Goal: Task Accomplishment & Management: Complete application form

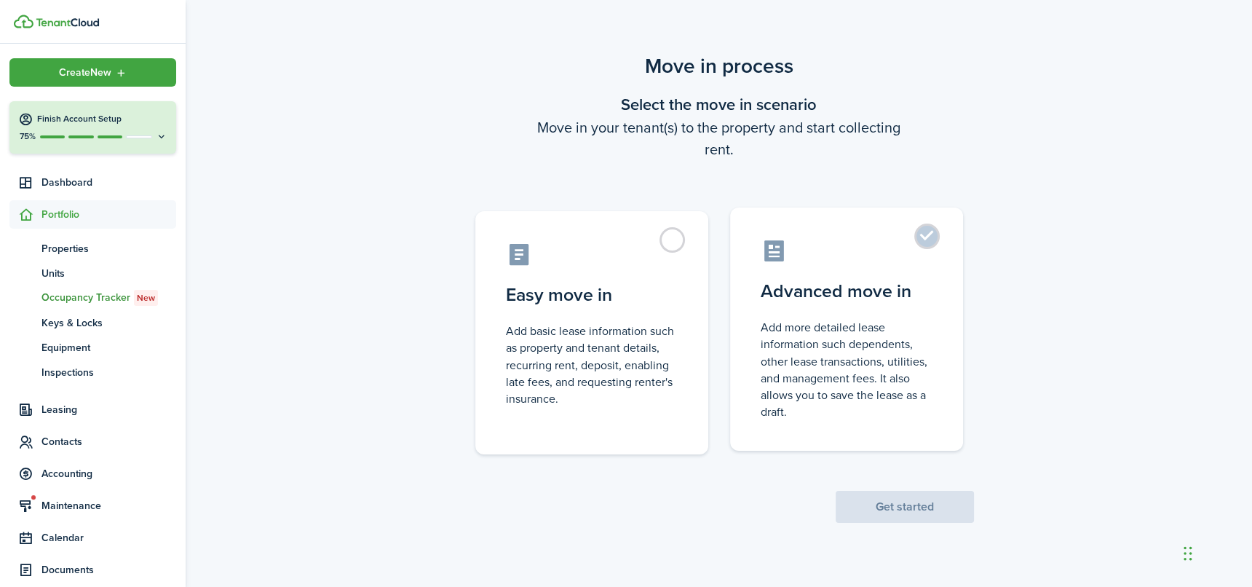
click at [864, 293] on control-radio-card-title "Advanced move in" at bounding box center [846, 291] width 172 height 26
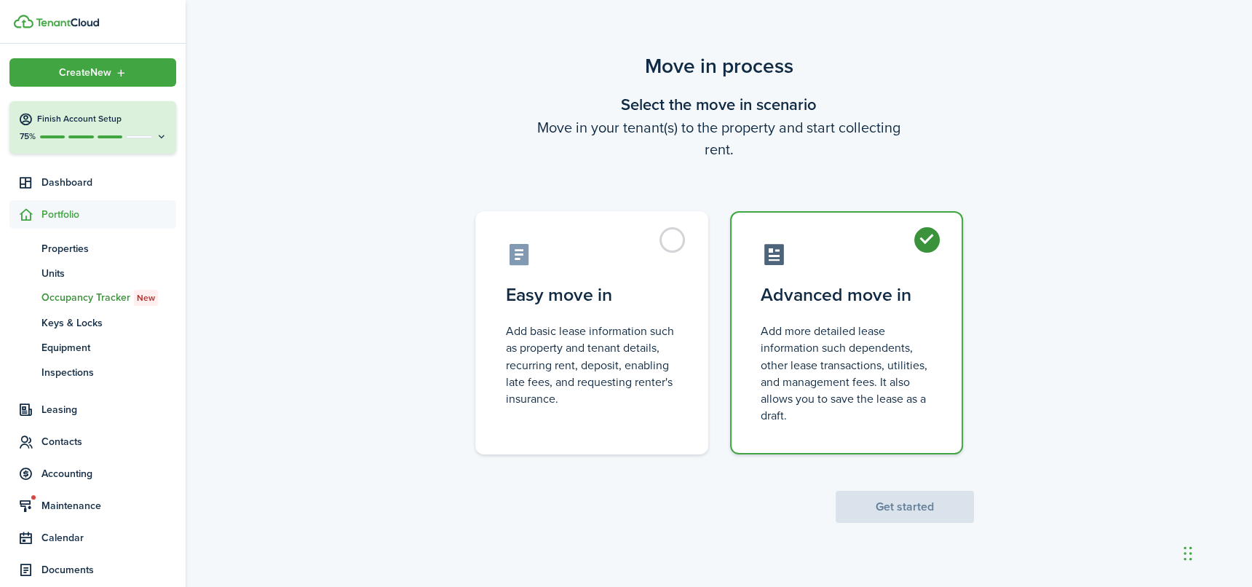
radio input "true"
click at [908, 501] on button "Get started" at bounding box center [904, 507] width 138 height 32
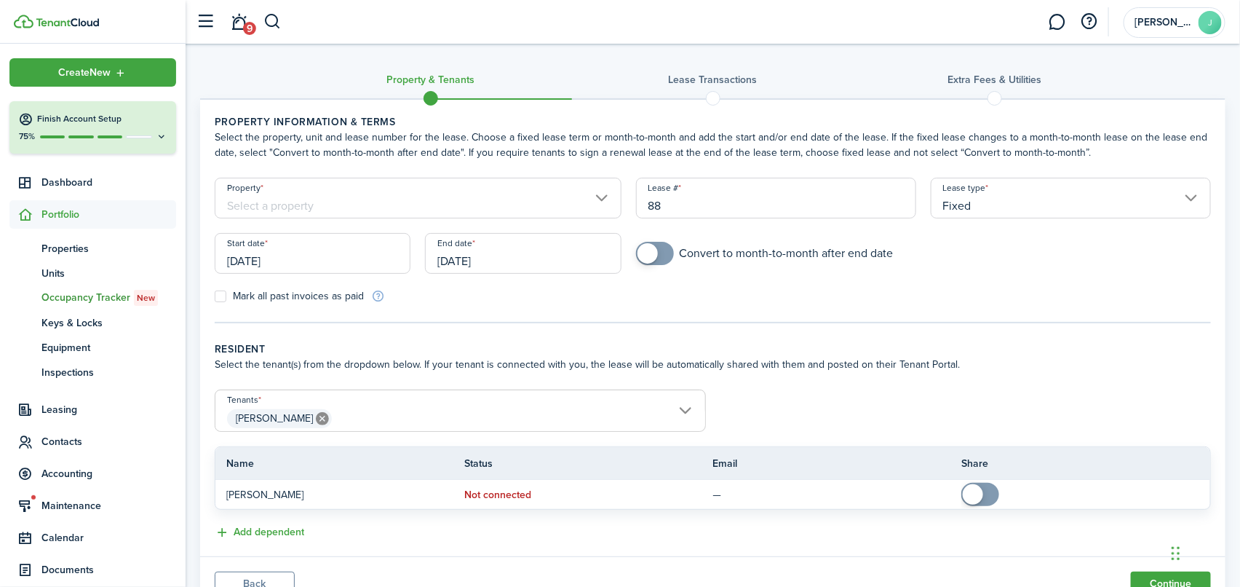
click at [373, 255] on input "[DATE]" at bounding box center [313, 253] width 196 height 41
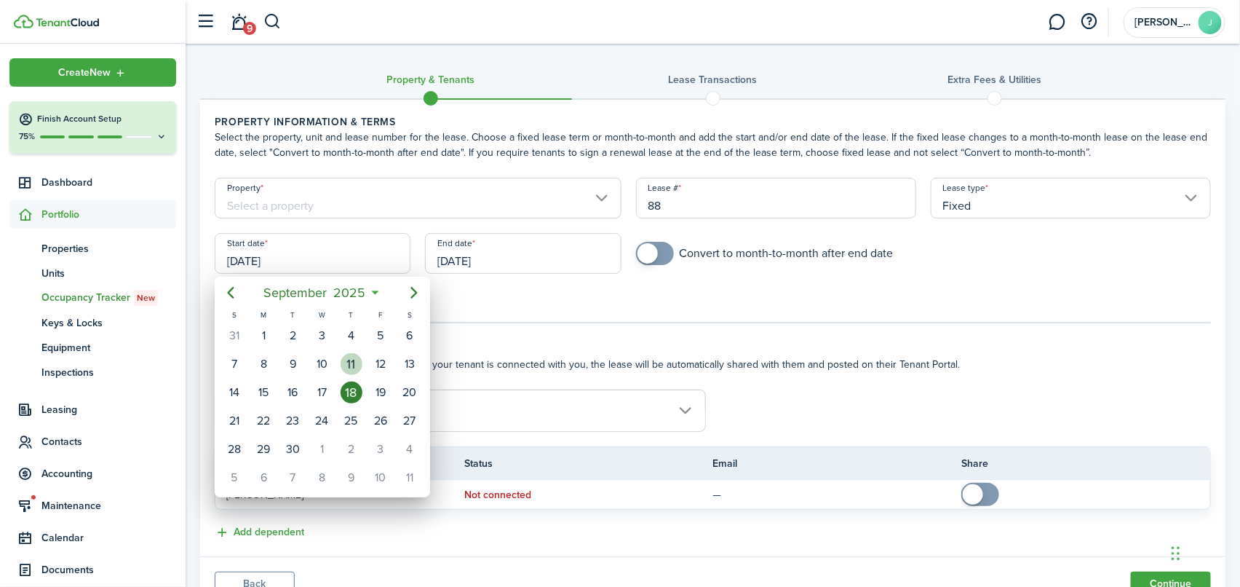
click at [347, 364] on div "11" at bounding box center [352, 364] width 22 height 22
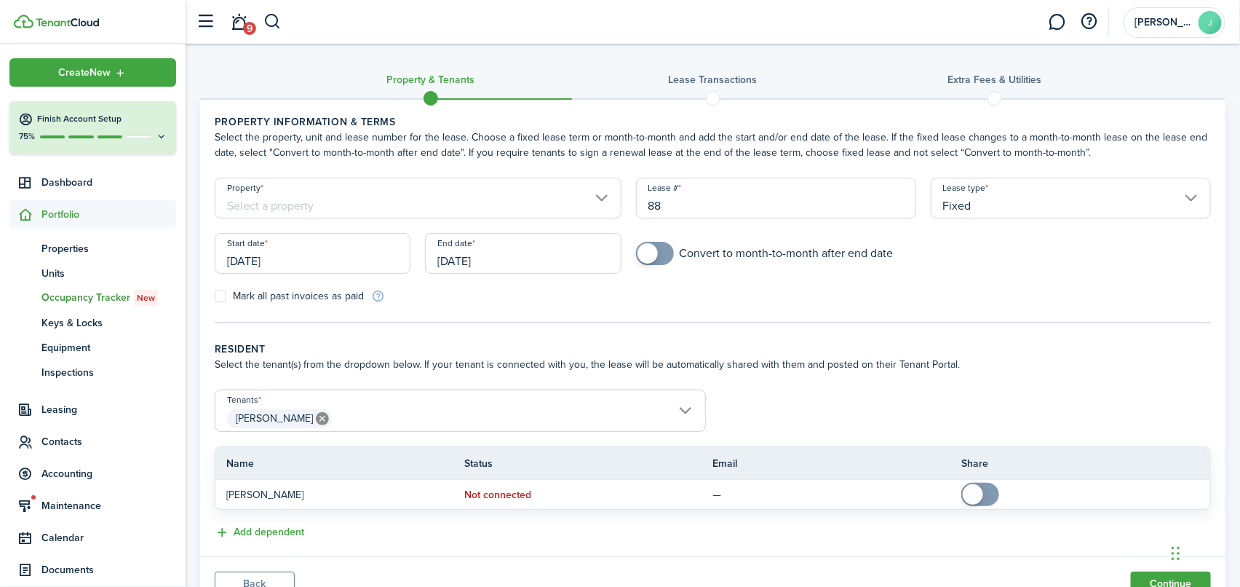
click at [389, 261] on input "[DATE]" at bounding box center [313, 253] width 196 height 41
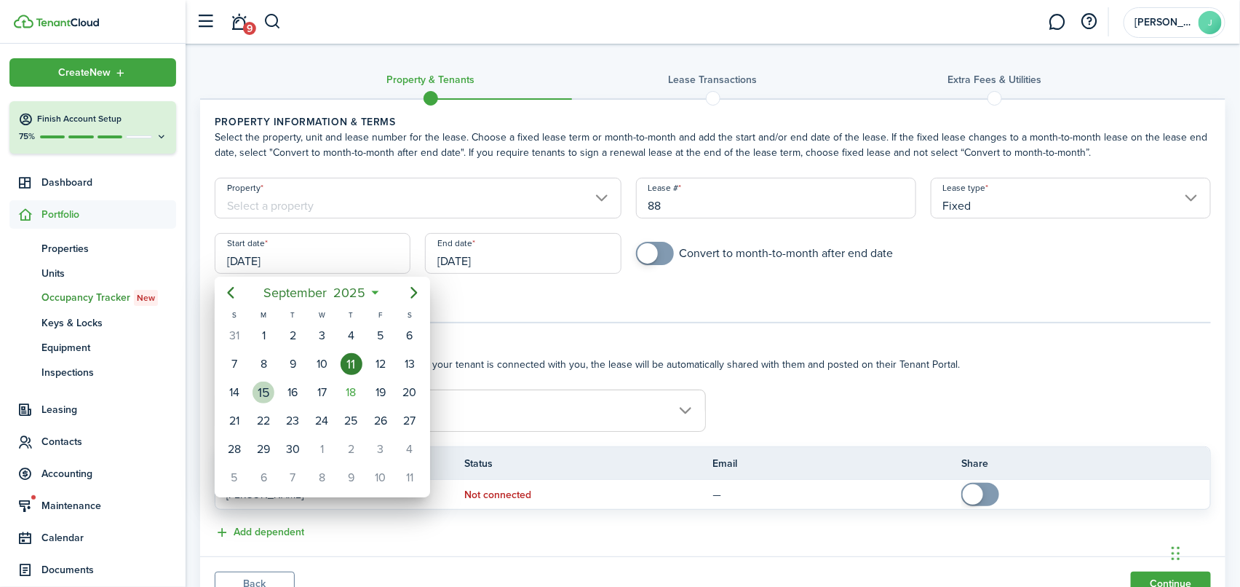
click at [266, 388] on div "15" at bounding box center [264, 392] width 22 height 22
type input "[DATE]"
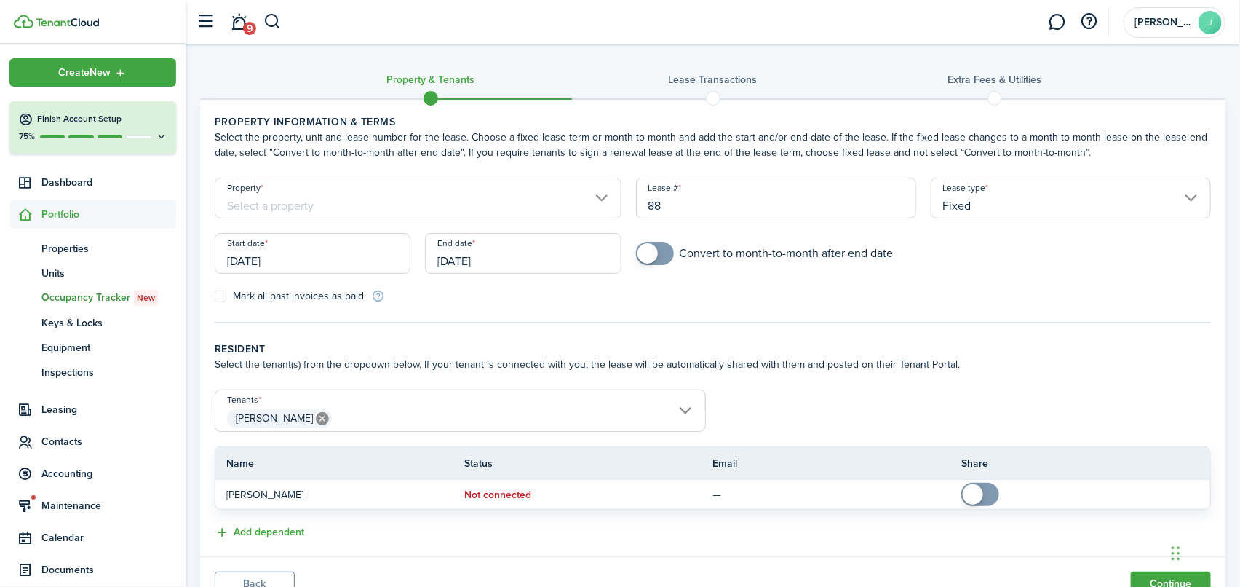
click at [565, 260] on input "[DATE]" at bounding box center [523, 253] width 196 height 41
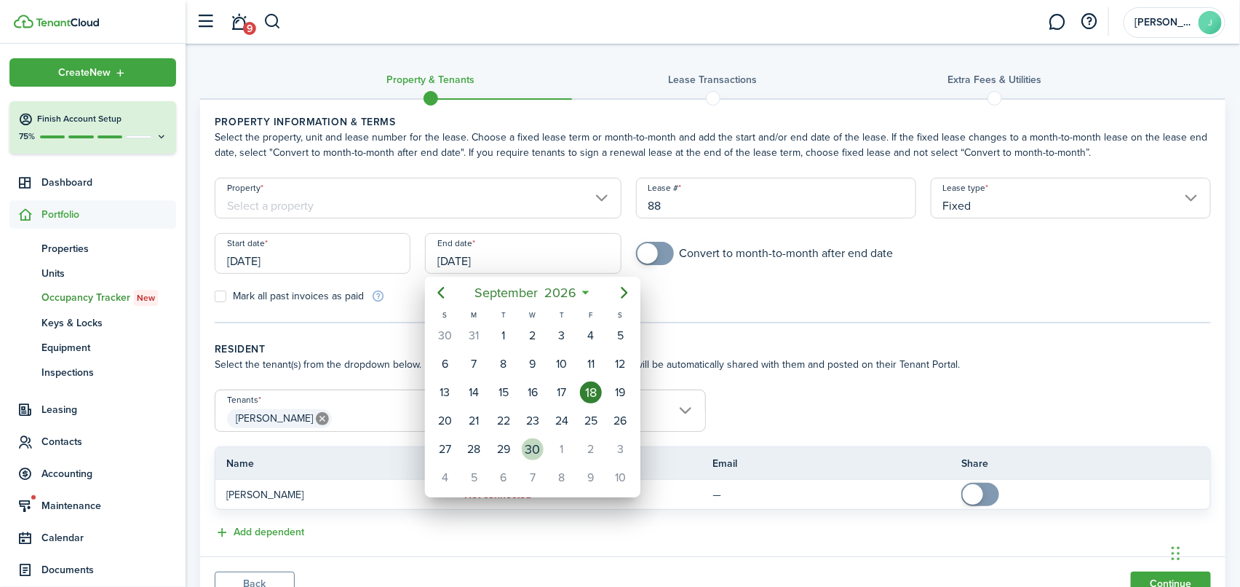
drag, startPoint x: 523, startPoint y: 438, endPoint x: 525, endPoint y: 431, distance: 7.4
click at [524, 437] on div "30" at bounding box center [532, 449] width 29 height 28
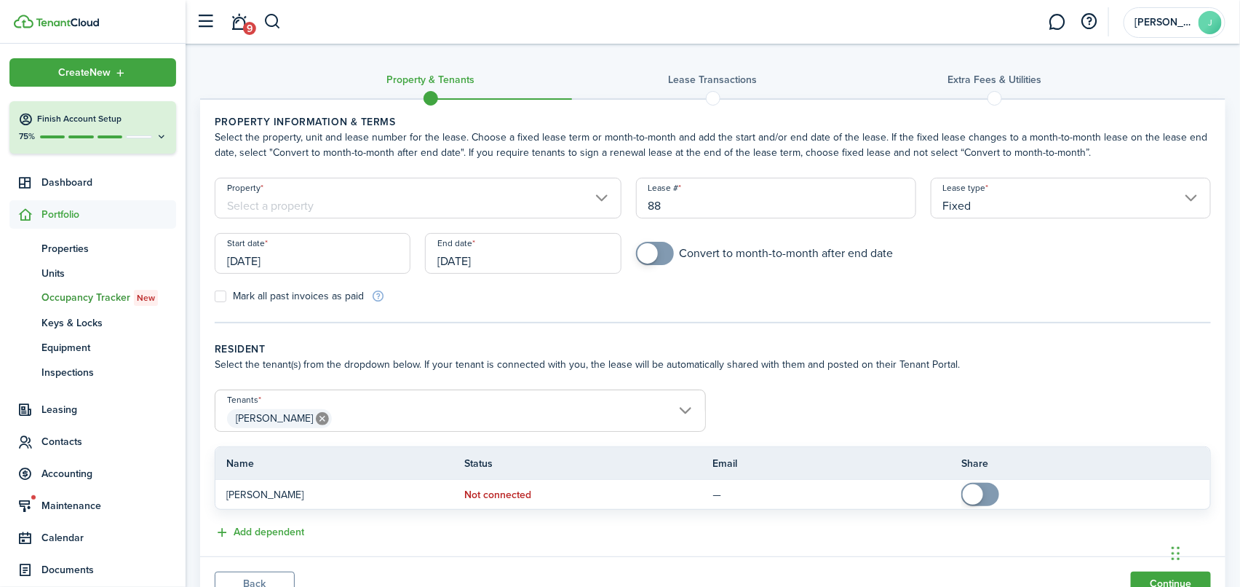
drag, startPoint x: 500, startPoint y: 261, endPoint x: 484, endPoint y: 263, distance: 16.3
click at [484, 263] on input "[DATE]" at bounding box center [523, 253] width 196 height 41
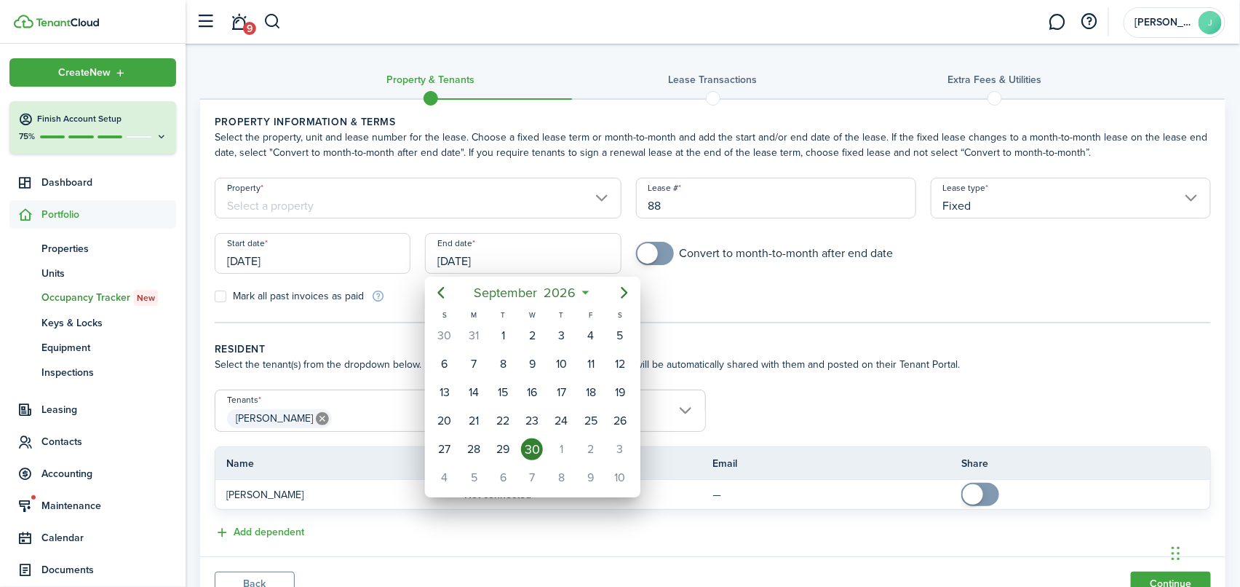
click at [501, 257] on div at bounding box center [620, 293] width 1473 height 819
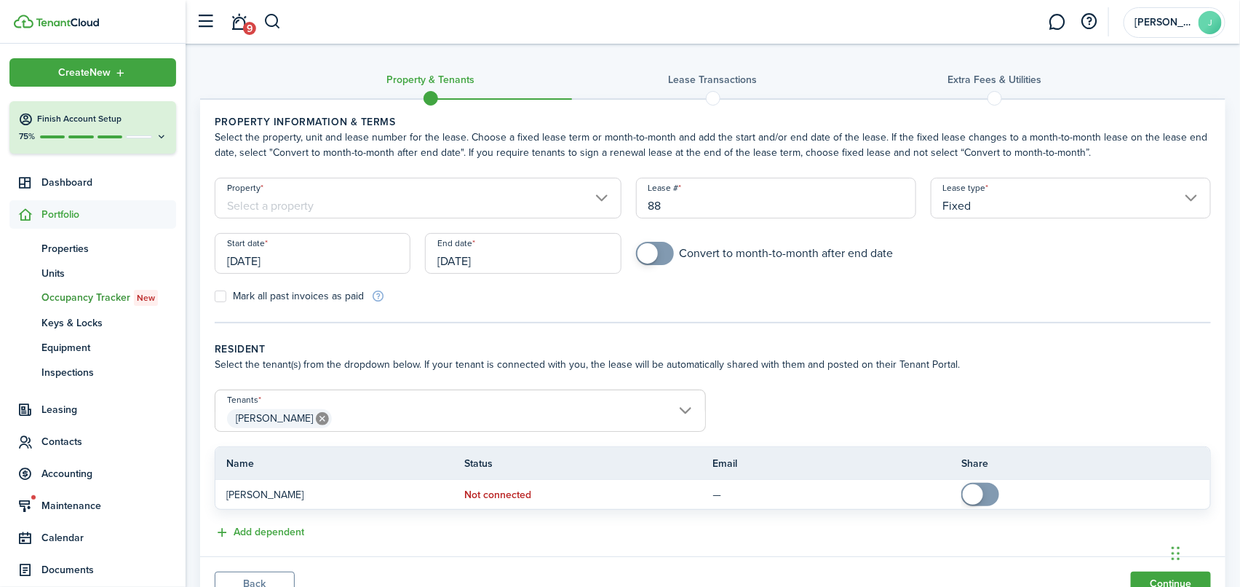
click at [544, 260] on input "[DATE]" at bounding box center [523, 253] width 196 height 41
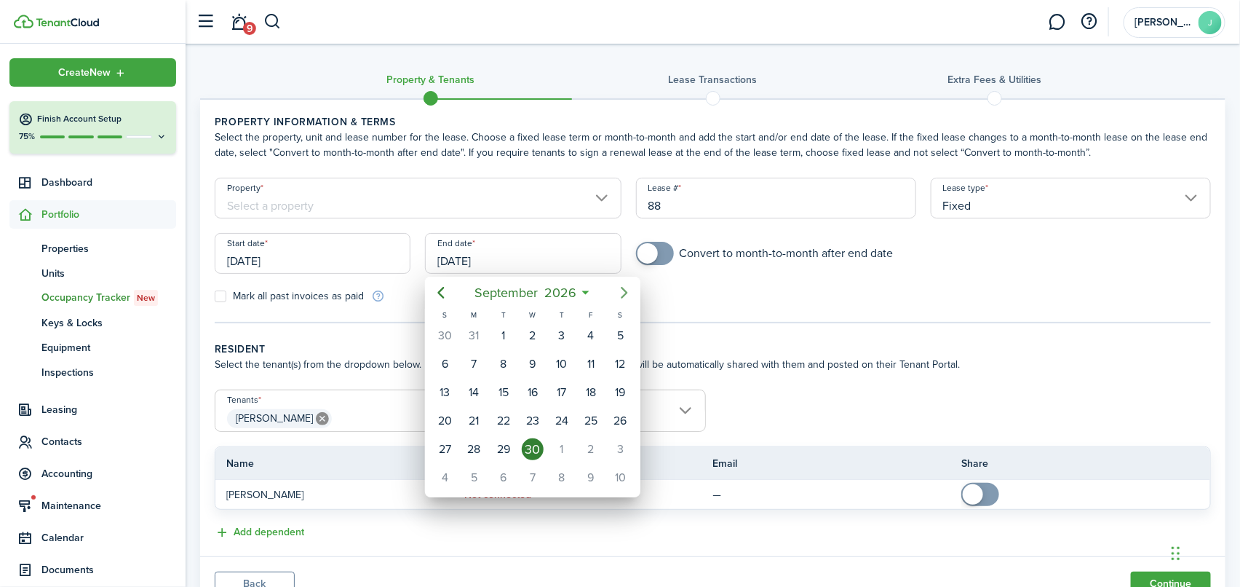
click at [625, 289] on icon "Next page" at bounding box center [624, 293] width 7 height 12
click at [587, 293] on icon at bounding box center [585, 292] width 15 height 15
click at [585, 287] on icon at bounding box center [585, 292] width 15 height 15
click at [585, 293] on icon at bounding box center [585, 292] width 15 height 15
click at [624, 290] on icon "Next page" at bounding box center [624, 293] width 7 height 12
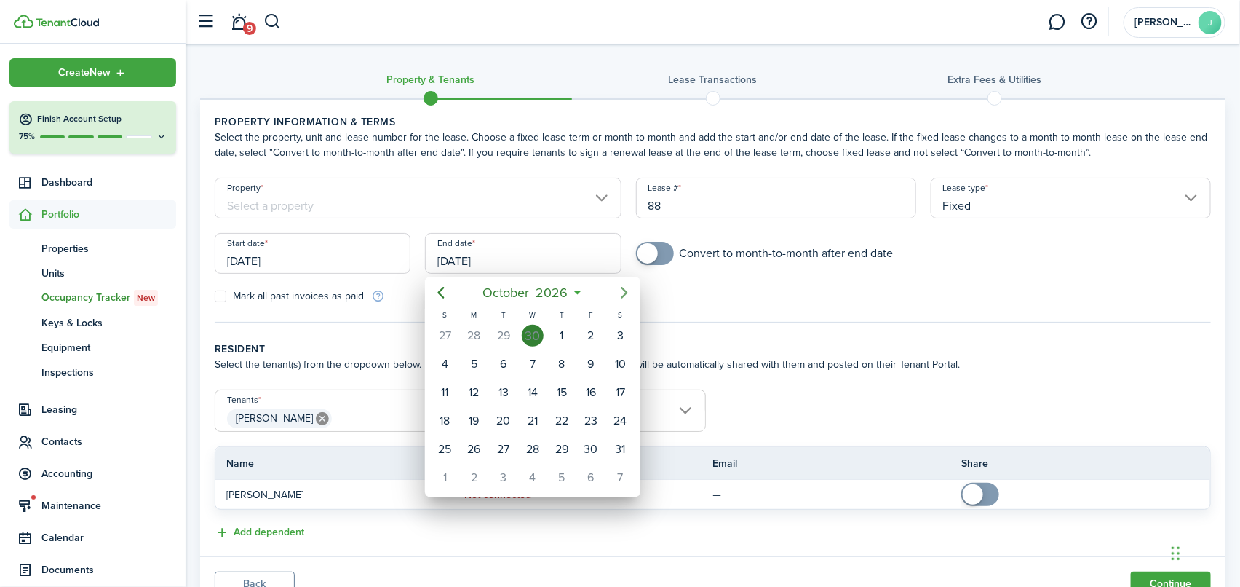
click at [624, 290] on icon "Next page" at bounding box center [624, 293] width 7 height 12
click at [624, 291] on icon "Next page" at bounding box center [624, 292] width 17 height 17
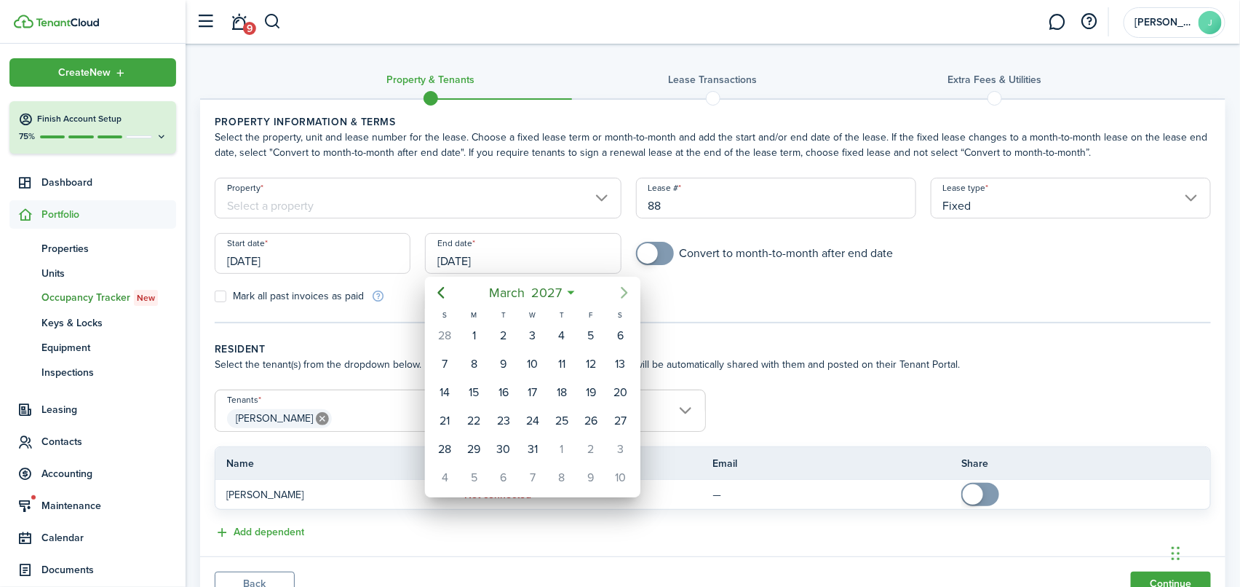
click at [624, 291] on icon "Next page" at bounding box center [624, 292] width 17 height 17
click at [621, 291] on icon "Next page" at bounding box center [624, 292] width 17 height 17
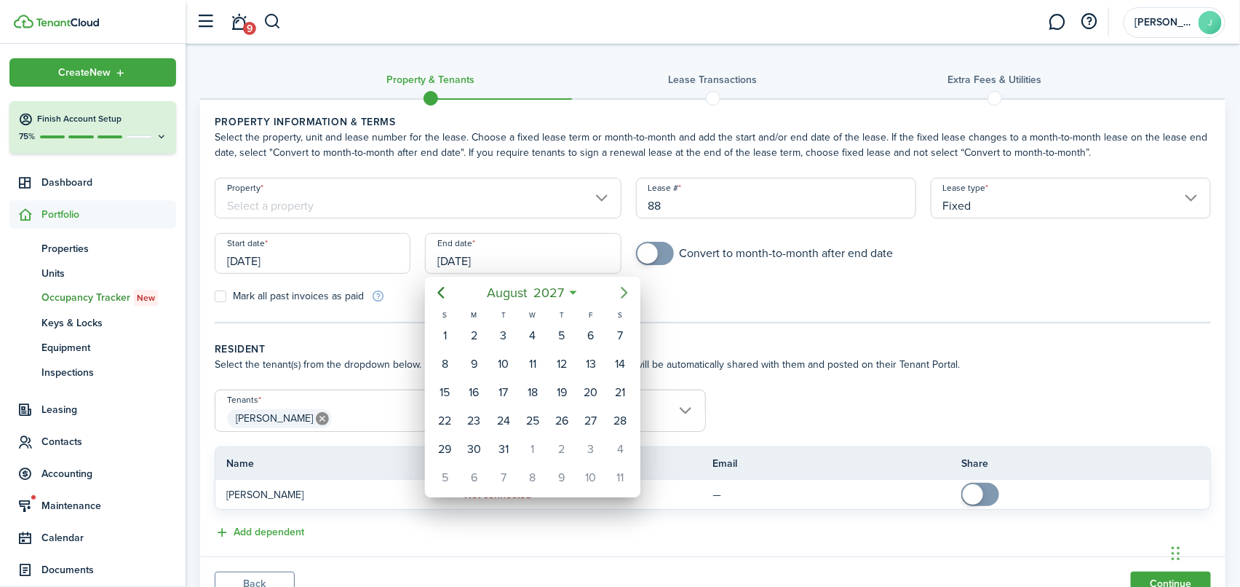
click at [620, 291] on icon "Next page" at bounding box center [624, 292] width 17 height 17
click at [559, 445] on div "30" at bounding box center [562, 449] width 22 height 22
type input "[DATE]"
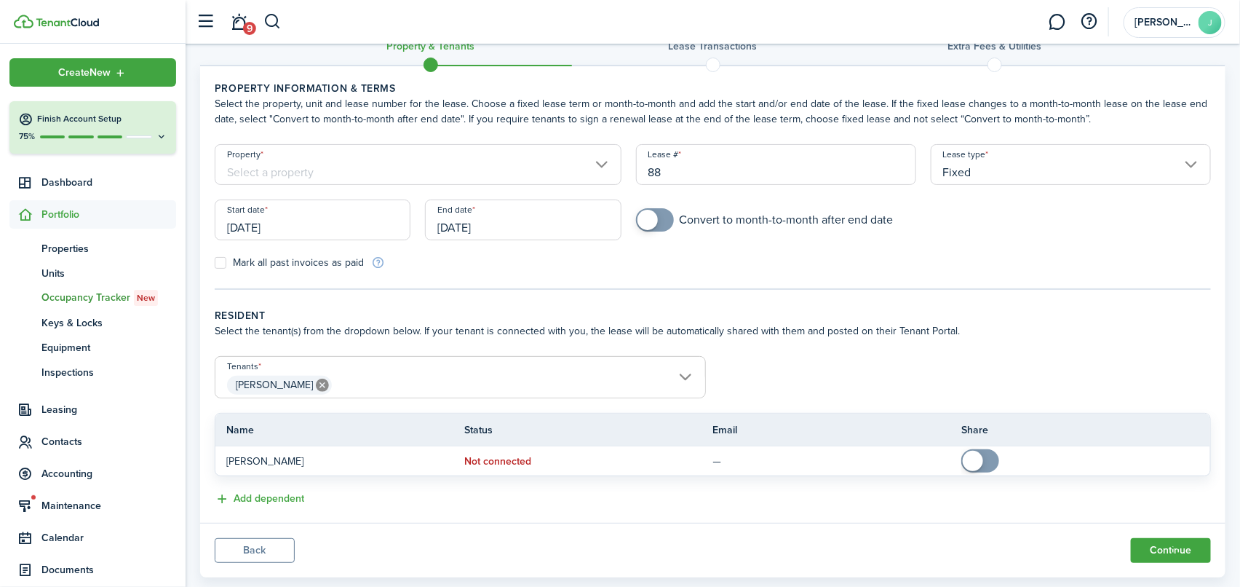
scroll to position [63, 0]
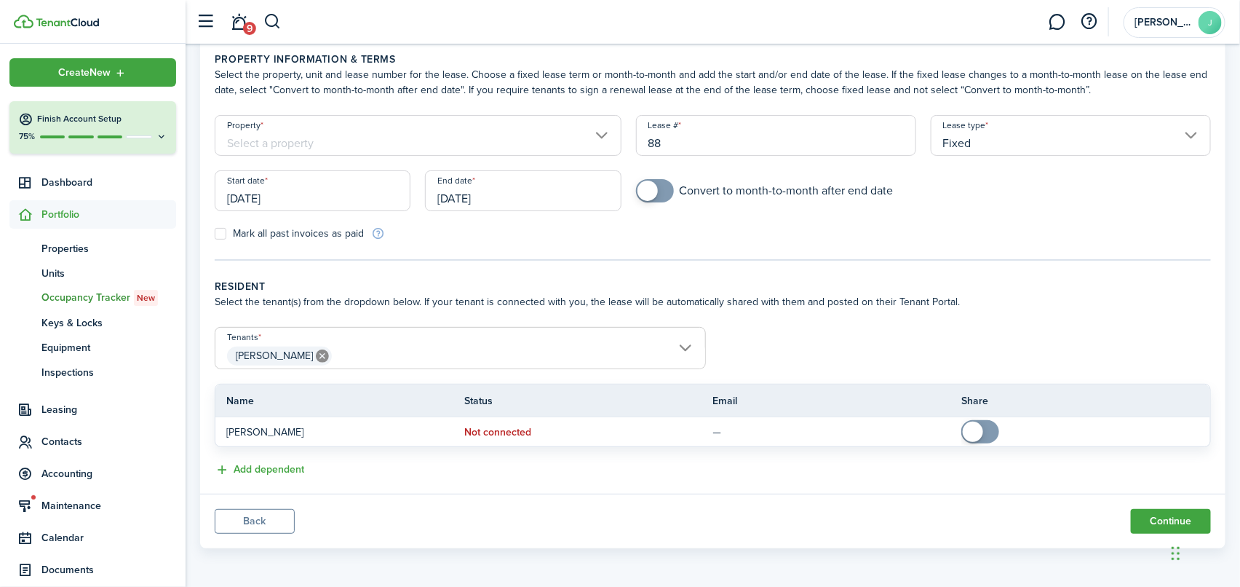
checkbox input "true"
click at [653, 188] on span at bounding box center [648, 190] width 20 height 20
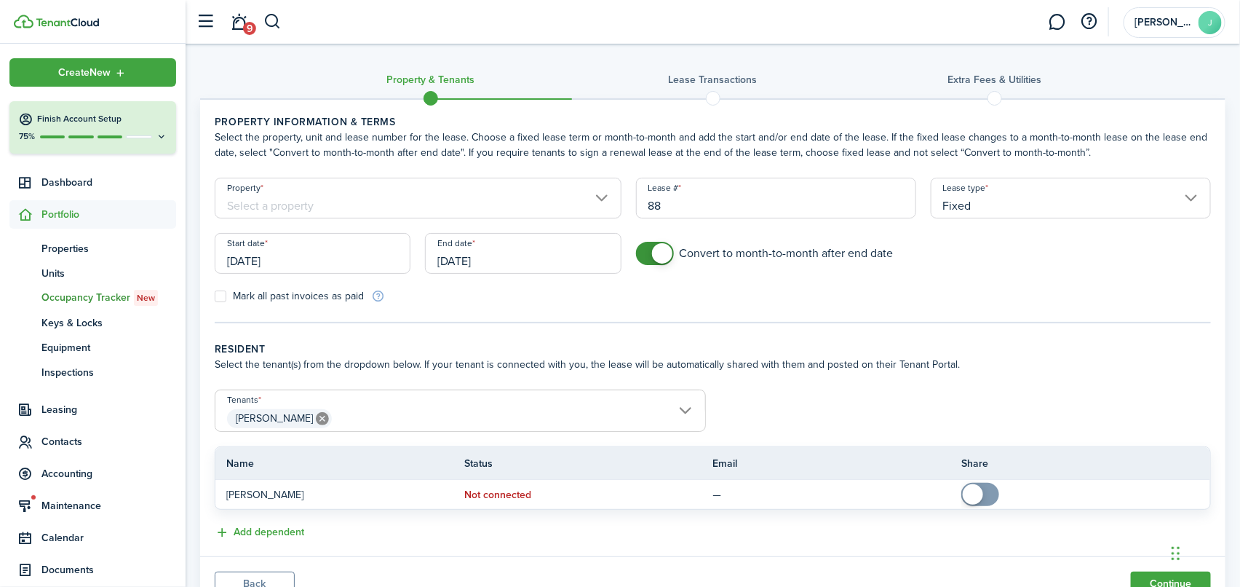
click at [604, 202] on input "Property" at bounding box center [418, 198] width 407 height 41
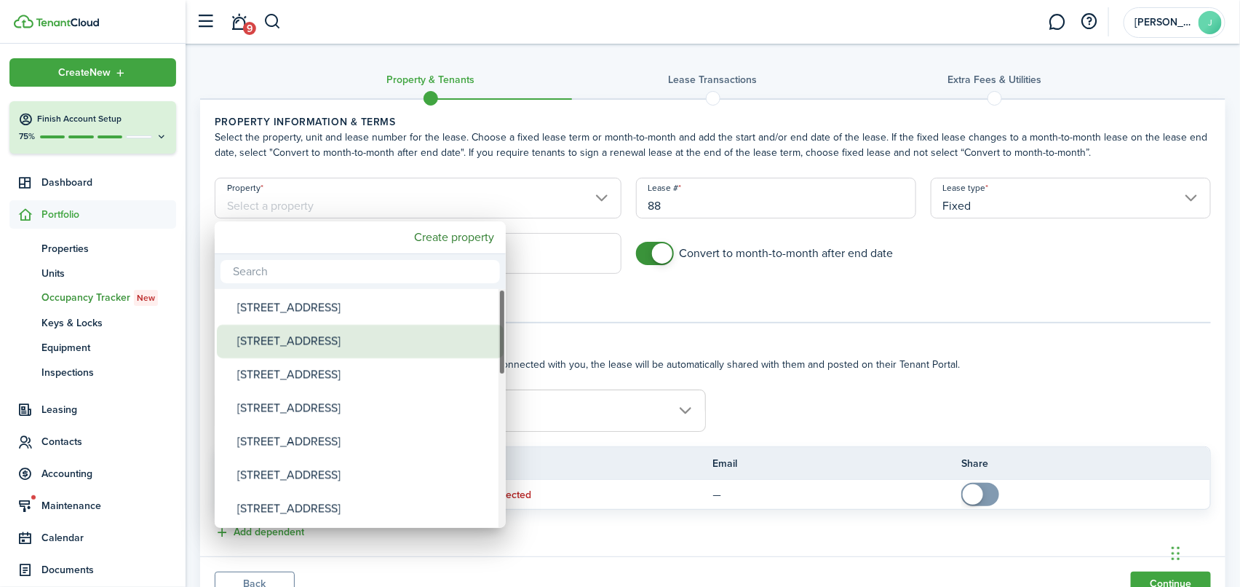
click at [309, 345] on div "[STREET_ADDRESS]" at bounding box center [366, 341] width 258 height 33
type input "[STREET_ADDRESS]"
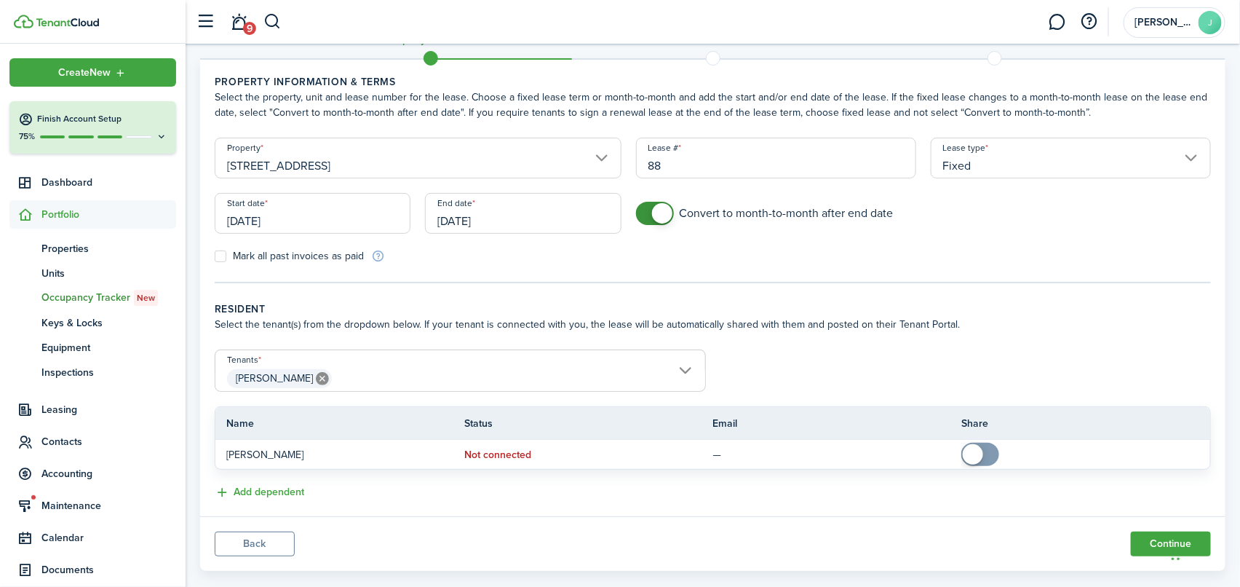
scroll to position [63, 0]
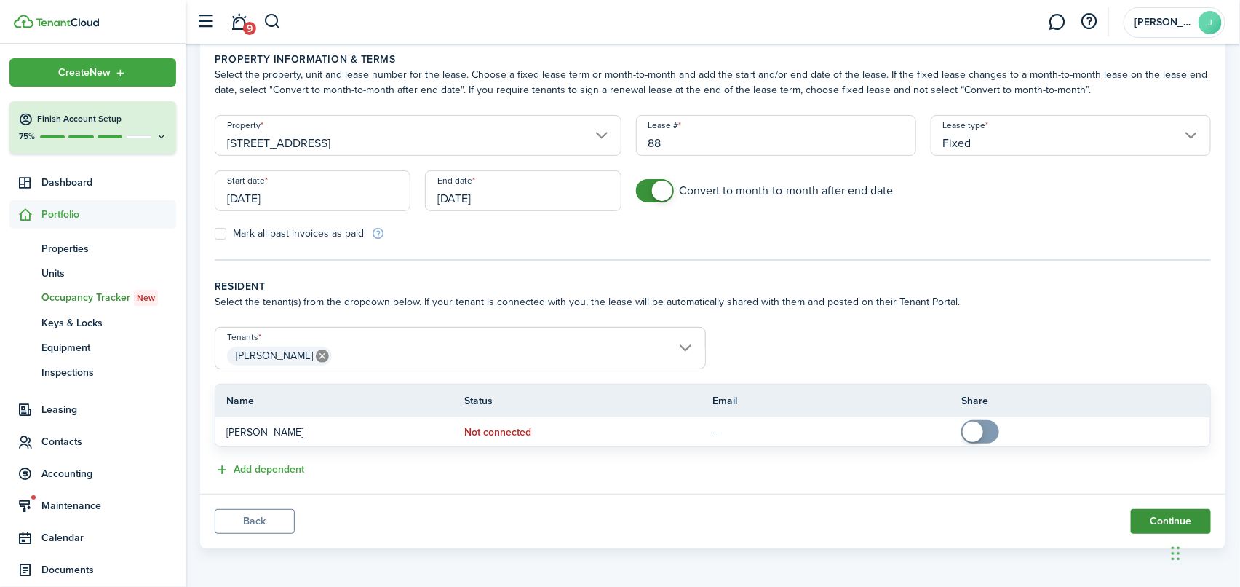
click at [1167, 514] on button "Continue" at bounding box center [1171, 521] width 80 height 25
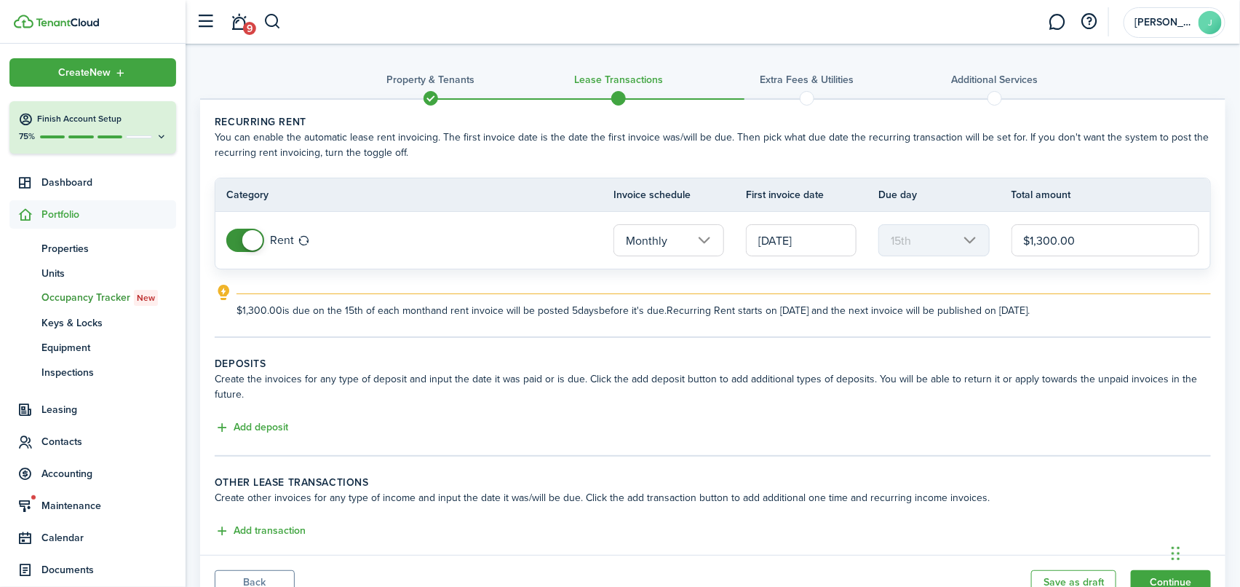
click at [746, 256] on div at bounding box center [746, 256] width 0 height 0
click at [801, 239] on input "[DATE]" at bounding box center [801, 240] width 111 height 32
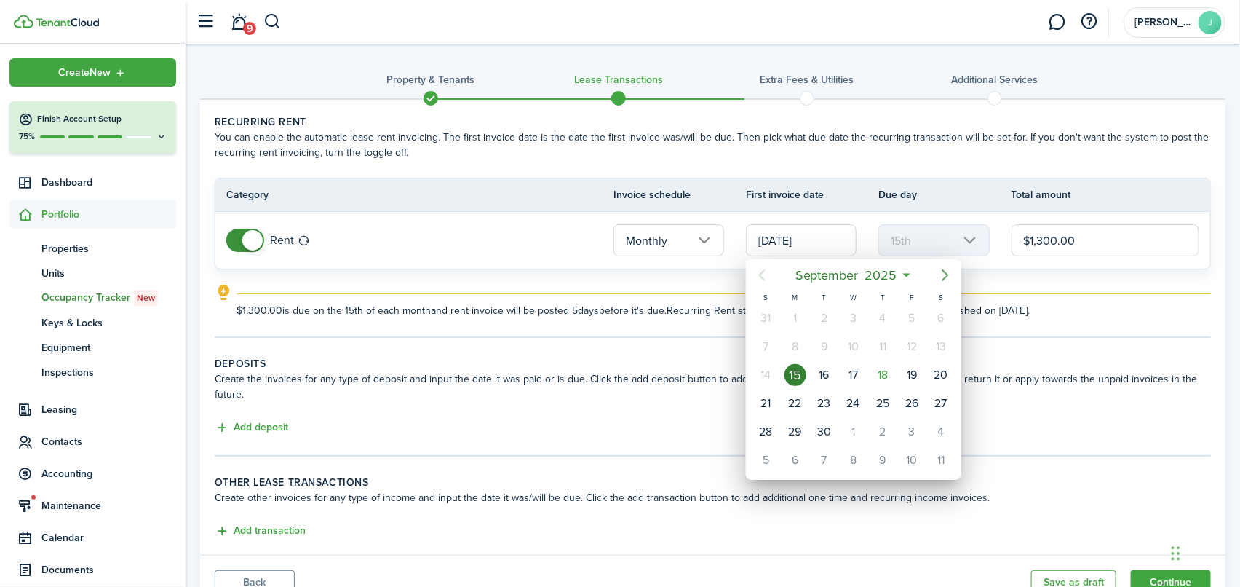
click at [949, 274] on icon "Next page" at bounding box center [945, 274] width 17 height 17
click at [854, 319] on div "1" at bounding box center [854, 318] width 22 height 22
type input "[DATE]"
type input "1st"
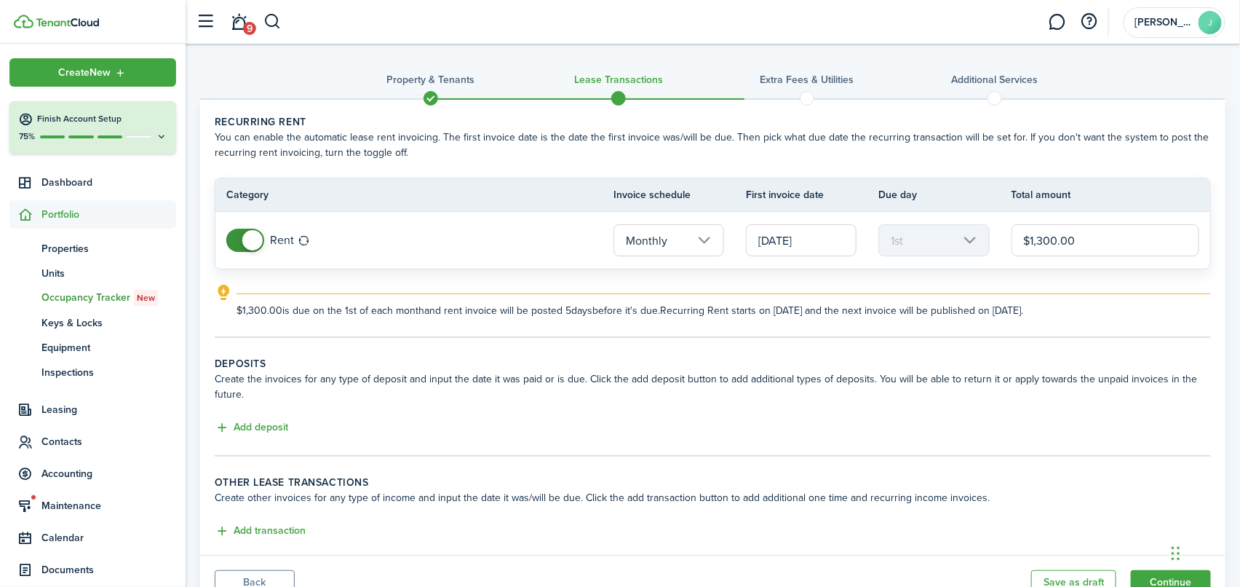
click at [1047, 242] on input "$1,300.00" at bounding box center [1106, 240] width 188 height 32
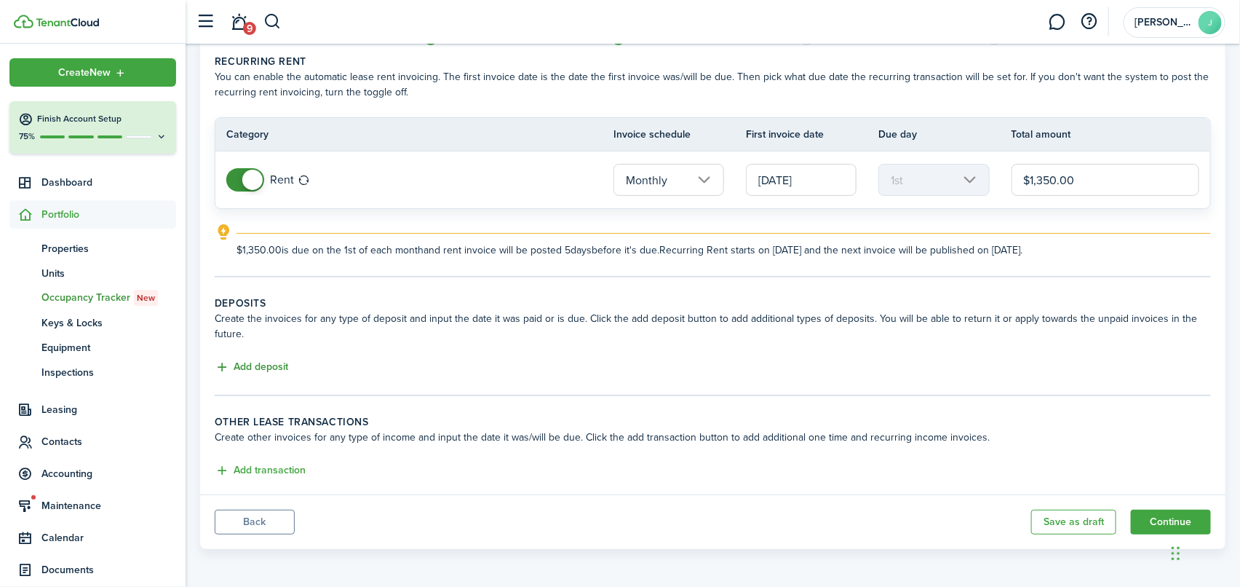
type input "$1,350.00"
click at [263, 366] on button "Add deposit" at bounding box center [252, 367] width 74 height 17
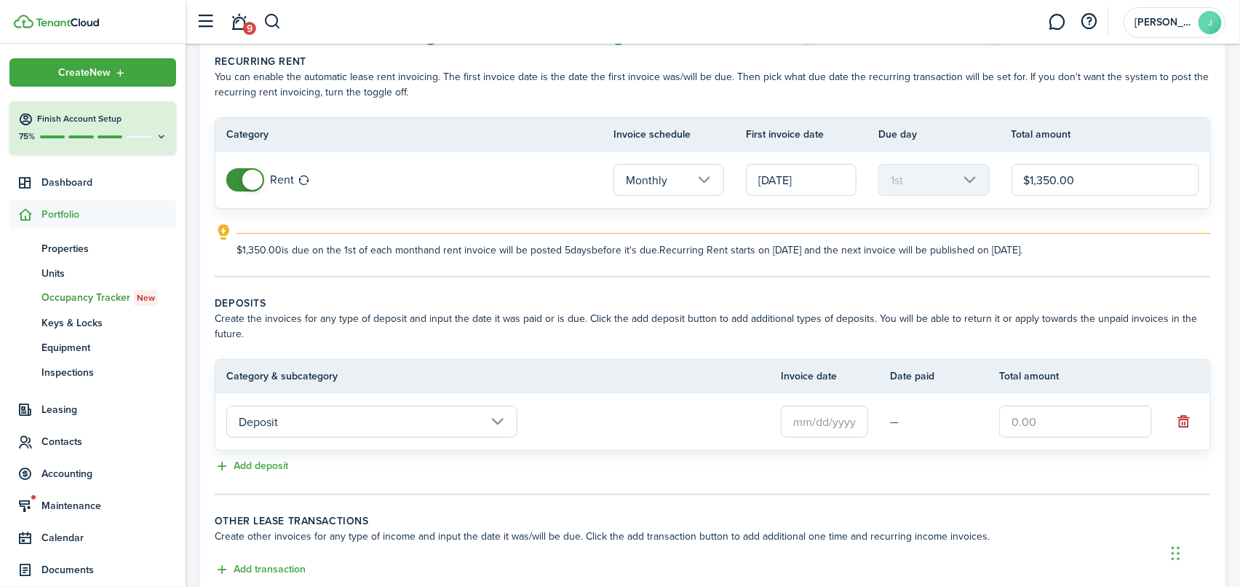
click at [802, 426] on input "text" at bounding box center [824, 421] width 87 height 32
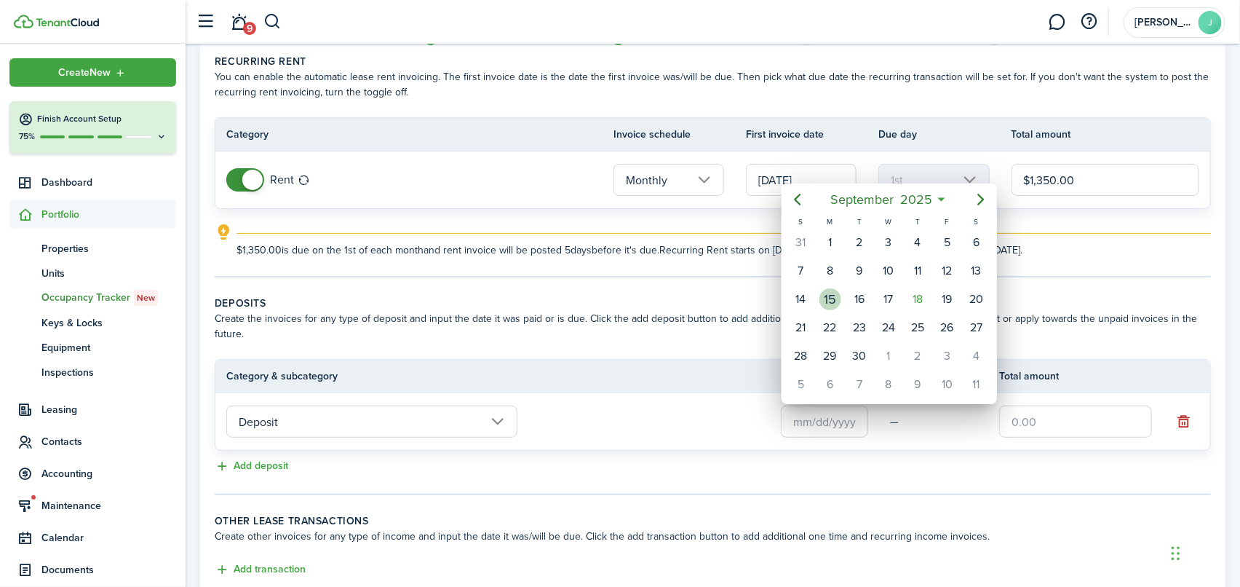
click at [829, 296] on div "15" at bounding box center [830, 299] width 22 height 22
type input "[DATE]"
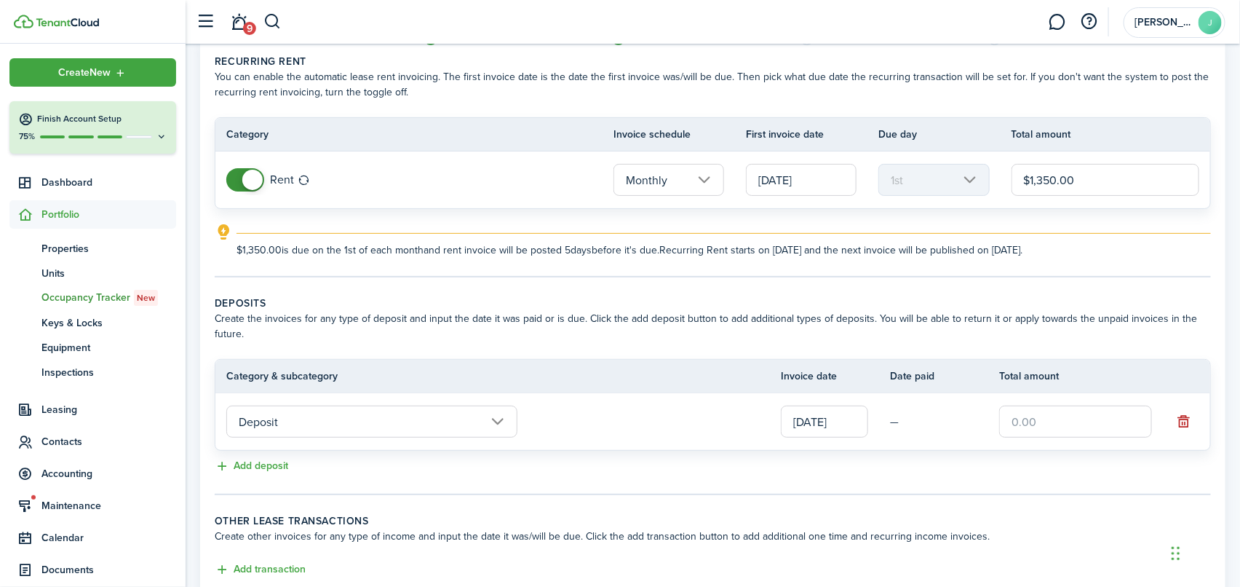
click at [946, 410] on td "—" at bounding box center [944, 421] width 109 height 23
click at [951, 417] on td "—" at bounding box center [944, 421] width 109 height 23
click at [885, 422] on td "[DATE]" at bounding box center [835, 421] width 109 height 39
click at [1081, 420] on input "text" at bounding box center [1075, 421] width 153 height 32
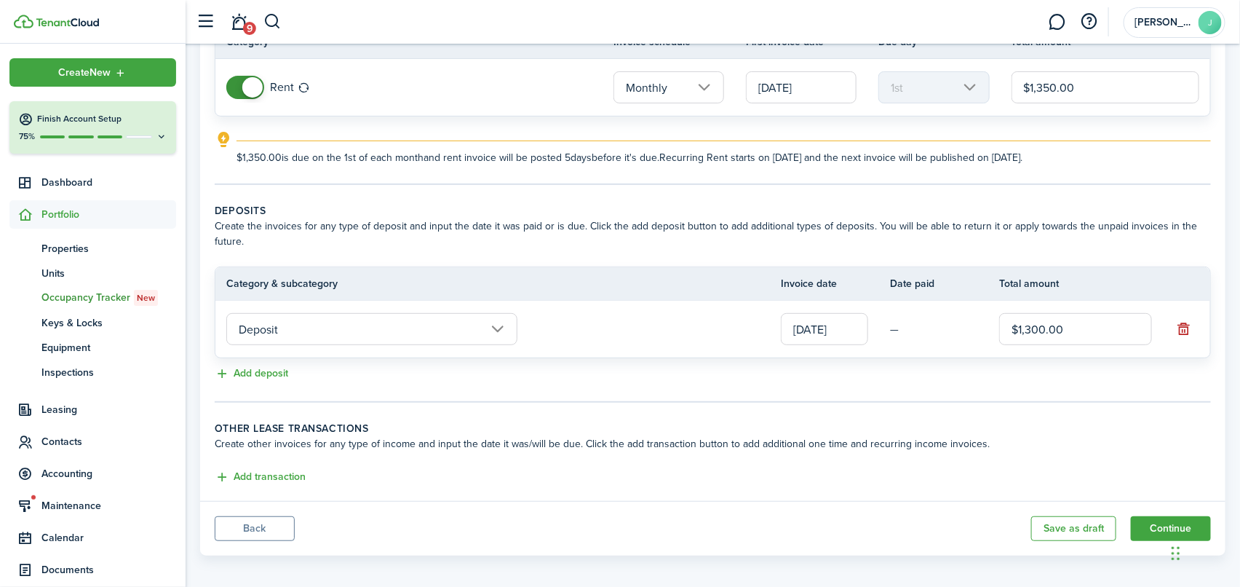
scroll to position [159, 0]
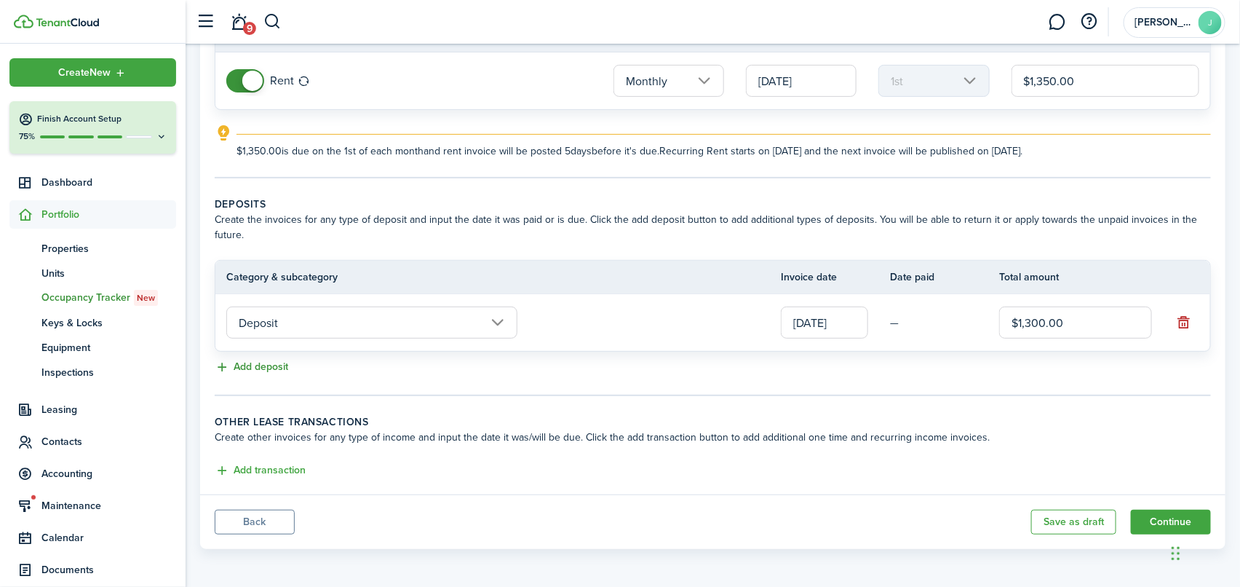
type input "$1,300.00"
click at [262, 367] on button "Add deposit" at bounding box center [252, 367] width 74 height 17
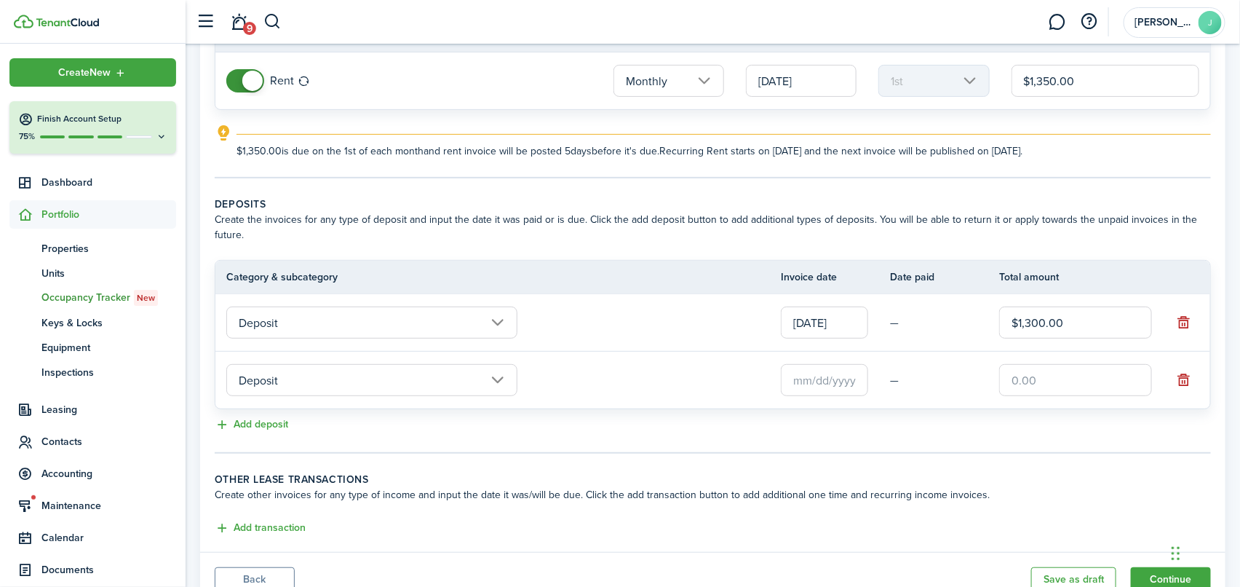
click at [848, 383] on input "text" at bounding box center [824, 380] width 87 height 32
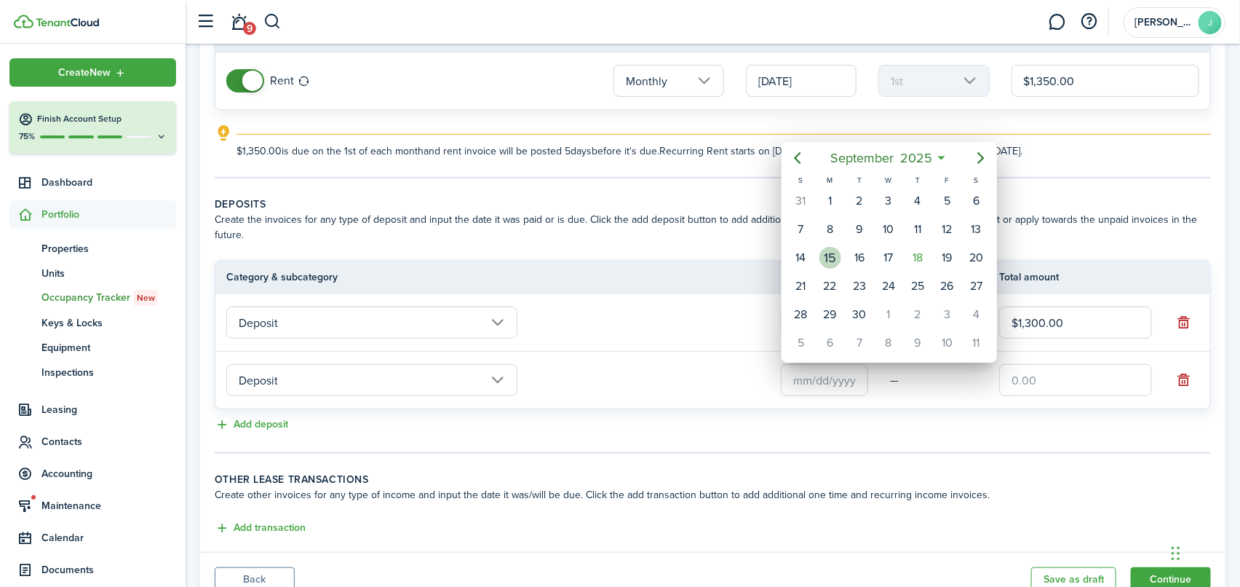
click at [835, 256] on div "15" at bounding box center [830, 258] width 22 height 22
type input "[DATE]"
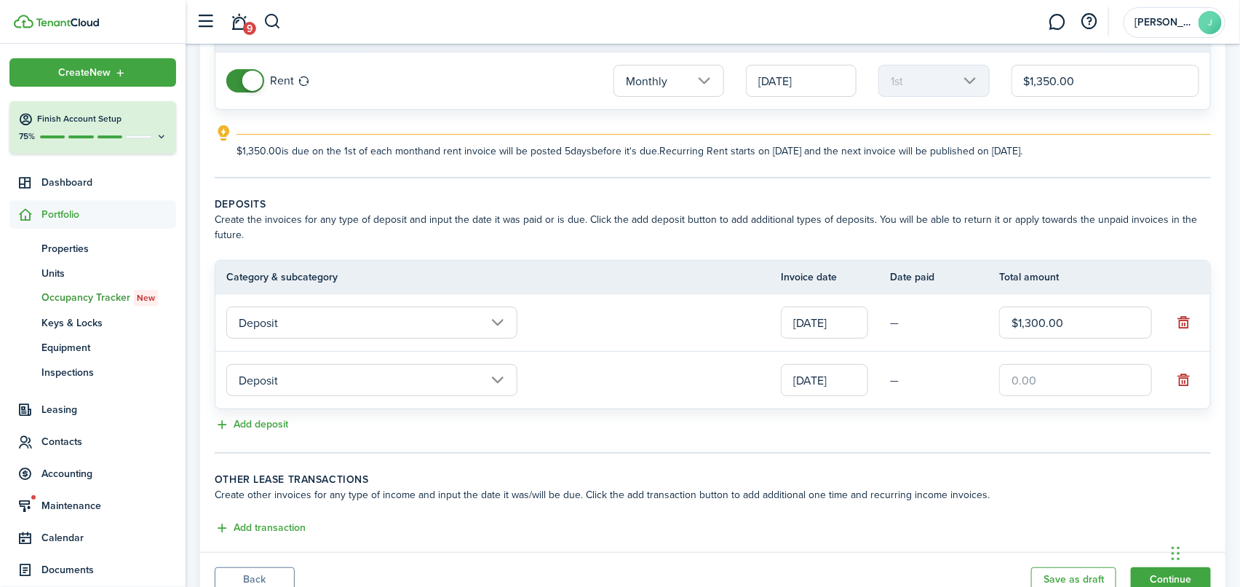
click at [1092, 379] on input "text" at bounding box center [1075, 380] width 153 height 32
type input "$100.00"
click at [653, 449] on tc-wizard-step "Deposits Create the invoices for any type of deposit and input the date it was …" at bounding box center [713, 324] width 996 height 257
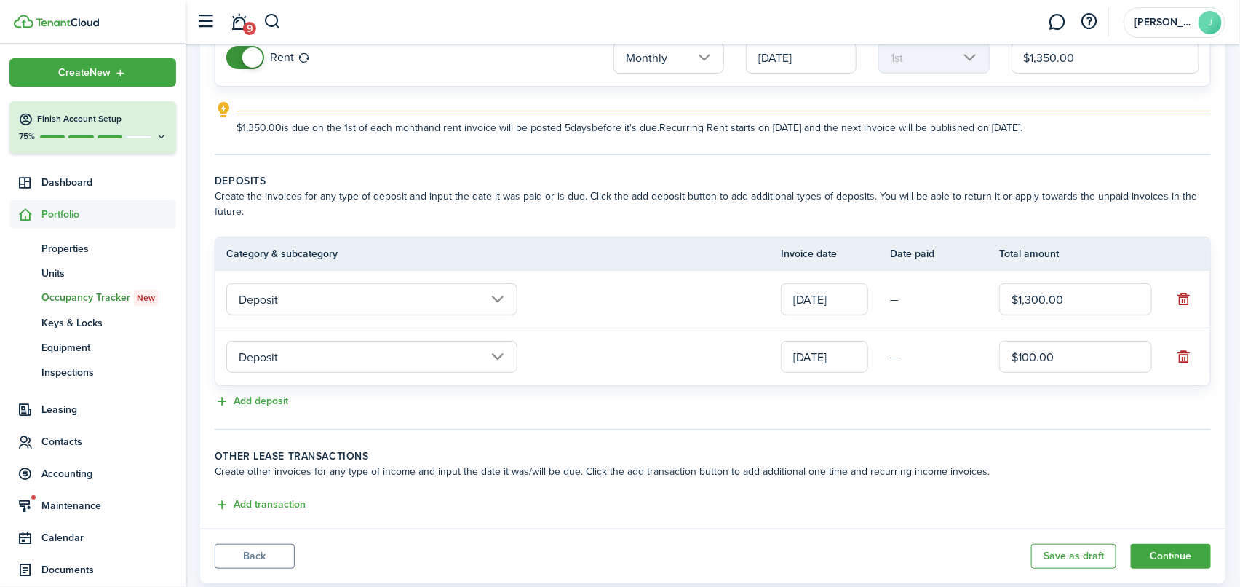
scroll to position [217, 0]
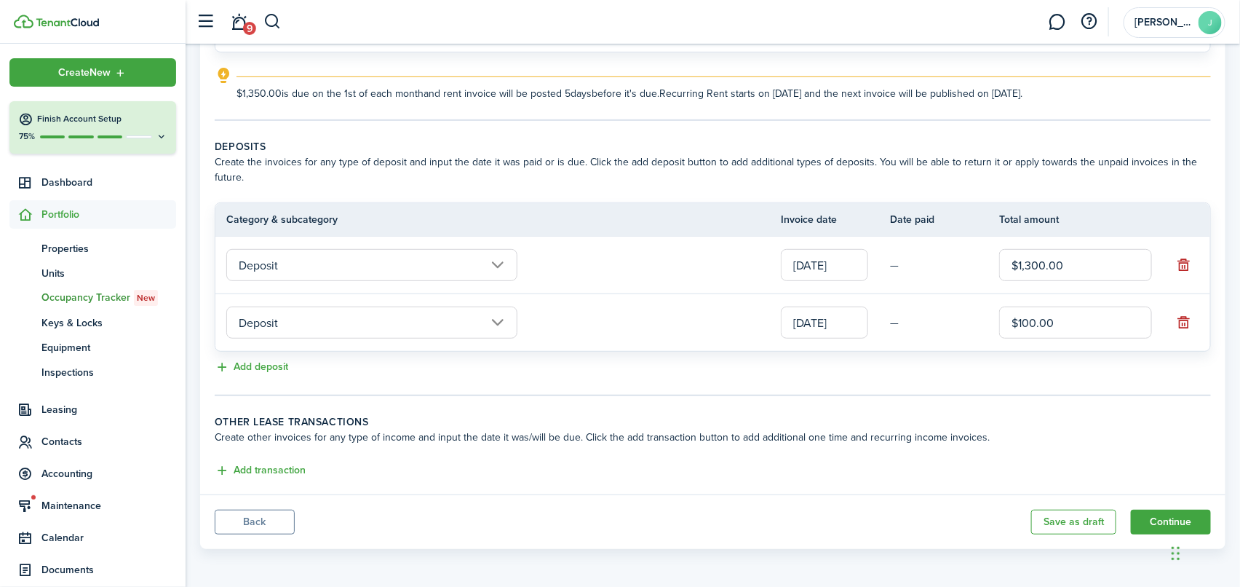
click at [505, 317] on input "Deposit" at bounding box center [371, 322] width 291 height 32
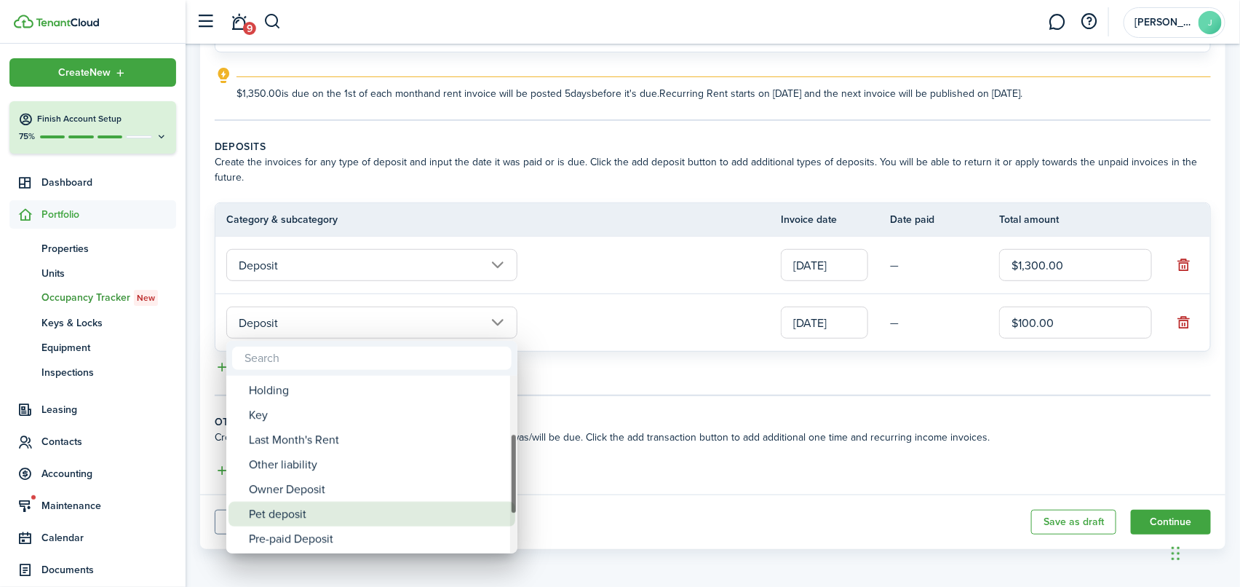
click at [281, 509] on div "Pet deposit" at bounding box center [378, 513] width 258 height 25
type input "Deposit / Pet deposit"
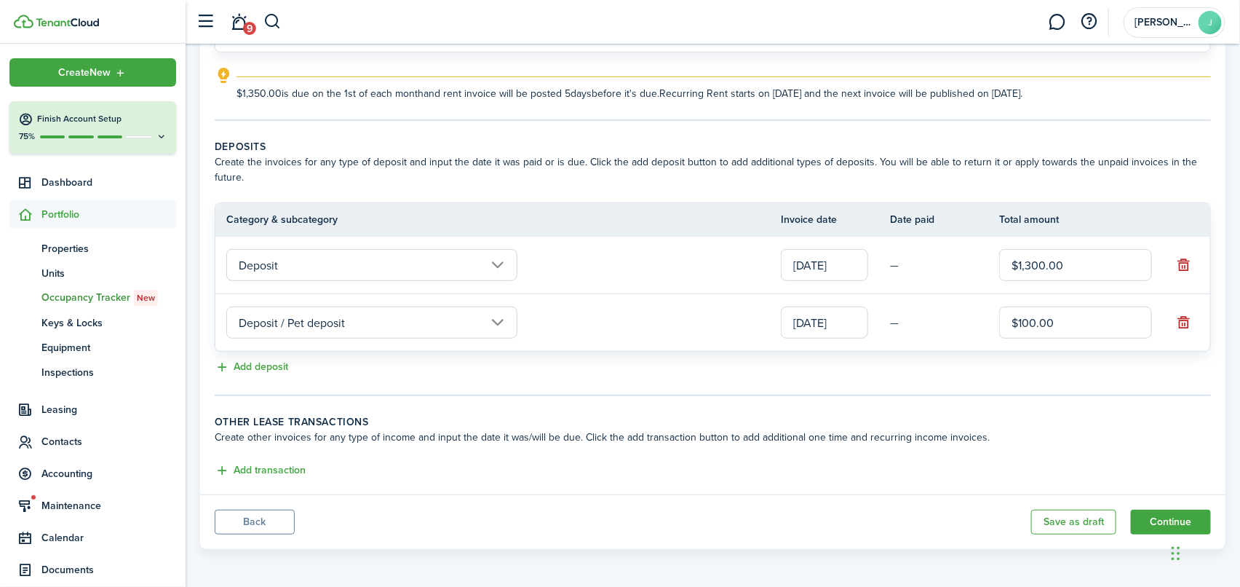
click at [501, 259] on input "Deposit" at bounding box center [371, 265] width 291 height 32
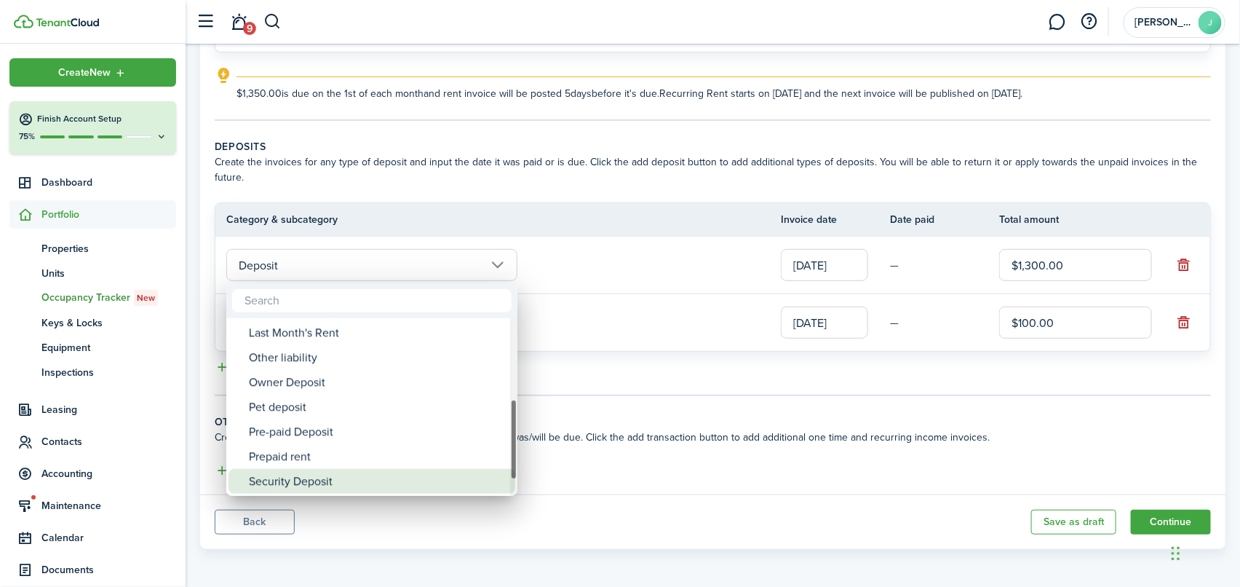
click at [314, 480] on div "Security Deposit" at bounding box center [378, 481] width 258 height 25
type input "Deposit / Security Deposit"
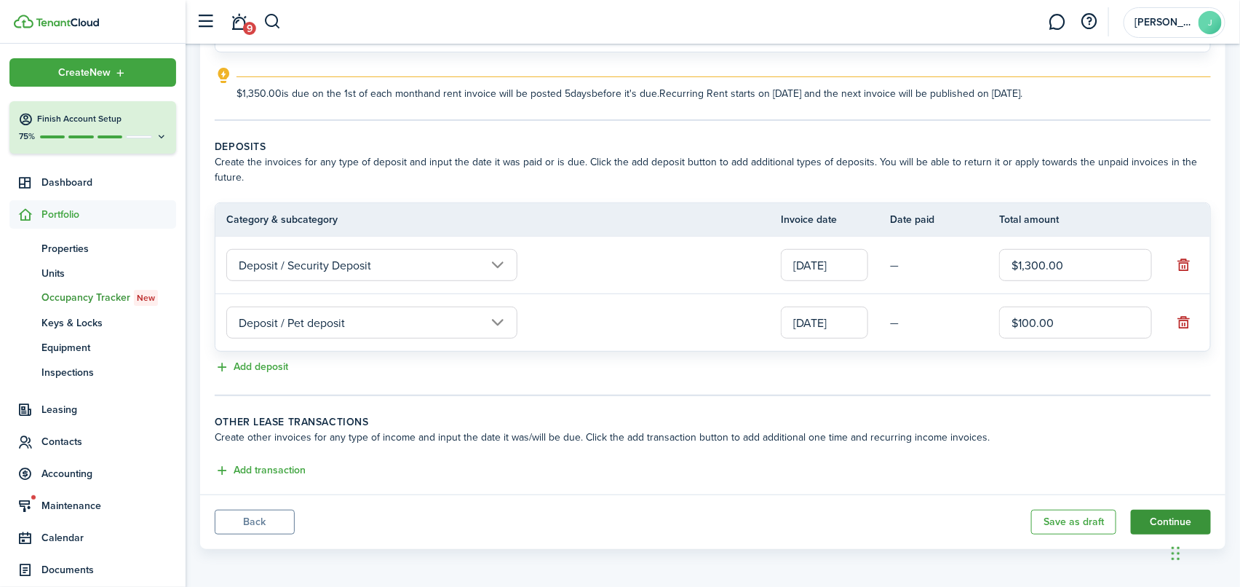
click at [1166, 512] on button "Continue" at bounding box center [1171, 521] width 80 height 25
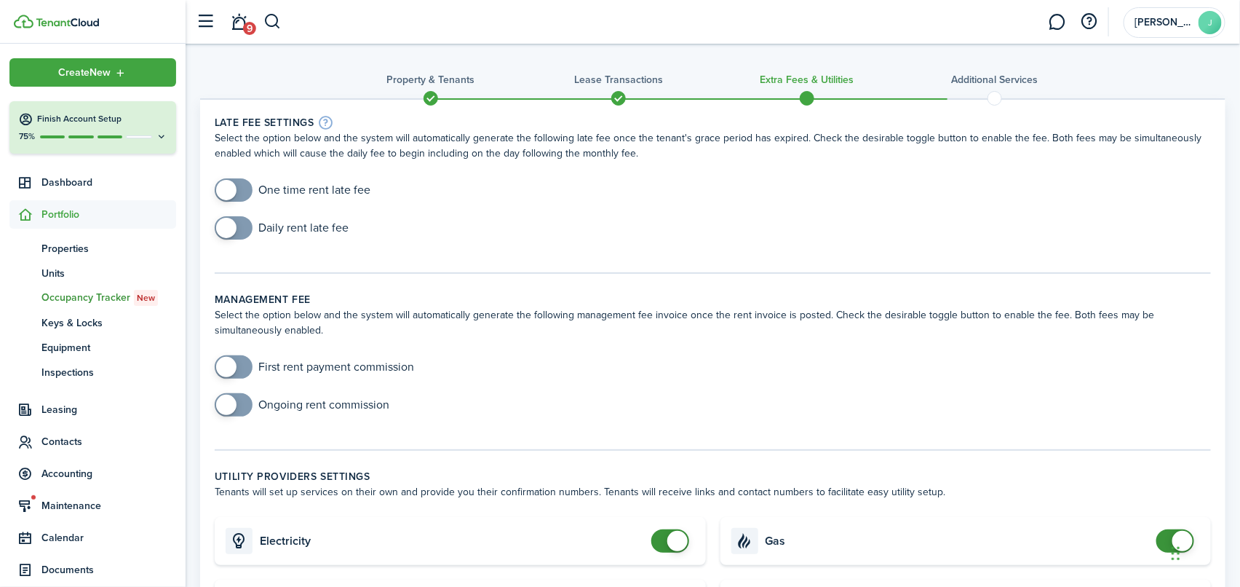
checkbox input "true"
click at [234, 189] on span at bounding box center [226, 190] width 20 height 20
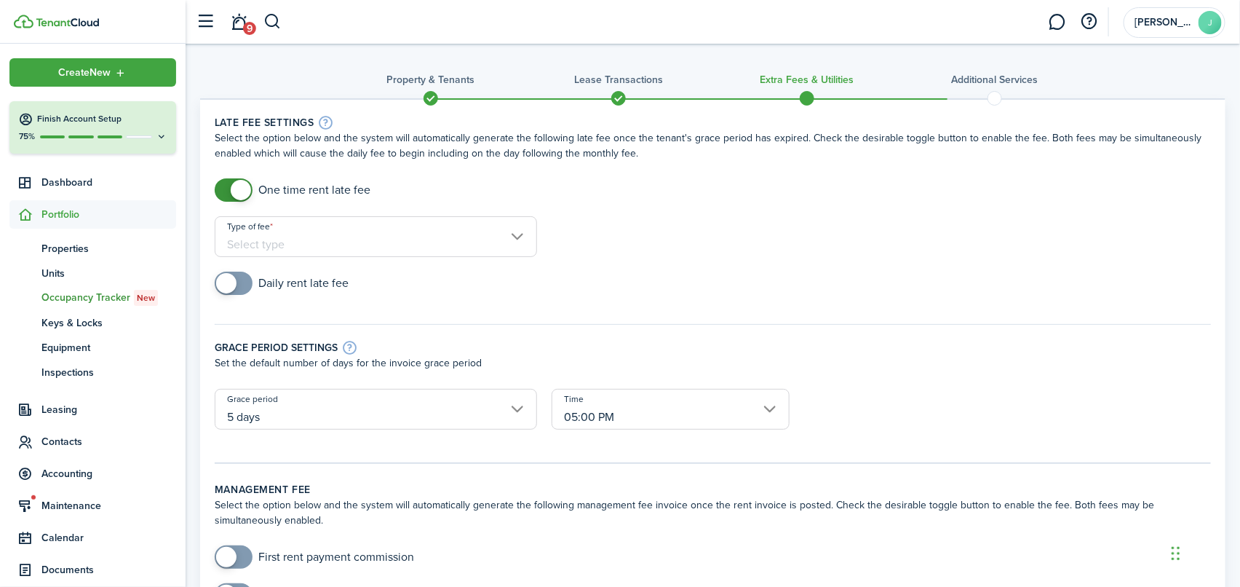
click at [251, 242] on input "Type of fee" at bounding box center [376, 236] width 322 height 41
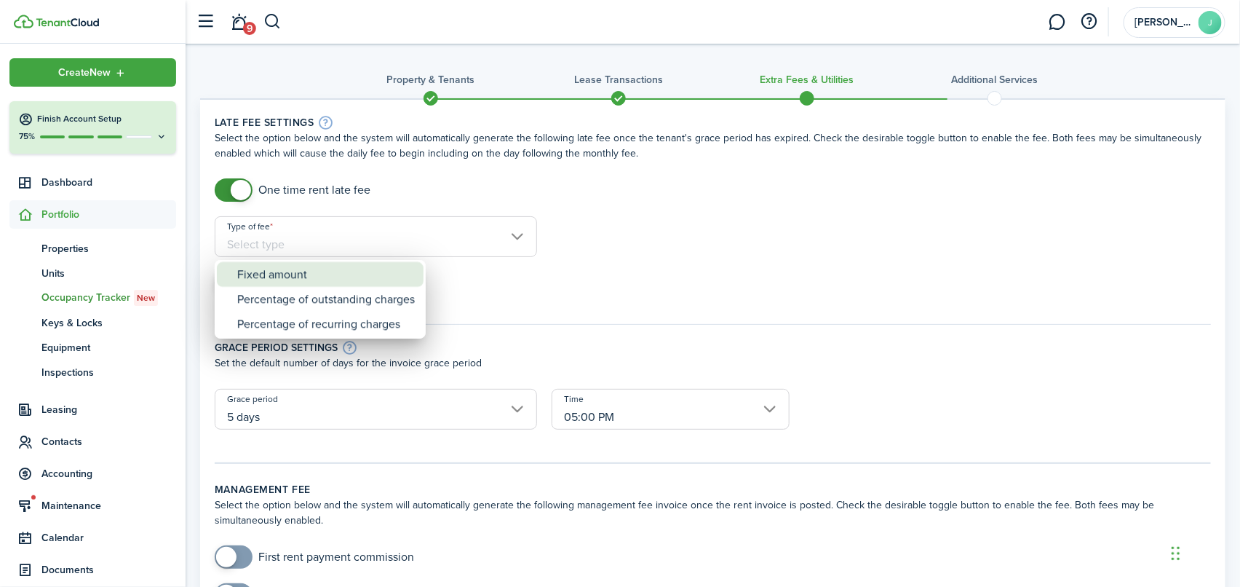
click at [261, 274] on div "Fixed amount" at bounding box center [326, 274] width 178 height 25
type input "Fixed amount"
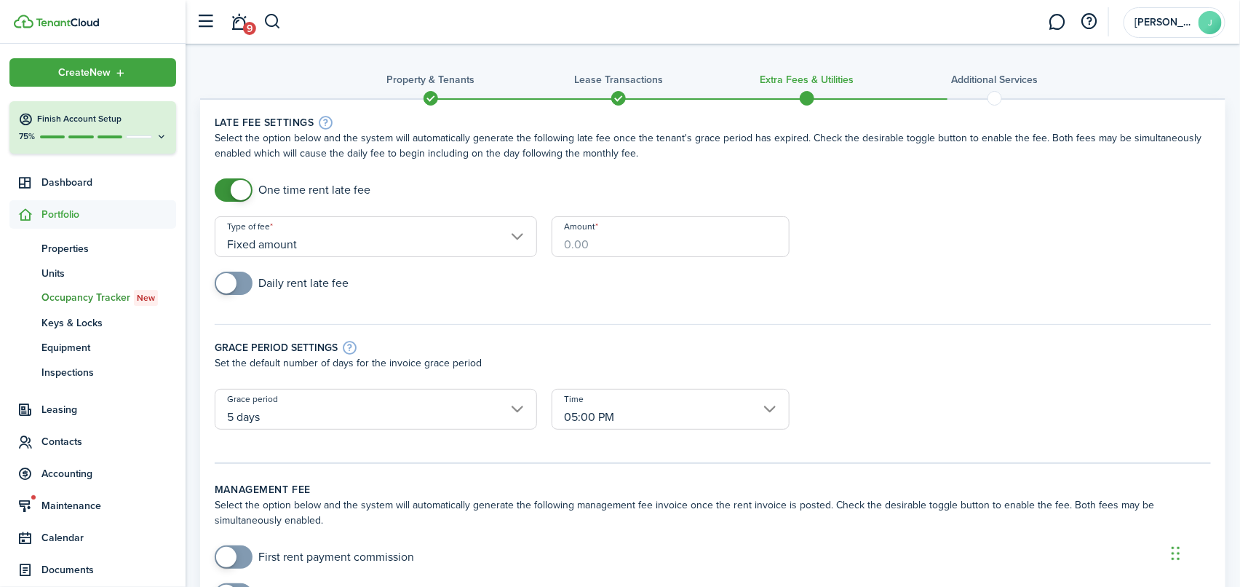
click at [565, 247] on input "Amount" at bounding box center [671, 236] width 238 height 41
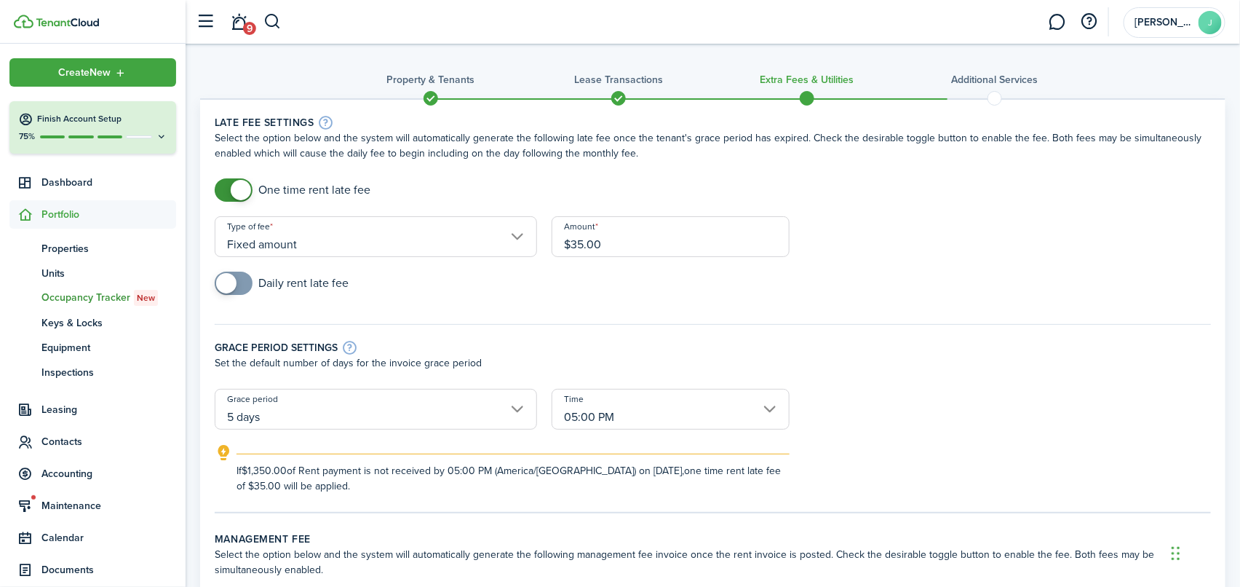
type input "$35.00"
checkbox input "true"
click at [229, 285] on span at bounding box center [226, 283] width 20 height 20
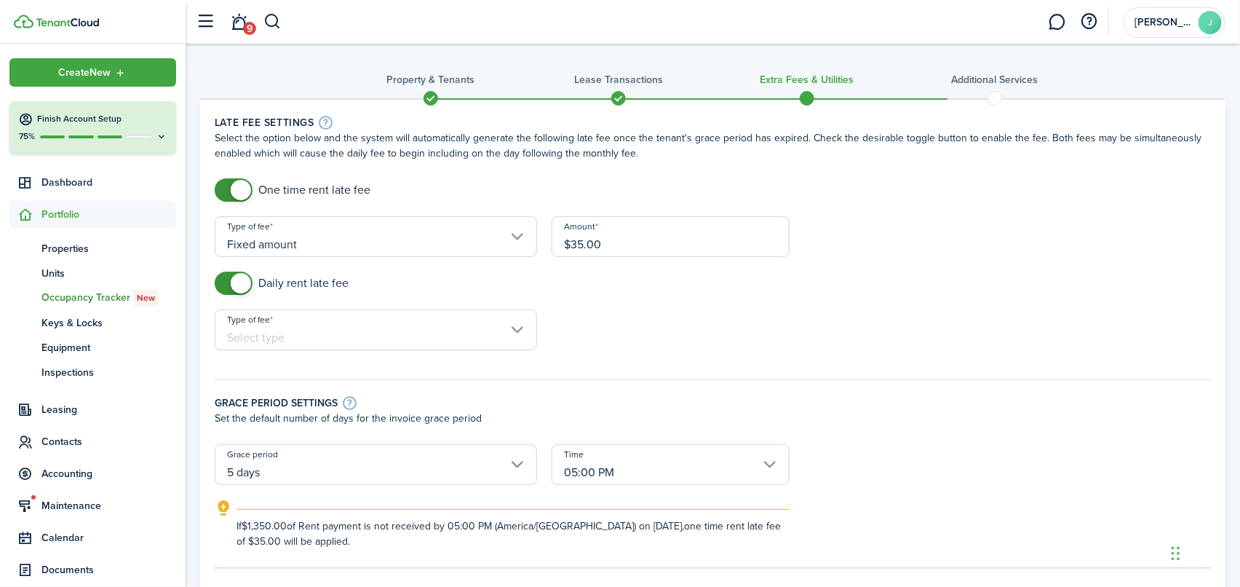
click at [237, 336] on input "Type of fee" at bounding box center [376, 329] width 322 height 41
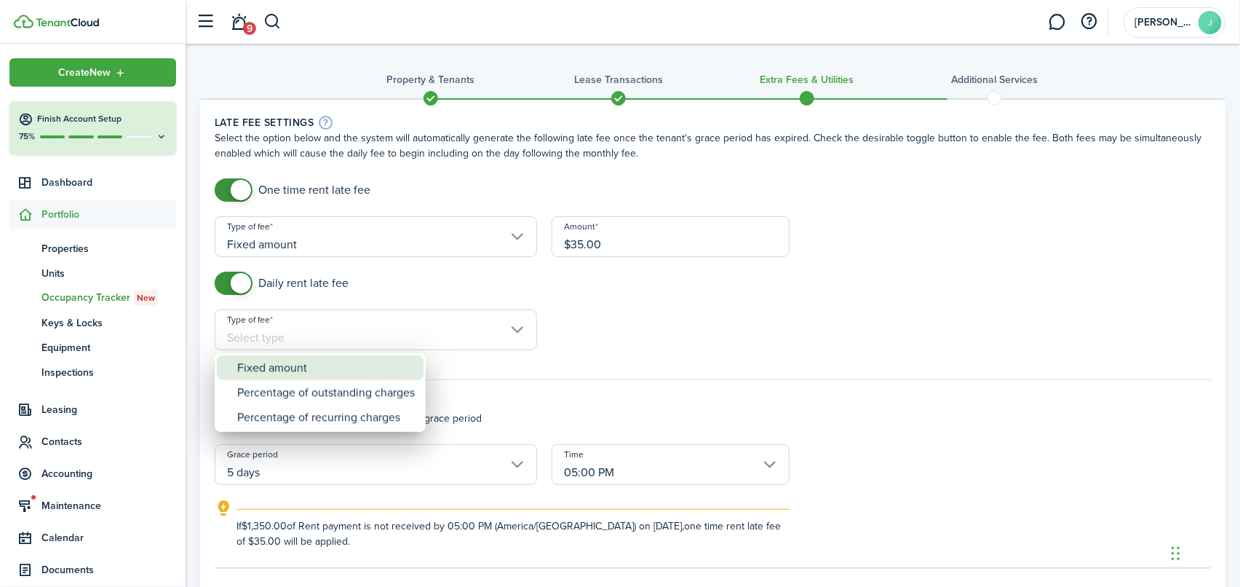
click at [246, 362] on div "Fixed amount" at bounding box center [326, 367] width 178 height 25
type input "Fixed amount"
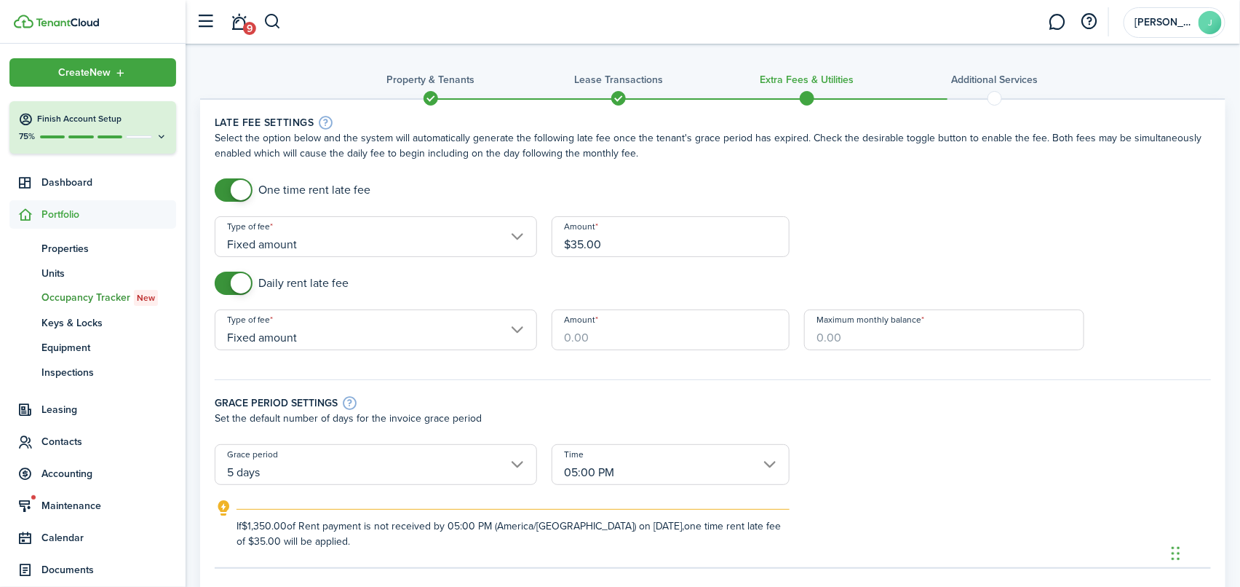
click at [580, 338] on input "Amount" at bounding box center [671, 329] width 238 height 41
type input "$15.00"
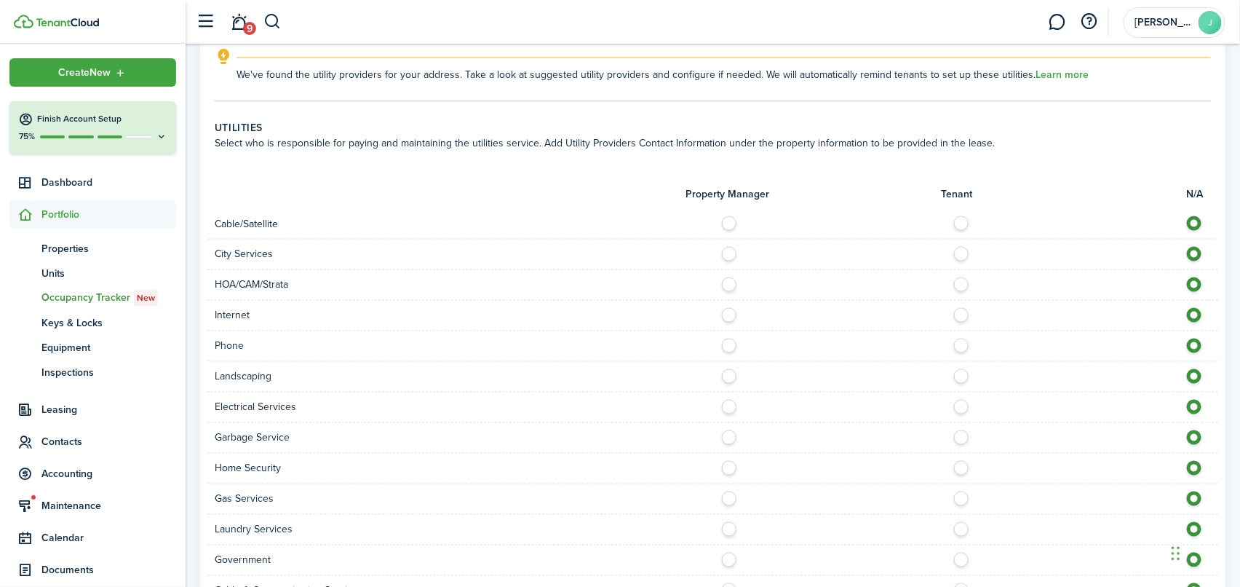
scroll to position [1019, 0]
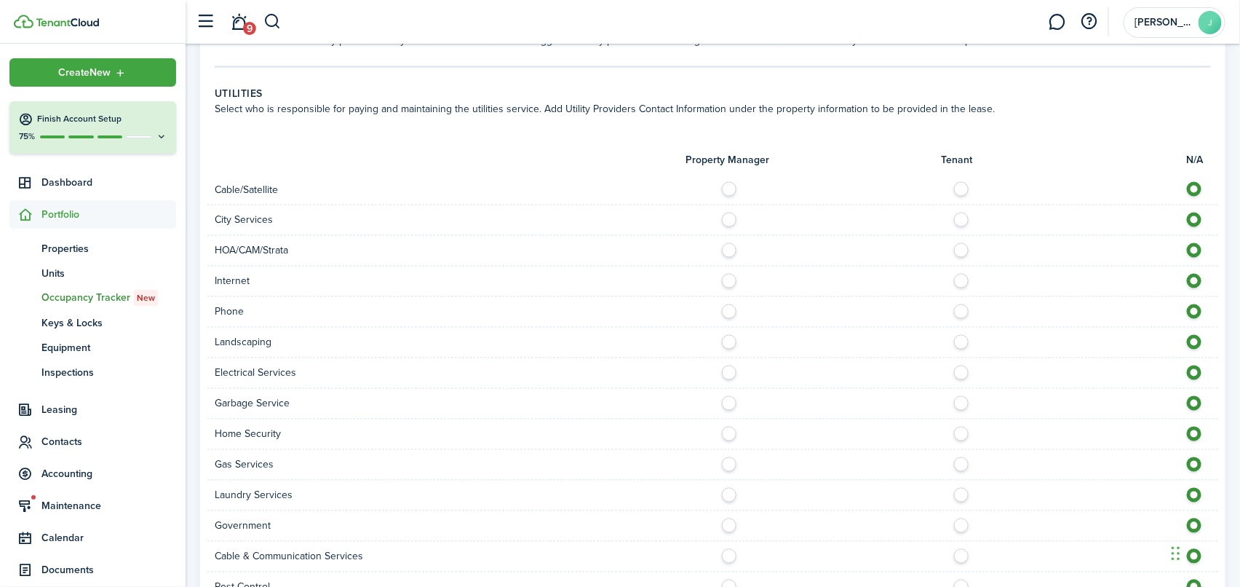
click at [965, 189] on label at bounding box center [965, 185] width 25 height 7
radio input "true"
click at [959, 216] on label at bounding box center [965, 216] width 25 height 7
radio input "true"
click at [961, 245] on label at bounding box center [965, 246] width 25 height 7
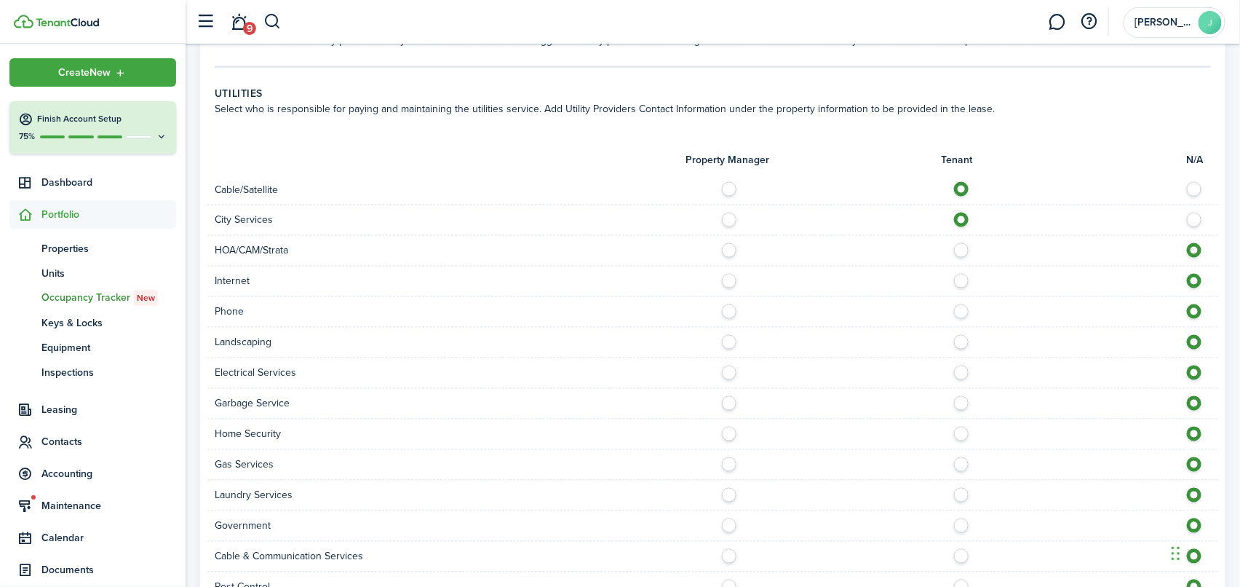
radio input "true"
click at [959, 281] on label at bounding box center [965, 277] width 25 height 7
radio input "true"
click at [958, 311] on label at bounding box center [965, 307] width 25 height 7
radio input "true"
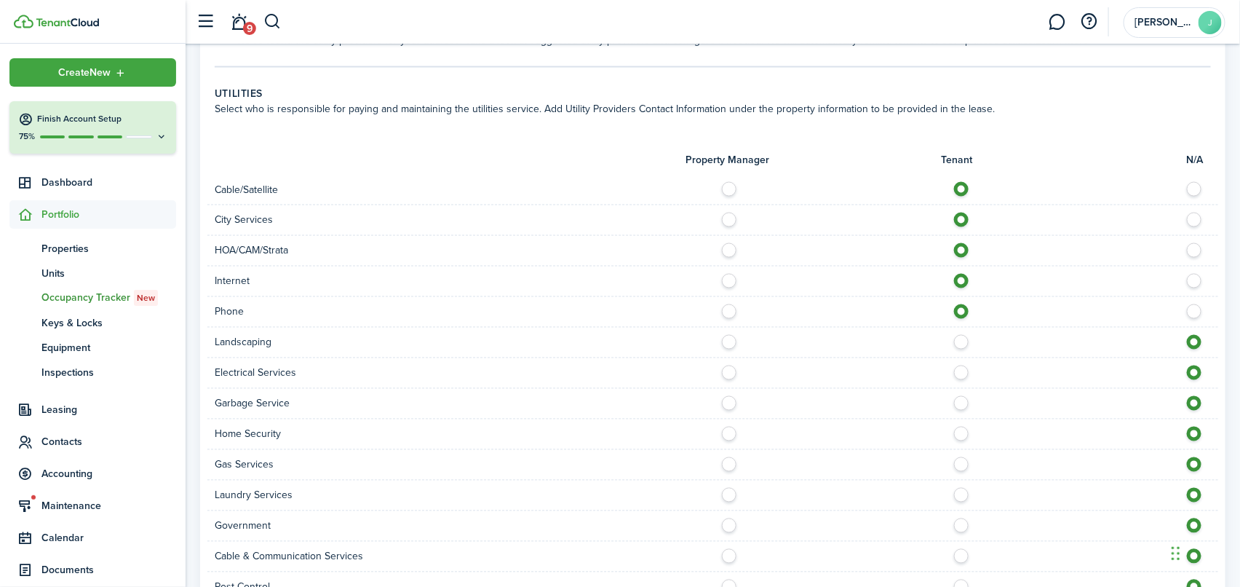
click at [966, 337] on label at bounding box center [965, 338] width 25 height 7
radio input "true"
click at [966, 370] on label at bounding box center [965, 368] width 25 height 7
radio input "true"
click at [730, 403] on label at bounding box center [732, 399] width 25 height 7
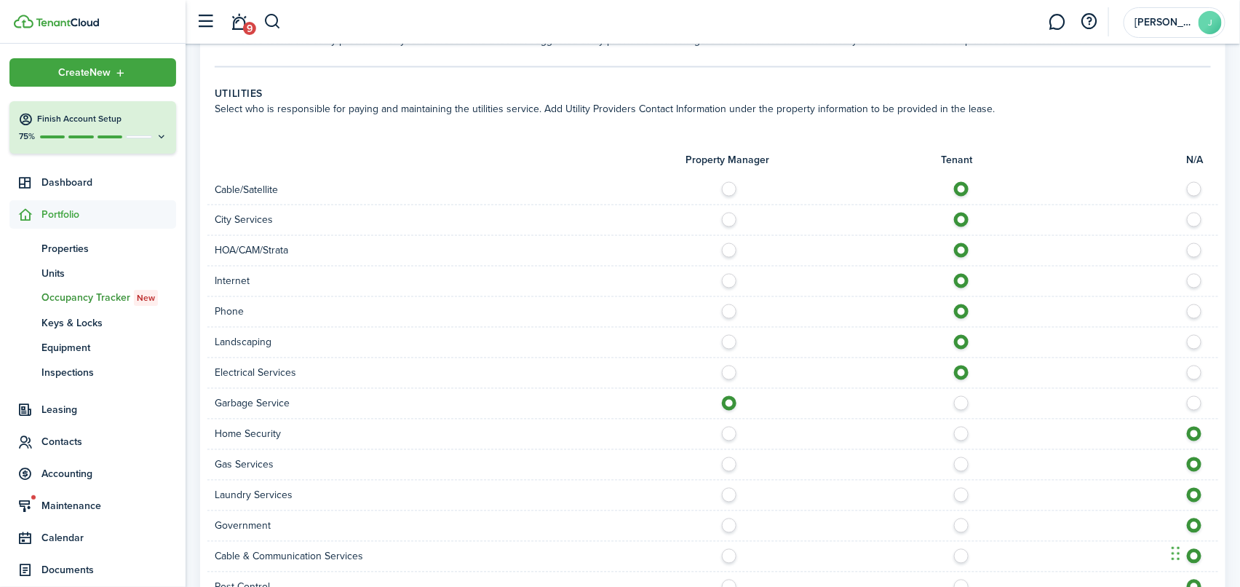
click at [734, 403] on label at bounding box center [732, 399] width 25 height 7
click at [971, 396] on label at bounding box center [965, 399] width 25 height 7
radio input "false"
radio input "true"
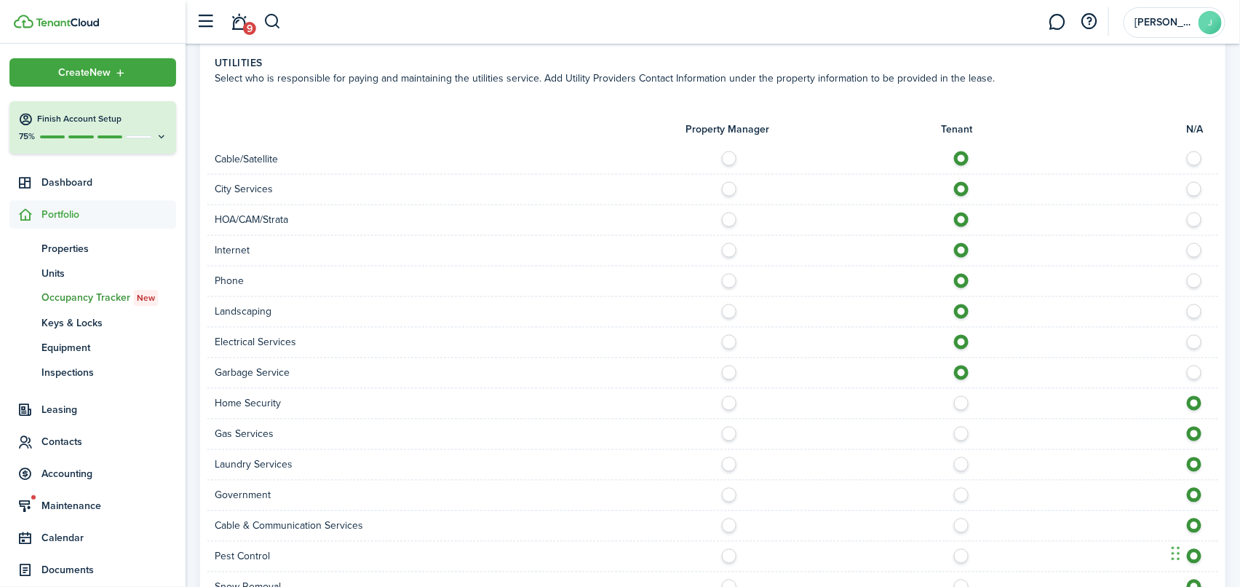
scroll to position [1014, 0]
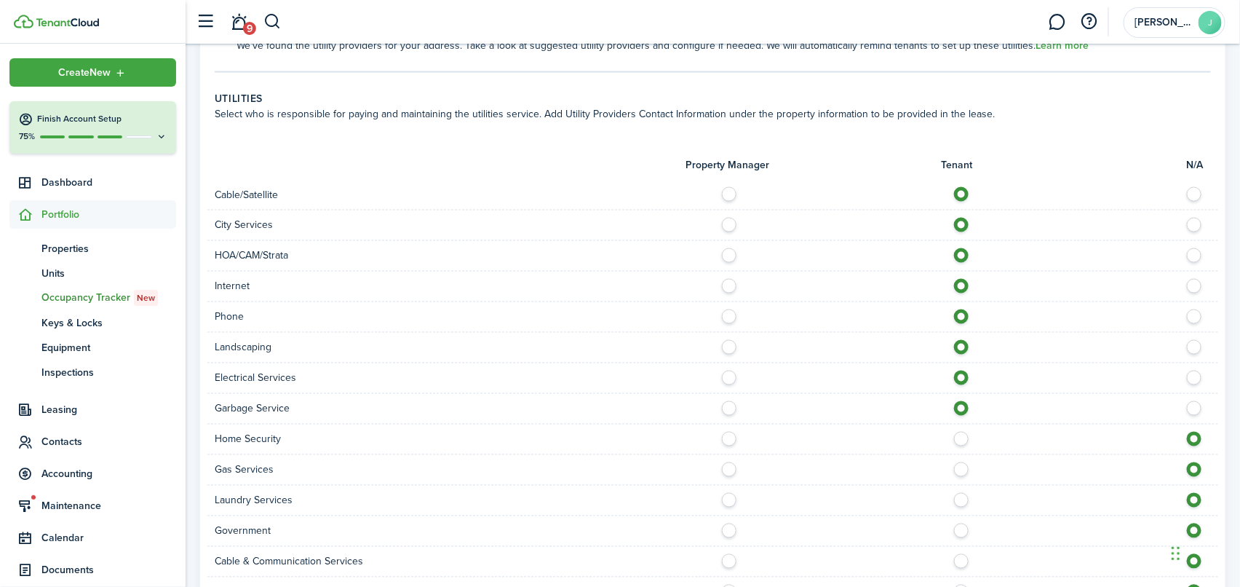
click at [961, 436] on label at bounding box center [965, 435] width 25 height 7
radio input "true"
click at [961, 468] on label at bounding box center [965, 465] width 25 height 7
radio input "true"
click at [960, 494] on label at bounding box center [965, 496] width 25 height 7
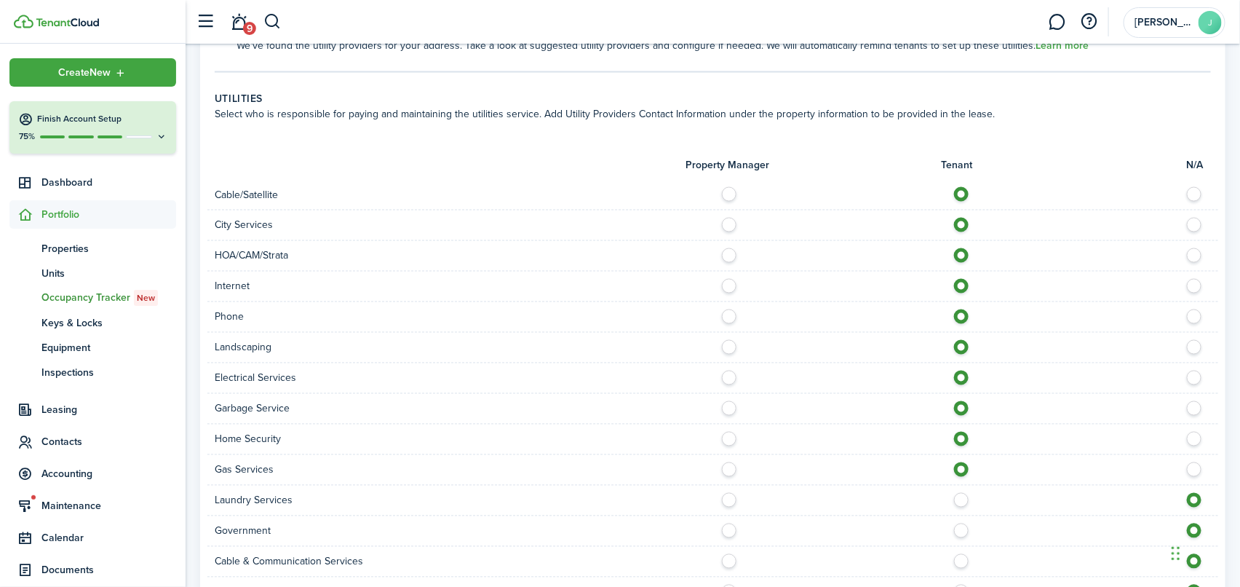
radio input "true"
click at [964, 531] on label at bounding box center [965, 526] width 25 height 7
radio input "true"
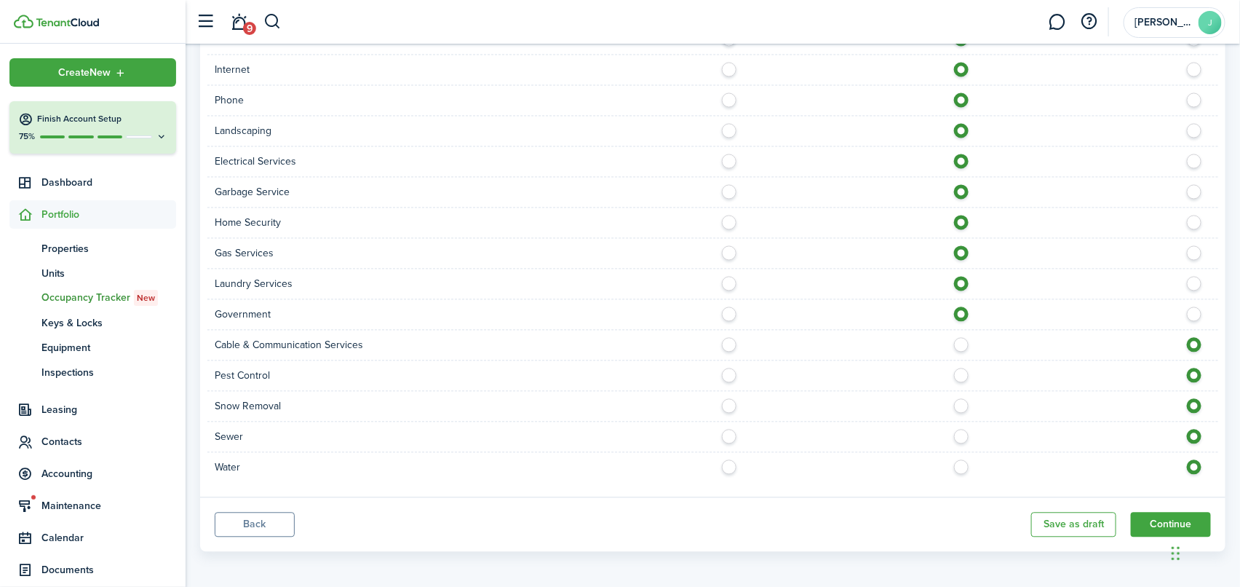
scroll to position [1232, 0]
drag, startPoint x: 962, startPoint y: 339, endPoint x: 969, endPoint y: 364, distance: 25.6
click at [962, 341] on label at bounding box center [965, 338] width 25 height 7
radio input "true"
click at [966, 373] on label at bounding box center [965, 369] width 25 height 7
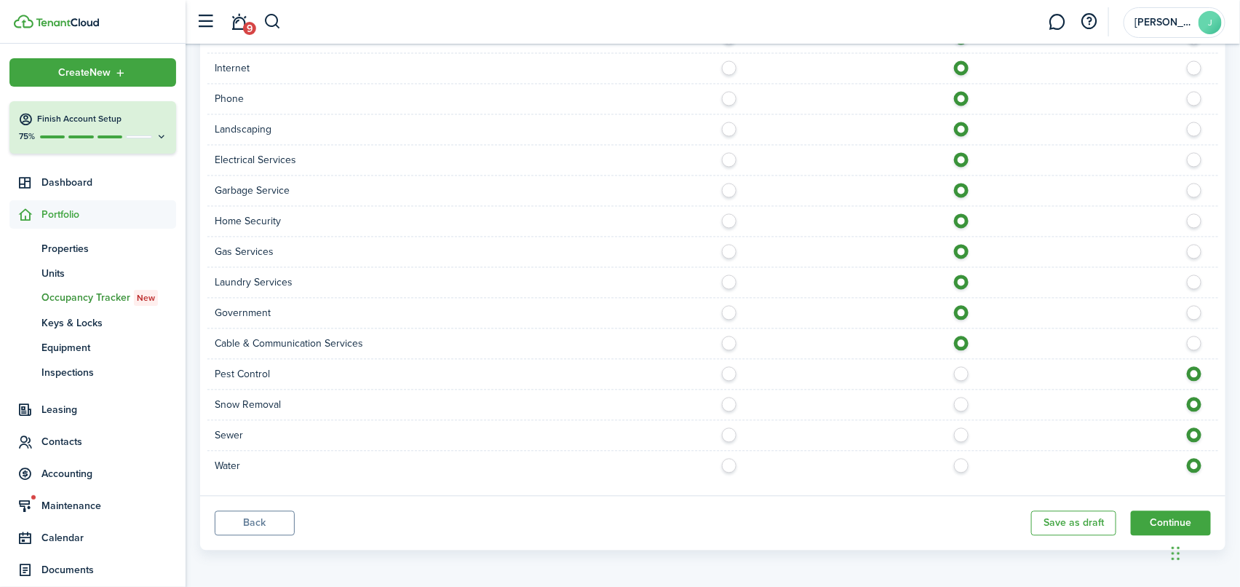
radio input "true"
click at [965, 397] on label at bounding box center [965, 400] width 25 height 7
radio input "true"
drag, startPoint x: 960, startPoint y: 433, endPoint x: 960, endPoint y: 461, distance: 27.7
click at [960, 434] on label at bounding box center [965, 430] width 25 height 7
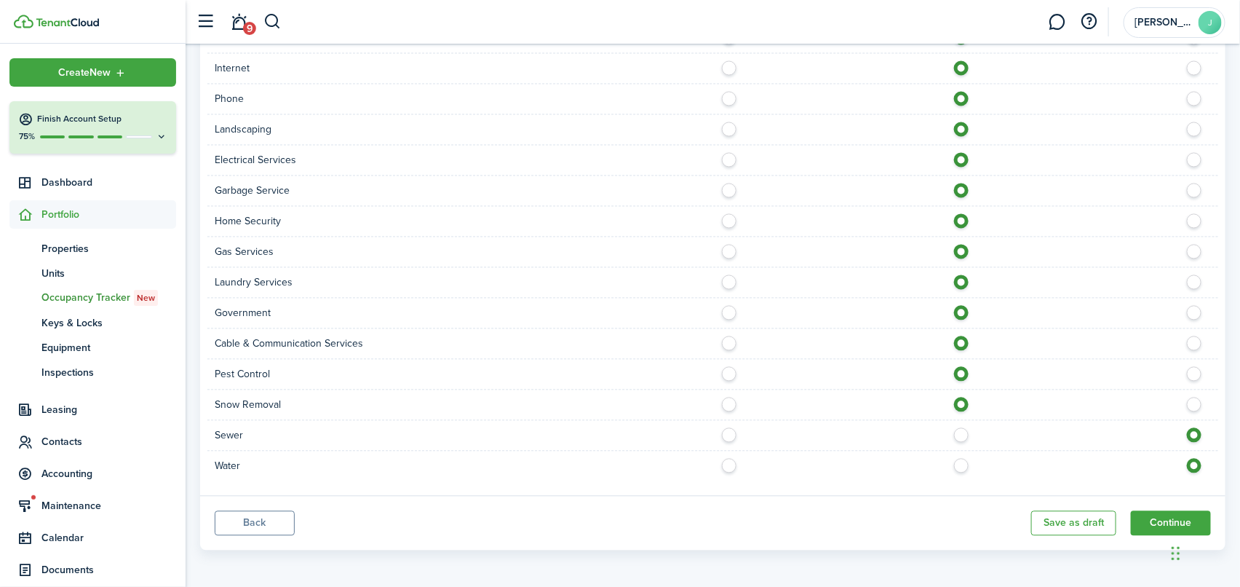
radio input "true"
click at [960, 461] on label at bounding box center [965, 461] width 25 height 7
radio input "true"
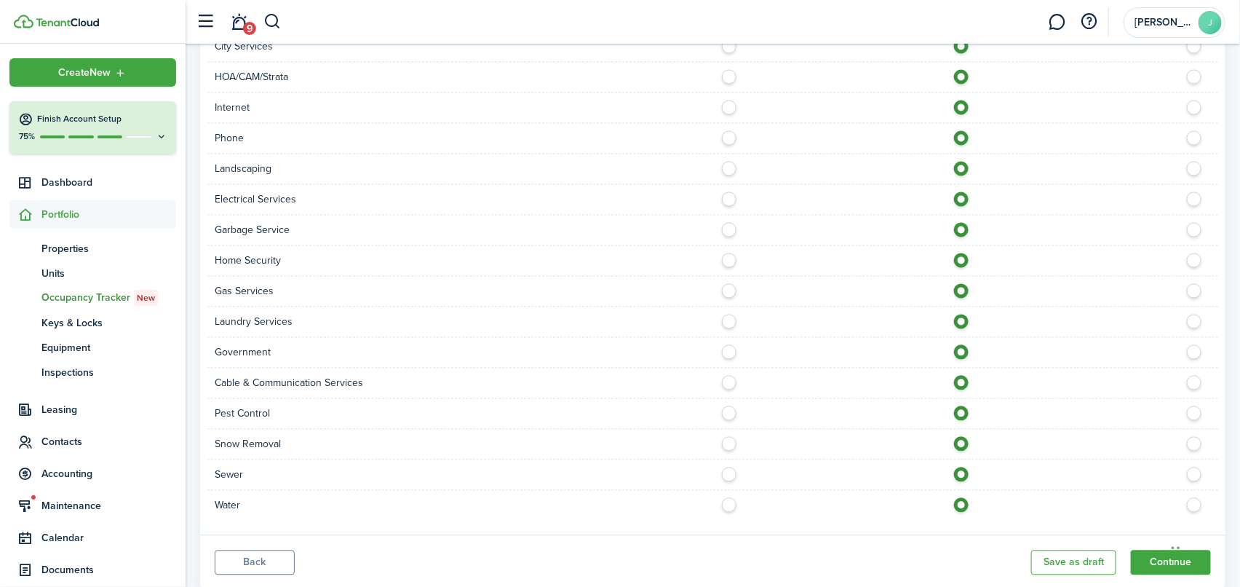
scroll to position [1159, 0]
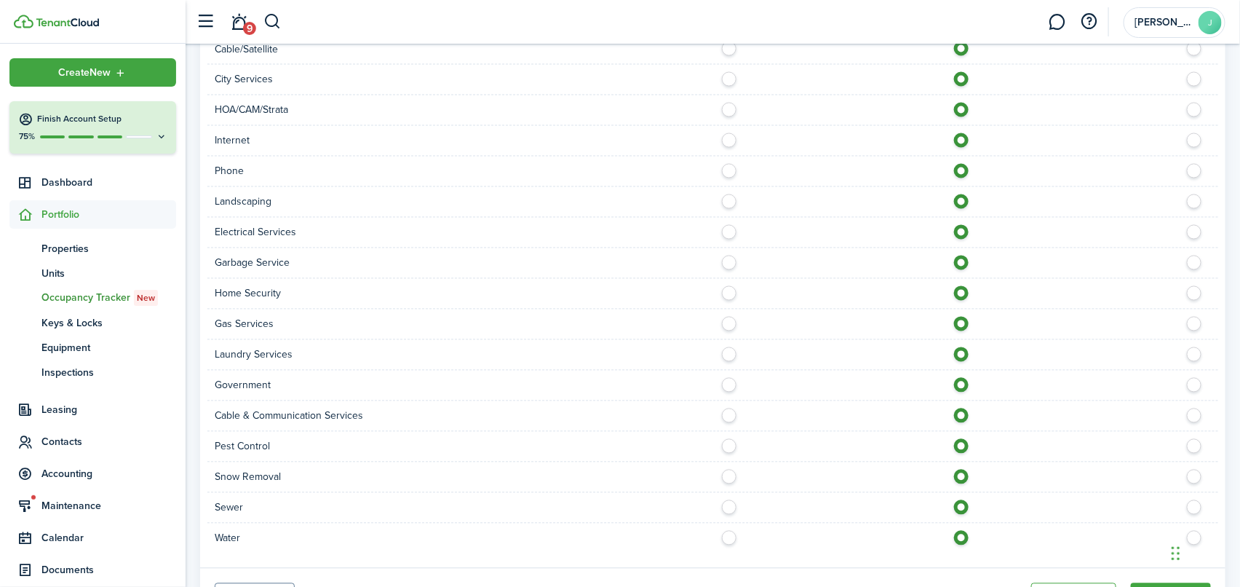
click at [1197, 379] on label at bounding box center [1198, 381] width 25 height 7
radio input "false"
radio input "true"
click at [1193, 348] on label at bounding box center [1198, 350] width 25 height 7
radio input "false"
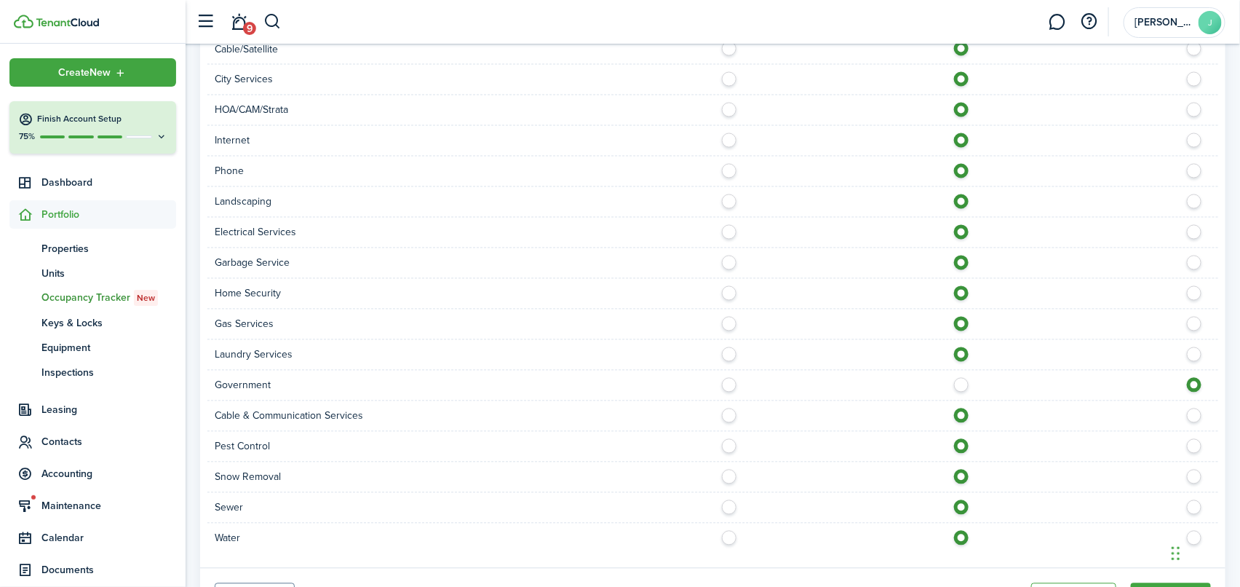
radio input "true"
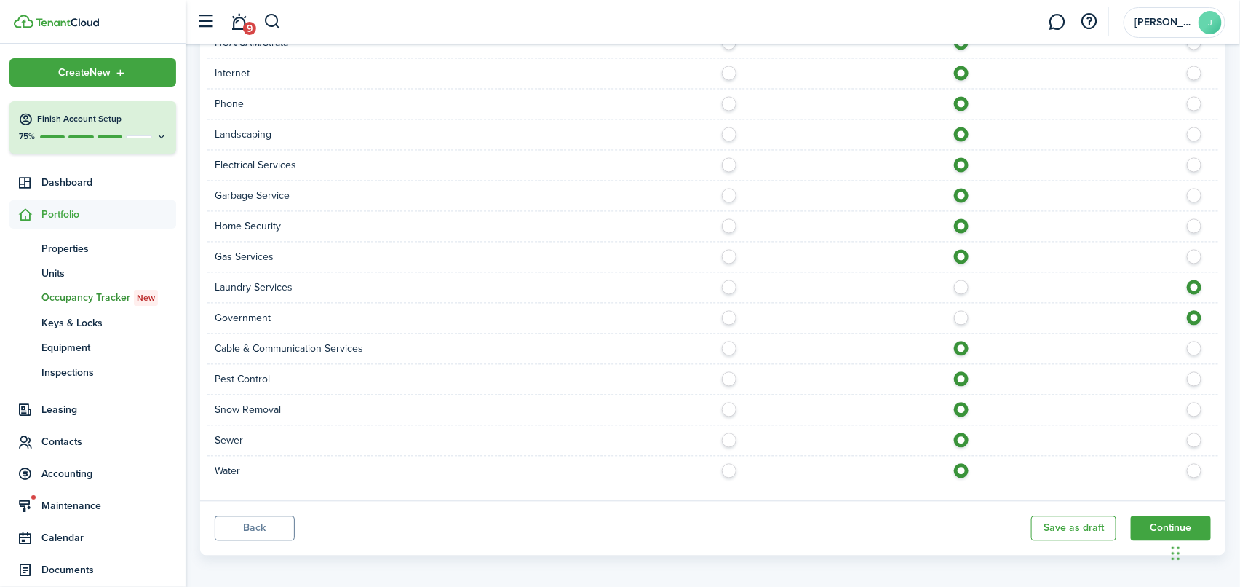
scroll to position [1232, 0]
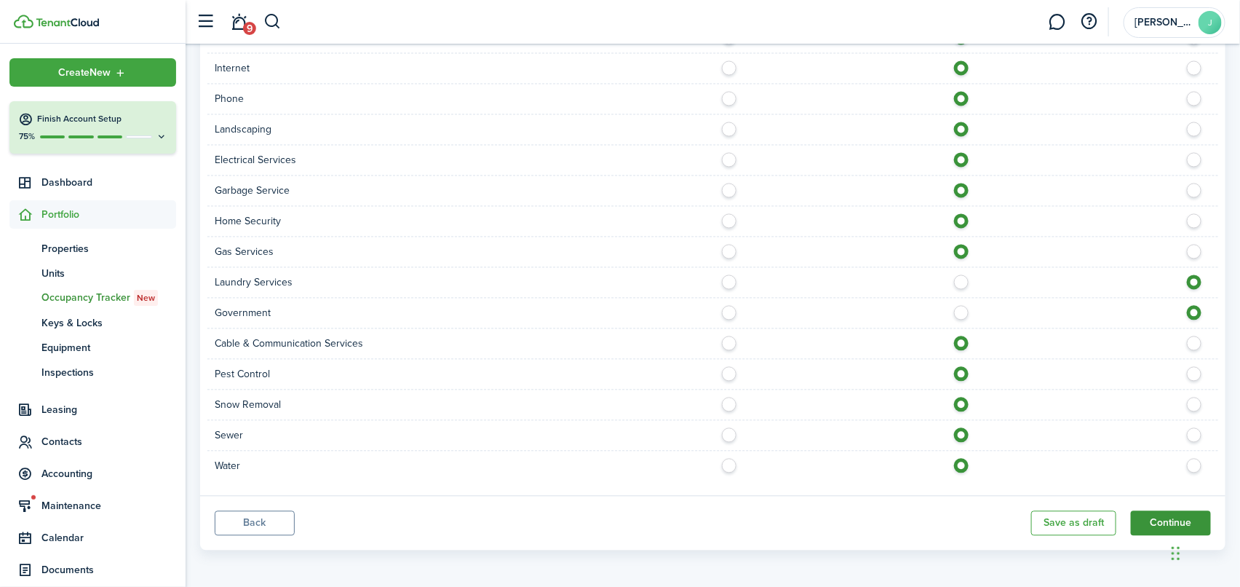
click at [1154, 520] on button "Continue" at bounding box center [1171, 522] width 80 height 25
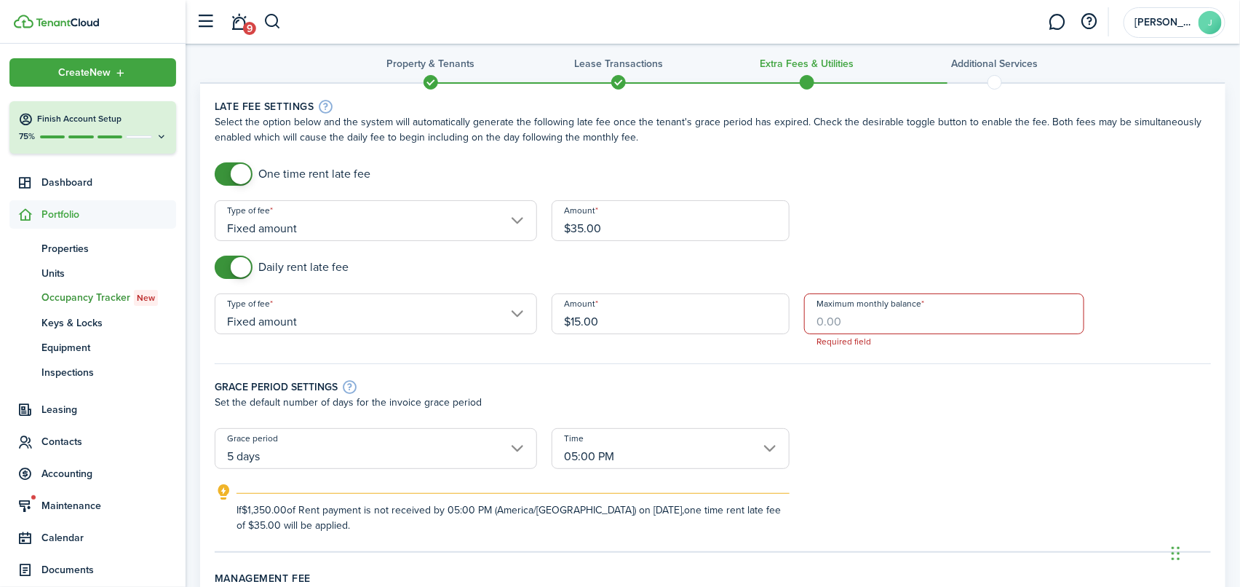
scroll to position [0, 0]
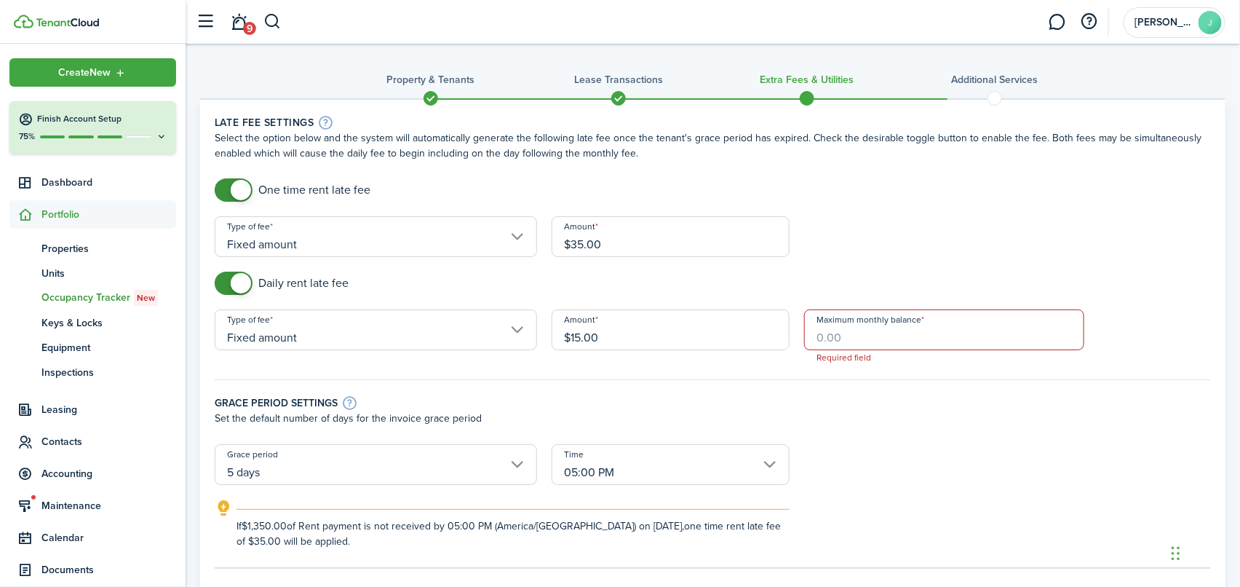
click at [823, 339] on input "Maximum monthly balance" at bounding box center [944, 329] width 280 height 41
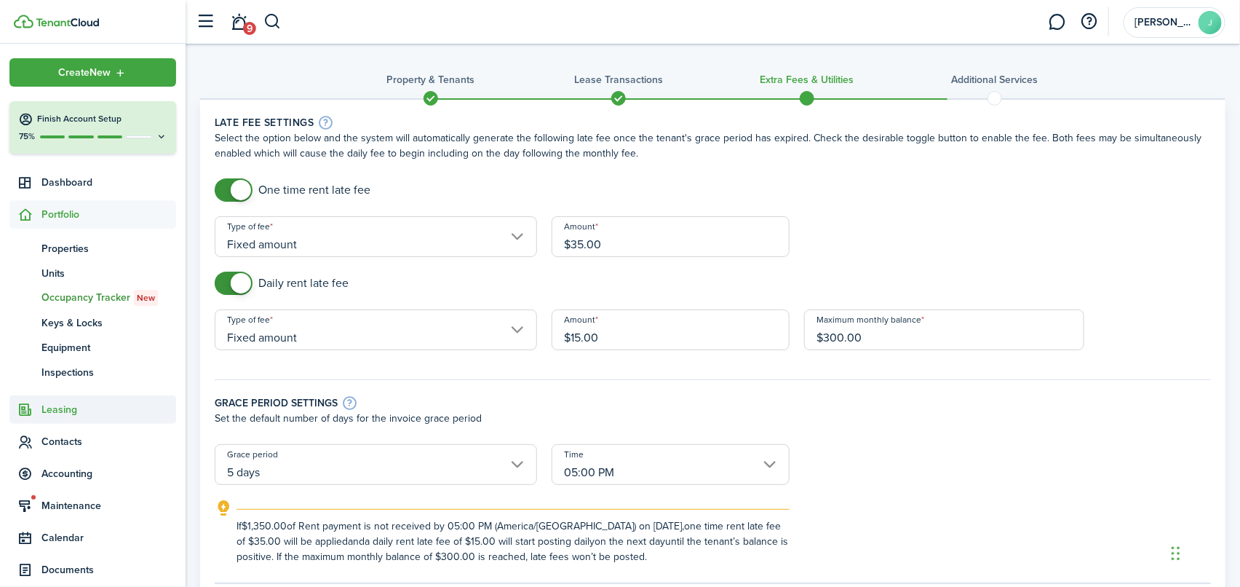
type input "$300.00"
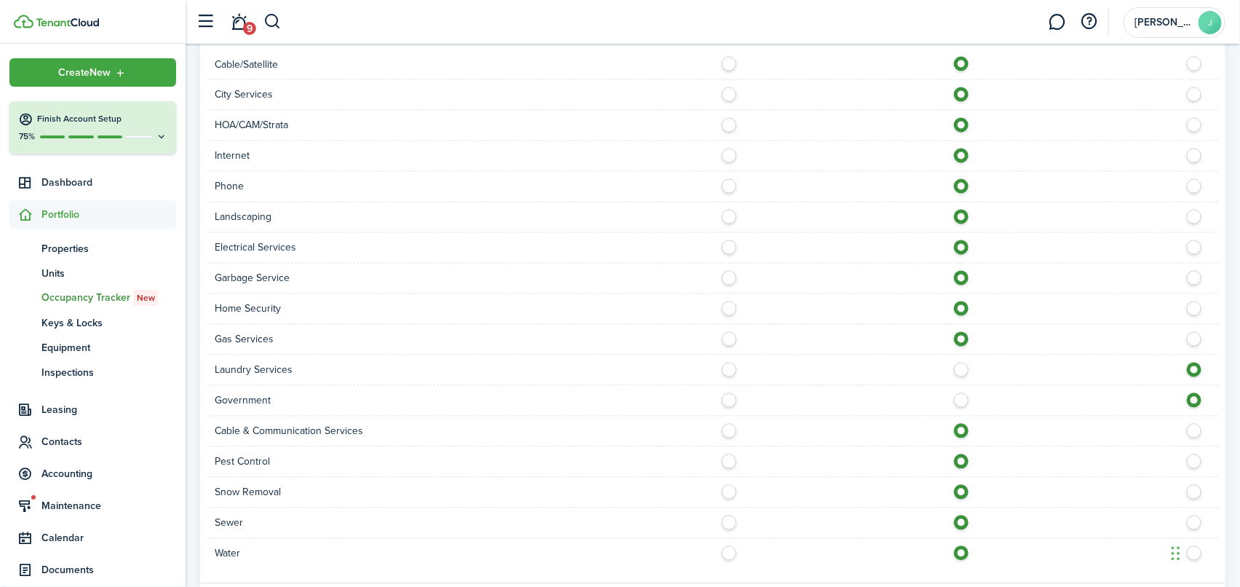
scroll to position [1247, 0]
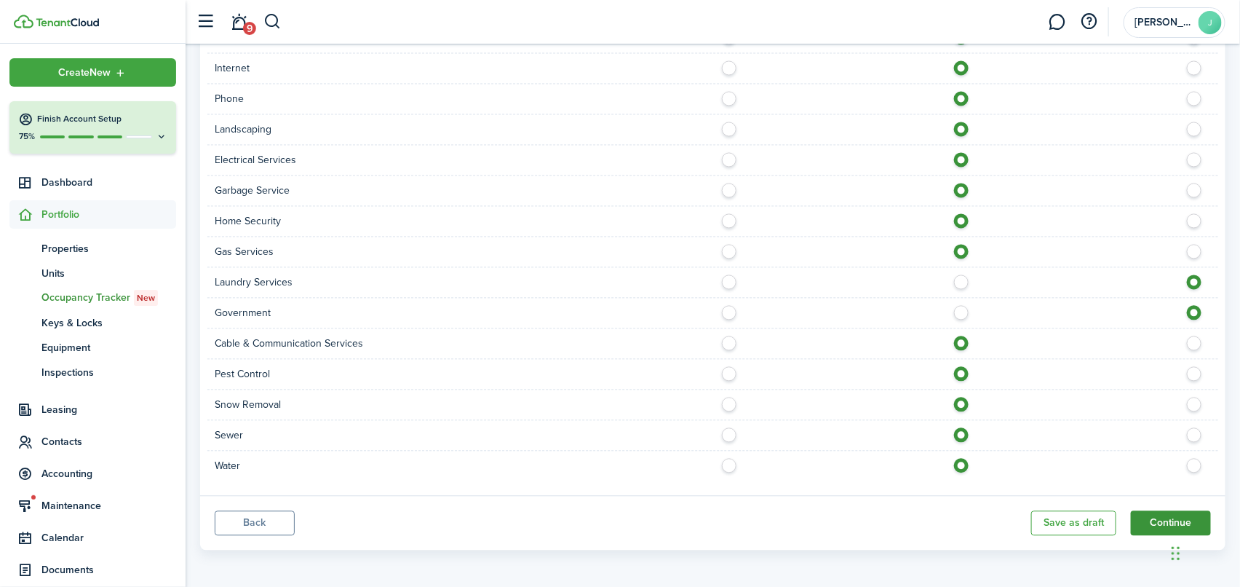
click at [1164, 514] on button "Continue" at bounding box center [1171, 522] width 80 height 25
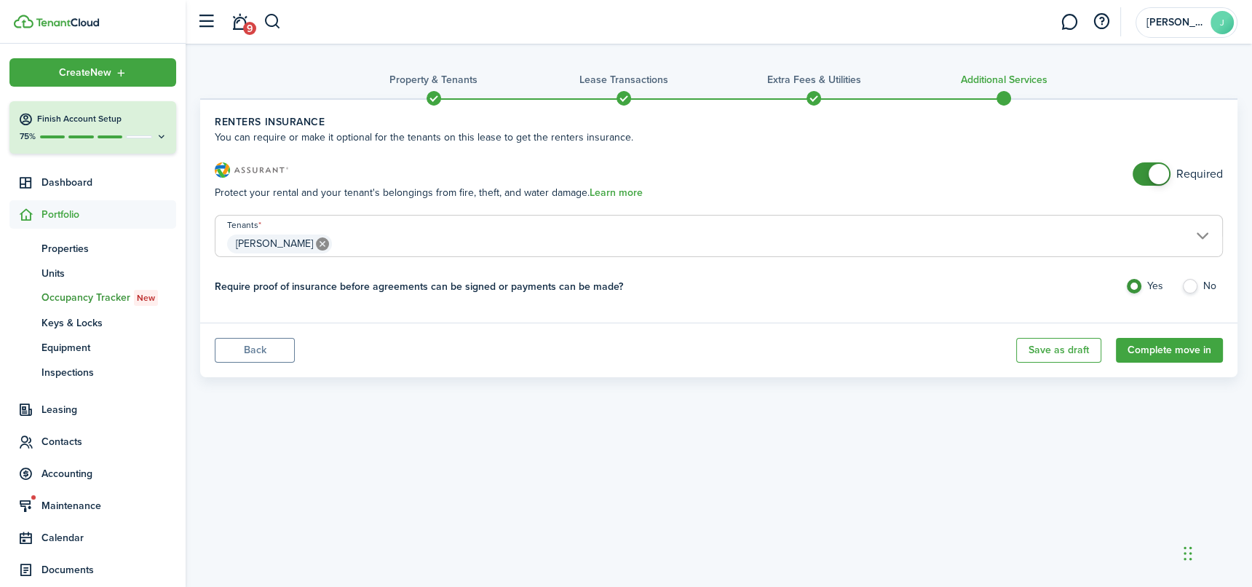
checkbox input "false"
click at [1148, 170] on span at bounding box center [1151, 173] width 15 height 23
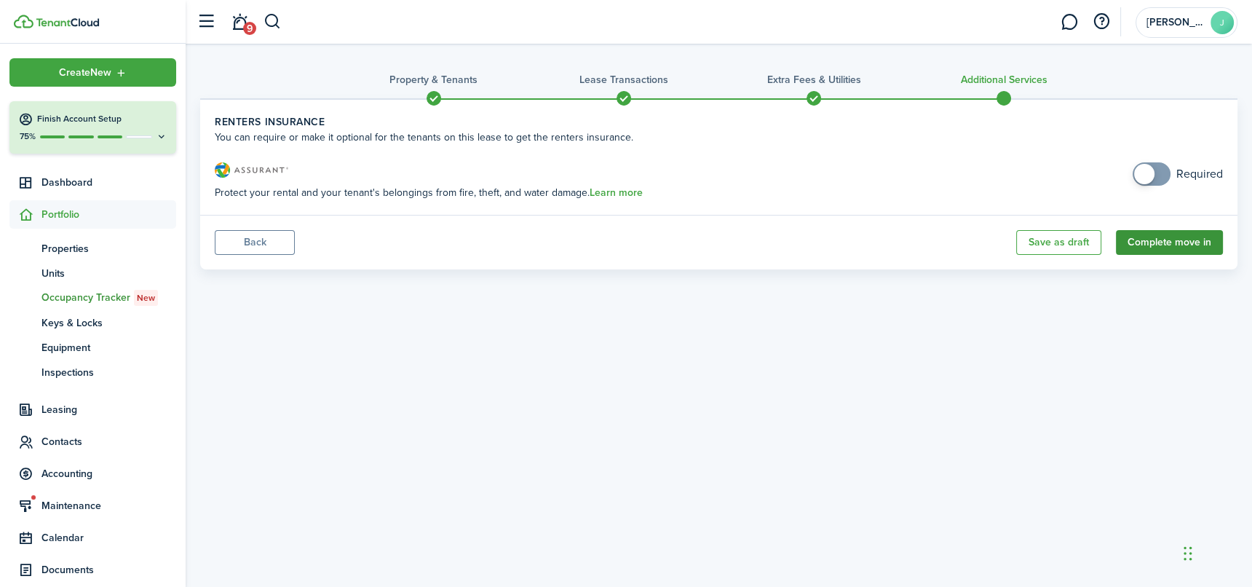
click at [1161, 236] on button "Complete move in" at bounding box center [1169, 242] width 107 height 25
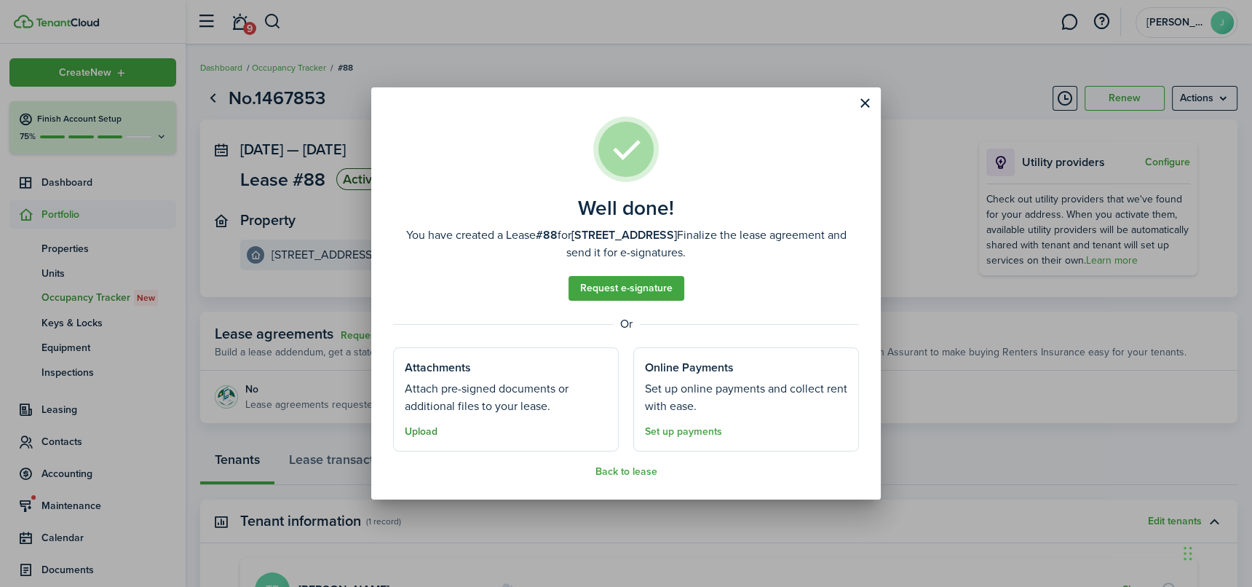
click at [414, 430] on button "Upload" at bounding box center [421, 432] width 33 height 12
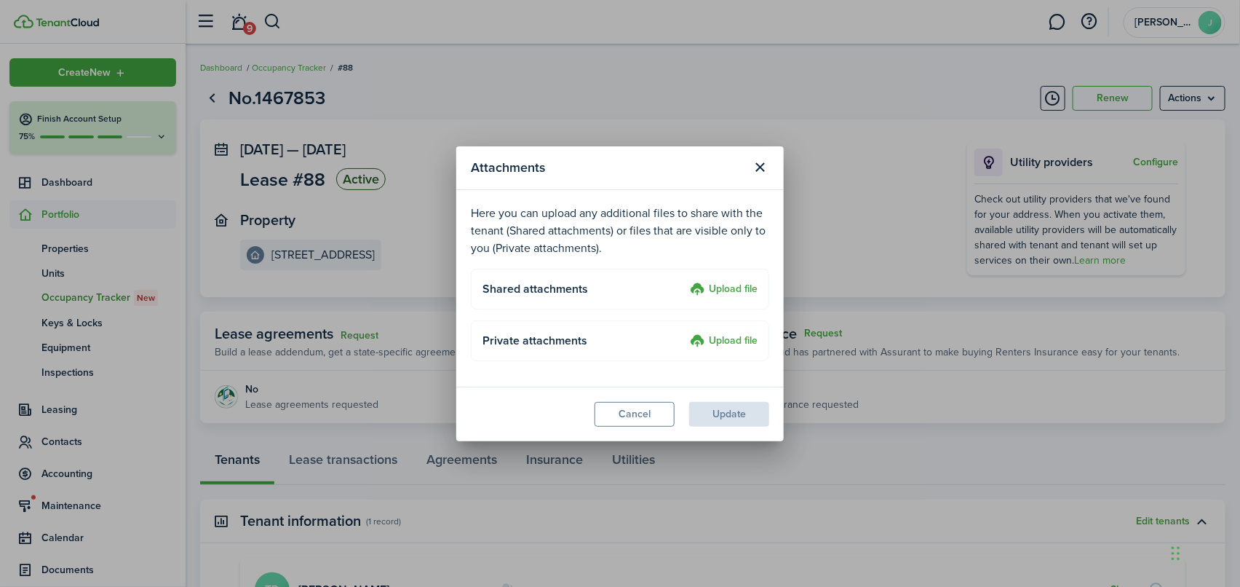
click at [720, 291] on label "Upload file" at bounding box center [724, 289] width 68 height 17
click at [685, 281] on input "Upload file" at bounding box center [685, 281] width 0 height 0
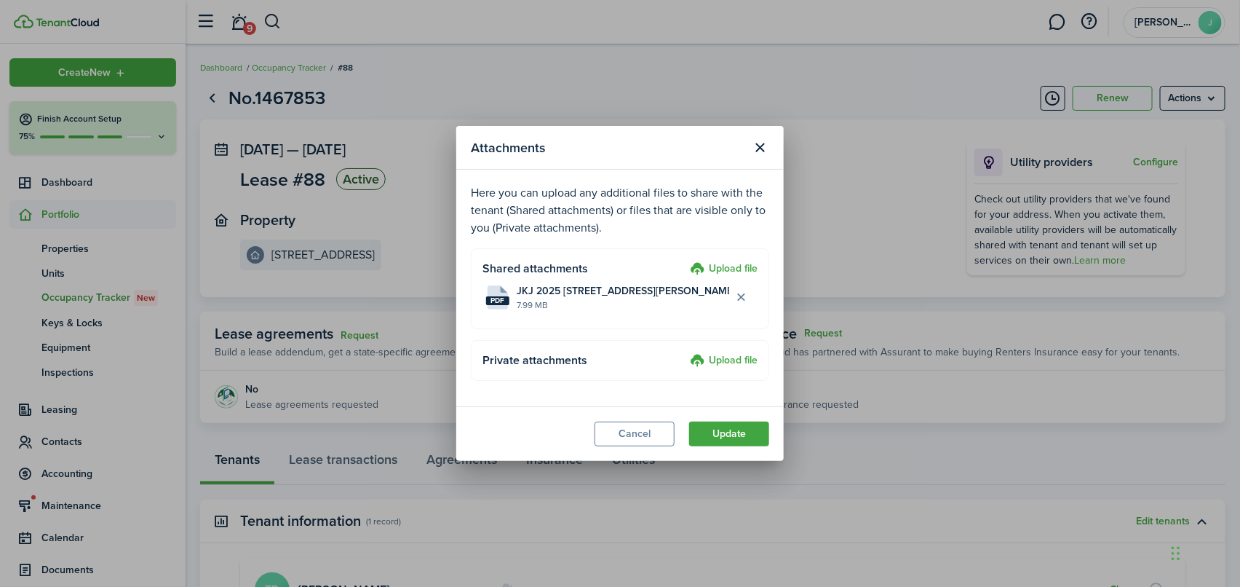
click at [730, 269] on label "Upload file" at bounding box center [724, 269] width 68 height 17
click at [685, 261] on input "Upload file" at bounding box center [685, 261] width 0 height 0
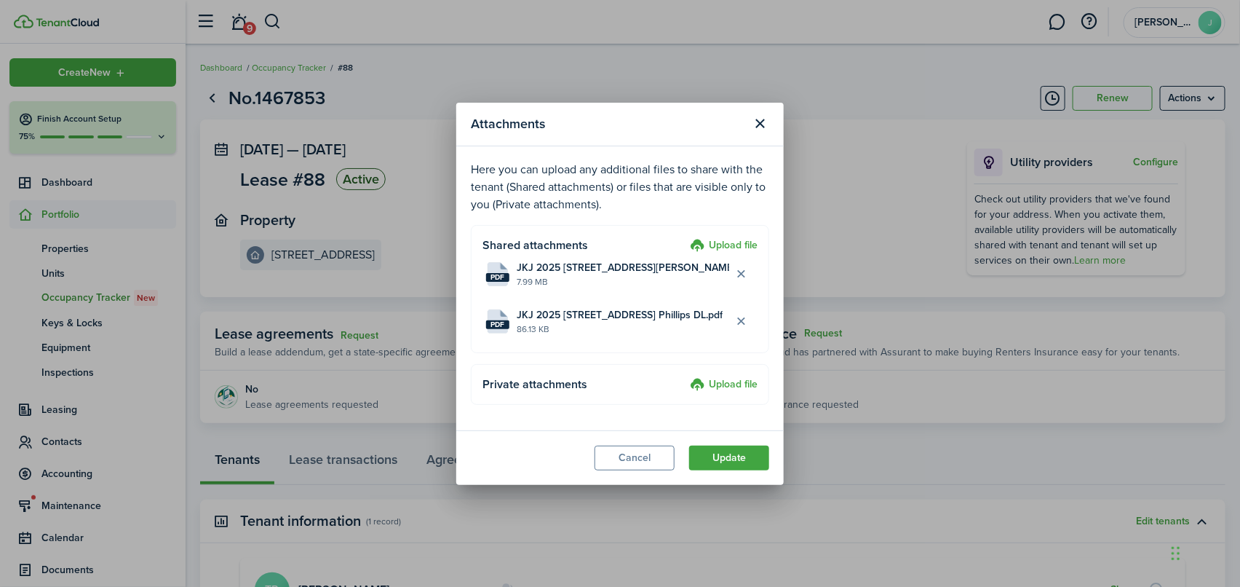
click at [739, 244] on label "Upload file" at bounding box center [724, 245] width 68 height 17
click at [685, 237] on input "Upload file" at bounding box center [685, 237] width 0 height 0
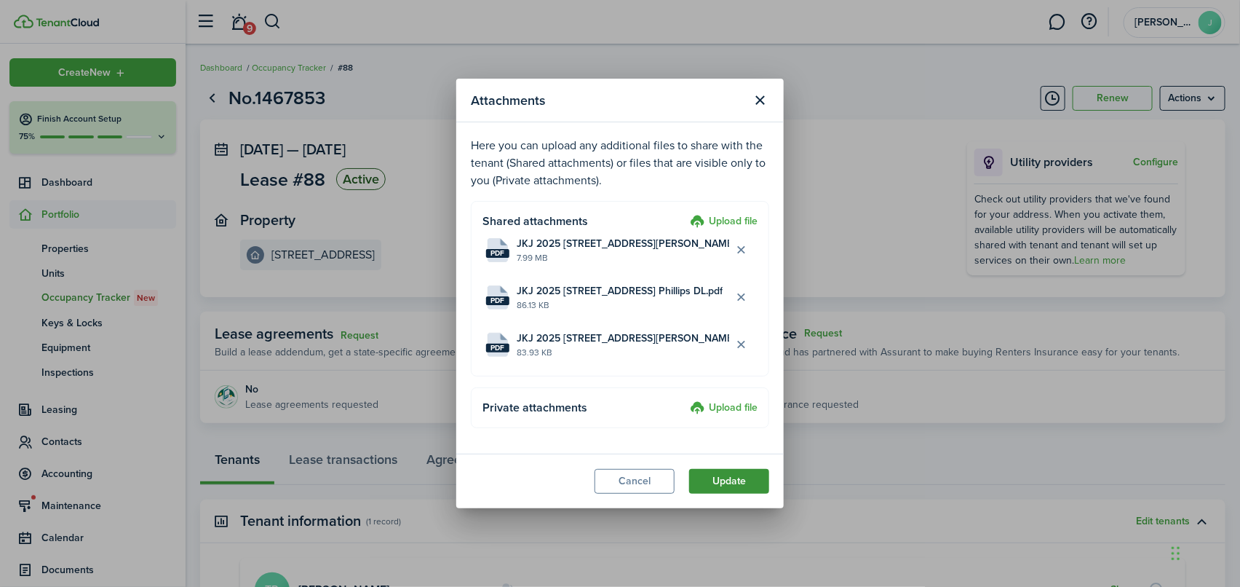
click at [743, 479] on button "Update" at bounding box center [729, 481] width 80 height 25
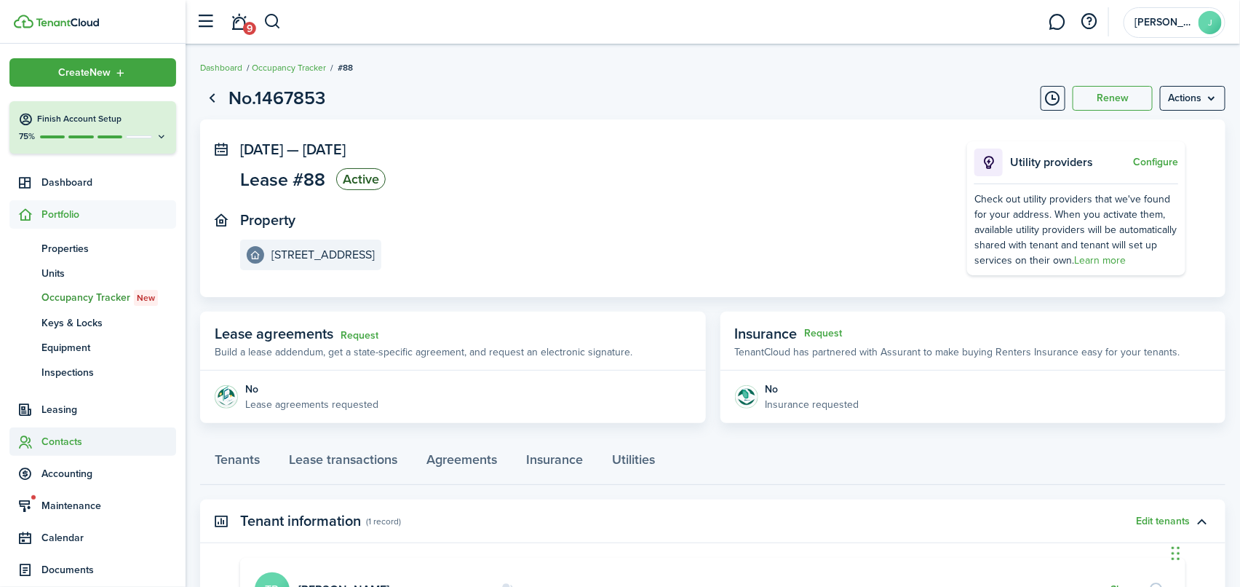
click at [56, 439] on span "Contacts" at bounding box center [108, 441] width 135 height 15
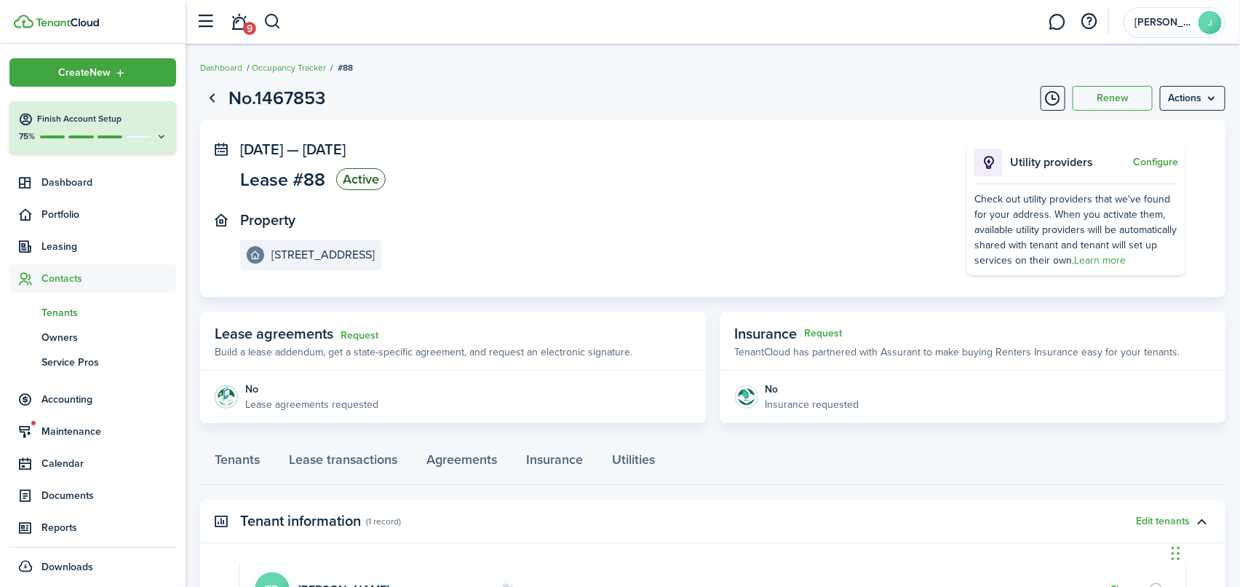
click at [52, 314] on span "Tenants" at bounding box center [108, 312] width 135 height 15
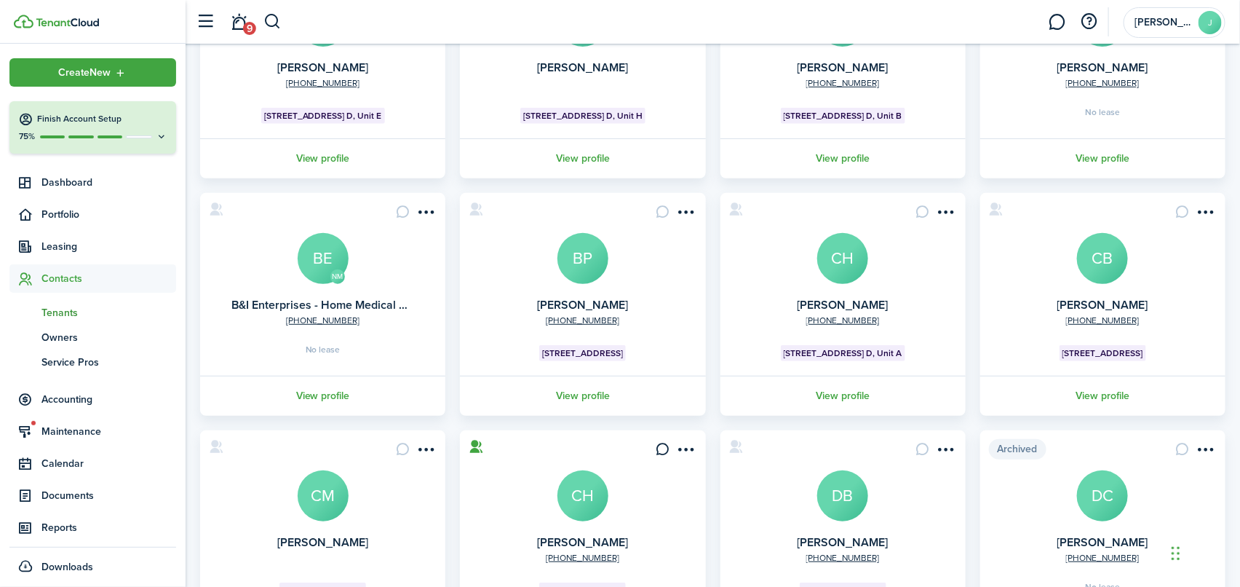
scroll to position [73, 0]
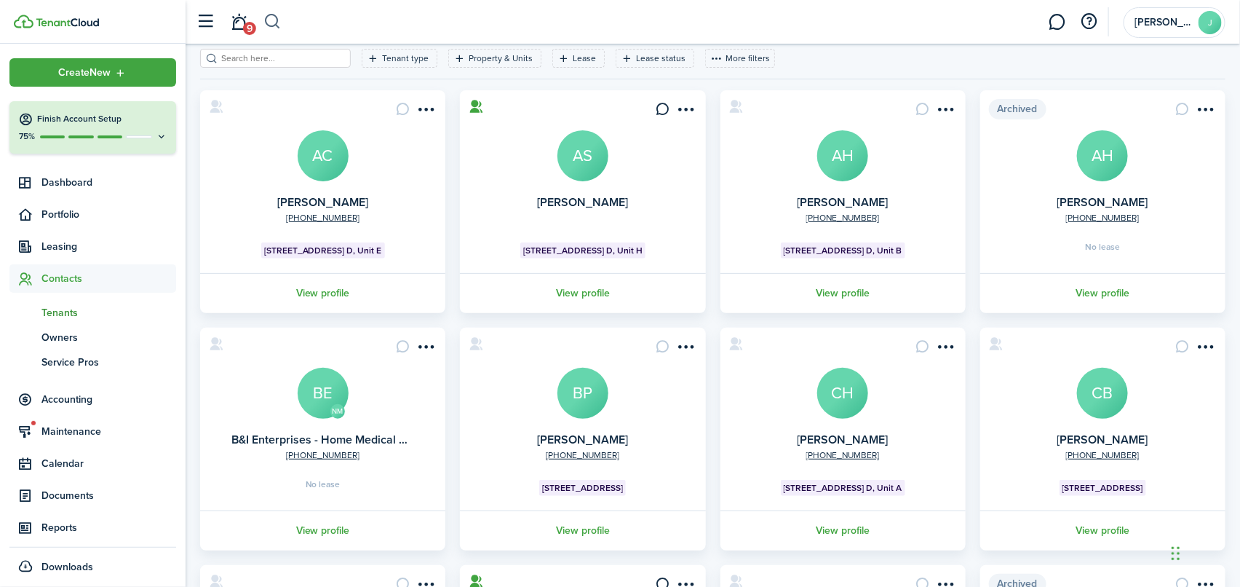
click at [267, 12] on button "button" at bounding box center [272, 21] width 18 height 25
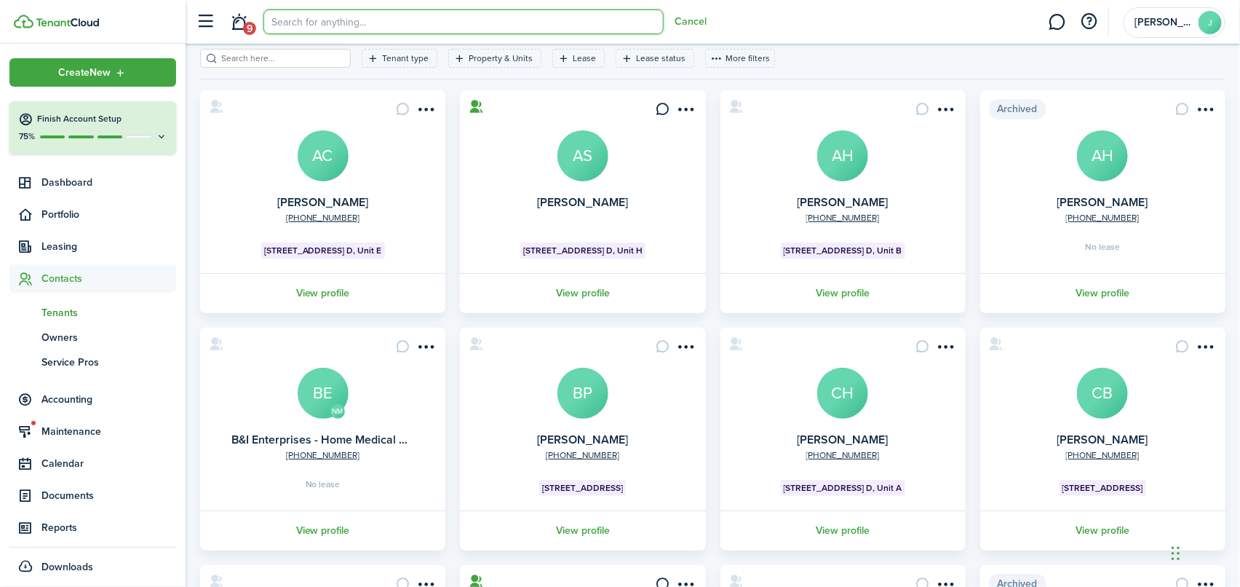
scroll to position [0, 0]
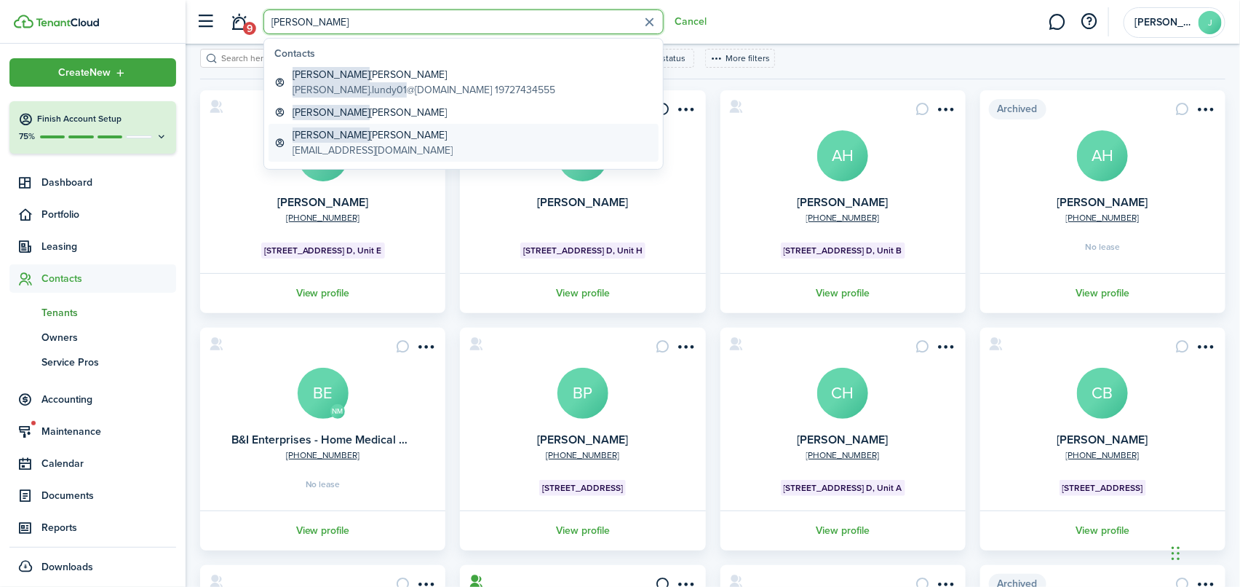
type input "[PERSON_NAME]"
click at [327, 134] on global-search-item-title "[PERSON_NAME]" at bounding box center [373, 134] width 160 height 15
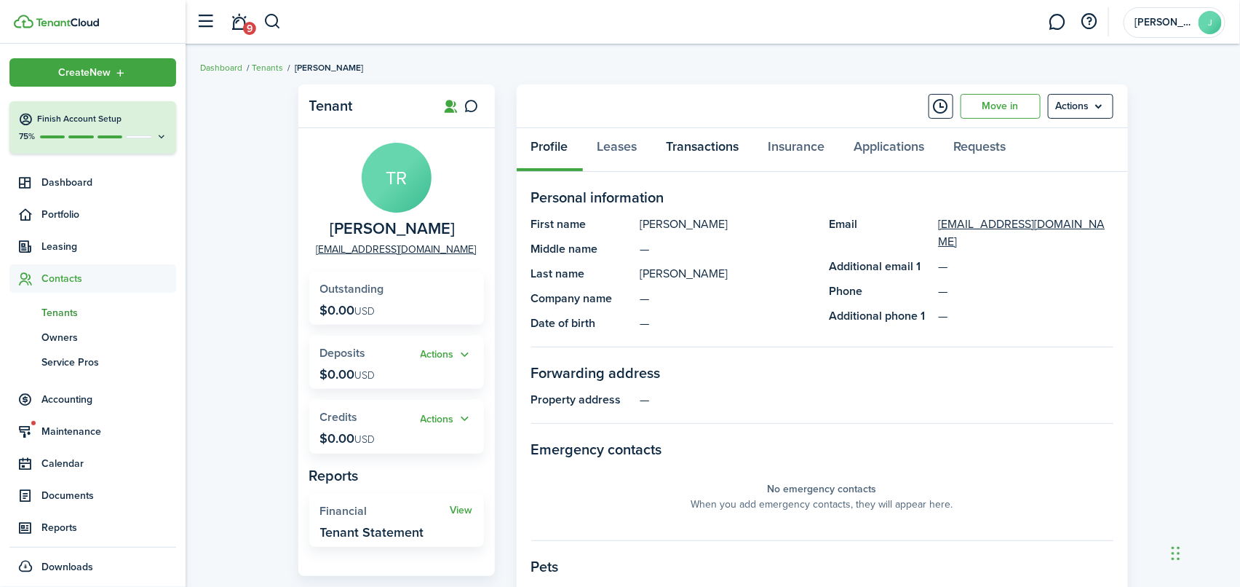
click at [718, 137] on link "Transactions" at bounding box center [703, 150] width 102 height 44
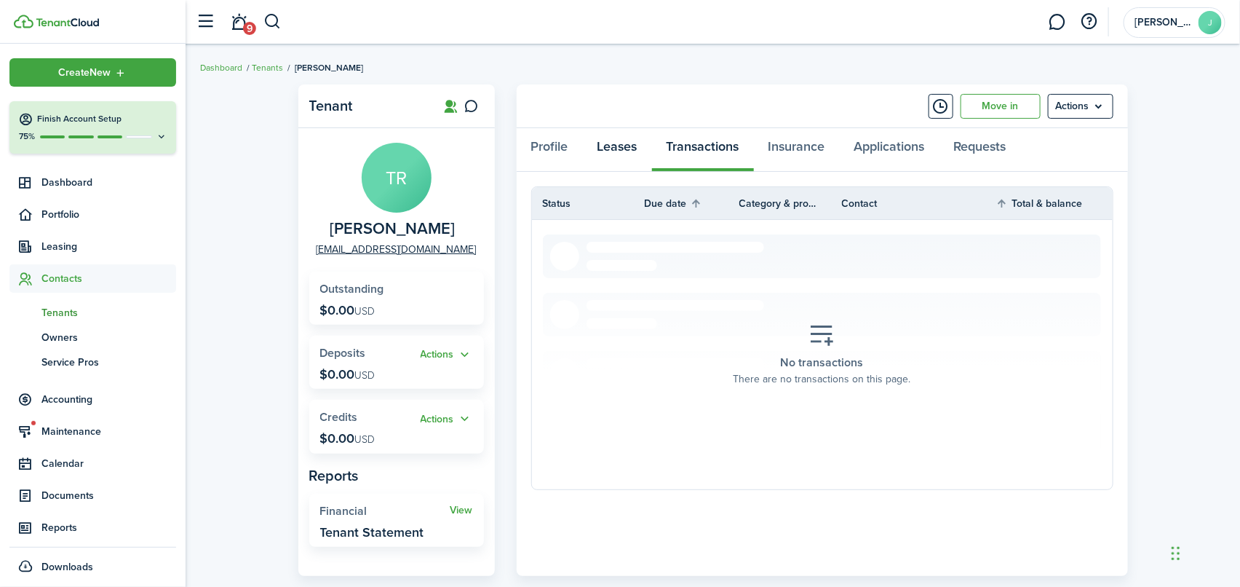
click at [615, 148] on link "Leases" at bounding box center [617, 150] width 69 height 44
click at [55, 311] on span "Tenants" at bounding box center [108, 312] width 135 height 15
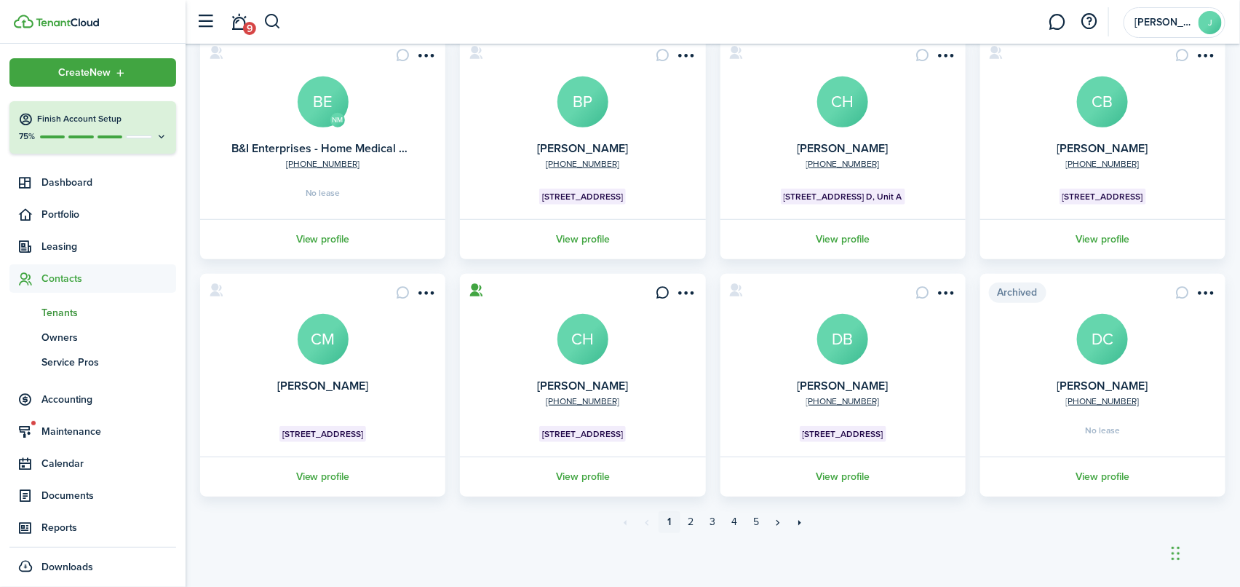
scroll to position [364, 0]
click at [737, 520] on link "4" at bounding box center [735, 522] width 22 height 22
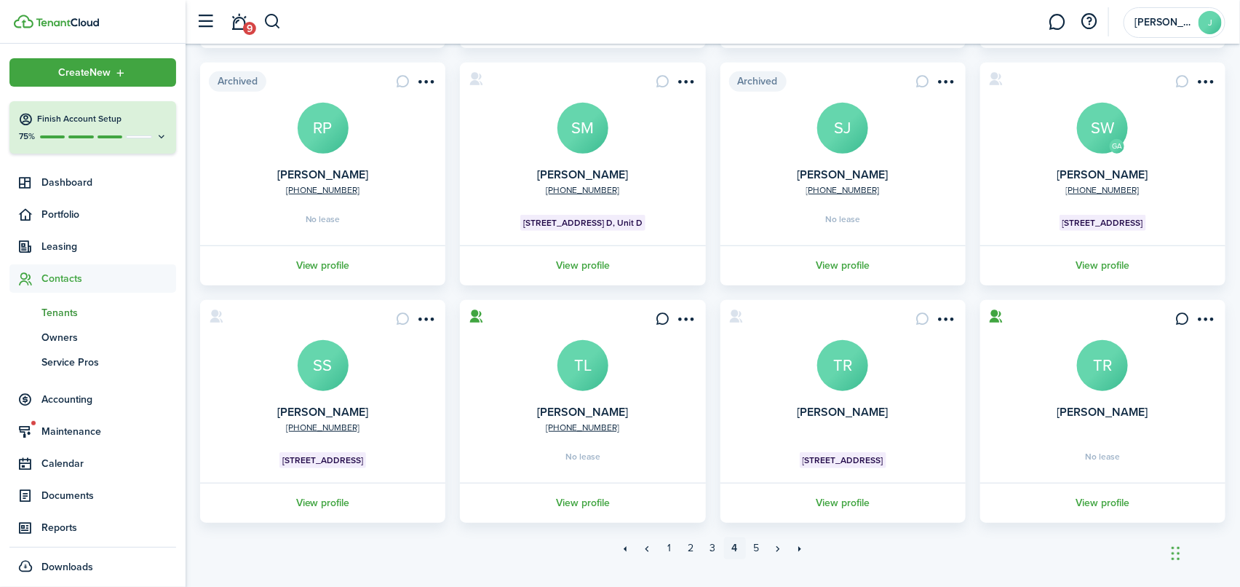
scroll to position [364, 0]
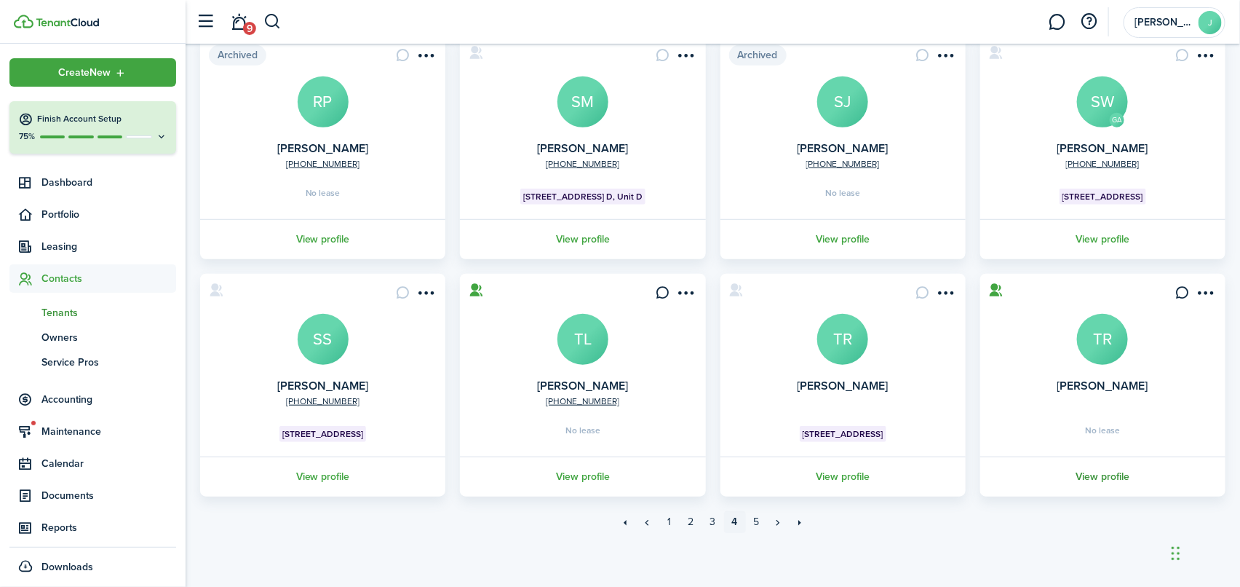
click at [1097, 476] on link "View profile" at bounding box center [1103, 476] width 250 height 40
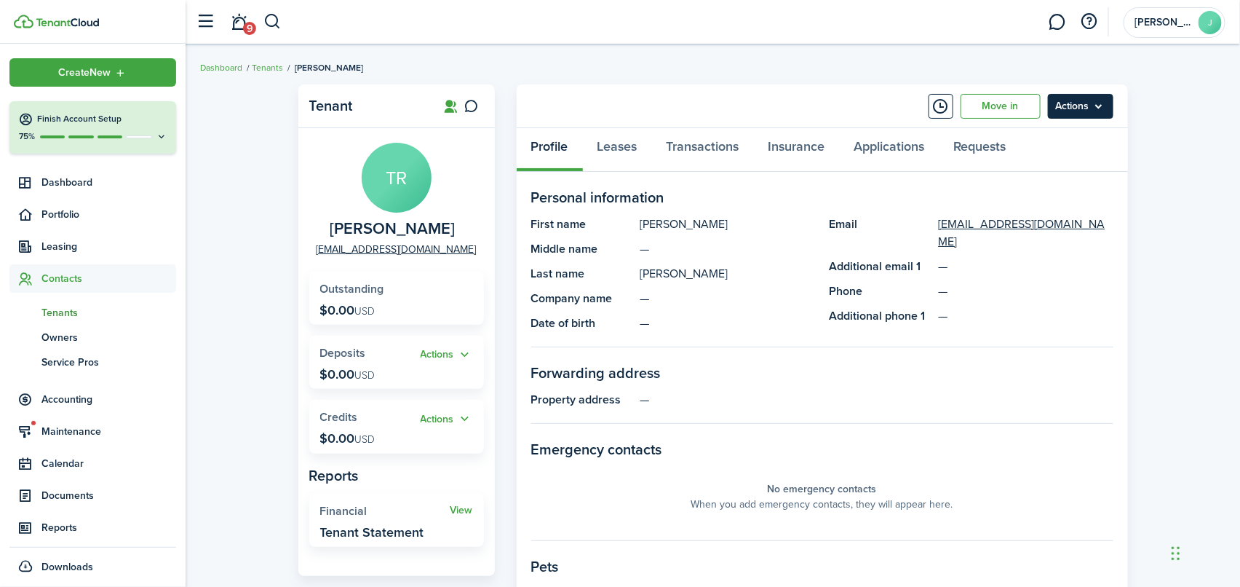
click at [1098, 106] on menu-btn "Actions" at bounding box center [1080, 106] width 65 height 25
drag, startPoint x: 452, startPoint y: 248, endPoint x: 341, endPoint y: 258, distance: 111.7
click at [341, 258] on panel-main-body "[PERSON_NAME] [EMAIL_ADDRESS][DOMAIN_NAME] Outstanding $0.00 USD Actions Deposi…" at bounding box center [396, 352] width 196 height 448
copy link "[EMAIL_ADDRESS][DOMAIN_NAME]"
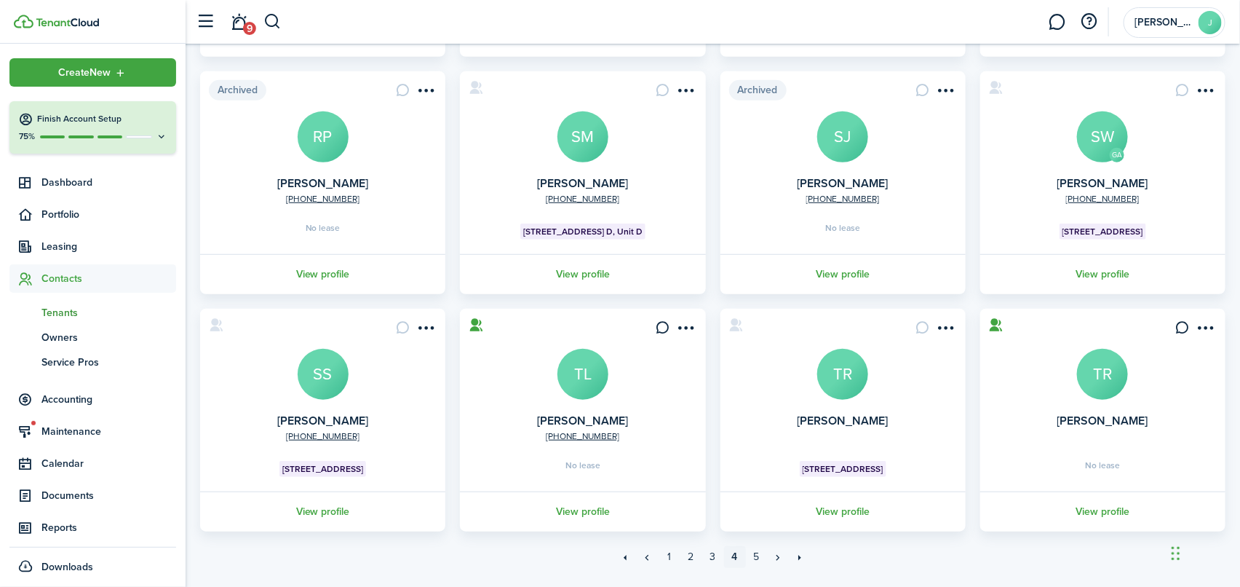
scroll to position [364, 0]
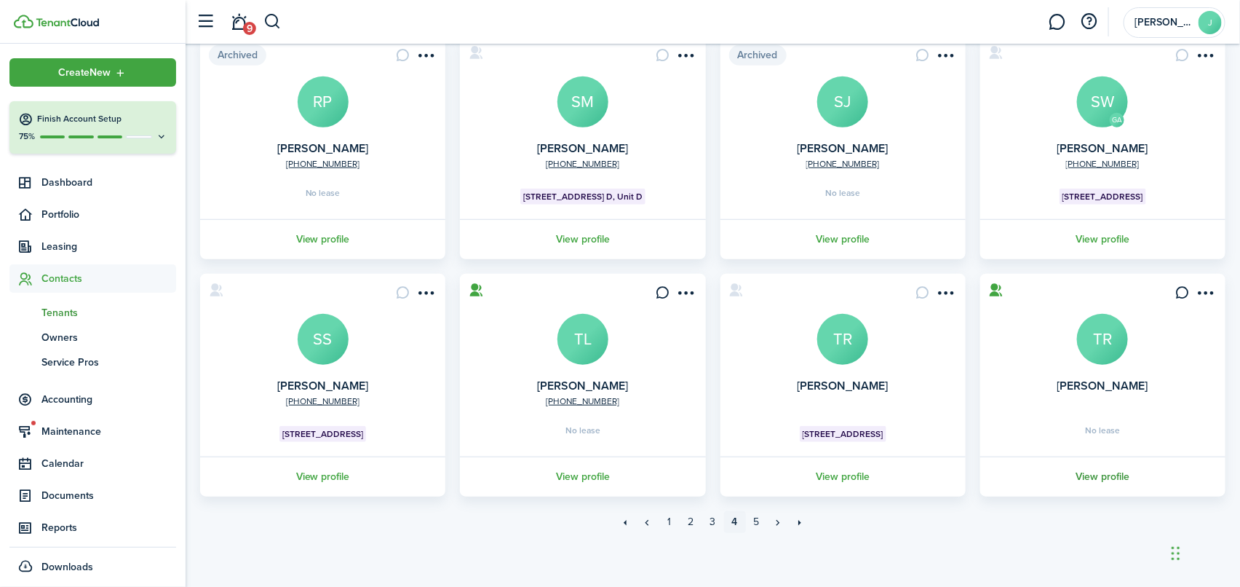
click at [1092, 471] on link "View profile" at bounding box center [1103, 476] width 250 height 40
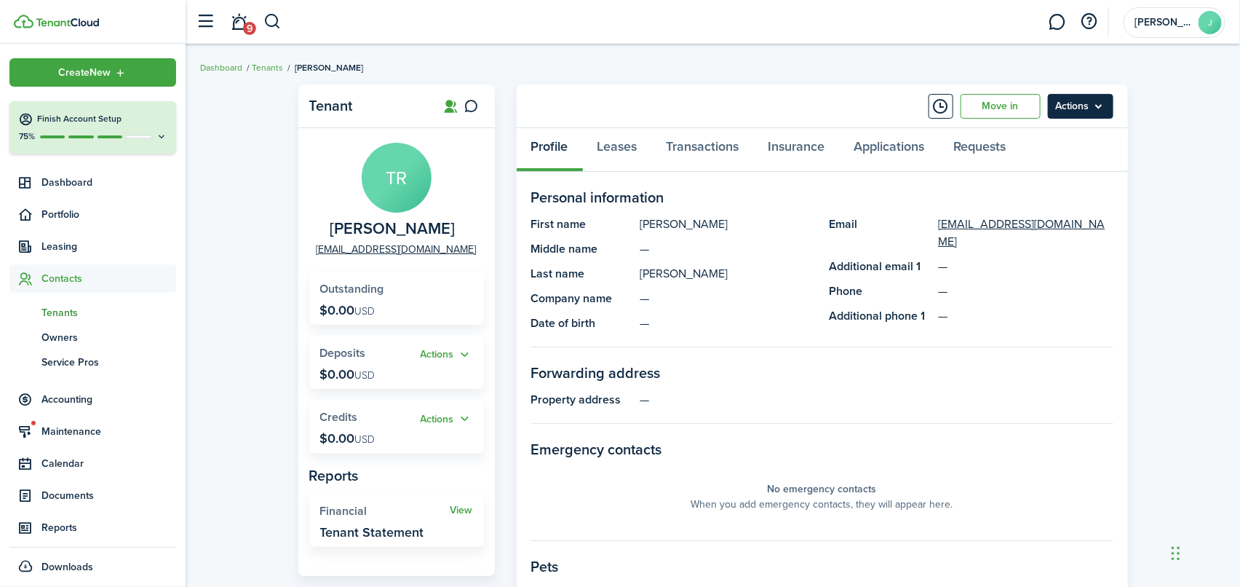
click at [1099, 103] on menu-btn "Actions" at bounding box center [1080, 106] width 65 height 25
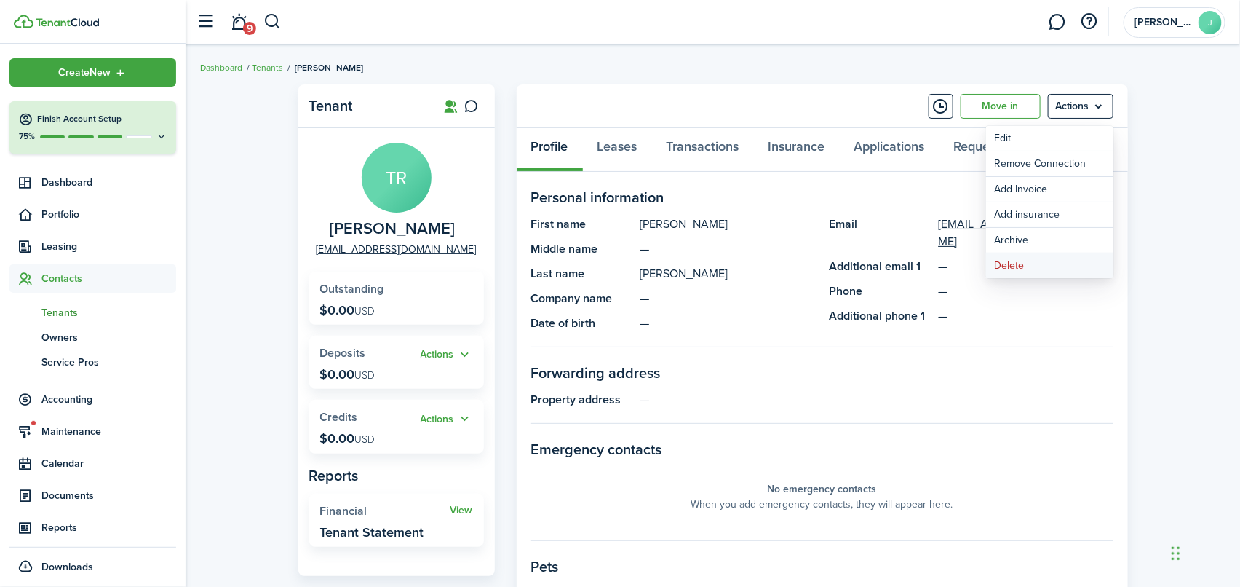
click at [1012, 264] on button "Delete" at bounding box center [1049, 265] width 127 height 25
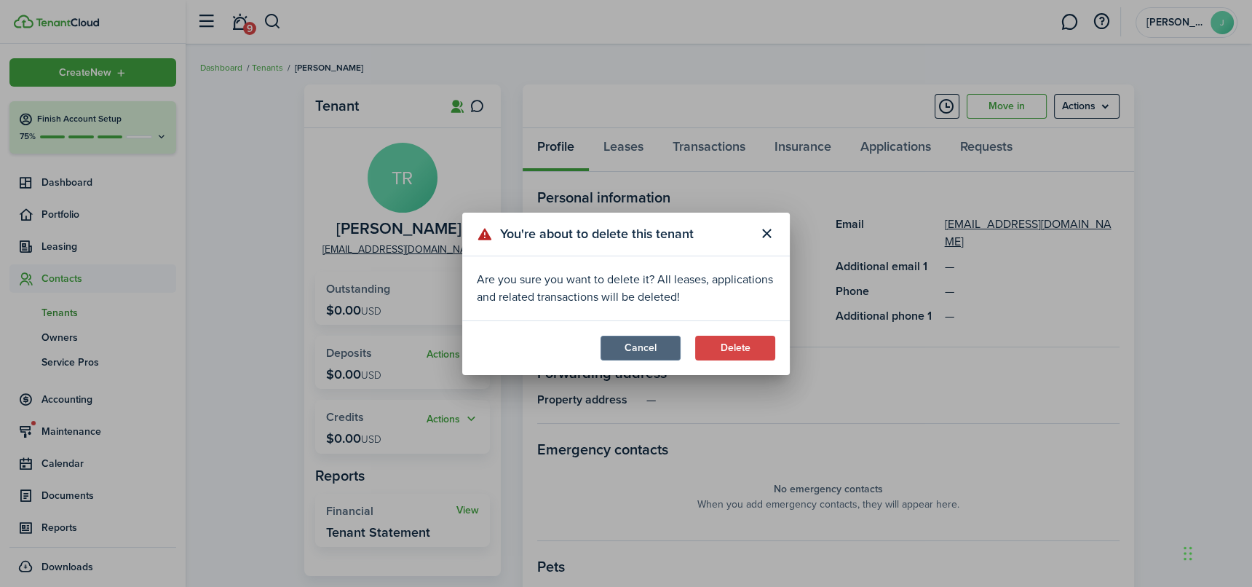
click at [645, 347] on button "Cancel" at bounding box center [640, 347] width 80 height 25
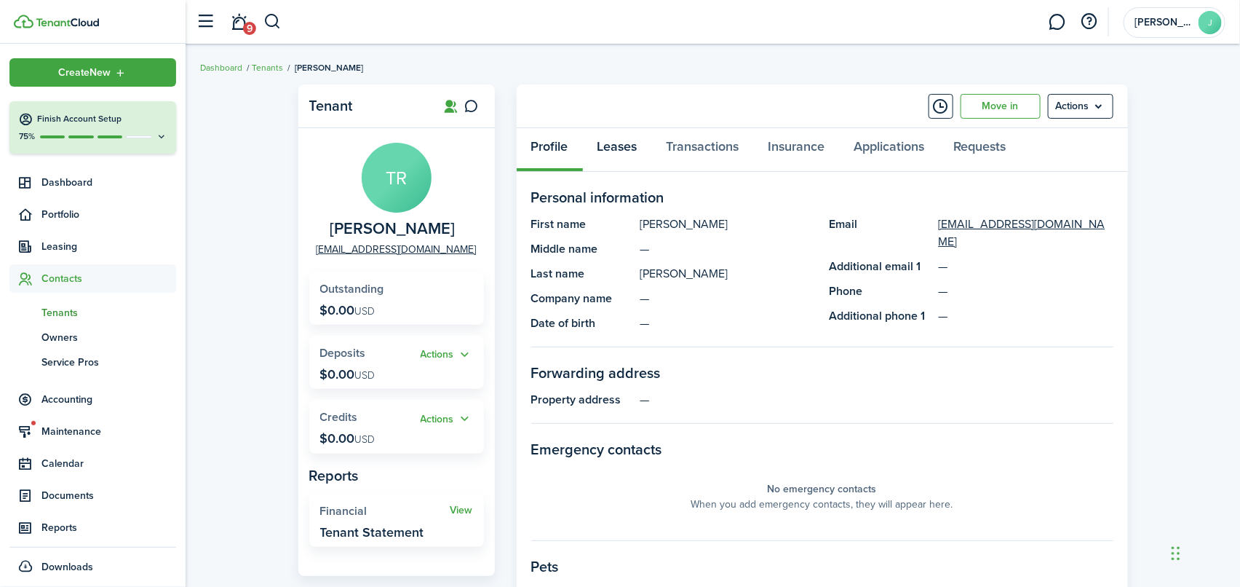
click at [612, 146] on link "Leases" at bounding box center [617, 150] width 69 height 44
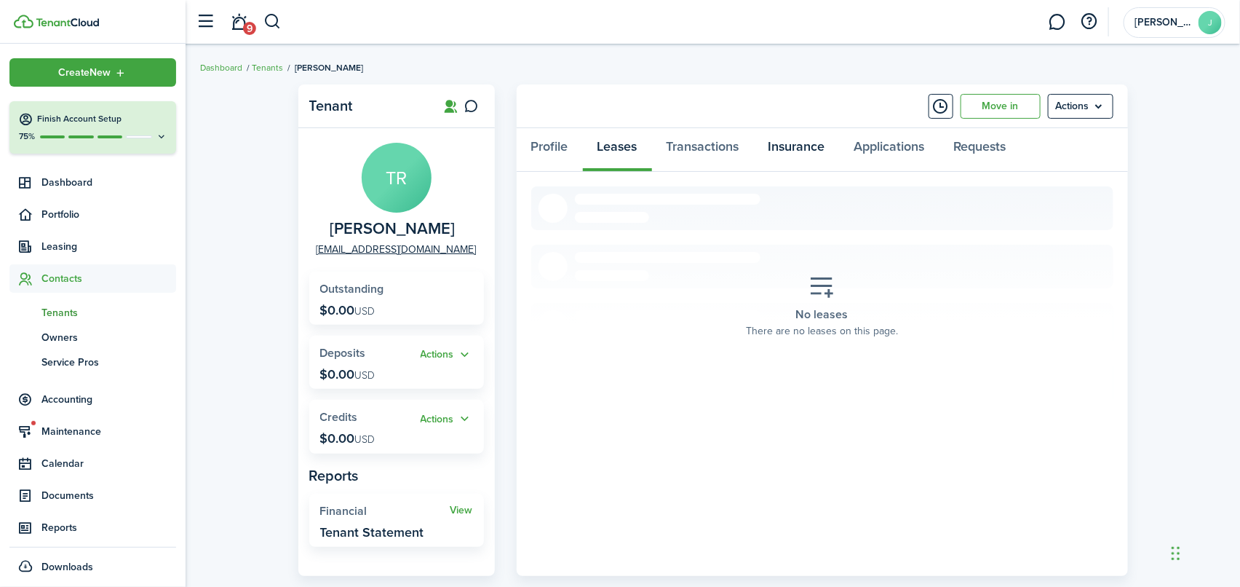
click at [771, 146] on link "Insurance" at bounding box center [797, 150] width 86 height 44
click at [718, 149] on link "Transactions" at bounding box center [703, 150] width 102 height 44
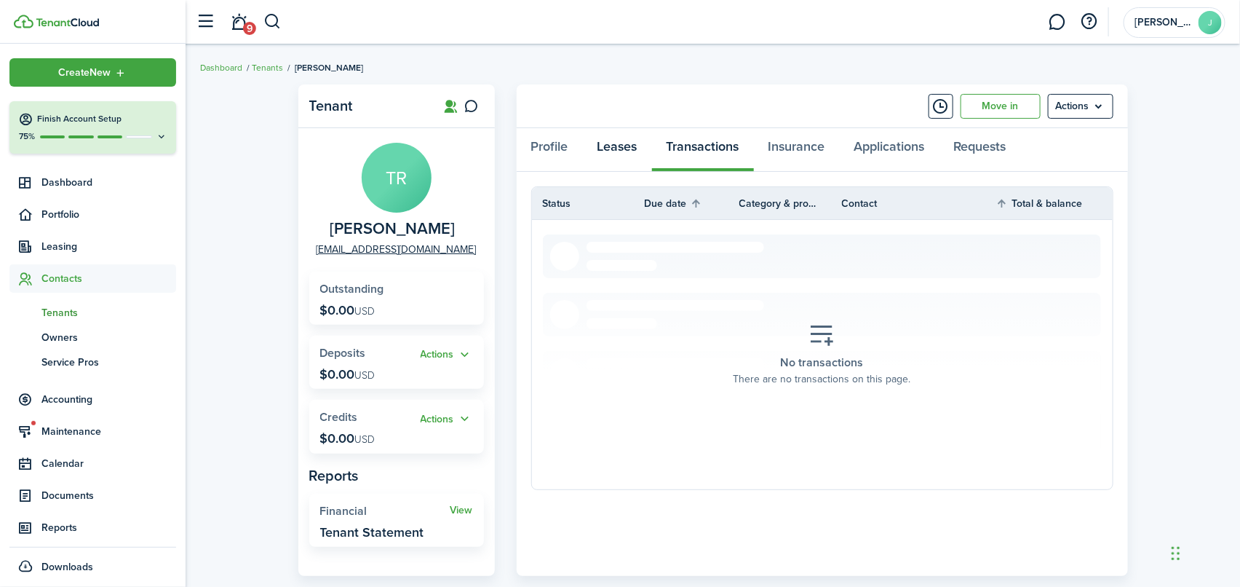
click at [609, 152] on link "Leases" at bounding box center [617, 150] width 69 height 44
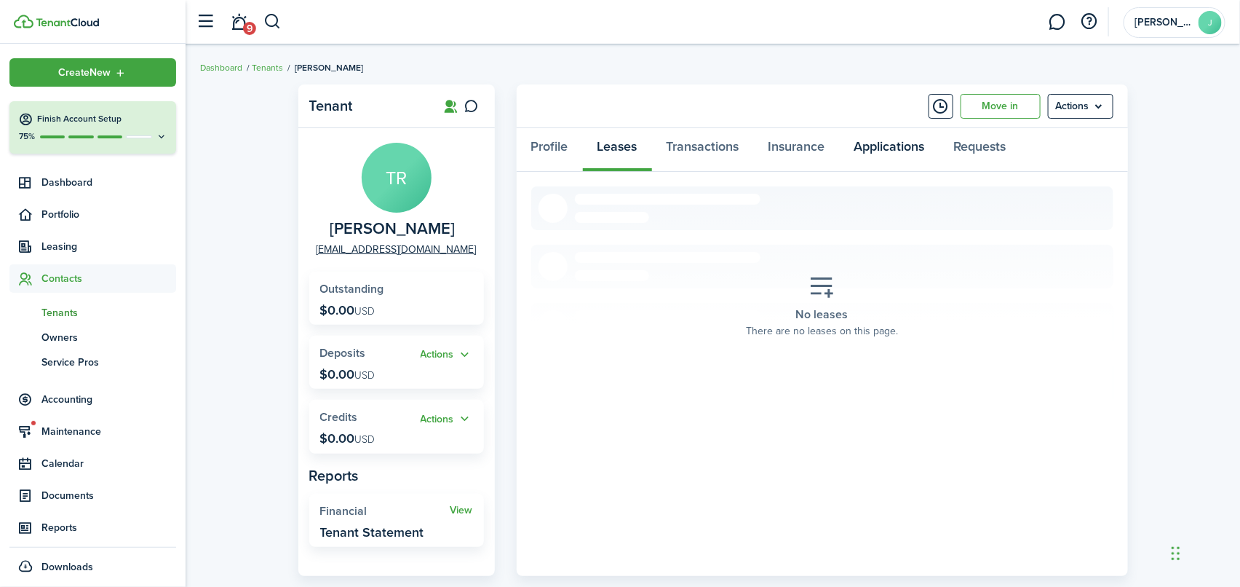
click at [912, 143] on link "Applications" at bounding box center [890, 150] width 100 height 44
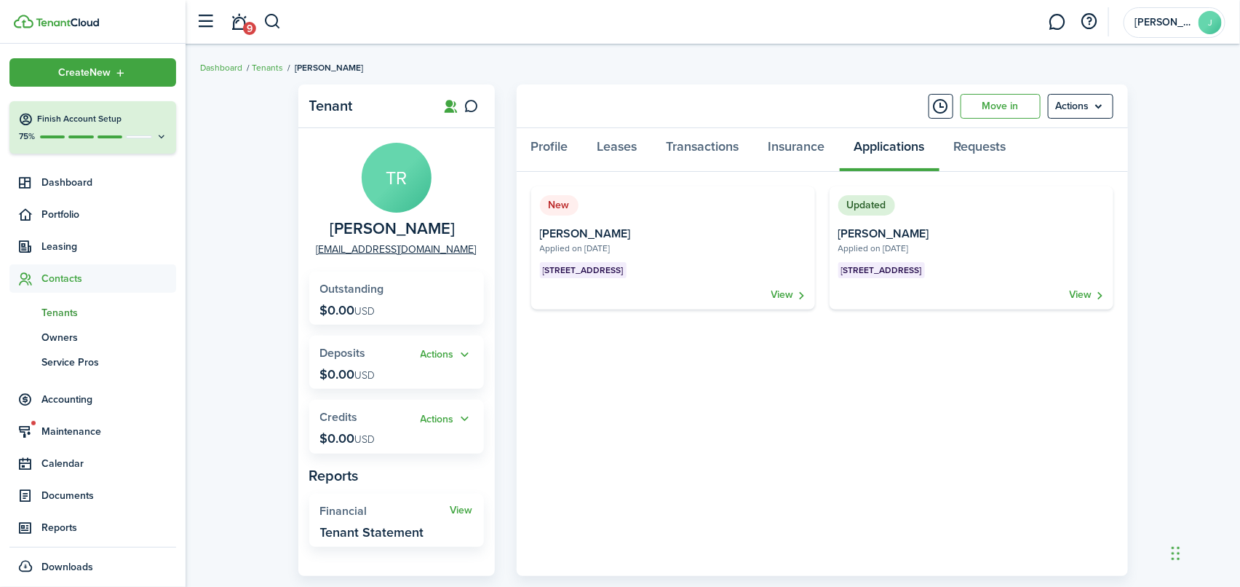
click at [52, 310] on span "Tenants" at bounding box center [108, 312] width 135 height 15
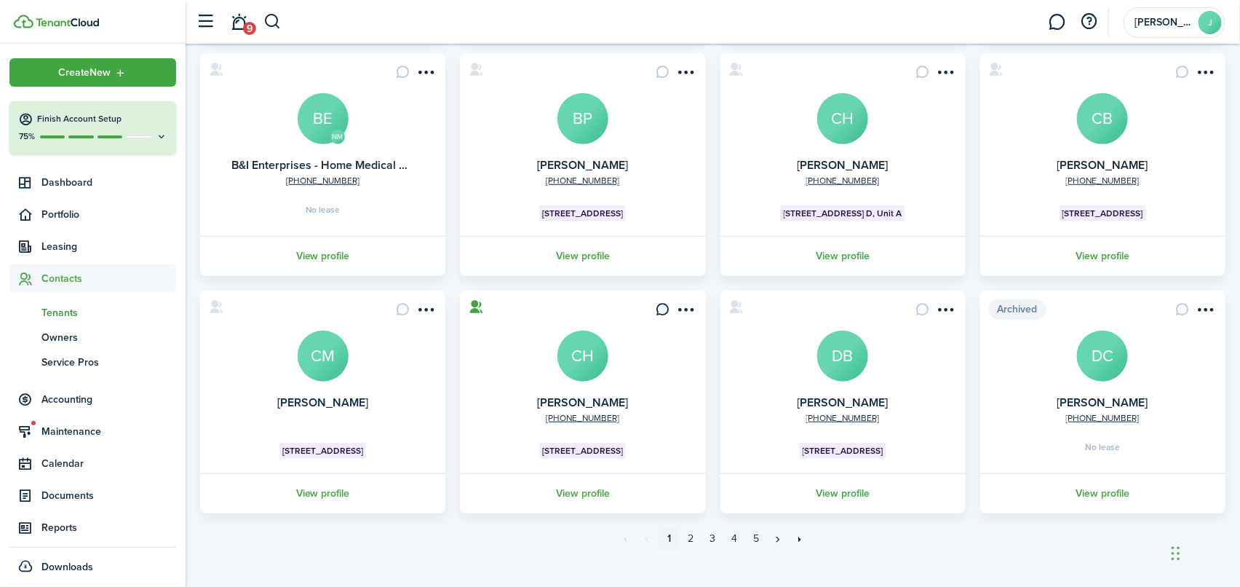
scroll to position [364, 0]
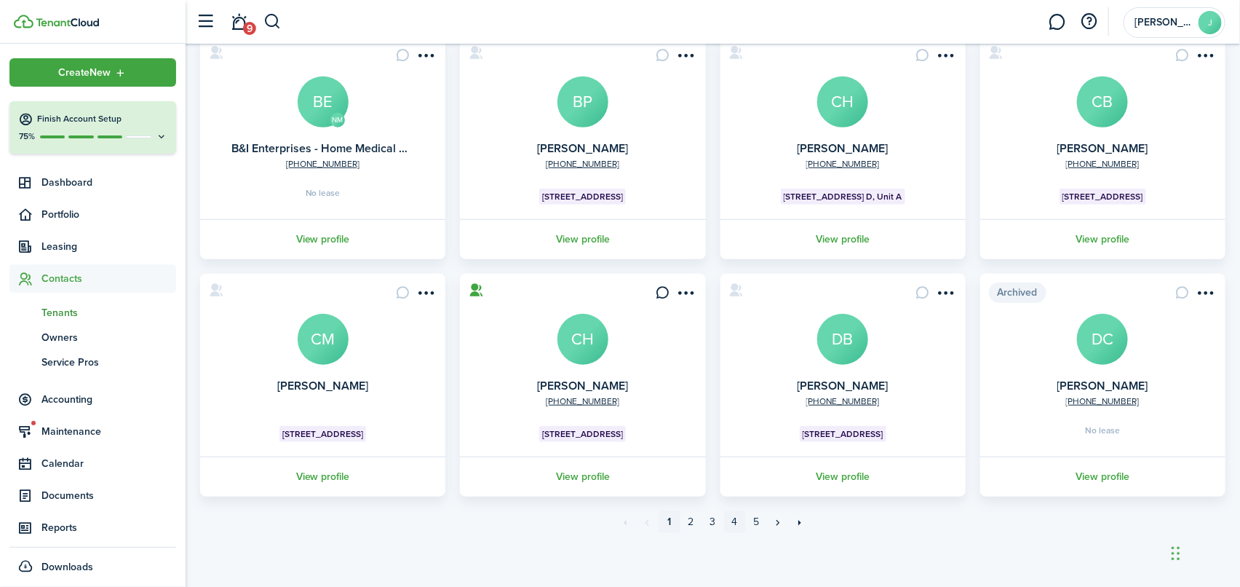
click at [732, 520] on link "4" at bounding box center [735, 522] width 22 height 22
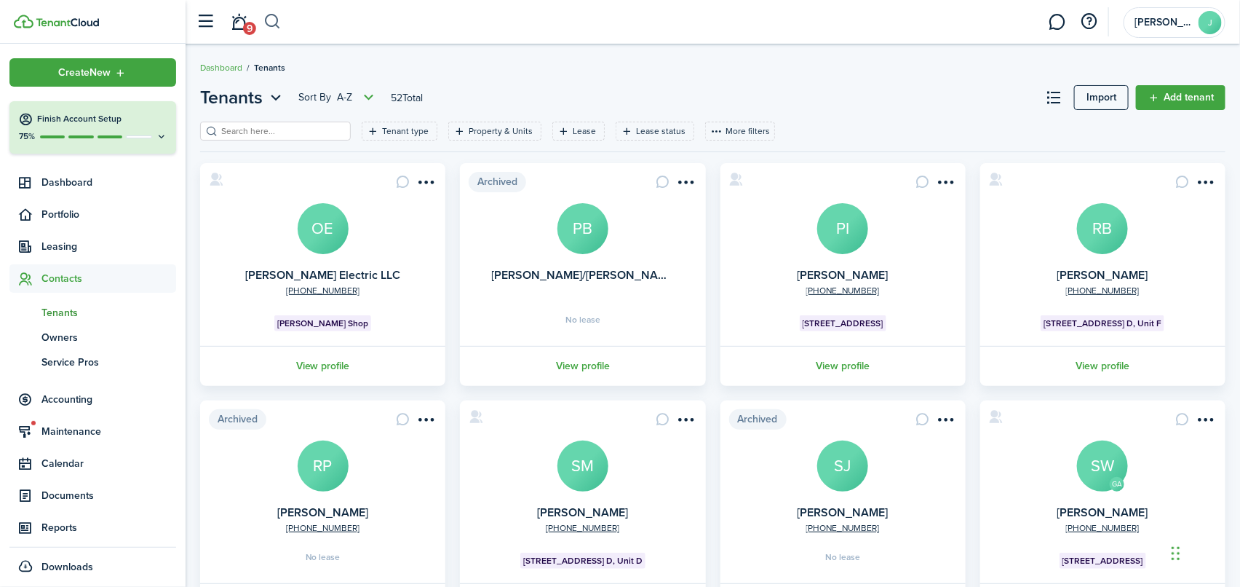
click at [271, 23] on button "button" at bounding box center [272, 21] width 18 height 25
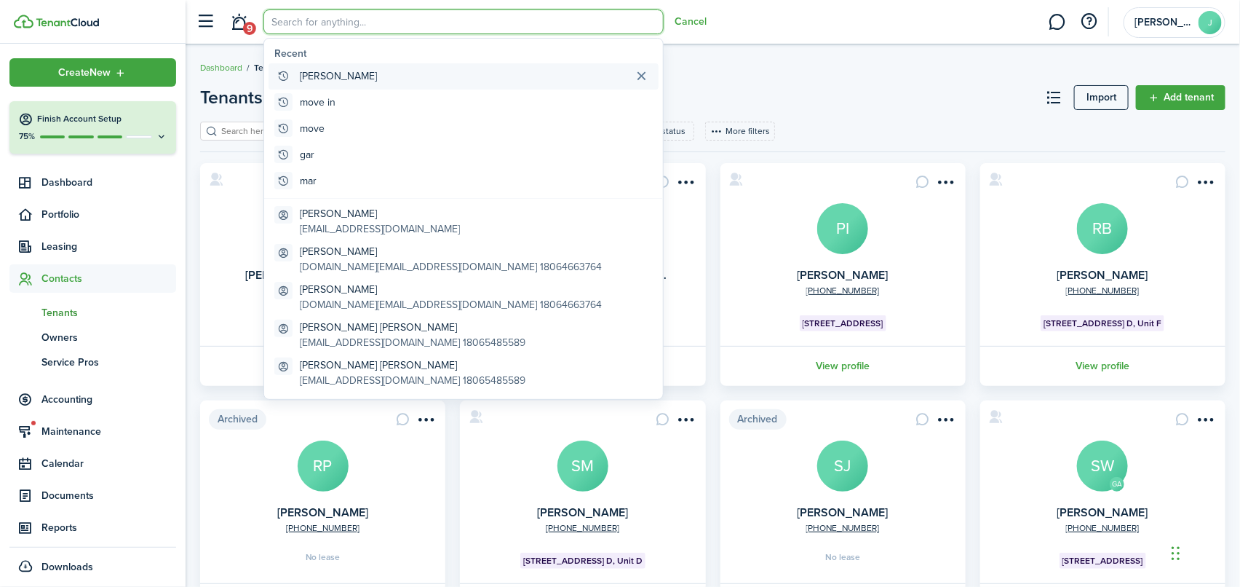
click at [311, 76] on global-search-item-title "[PERSON_NAME]" at bounding box center [338, 75] width 77 height 15
type input "[PERSON_NAME]"
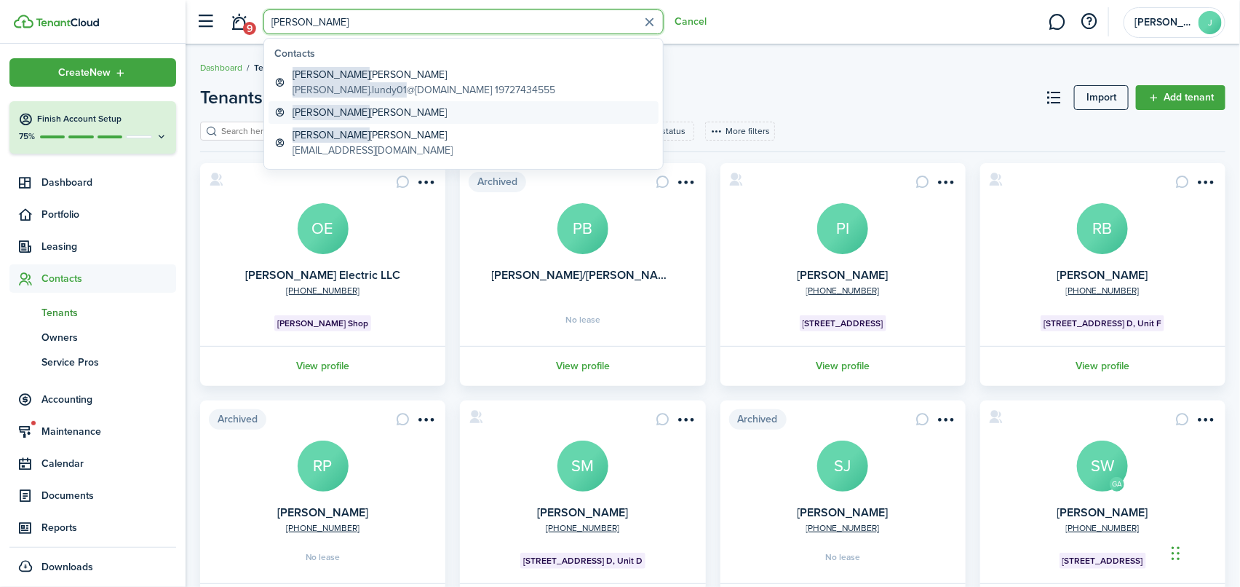
click at [333, 111] on global-search-item-title "[PERSON_NAME]" at bounding box center [370, 112] width 154 height 15
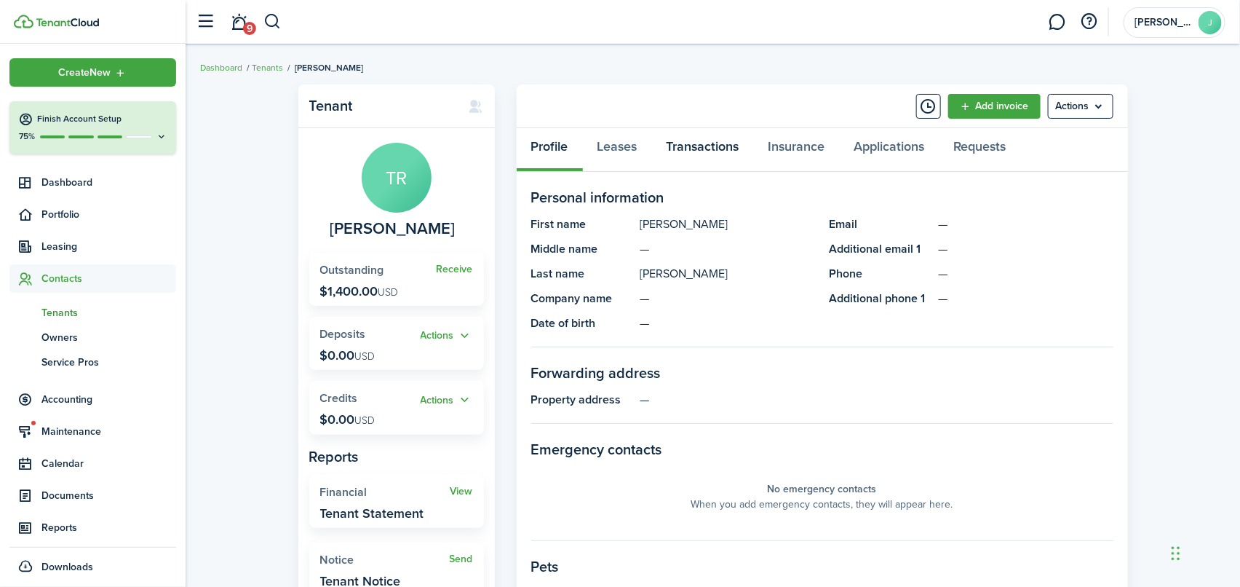
click at [687, 148] on link "Transactions" at bounding box center [703, 150] width 102 height 44
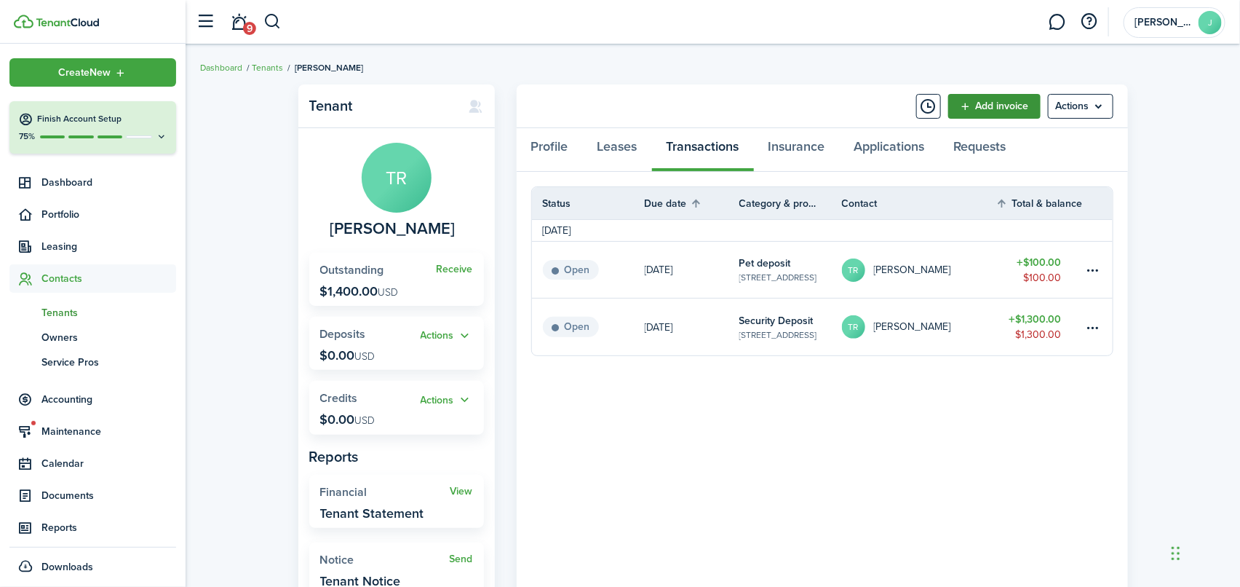
click at [1004, 105] on link "Add invoice" at bounding box center [994, 106] width 92 height 25
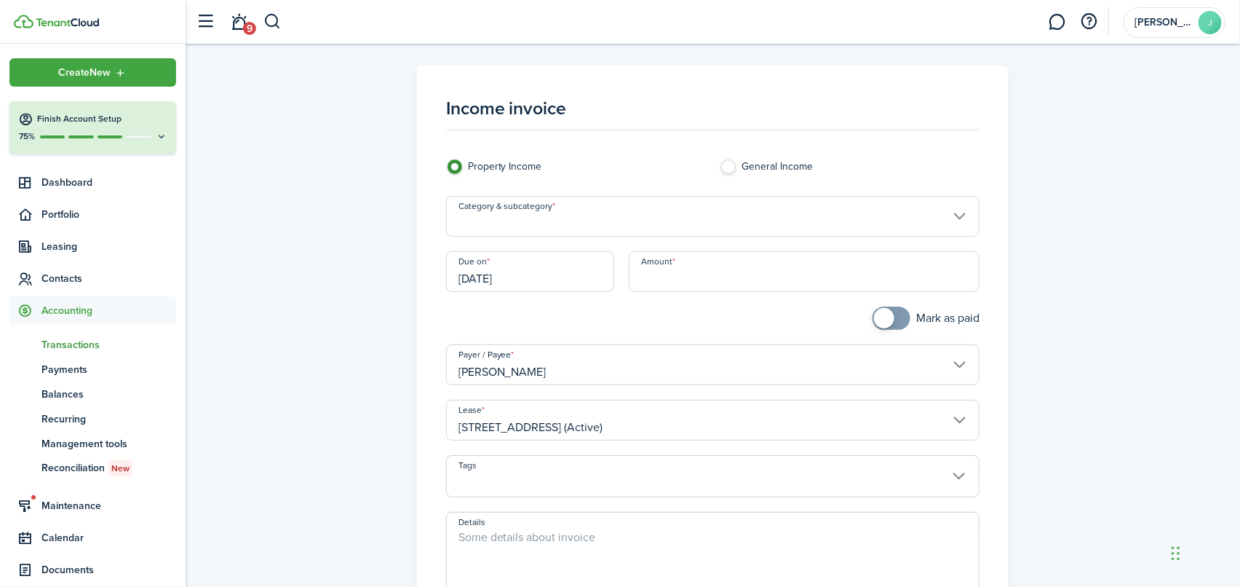
click at [538, 215] on input "Category & subcategory" at bounding box center [713, 216] width 534 height 41
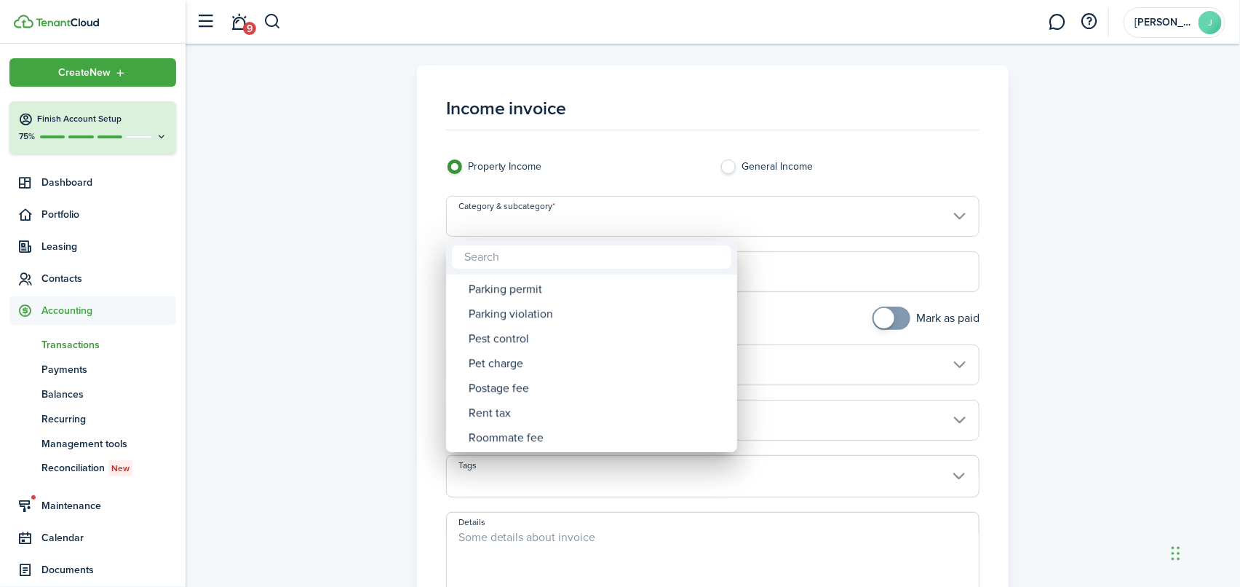
click at [463, 225] on div at bounding box center [620, 293] width 1473 height 819
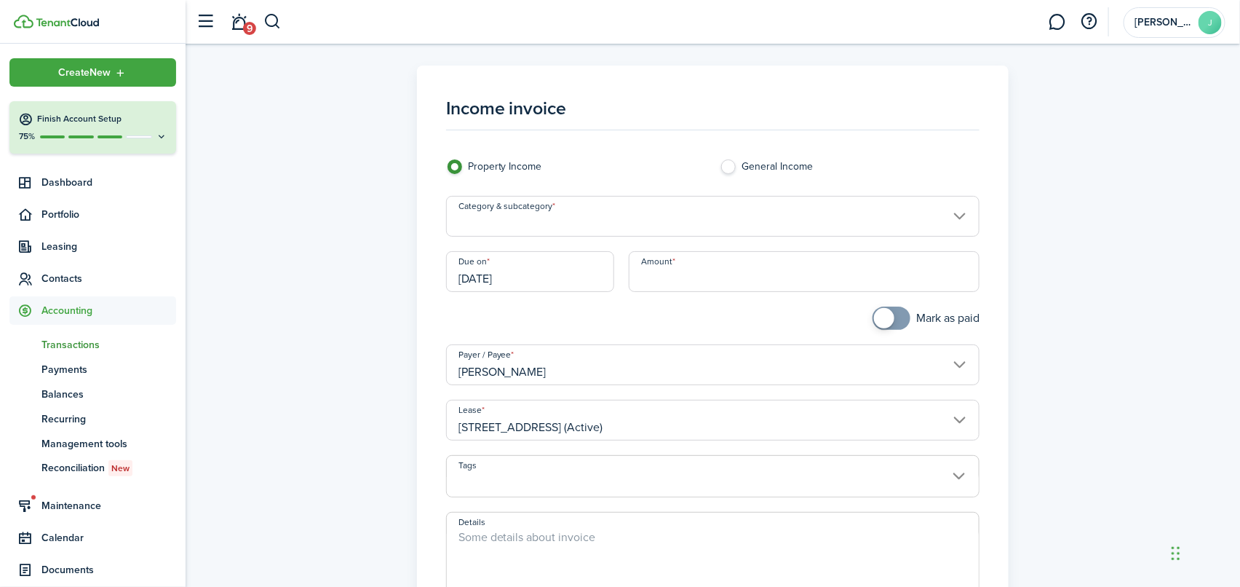
click at [475, 221] on input "Category & subcategory" at bounding box center [713, 216] width 534 height 41
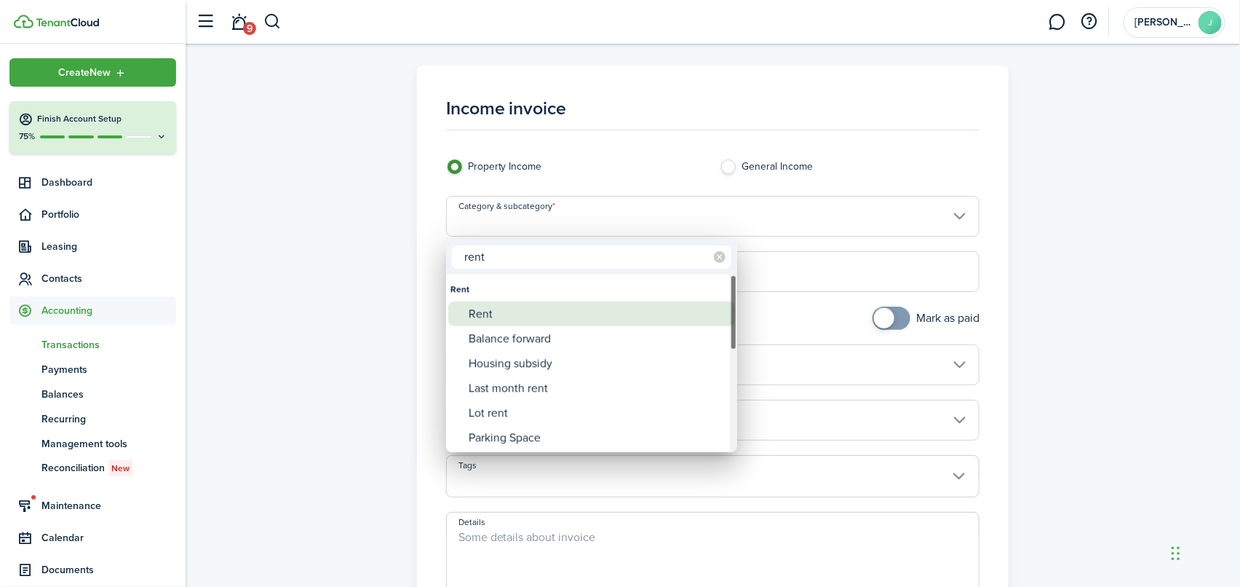
type input "rent"
click at [482, 307] on div "Rent" at bounding box center [598, 313] width 258 height 25
type input "Rent"
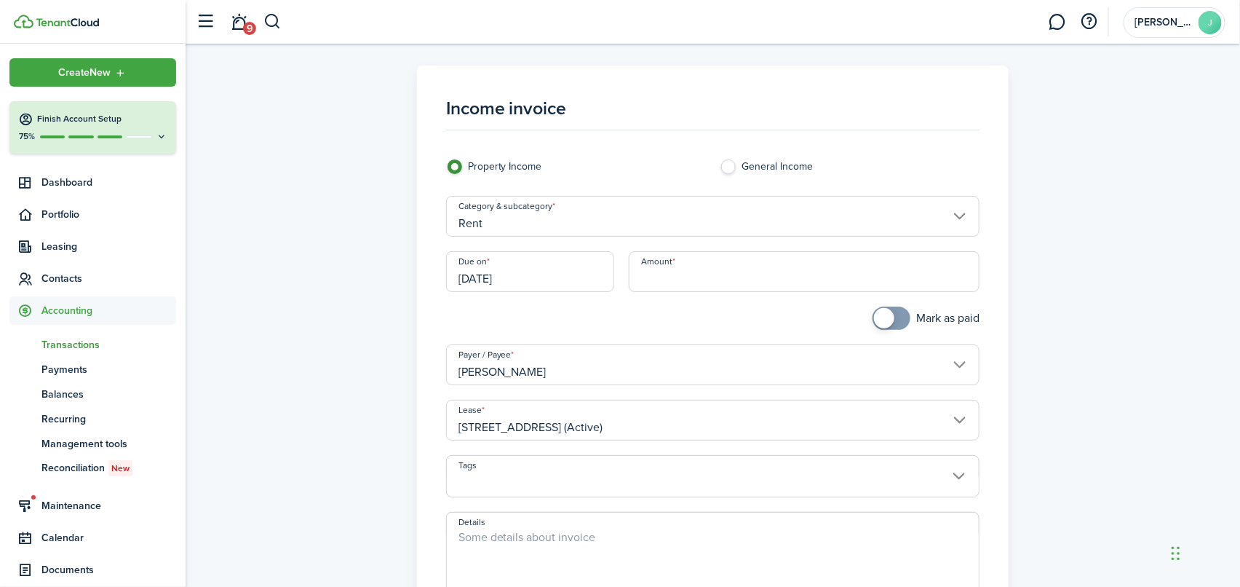
click at [592, 280] on input "[DATE]" at bounding box center [530, 271] width 168 height 41
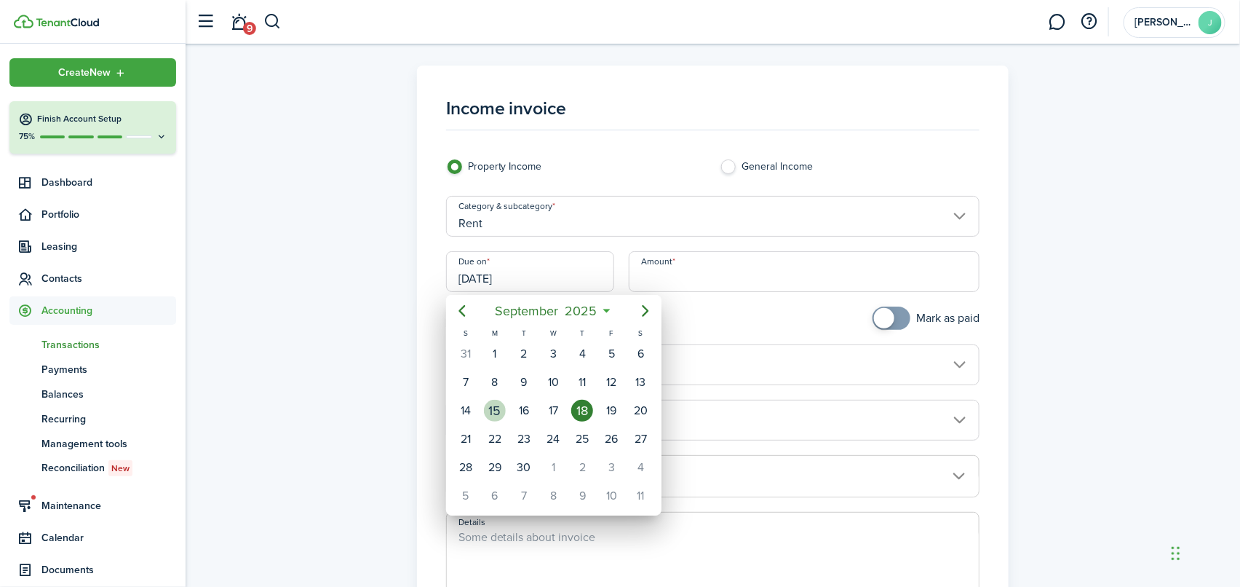
click at [499, 411] on div "15" at bounding box center [495, 411] width 22 height 22
type input "[DATE]"
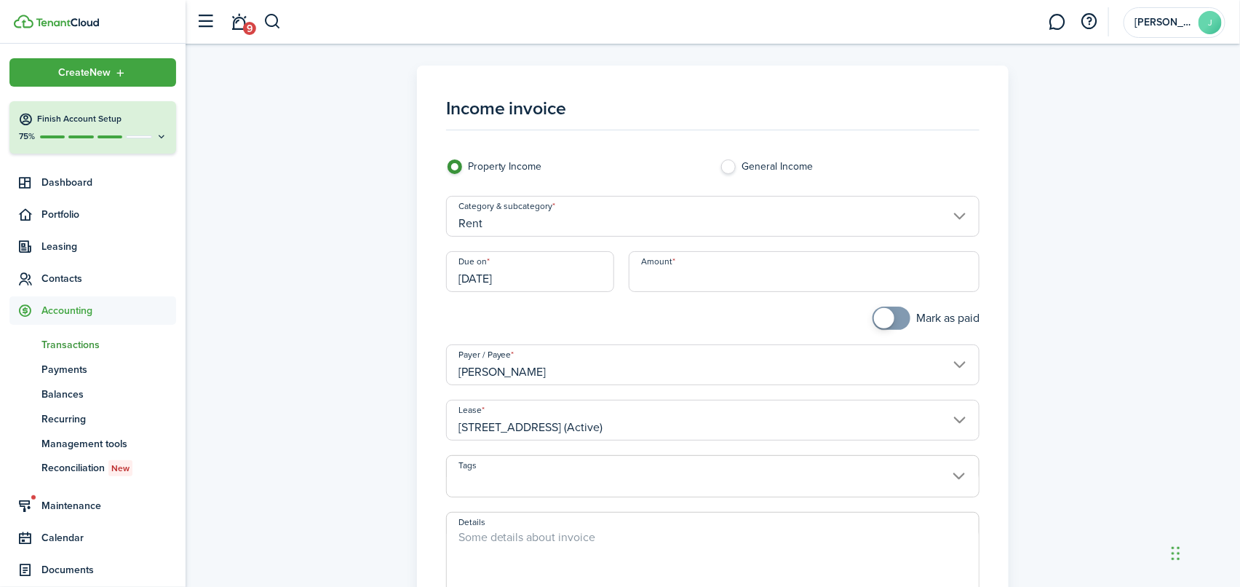
click at [654, 276] on input "Amount" at bounding box center [804, 271] width 351 height 41
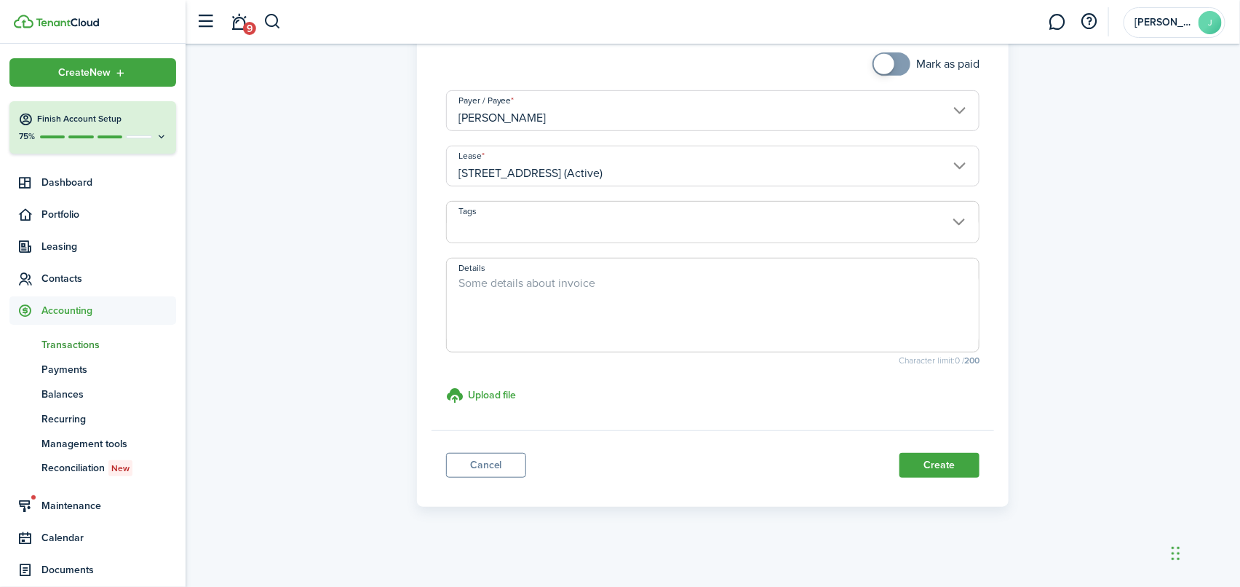
scroll to position [256, 0]
type input "$675.00"
click at [463, 276] on textarea "Details" at bounding box center [713, 307] width 533 height 70
type textarea "Prorated rent for move in on [DATE]"
click at [931, 459] on button "Create" at bounding box center [939, 462] width 80 height 25
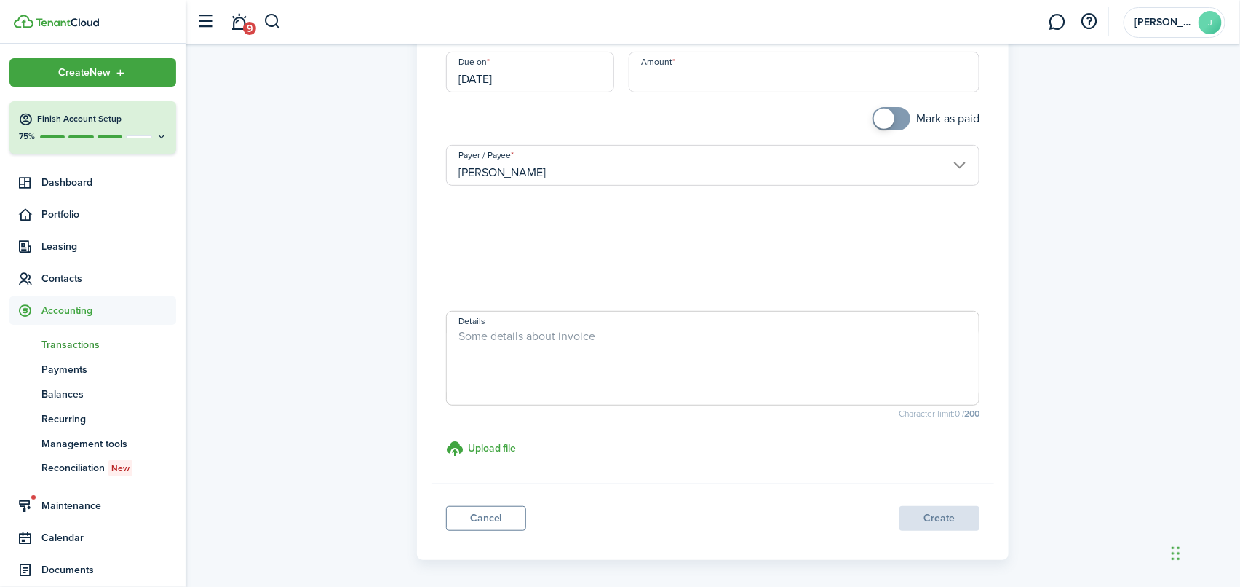
scroll to position [223, 0]
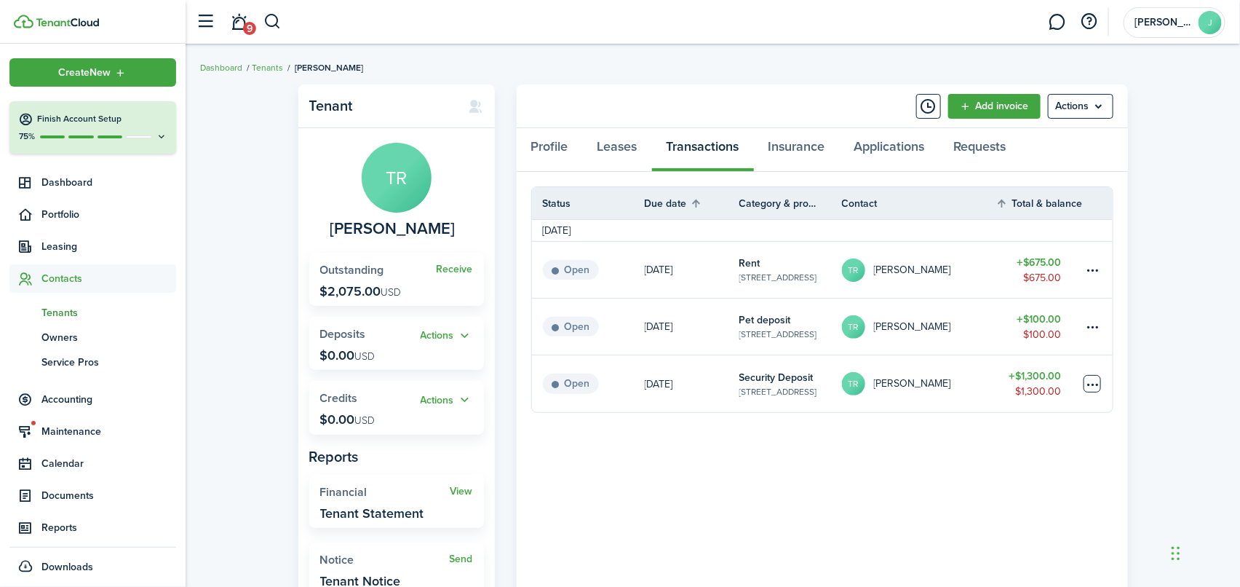
click at [1097, 381] on table-menu-btn-icon at bounding box center [1092, 383] width 17 height 17
click at [720, 384] on link "[DATE]" at bounding box center [692, 383] width 95 height 57
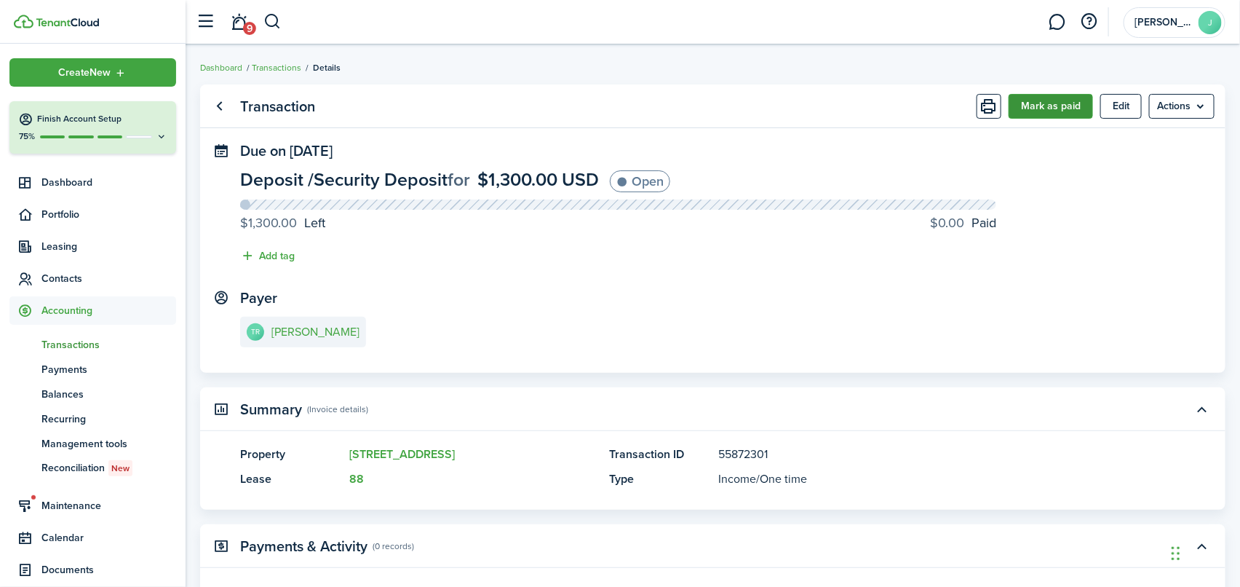
click at [1033, 103] on button "Mark as paid" at bounding box center [1051, 106] width 84 height 25
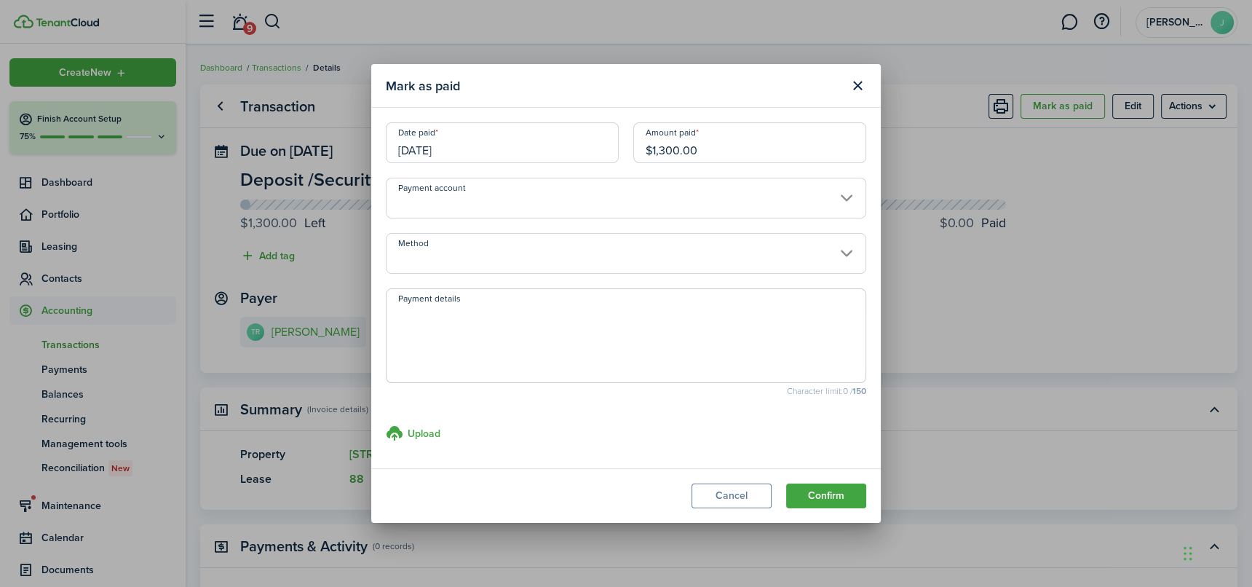
click at [848, 253] on input "Method" at bounding box center [626, 253] width 480 height 41
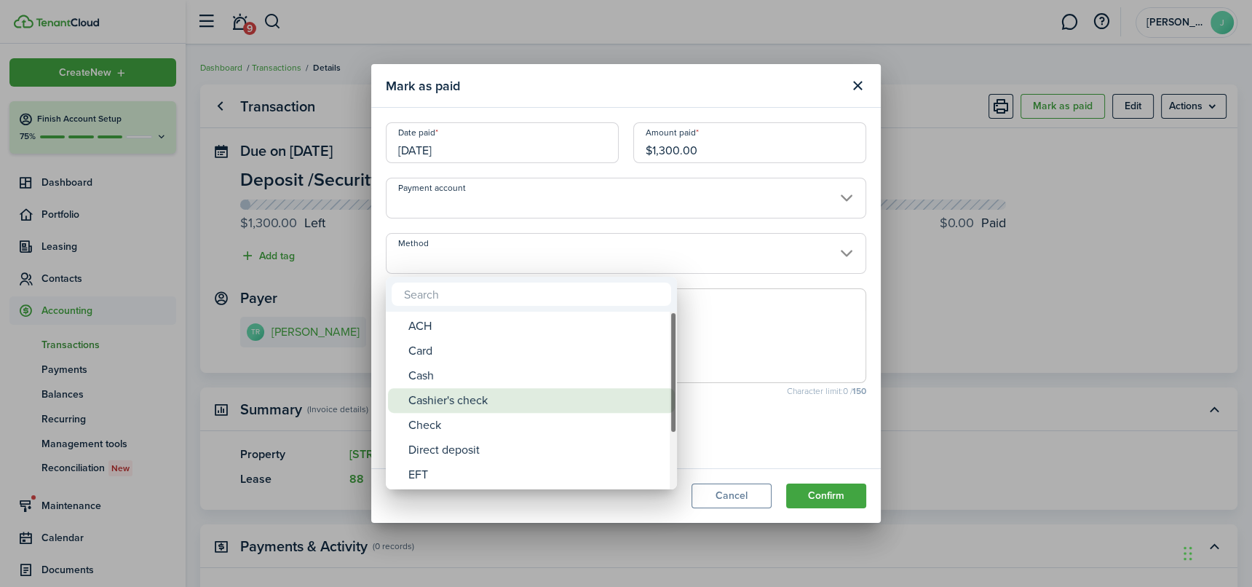
click at [446, 397] on div "Cashier's check" at bounding box center [537, 400] width 258 height 25
type input "Cashier's check"
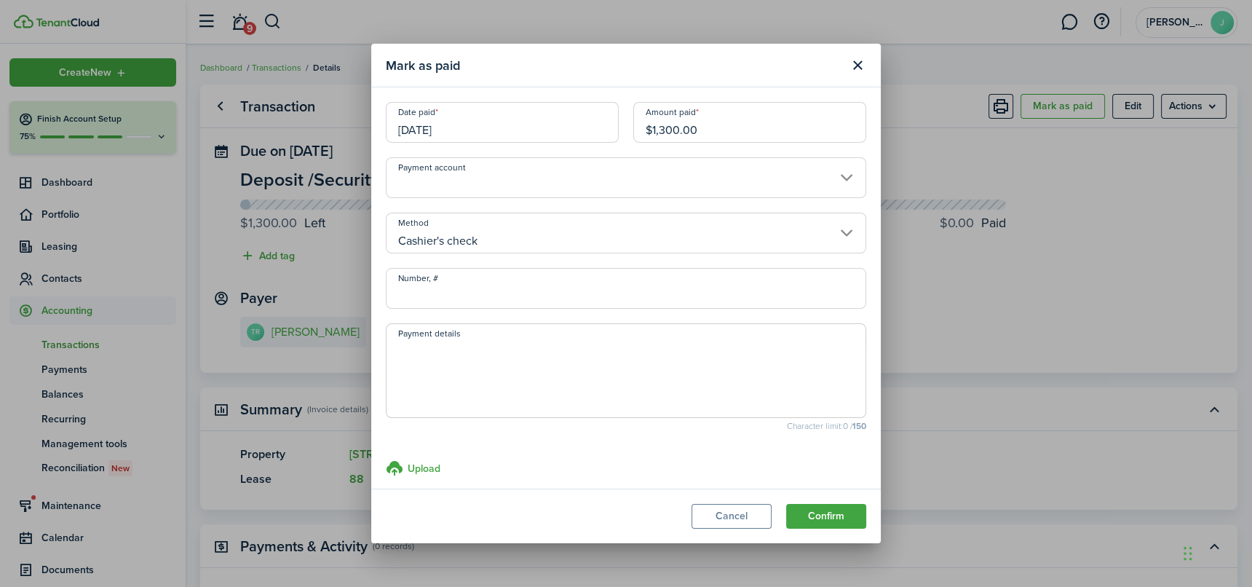
click at [400, 300] on input "Number, #" at bounding box center [626, 288] width 480 height 41
type input "558699"
drag, startPoint x: 646, startPoint y: 130, endPoint x: 664, endPoint y: 127, distance: 18.4
click at [664, 127] on input "$1,300.00" at bounding box center [749, 122] width 233 height 41
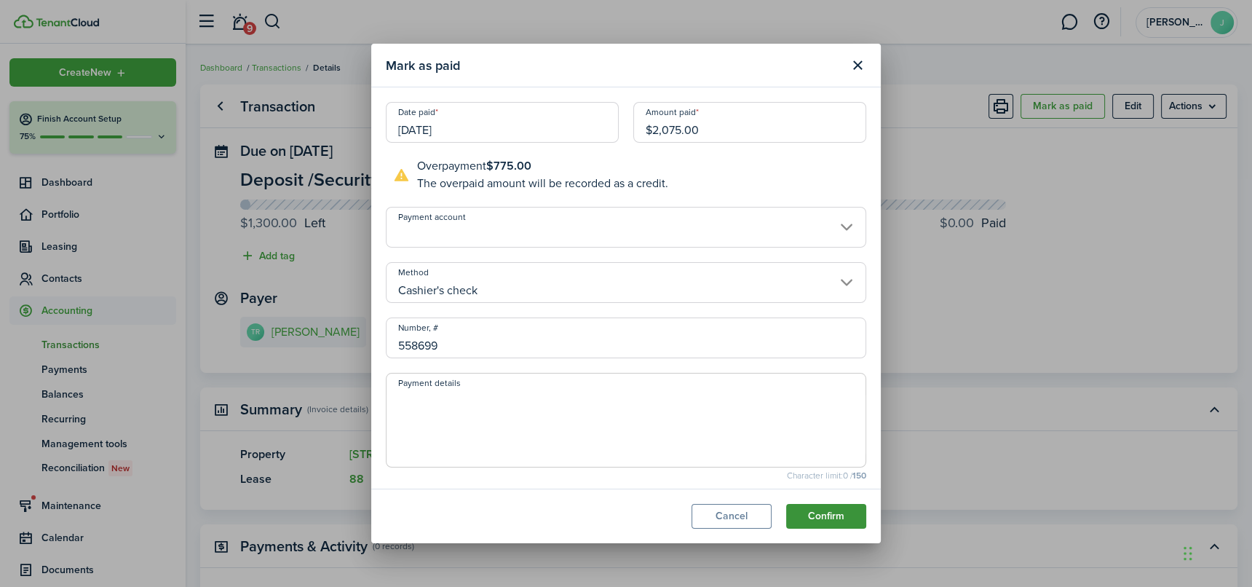
type input "$2,075.00"
click at [833, 523] on button "Confirm" at bounding box center [826, 516] width 80 height 25
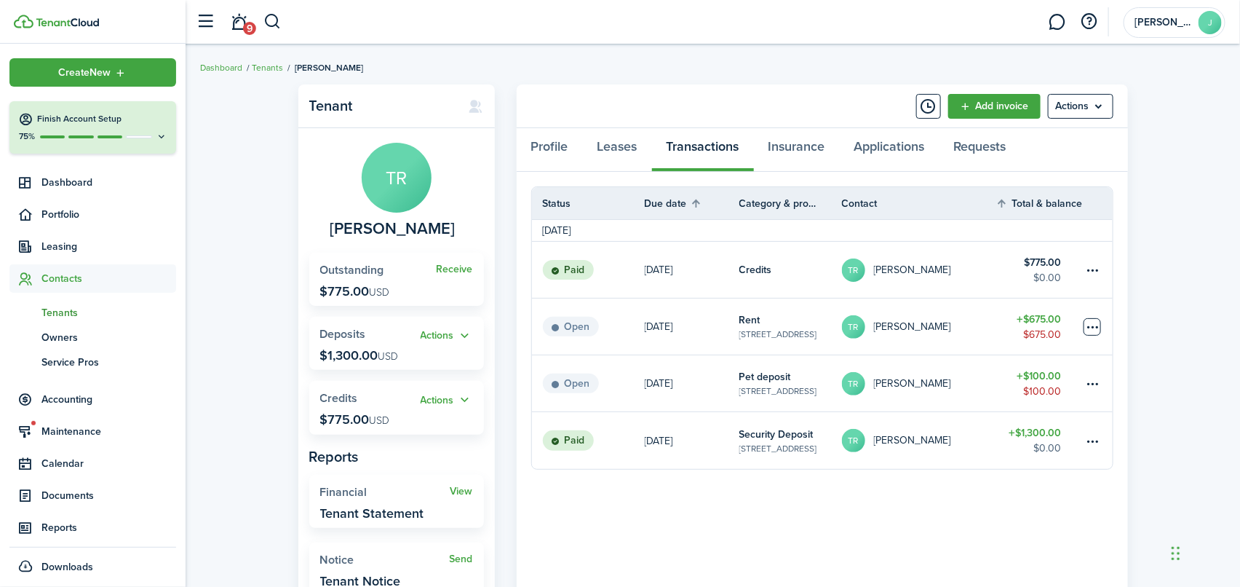
click at [1091, 322] on table-menu-btn-icon at bounding box center [1092, 326] width 17 height 17
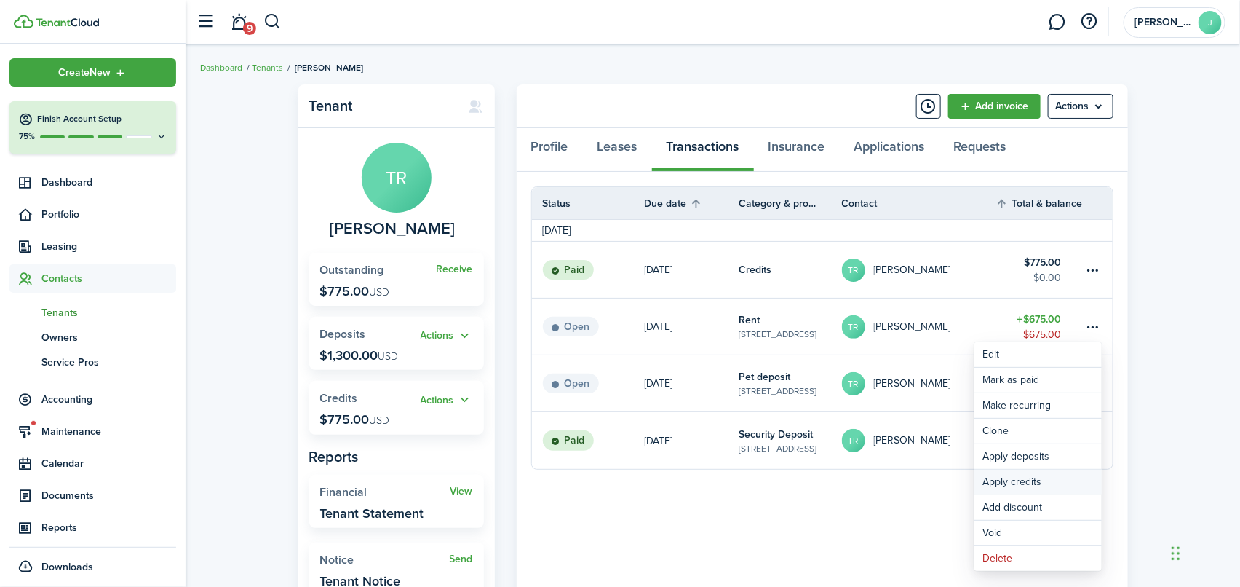
click at [1021, 480] on button "Apply credits" at bounding box center [1037, 481] width 127 height 25
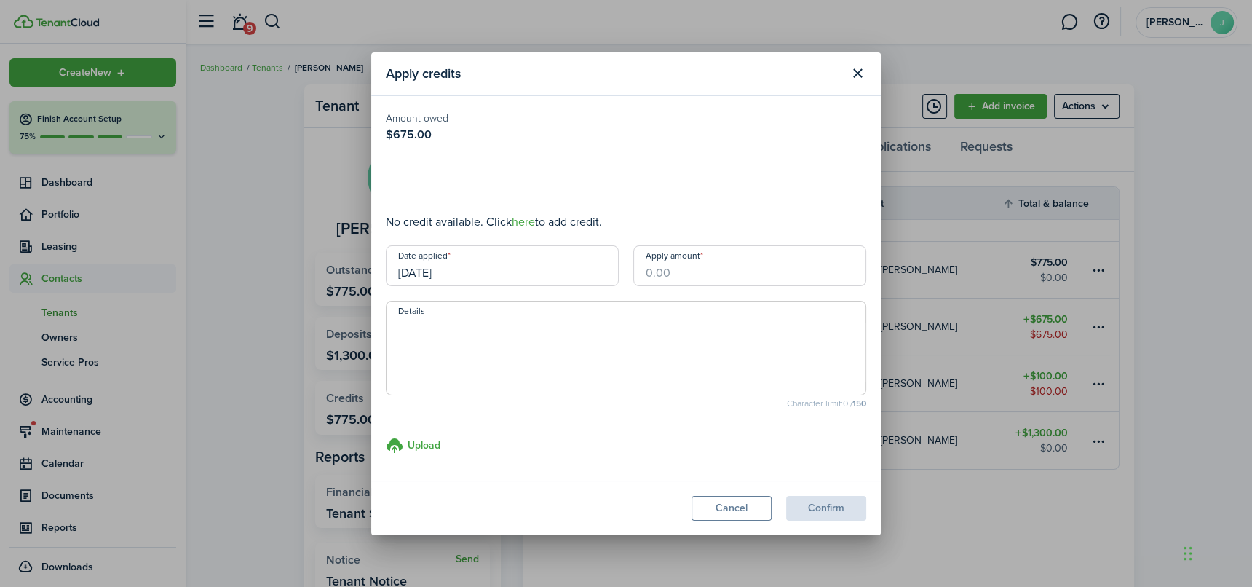
type input "$675.00"
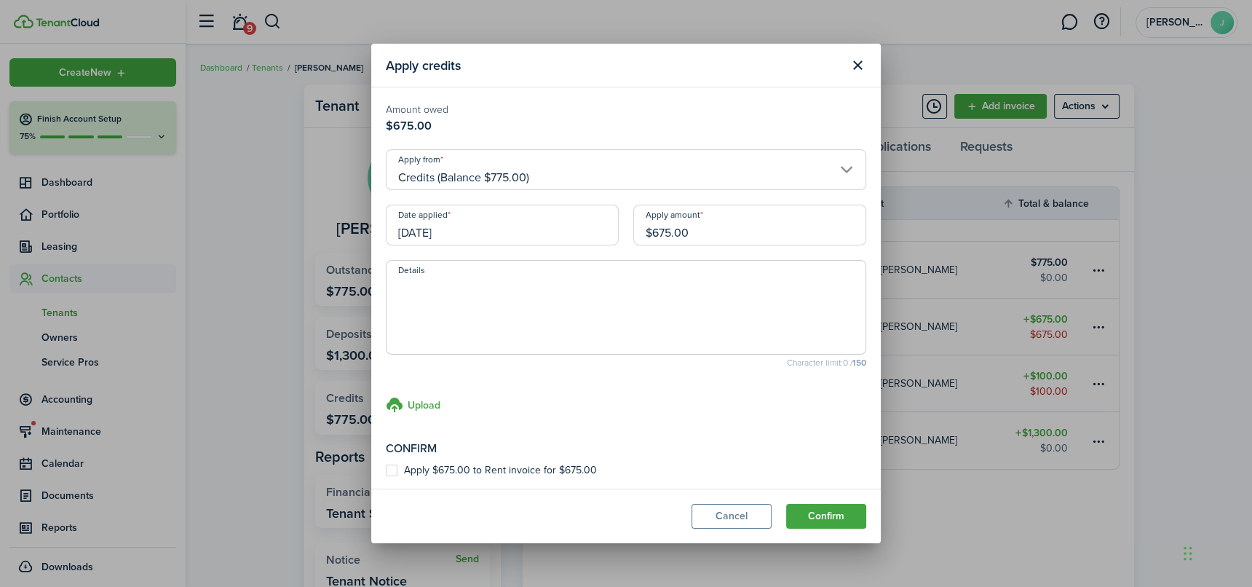
click at [513, 228] on input "[DATE]" at bounding box center [502, 224] width 233 height 41
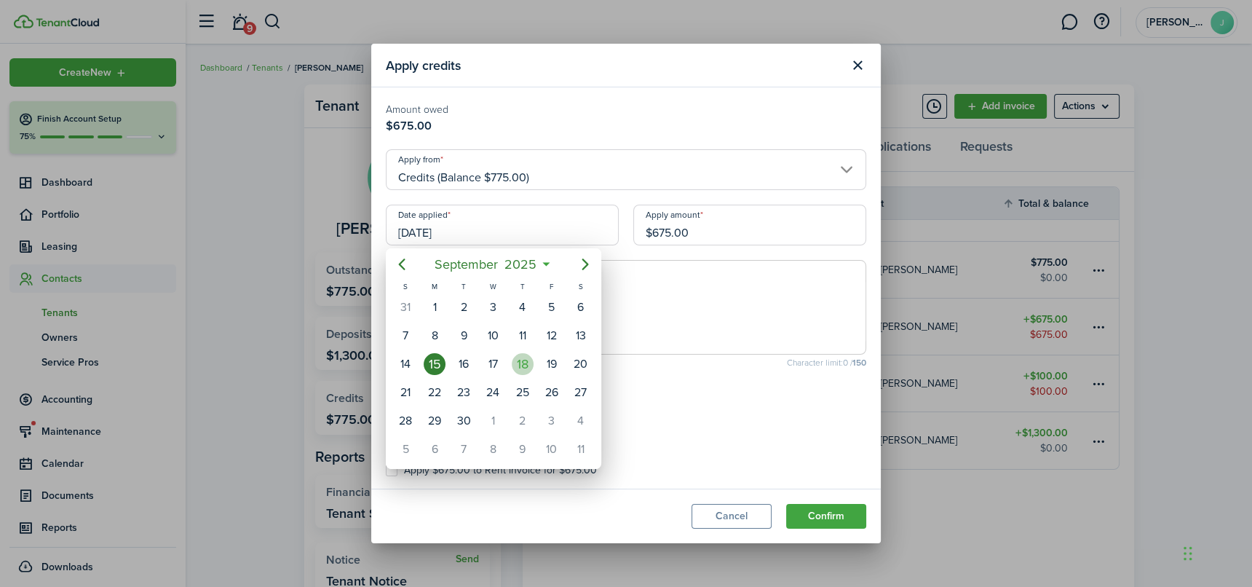
click at [520, 361] on div "18" at bounding box center [523, 364] width 22 height 22
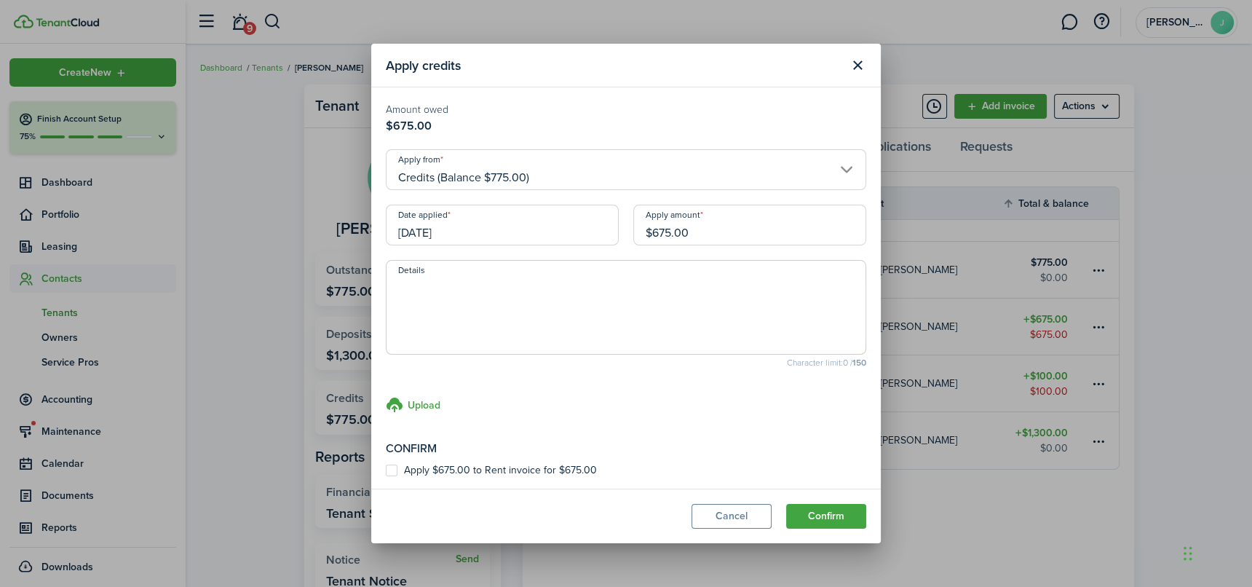
click at [592, 227] on input "[DATE]" at bounding box center [502, 224] width 233 height 41
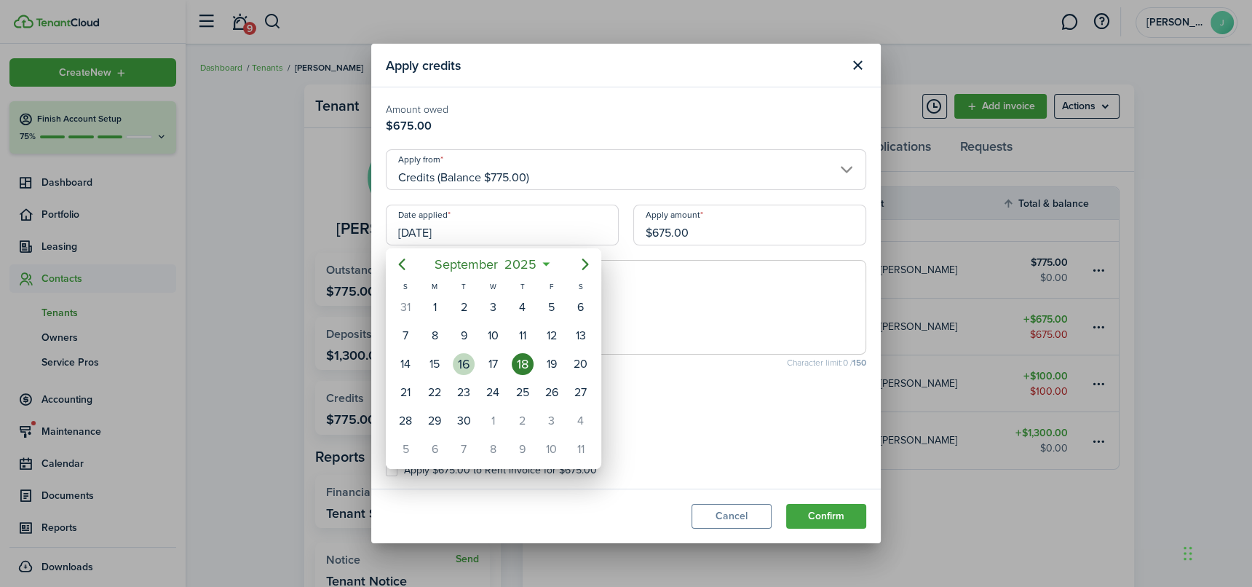
click at [461, 357] on div "16" at bounding box center [464, 364] width 22 height 22
type input "[DATE]"
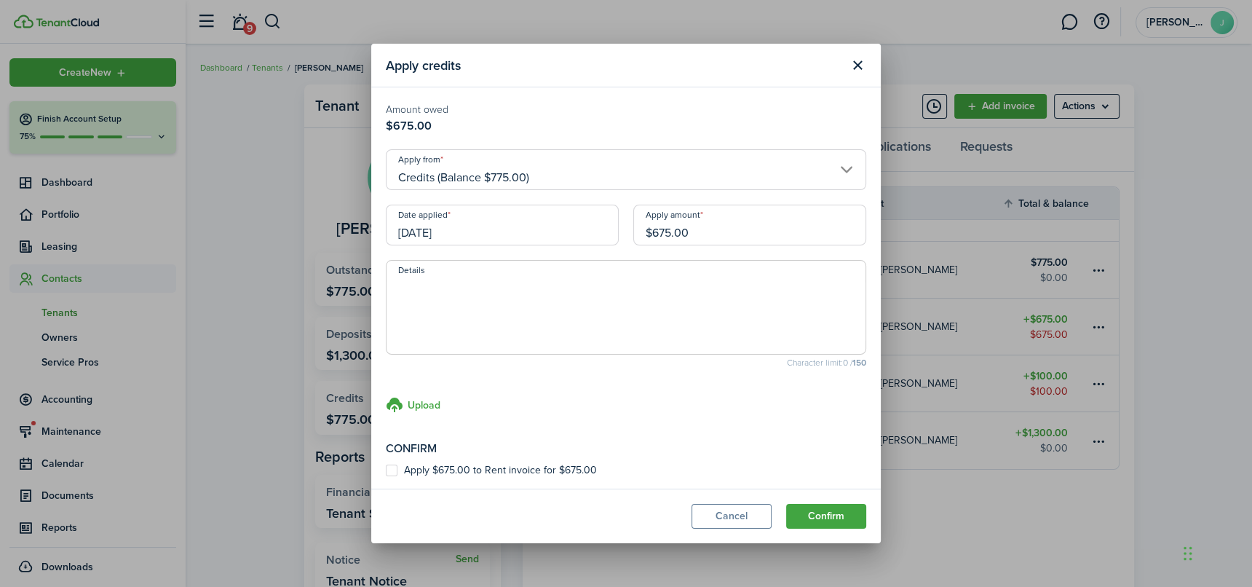
click at [397, 469] on label "Apply $675.00 to Rent invoice for $675.00" at bounding box center [491, 470] width 211 height 12
click at [386, 470] on input "Apply $675.00 to Rent invoice for $675.00" at bounding box center [385, 470] width 1 height 1
checkbox input "true"
click at [814, 515] on button "Confirm" at bounding box center [826, 516] width 80 height 25
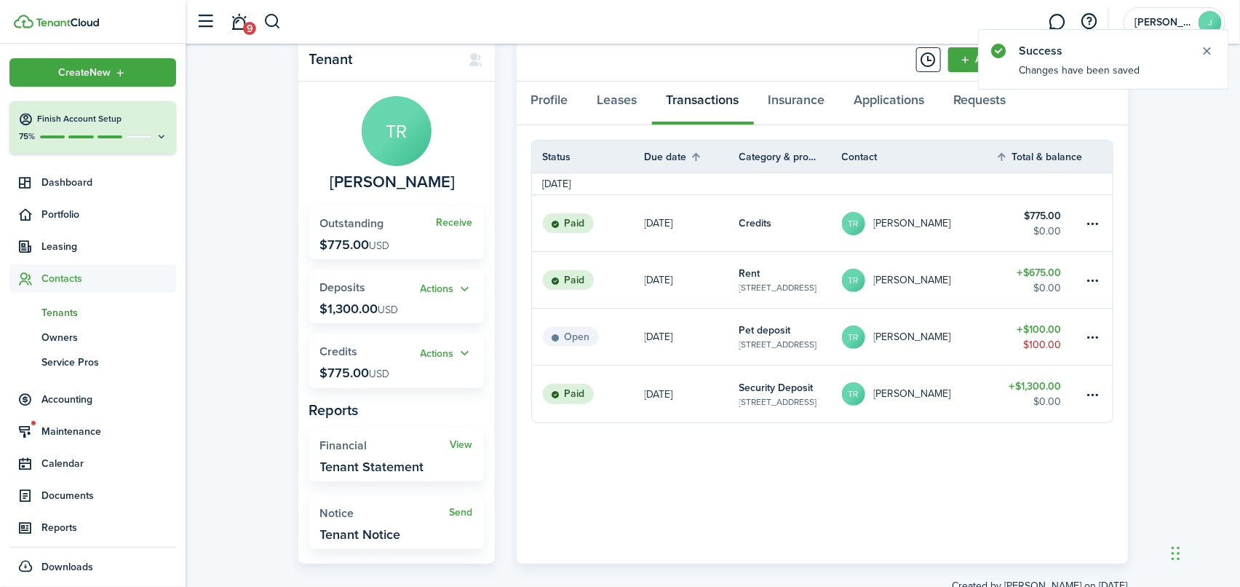
scroll to position [73, 0]
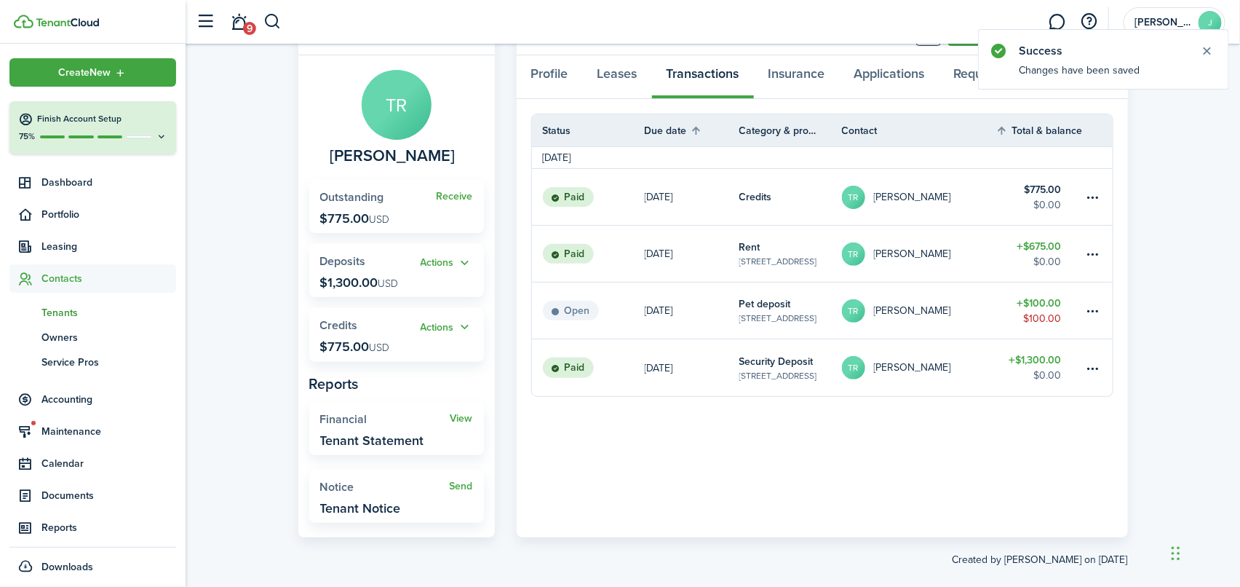
click at [960, 362] on link "[PERSON_NAME]" at bounding box center [919, 367] width 154 height 57
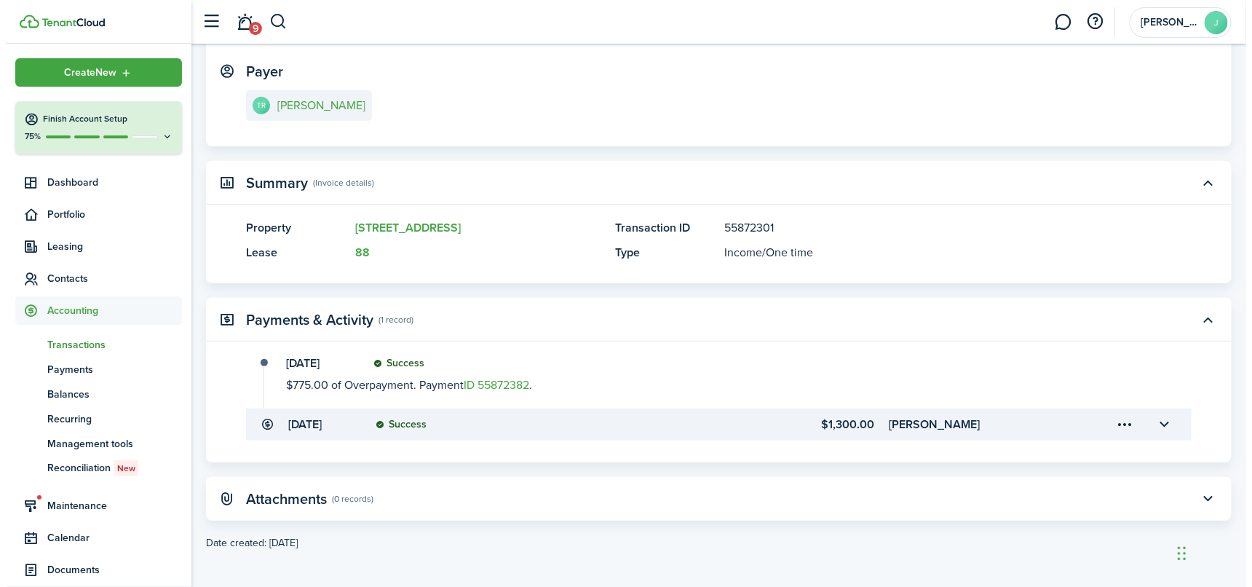
scroll to position [229, 0]
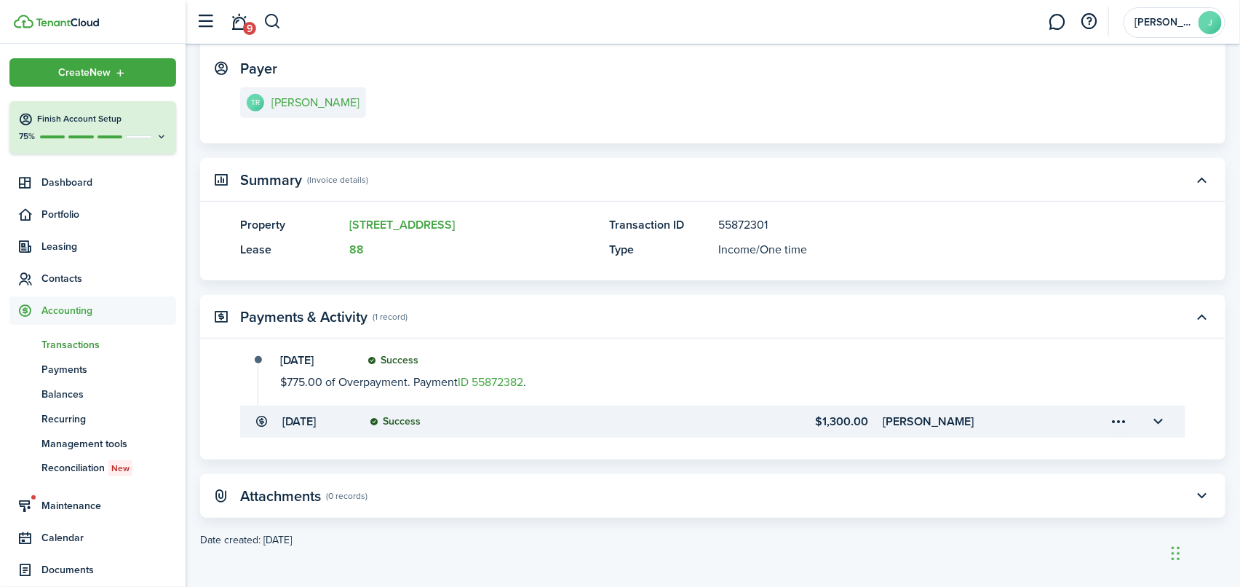
click at [1116, 418] on menu-trigger-card "Open menu" at bounding box center [1119, 421] width 25 height 25
click at [1017, 448] on button "Edit" at bounding box center [1068, 452] width 127 height 25
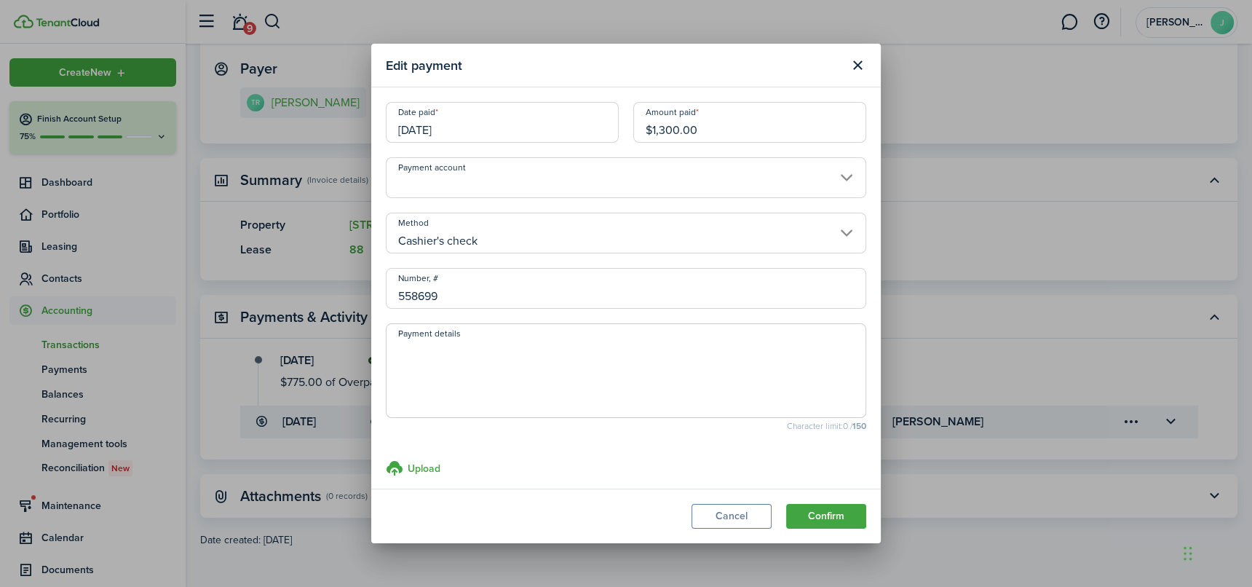
click at [573, 119] on input "[DATE]" at bounding box center [502, 122] width 233 height 41
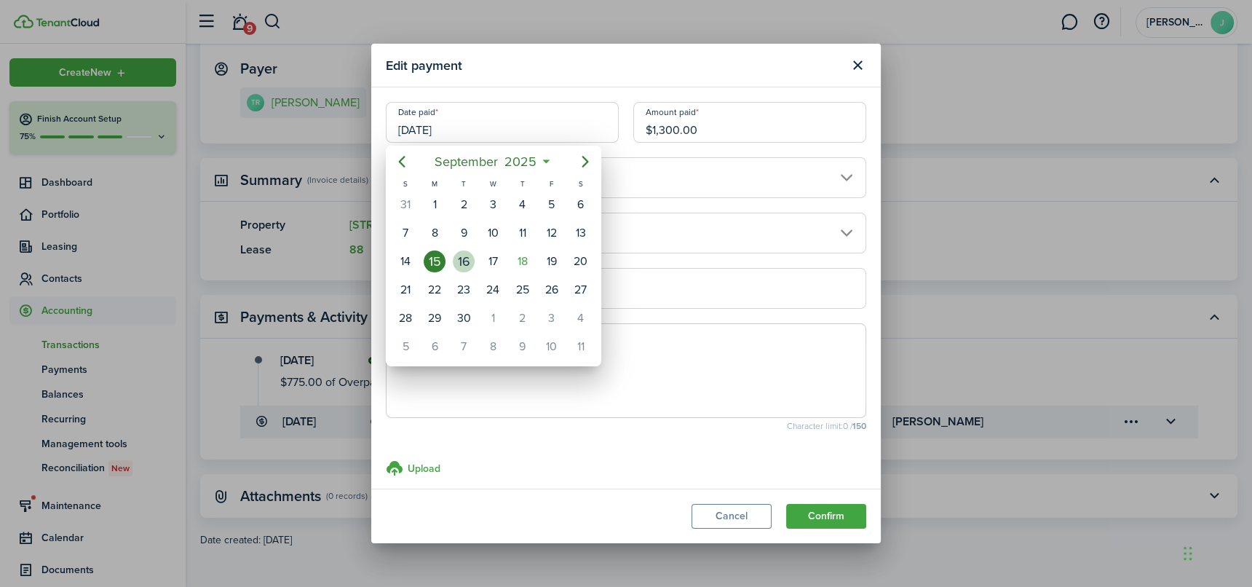
click at [464, 265] on div "16" at bounding box center [464, 261] width 22 height 22
type input "[DATE]"
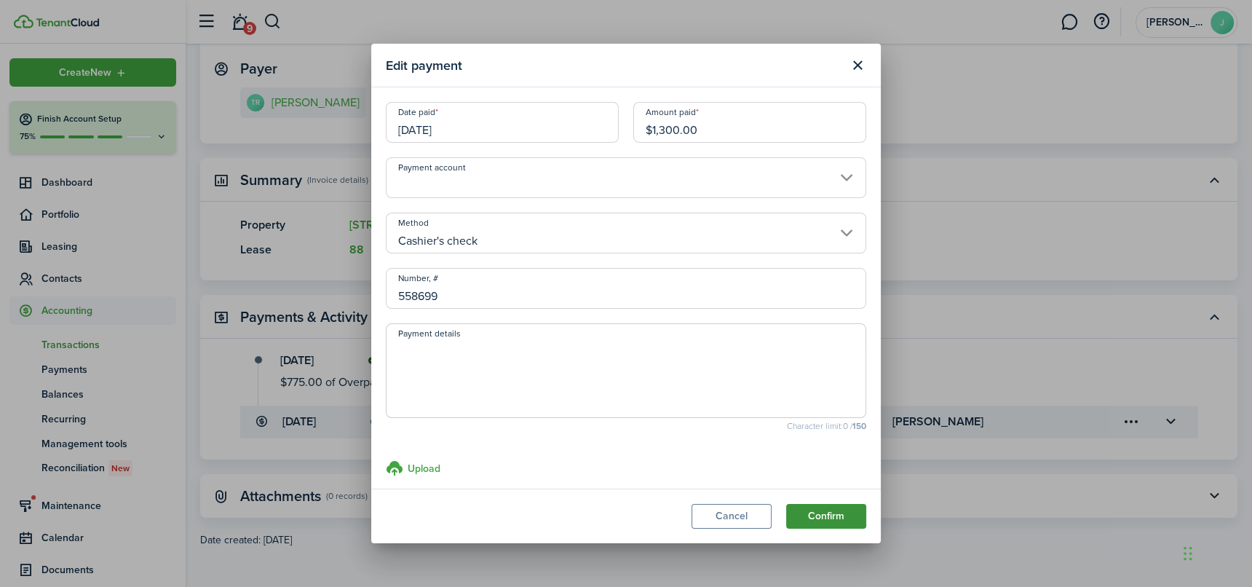
click at [826, 512] on button "Confirm" at bounding box center [826, 516] width 80 height 25
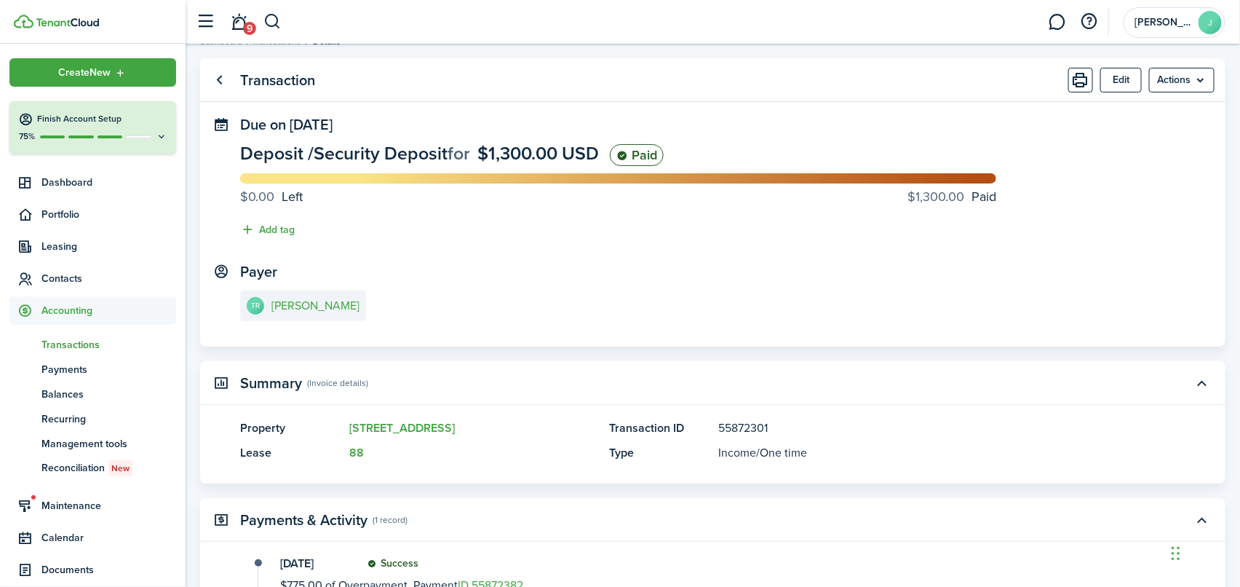
scroll to position [0, 0]
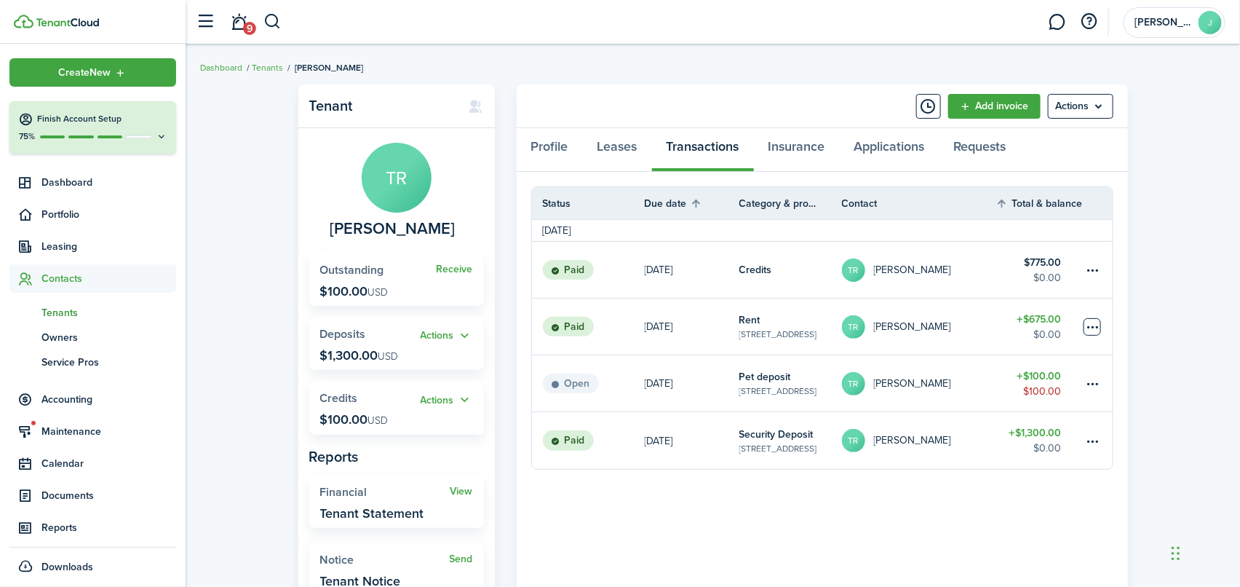
click at [1098, 326] on table-menu-btn-icon at bounding box center [1092, 326] width 17 height 17
click at [1098, 326] on table-menu-btn-icon "Open menu" at bounding box center [1092, 326] width 17 height 17
click at [1089, 381] on table-menu-btn-icon at bounding box center [1092, 383] width 17 height 17
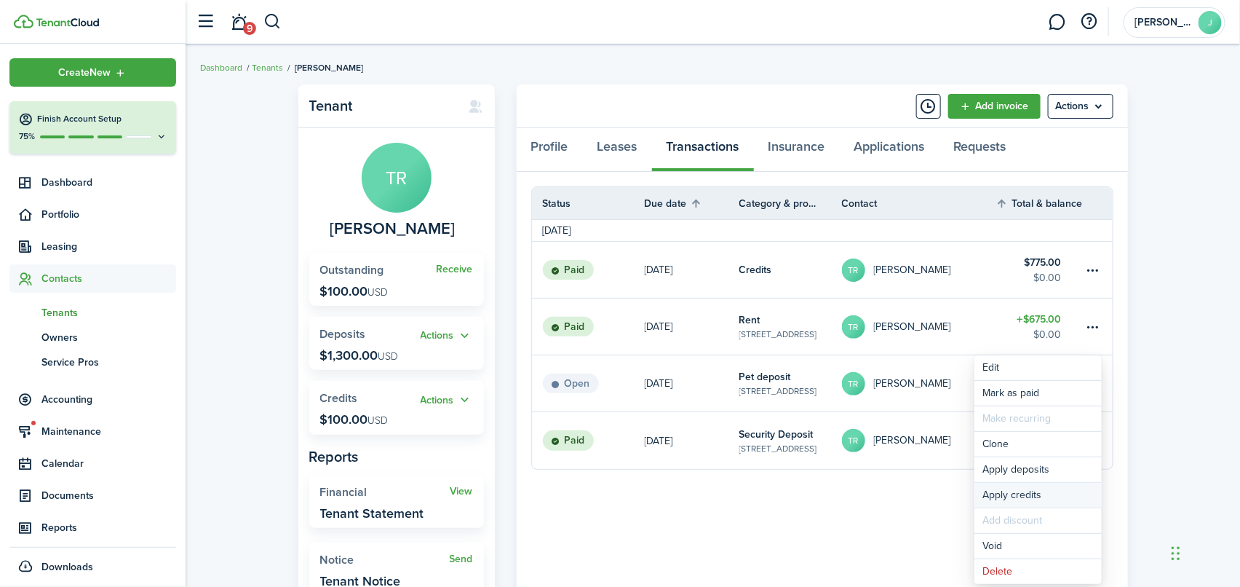
click at [1015, 495] on button "Apply credits" at bounding box center [1037, 494] width 127 height 25
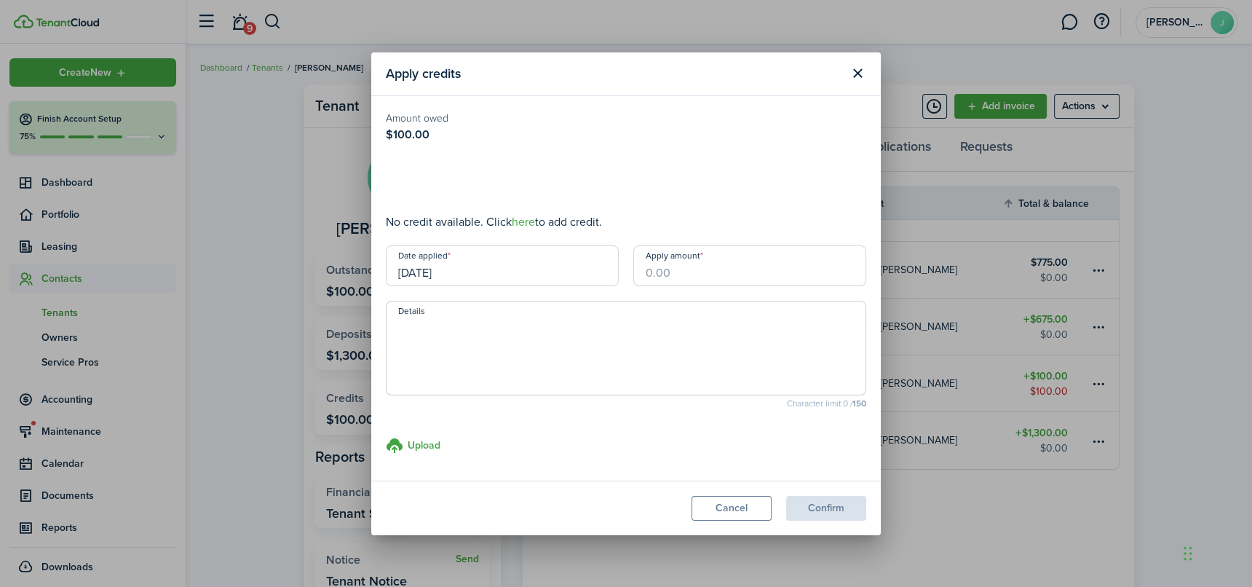
type input "$100.00"
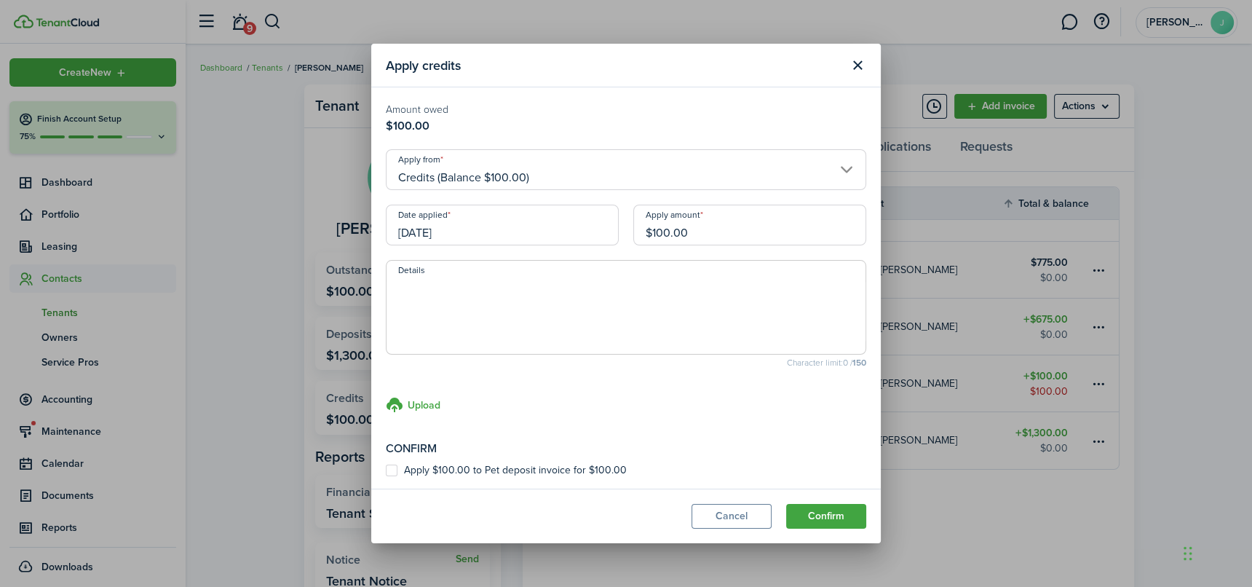
click at [575, 236] on input "[DATE]" at bounding box center [502, 224] width 233 height 41
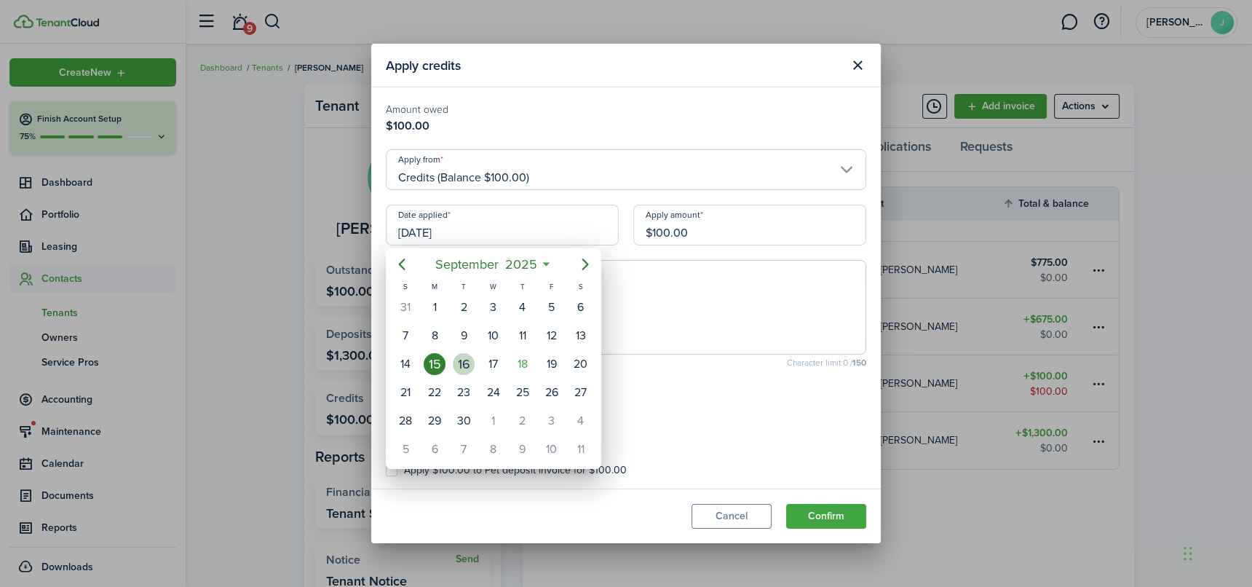
click at [462, 368] on div "16" at bounding box center [464, 364] width 22 height 22
type input "[DATE]"
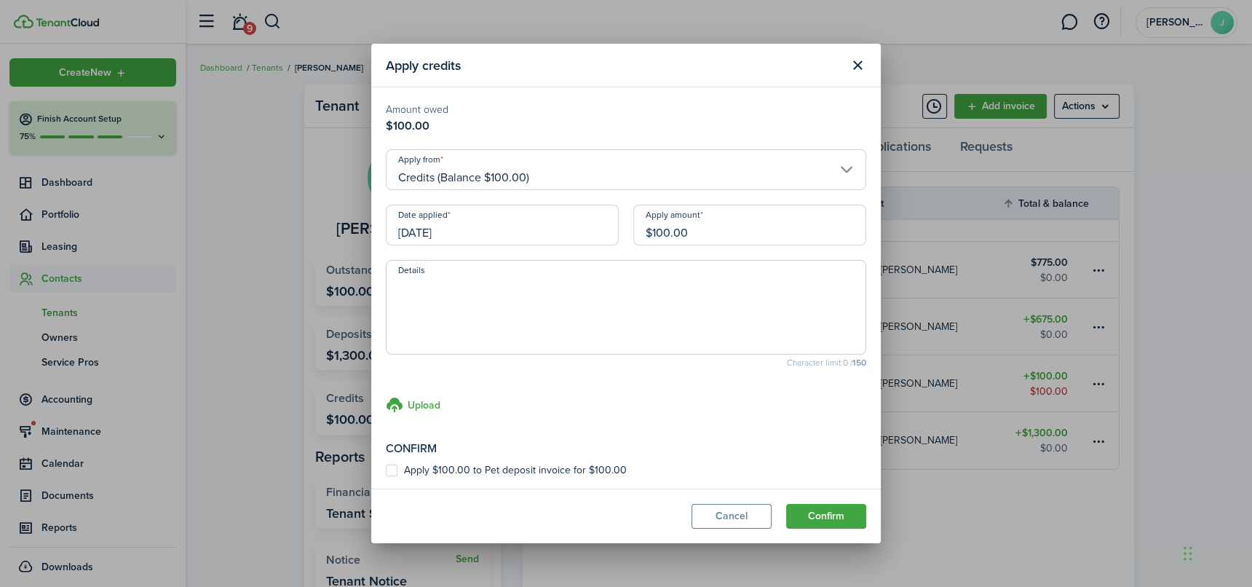
click at [387, 472] on label "Apply $100.00 to Pet deposit invoice for $100.00" at bounding box center [506, 470] width 241 height 12
click at [386, 471] on input "Apply $100.00 to Pet deposit invoice for $100.00" at bounding box center [385, 470] width 1 height 1
checkbox input "true"
click at [838, 512] on button "Confirm" at bounding box center [826, 516] width 80 height 25
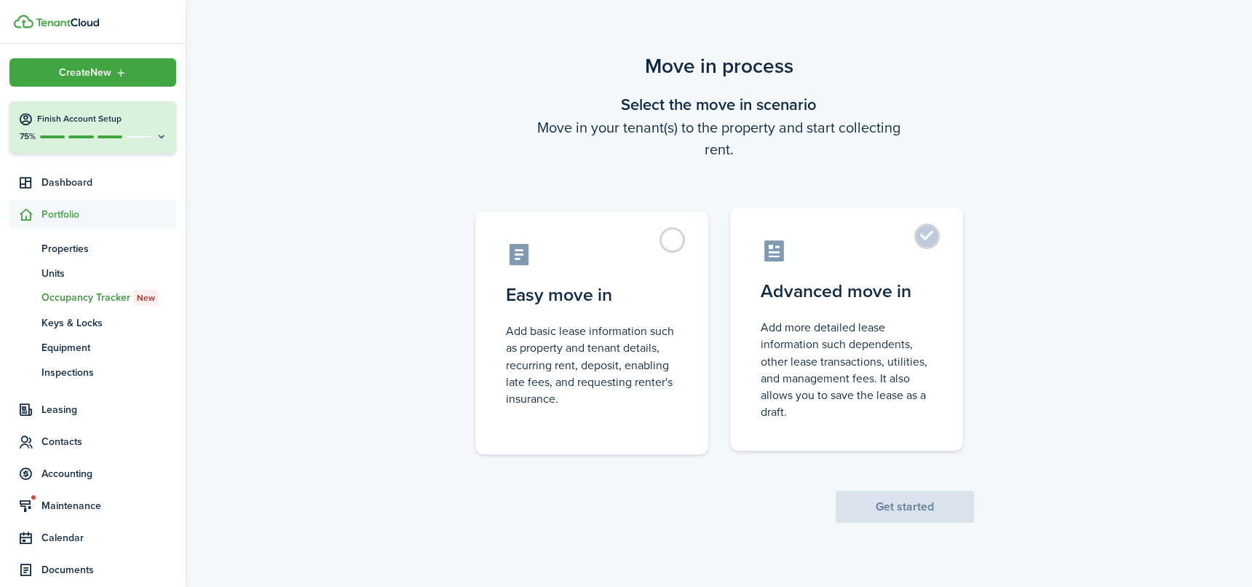
click at [822, 307] on label "Advanced move in Add more detailed lease information such dependents, other lea…" at bounding box center [846, 328] width 233 height 243
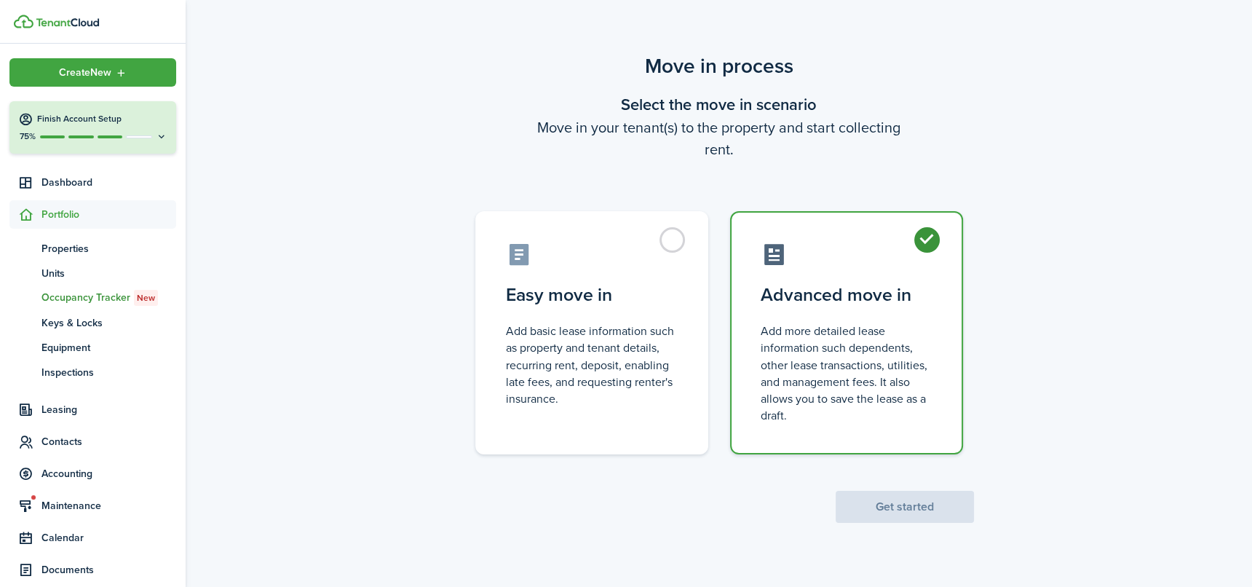
radio input "true"
click at [908, 504] on button "Get started" at bounding box center [904, 507] width 138 height 32
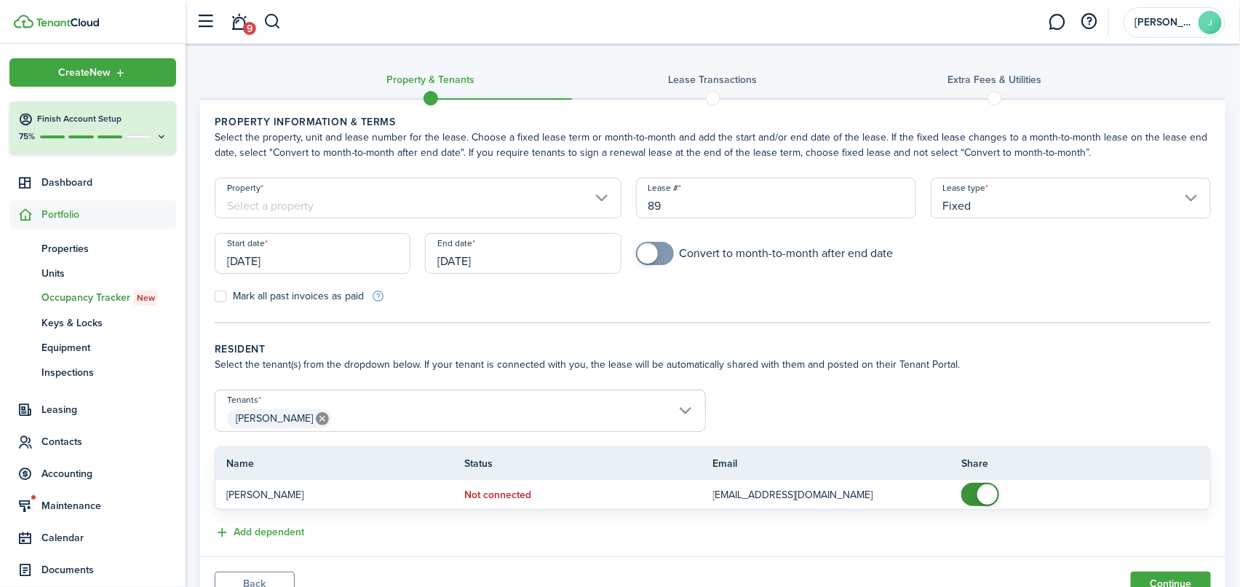
click at [265, 203] on input "Property" at bounding box center [418, 198] width 407 height 41
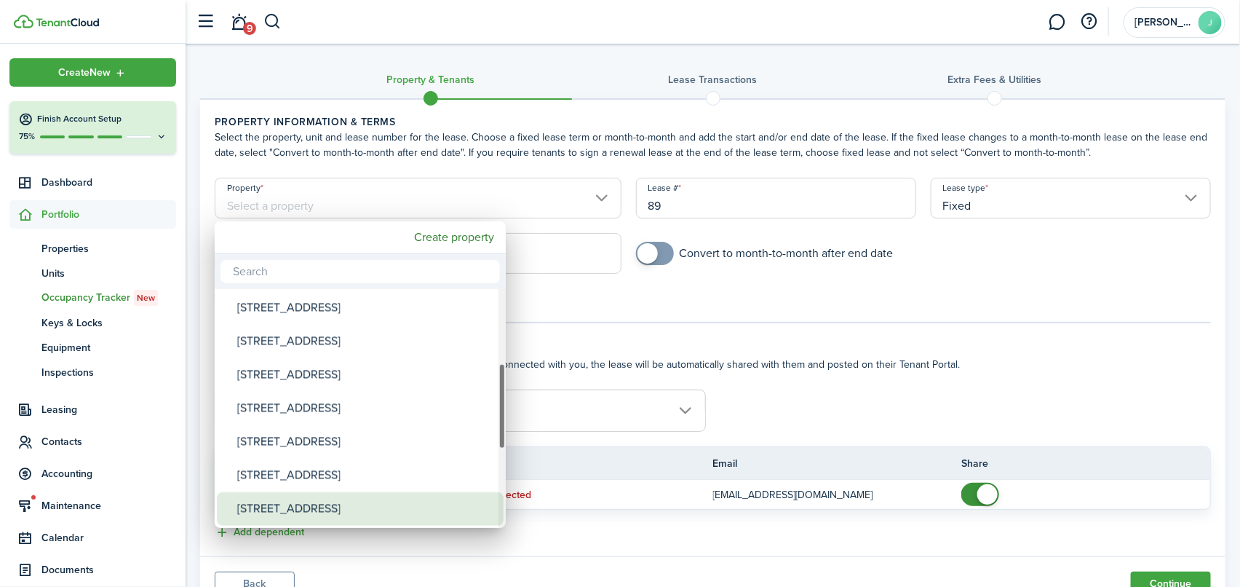
click at [285, 509] on div "[STREET_ADDRESS]" at bounding box center [366, 508] width 258 height 33
type input "[STREET_ADDRESS]"
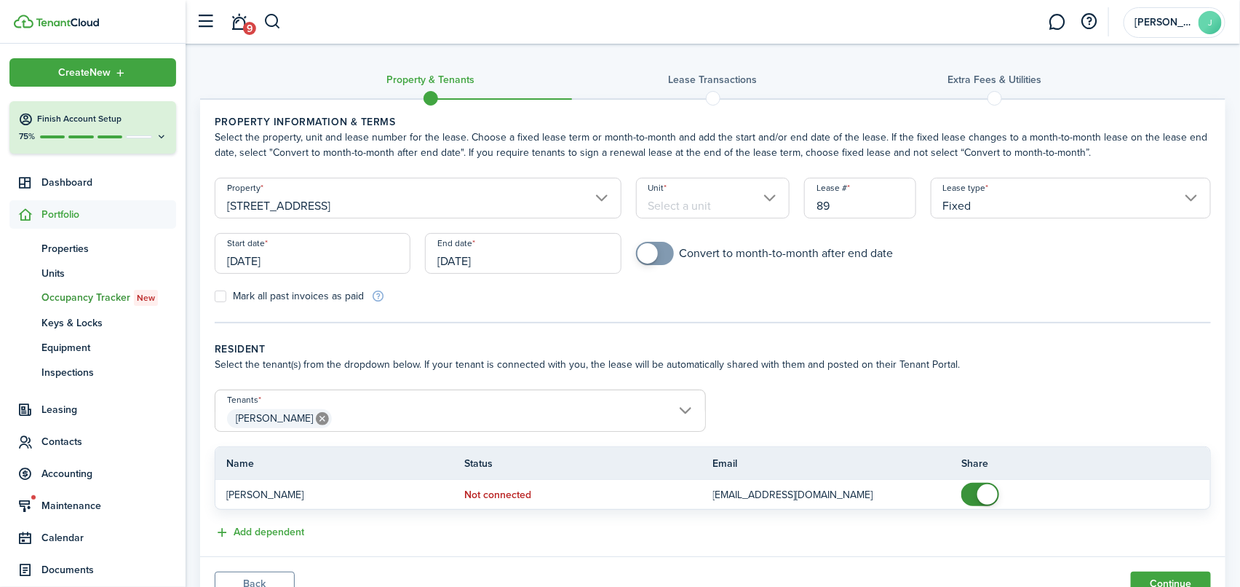
click at [772, 196] on input "Unit" at bounding box center [713, 198] width 154 height 41
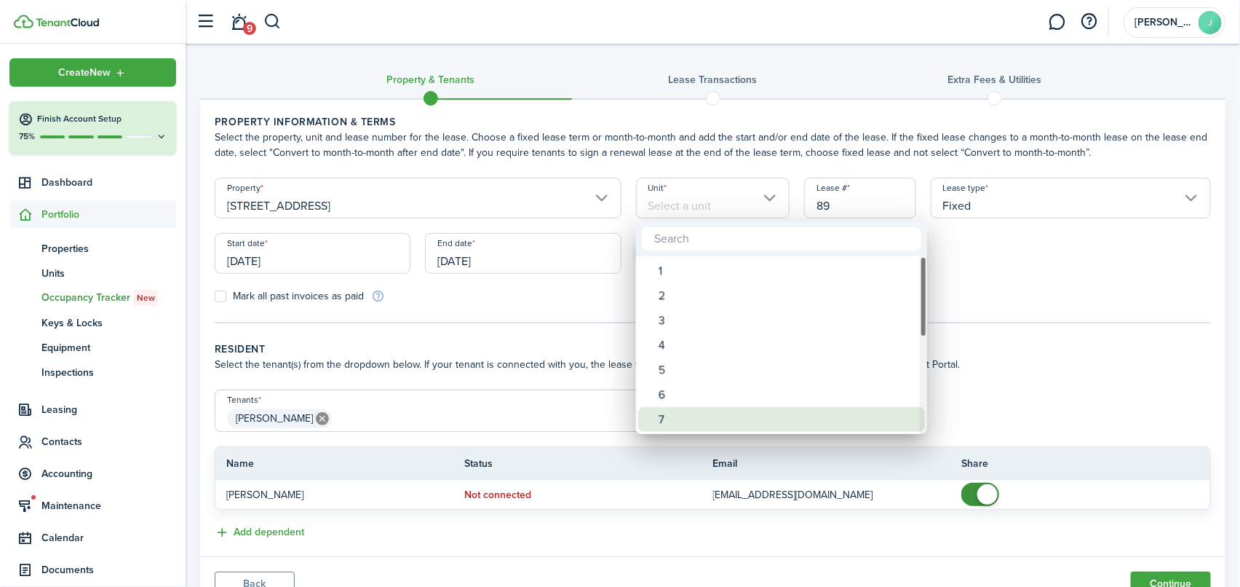
click at [659, 411] on div "7" at bounding box center [788, 419] width 258 height 25
type input "7"
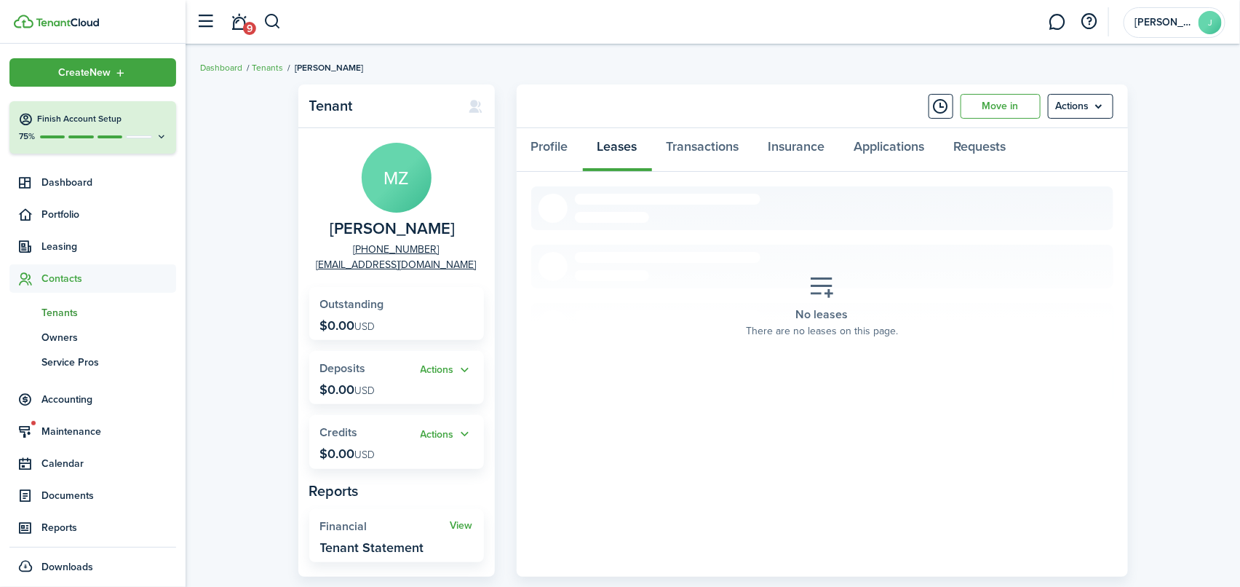
click at [60, 277] on span "Contacts" at bounding box center [108, 278] width 135 height 15
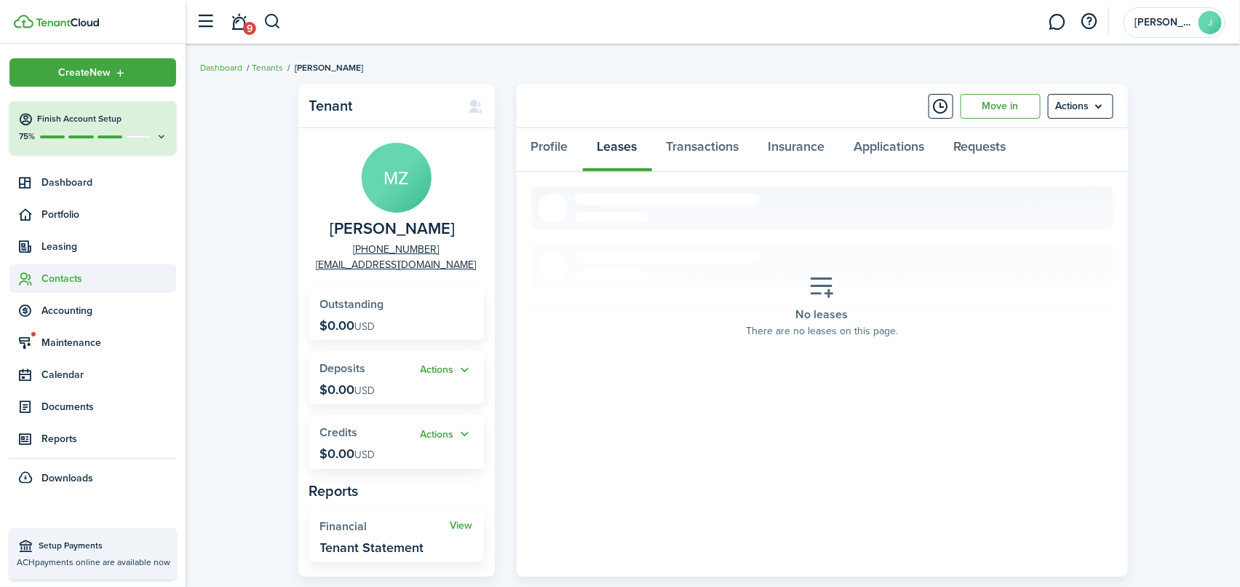
click at [60, 277] on span "Contacts" at bounding box center [108, 278] width 135 height 15
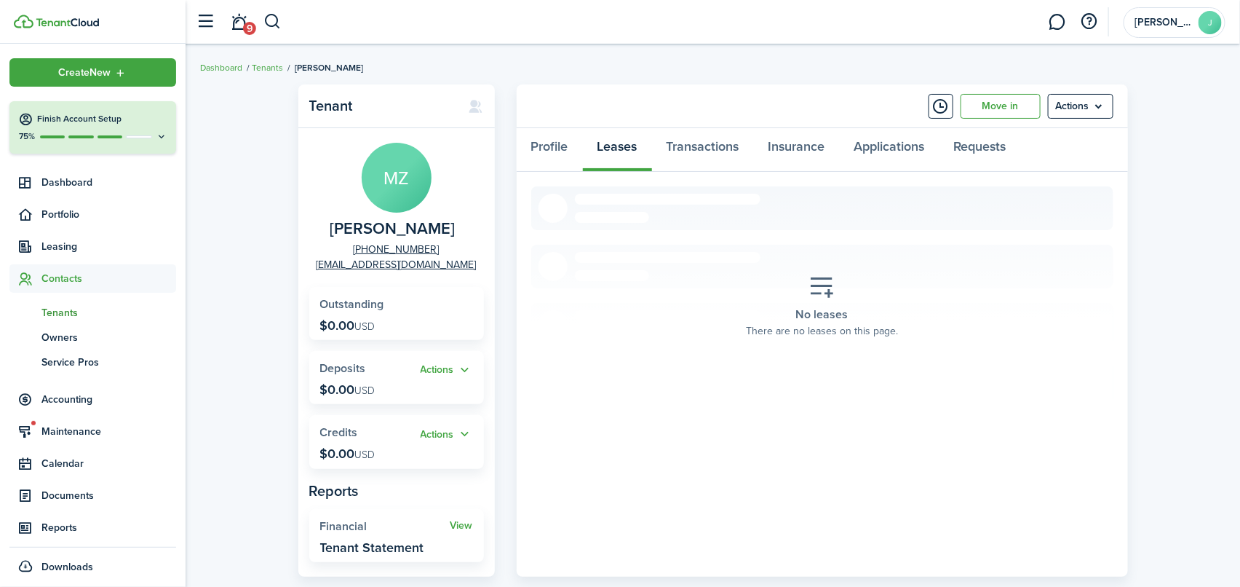
click at [50, 312] on span "Tenants" at bounding box center [108, 312] width 135 height 15
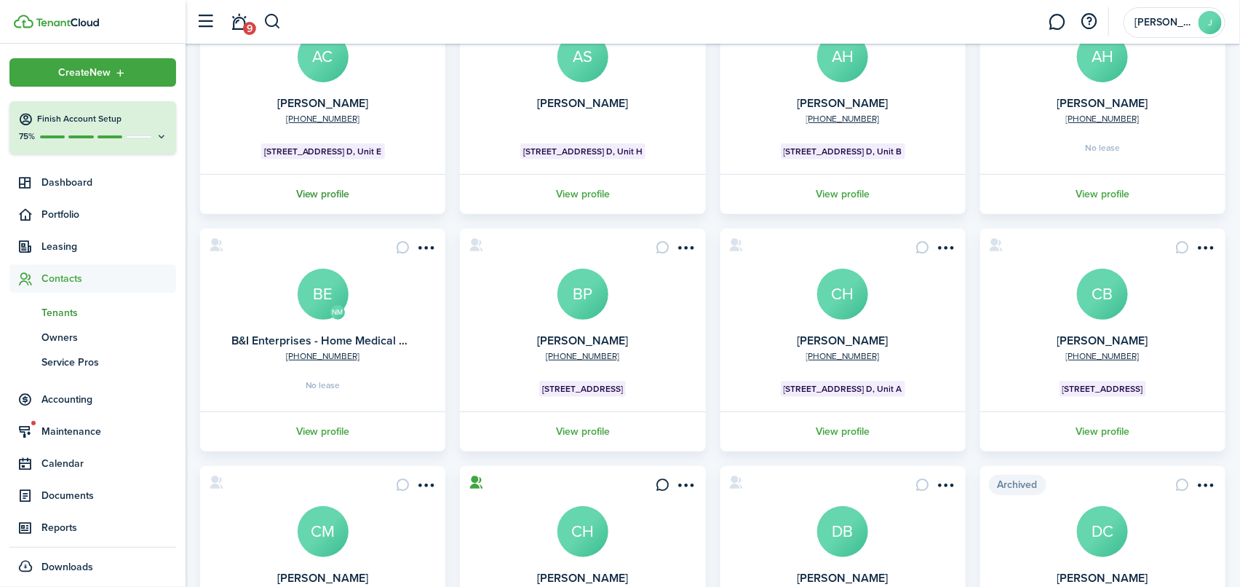
scroll to position [218, 0]
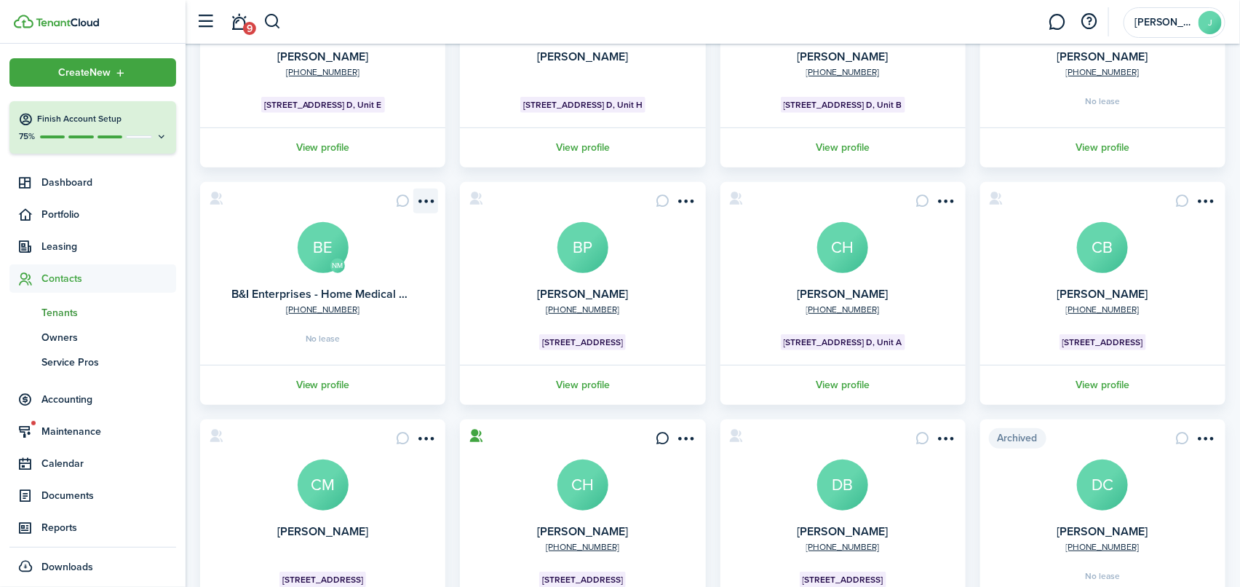
click at [429, 194] on menu-btn-icon "Open menu" at bounding box center [425, 200] width 25 height 25
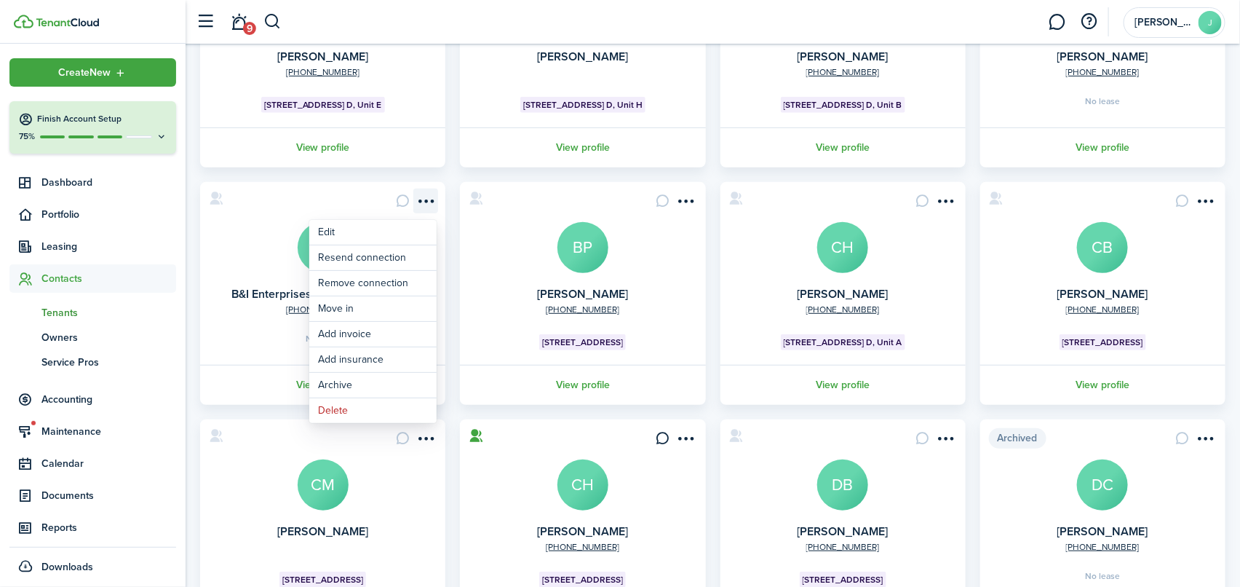
click at [429, 194] on menu-btn-icon "Open menu" at bounding box center [425, 200] width 25 height 25
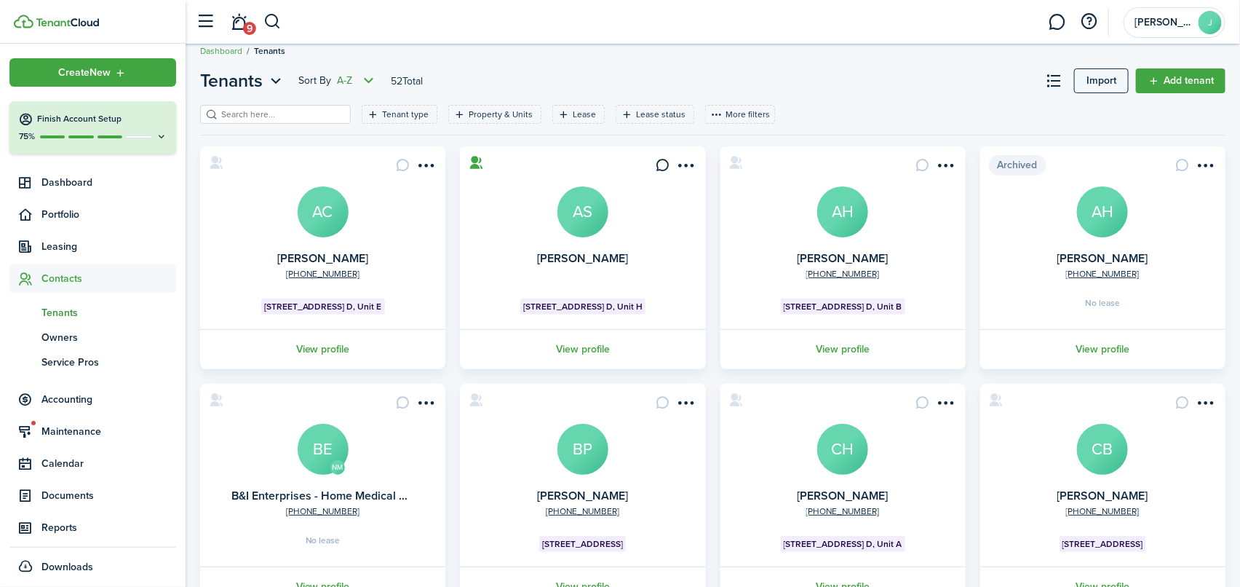
scroll to position [0, 0]
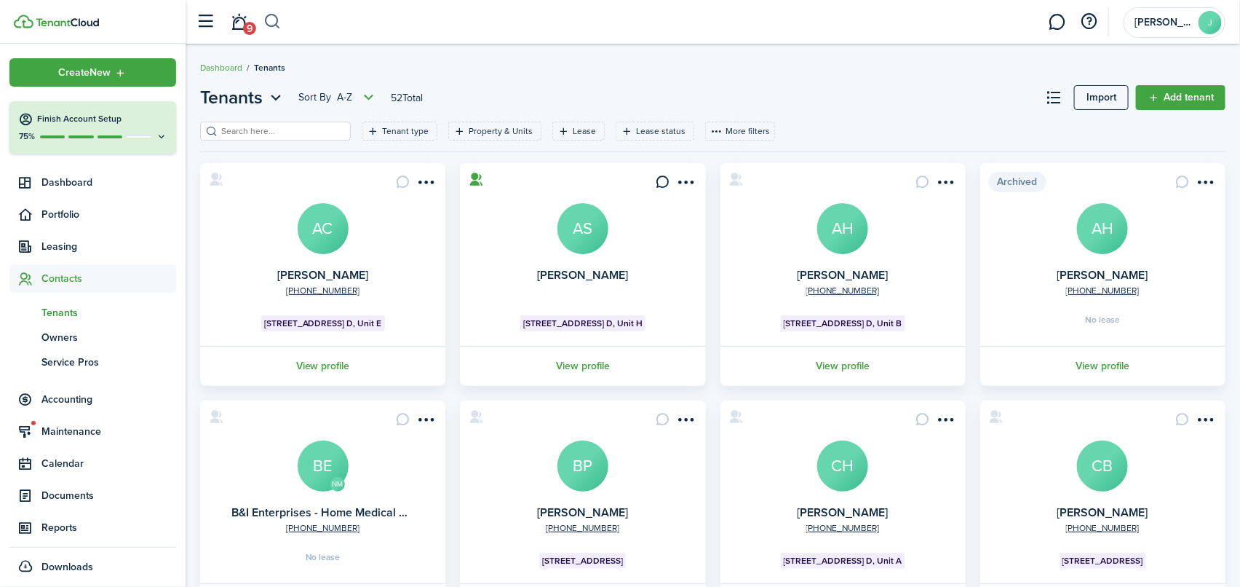
click at [271, 21] on button "button" at bounding box center [272, 21] width 18 height 25
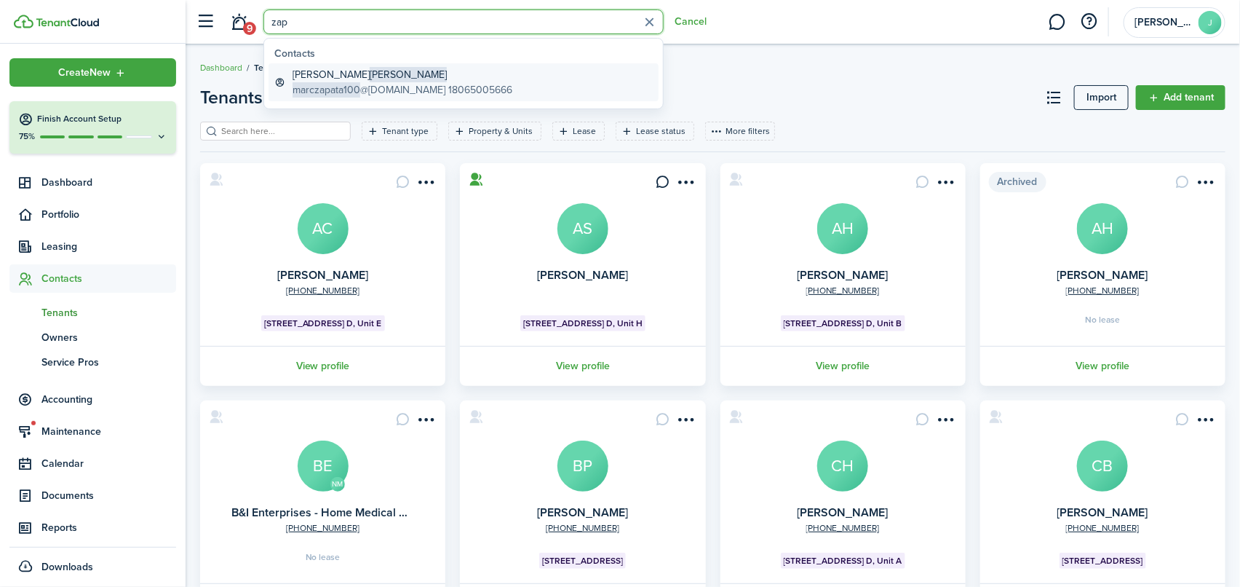
type input "zap"
click at [321, 81] on global-search-item-title "Marc Anthony Zapata" at bounding box center [403, 74] width 220 height 15
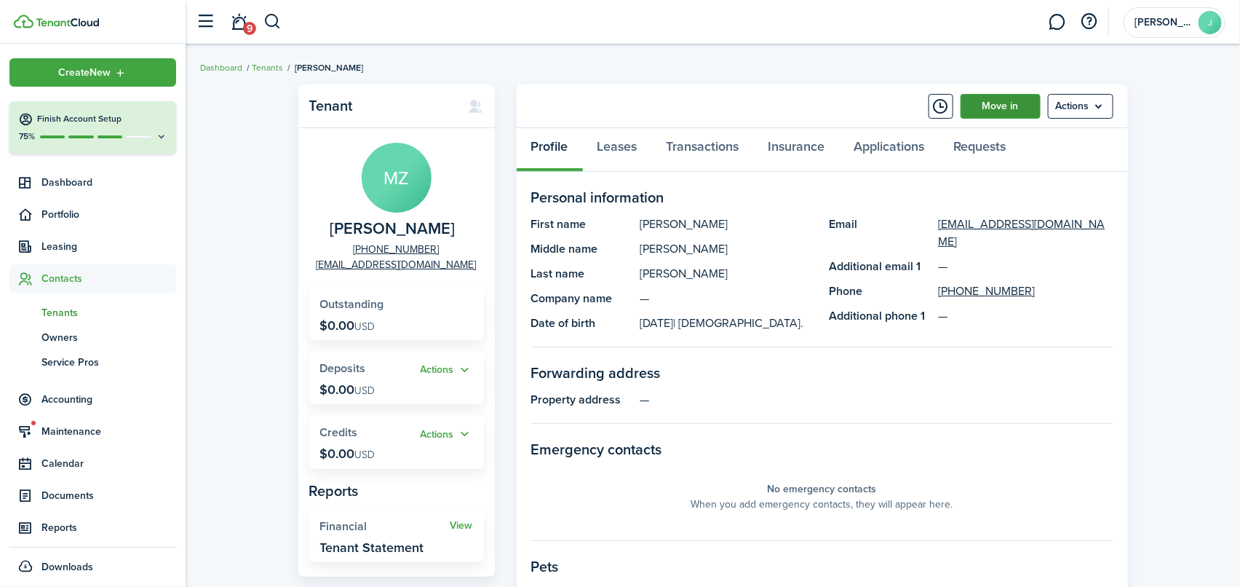
click at [977, 103] on link "Move in" at bounding box center [1001, 106] width 80 height 25
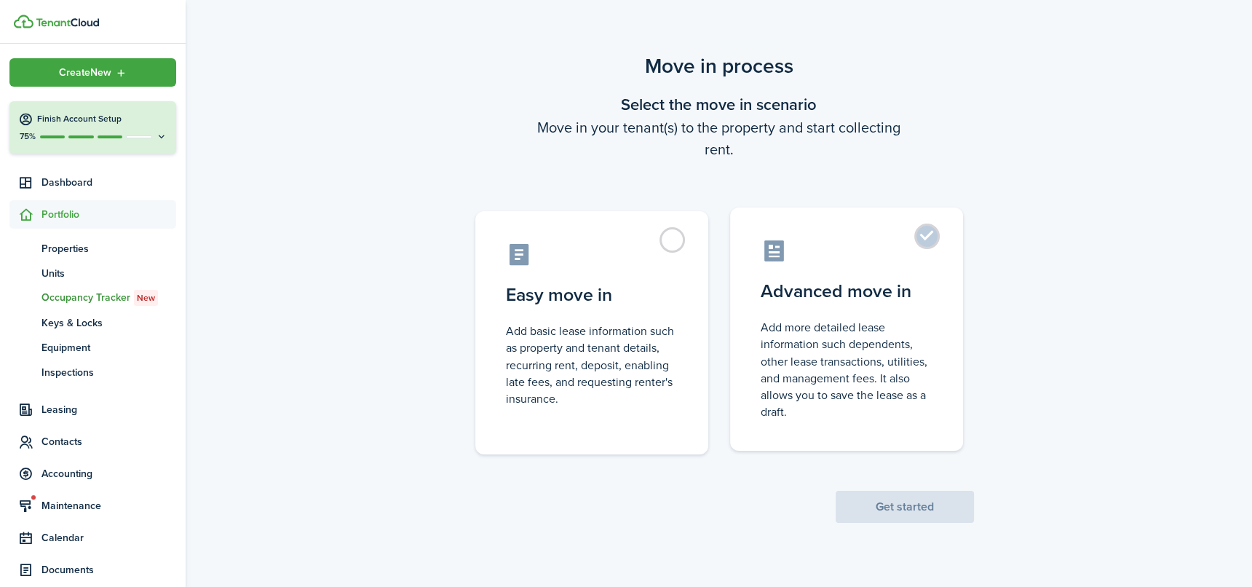
click at [827, 326] on control-radio-card-description "Add more detailed lease information such dependents, other lease transactions, …" at bounding box center [846, 369] width 172 height 101
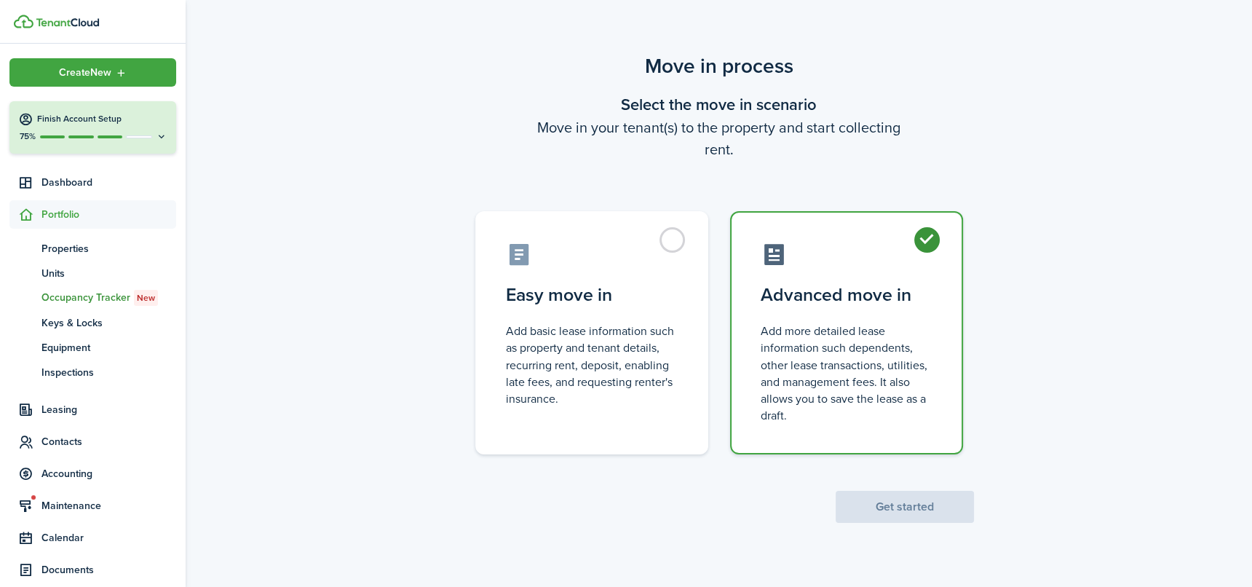
radio input "true"
click at [900, 507] on button "Get started" at bounding box center [904, 507] width 138 height 32
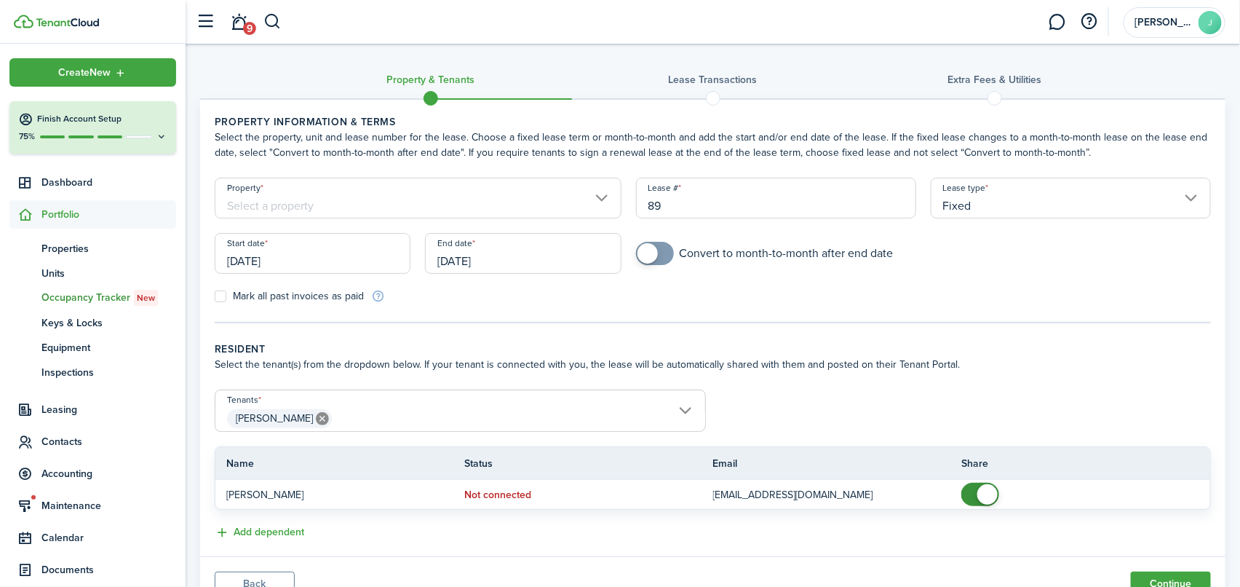
click at [602, 196] on input "Property" at bounding box center [418, 198] width 407 height 41
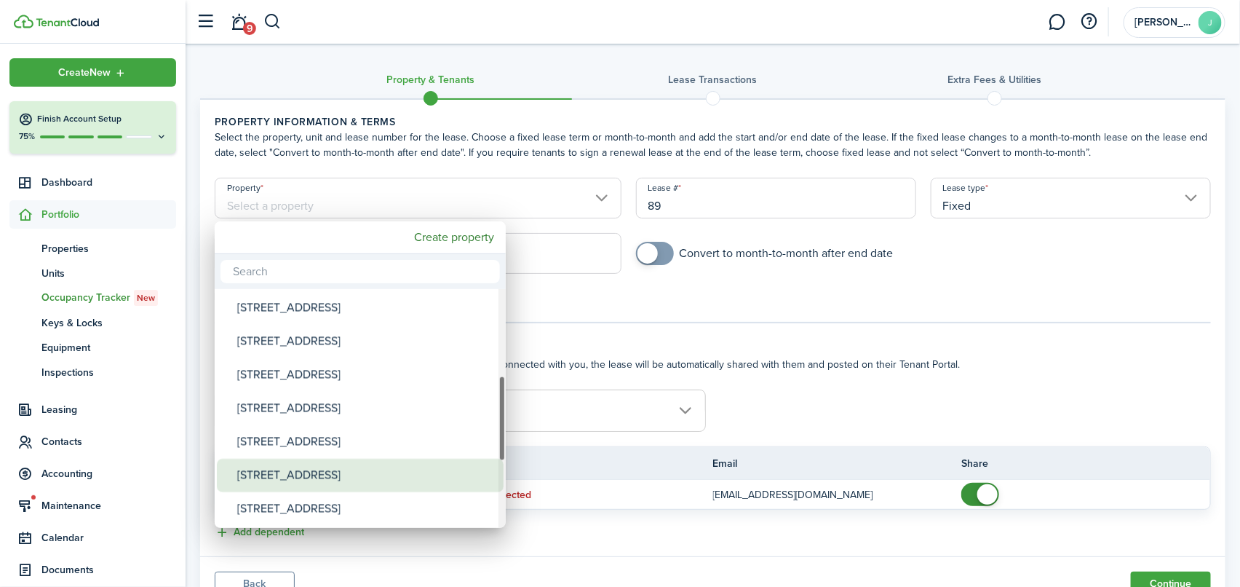
click at [271, 470] on div "[STREET_ADDRESS]" at bounding box center [366, 474] width 258 height 33
type input "[STREET_ADDRESS]"
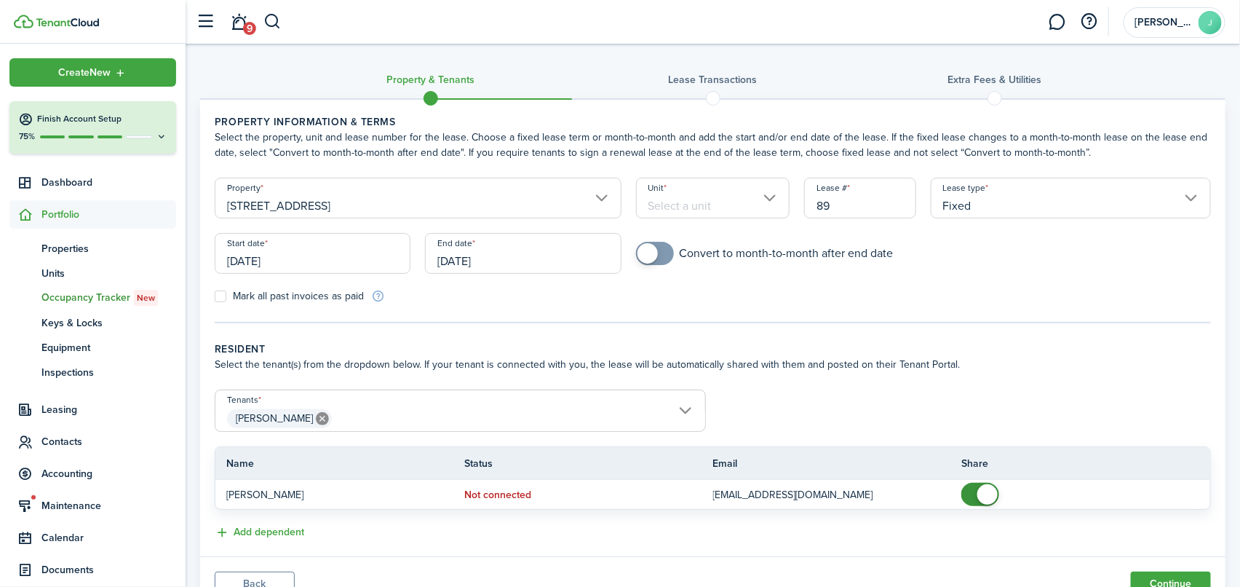
click at [772, 196] on input "Unit" at bounding box center [713, 198] width 154 height 41
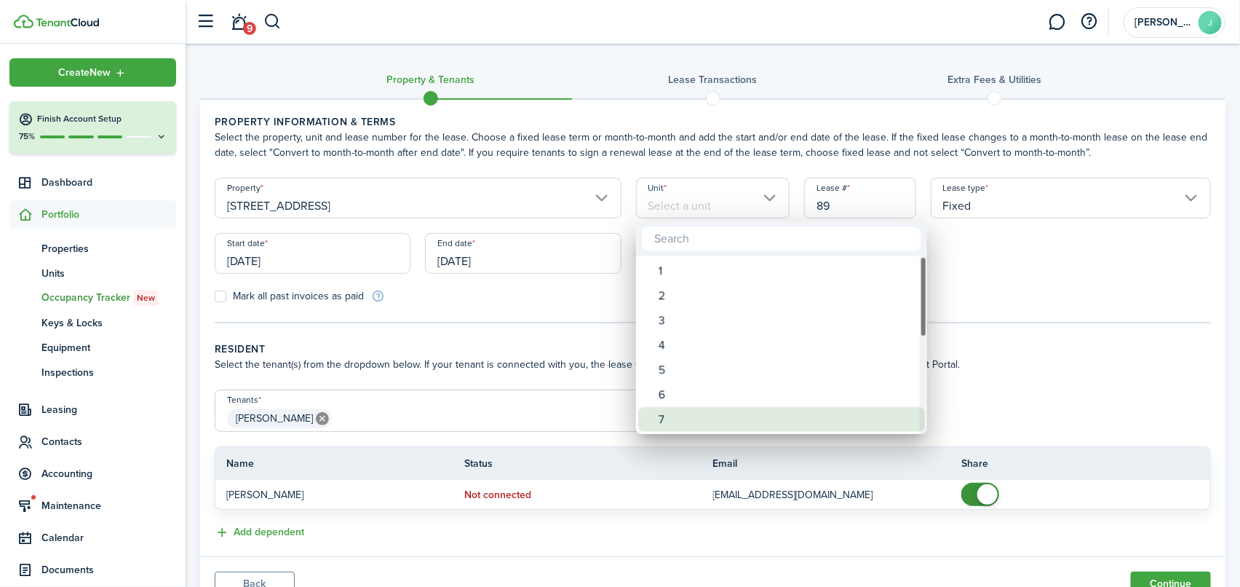
click at [662, 416] on div "7" at bounding box center [788, 419] width 258 height 25
type input "7"
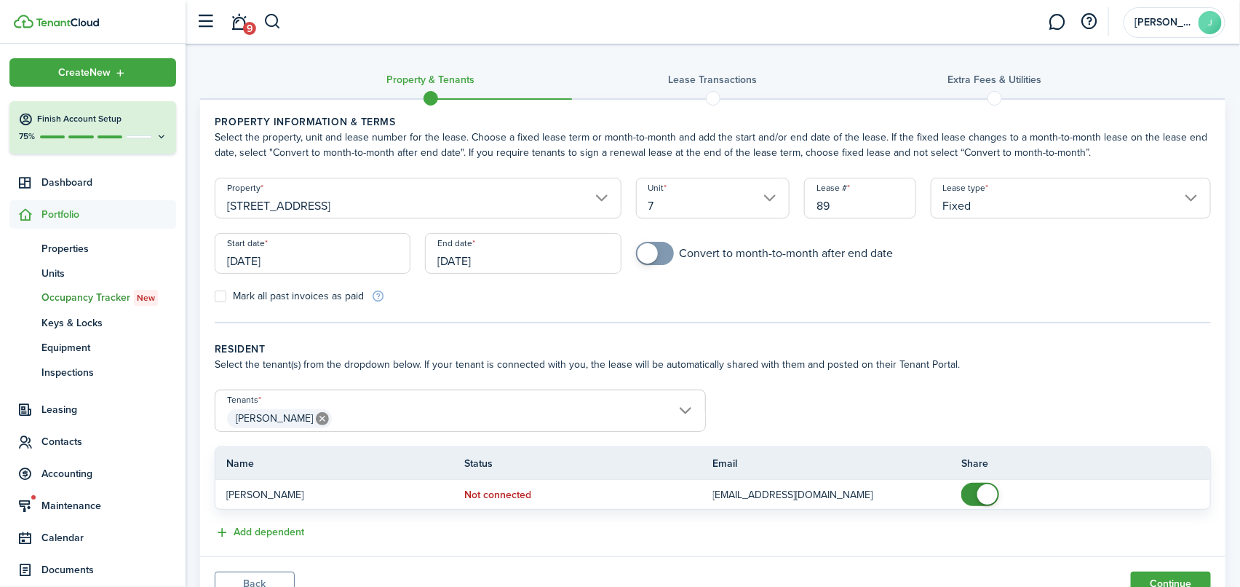
click at [374, 266] on input "[DATE]" at bounding box center [313, 253] width 196 height 41
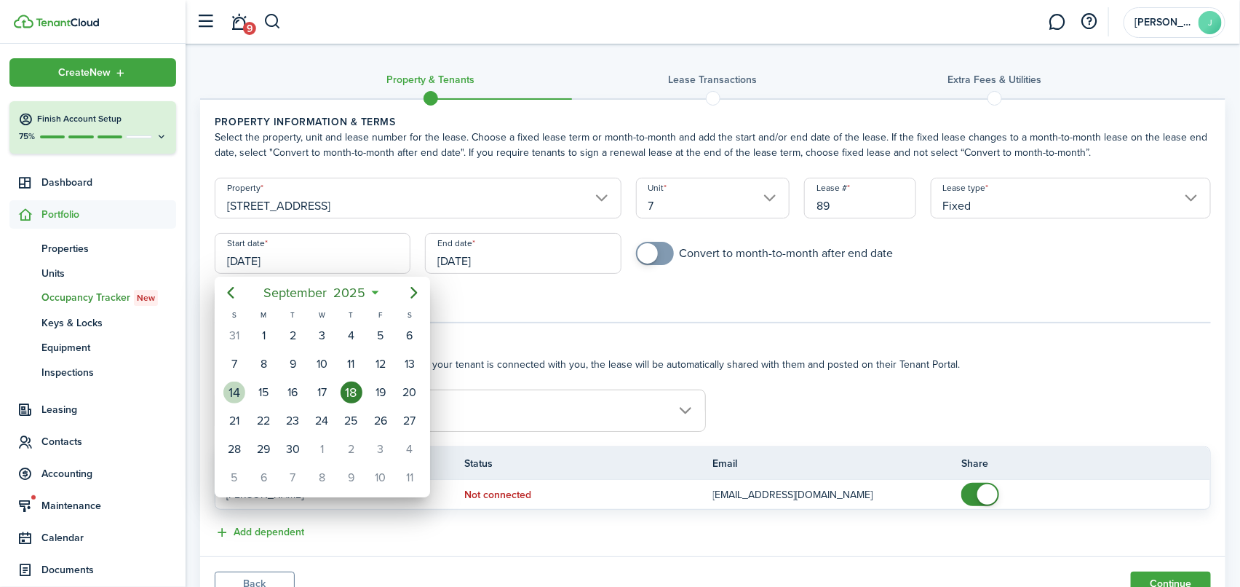
click at [226, 391] on div "14" at bounding box center [234, 392] width 22 height 22
type input "09/14/2025"
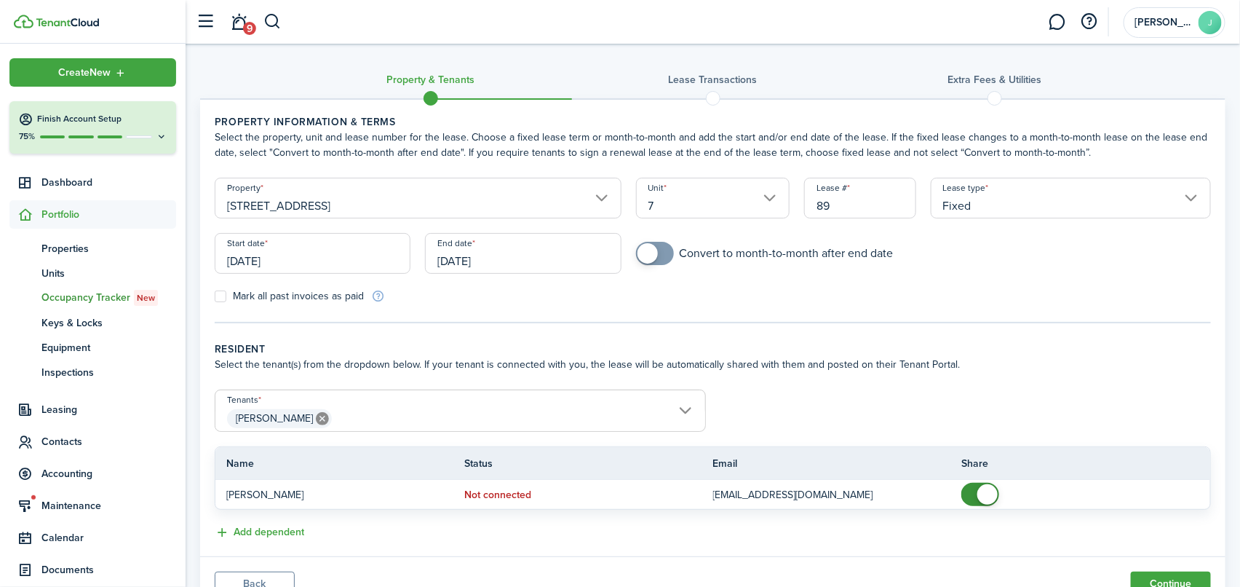
click at [589, 247] on input "[DATE]" at bounding box center [523, 253] width 196 height 41
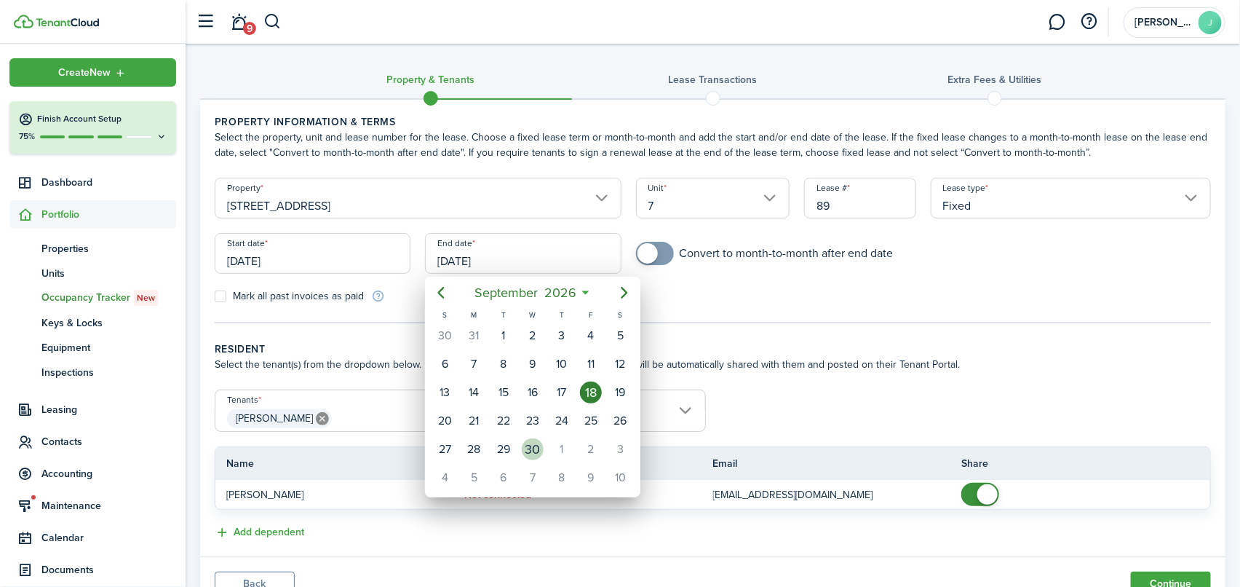
click at [525, 443] on div "30" at bounding box center [533, 449] width 22 height 22
type input "[DATE]"
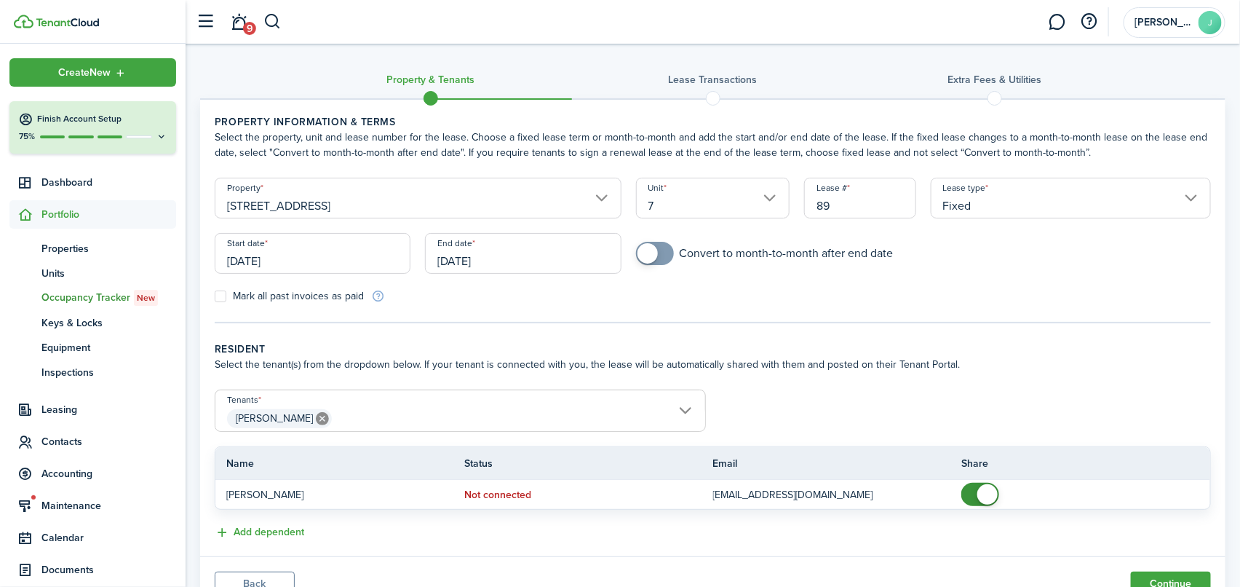
checkbox input "true"
click at [648, 250] on span at bounding box center [648, 253] width 20 height 20
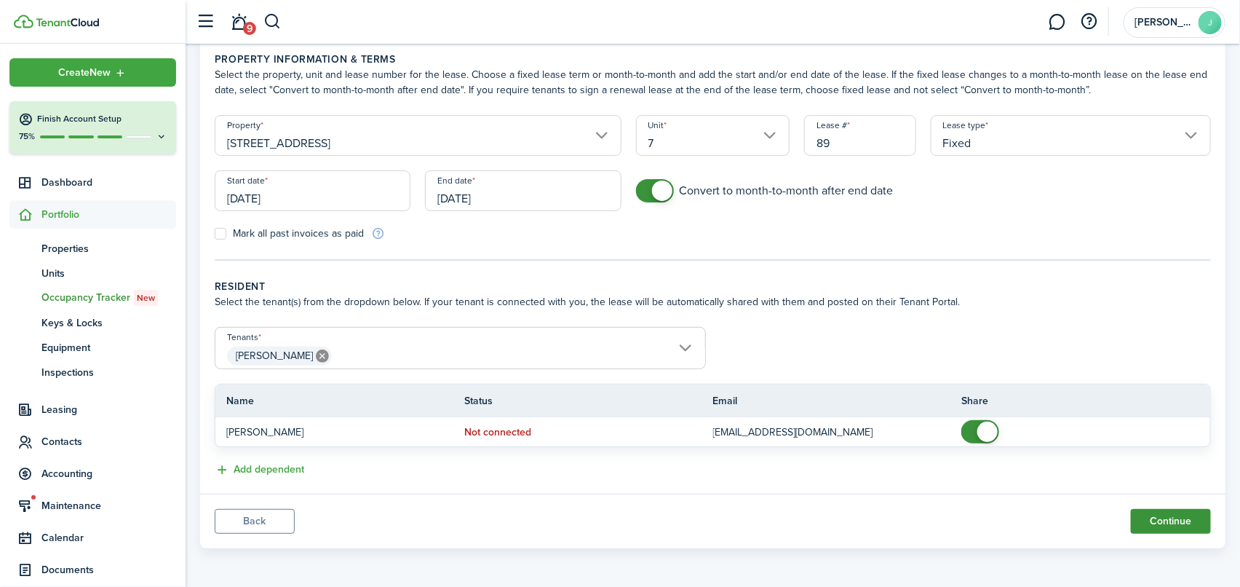
click at [1188, 516] on button "Continue" at bounding box center [1171, 521] width 80 height 25
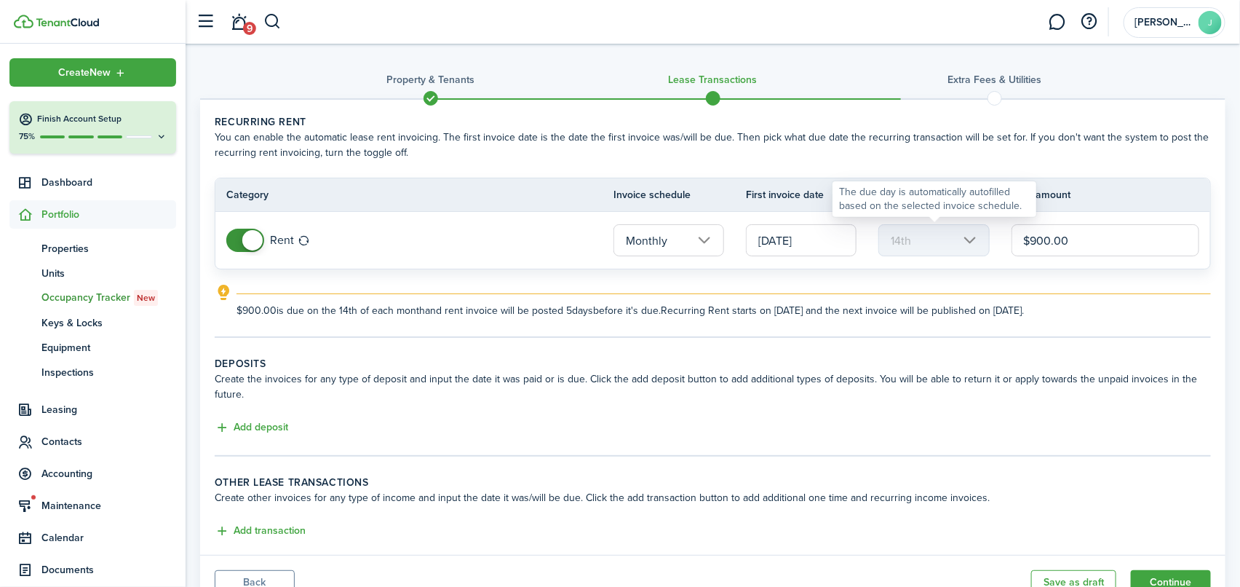
click at [968, 234] on mbsc-scroller "14th" at bounding box center [933, 240] width 111 height 32
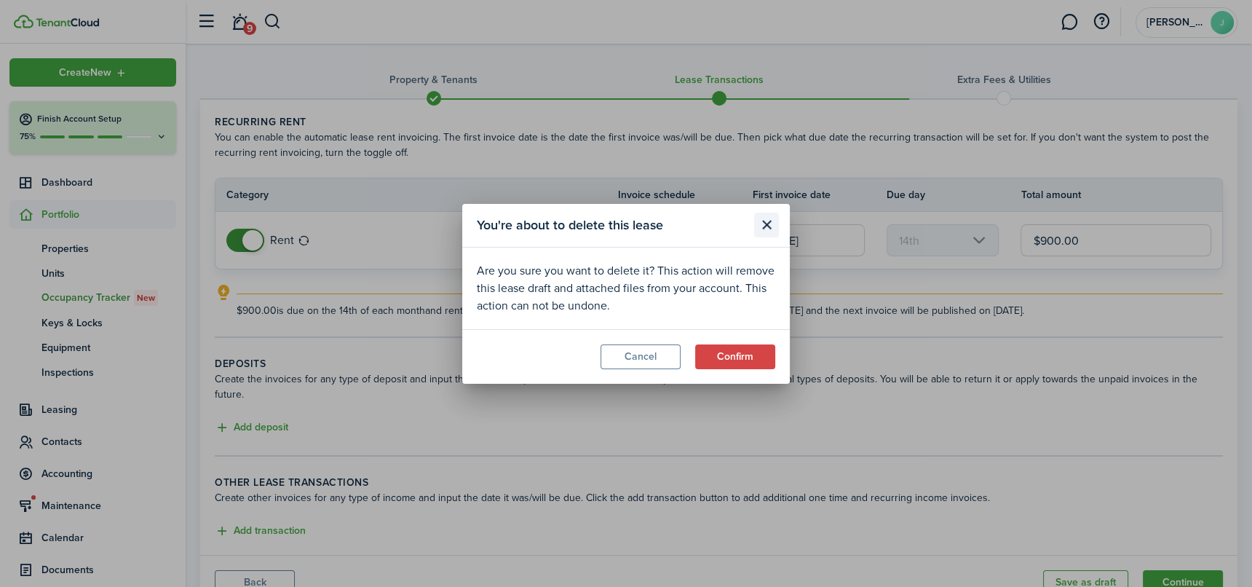
click at [769, 227] on button "Close modal" at bounding box center [766, 225] width 25 height 25
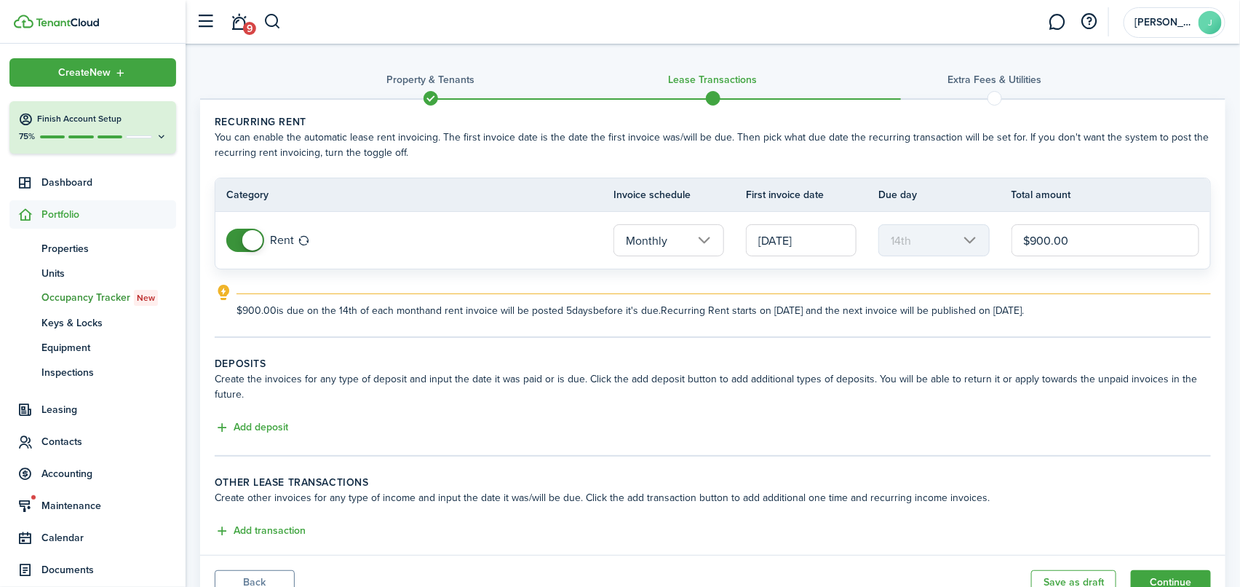
click at [1034, 237] on input "$900.00" at bounding box center [1106, 240] width 188 height 32
drag, startPoint x: 1029, startPoint y: 242, endPoint x: 1045, endPoint y: 242, distance: 16.0
click at [1045, 242] on input "$900.00" at bounding box center [1106, 240] width 188 height 32
type input "$750.00"
click at [643, 400] on wizard-step-header-description "Create the invoices for any type of deposit and input the date it was paid or i…" at bounding box center [713, 386] width 996 height 31
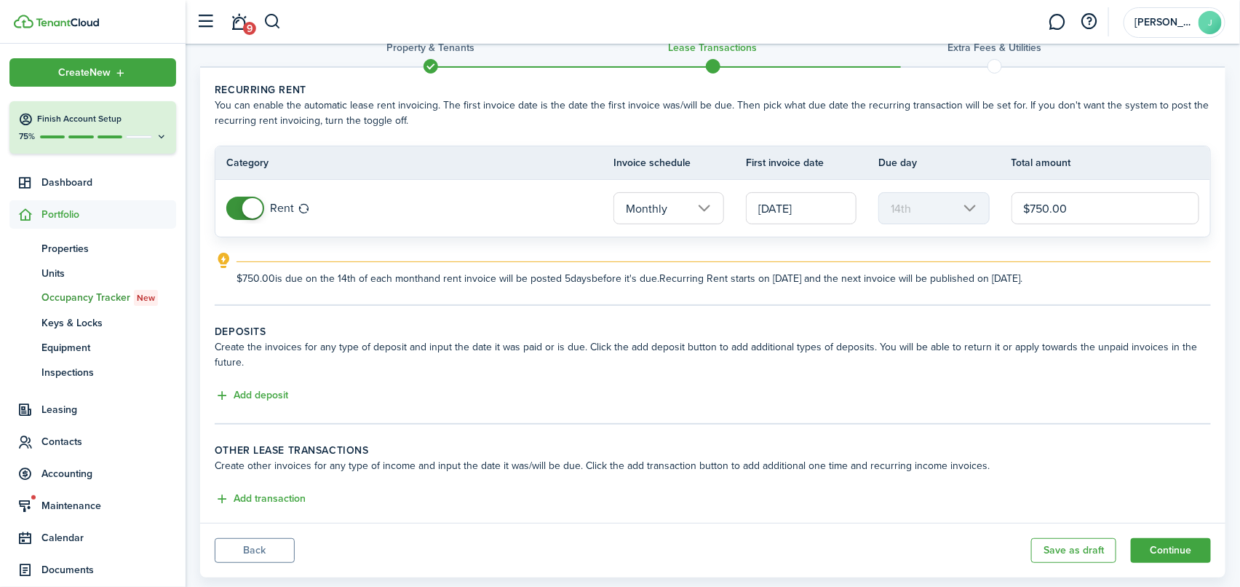
scroll to position [60, 0]
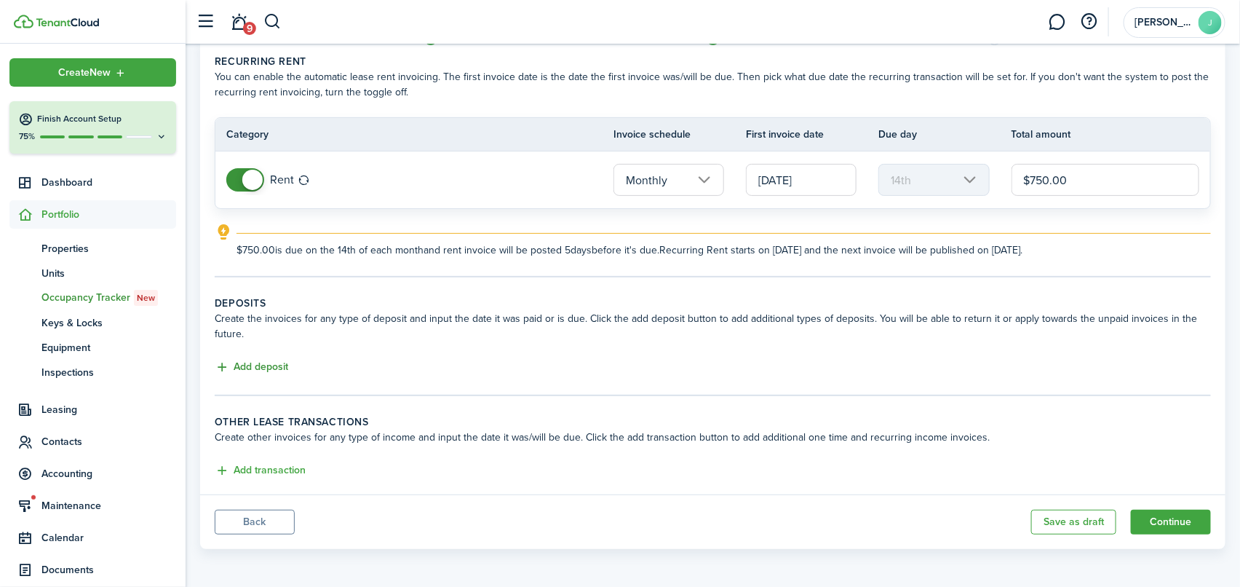
click at [257, 362] on button "Add deposit" at bounding box center [252, 367] width 74 height 17
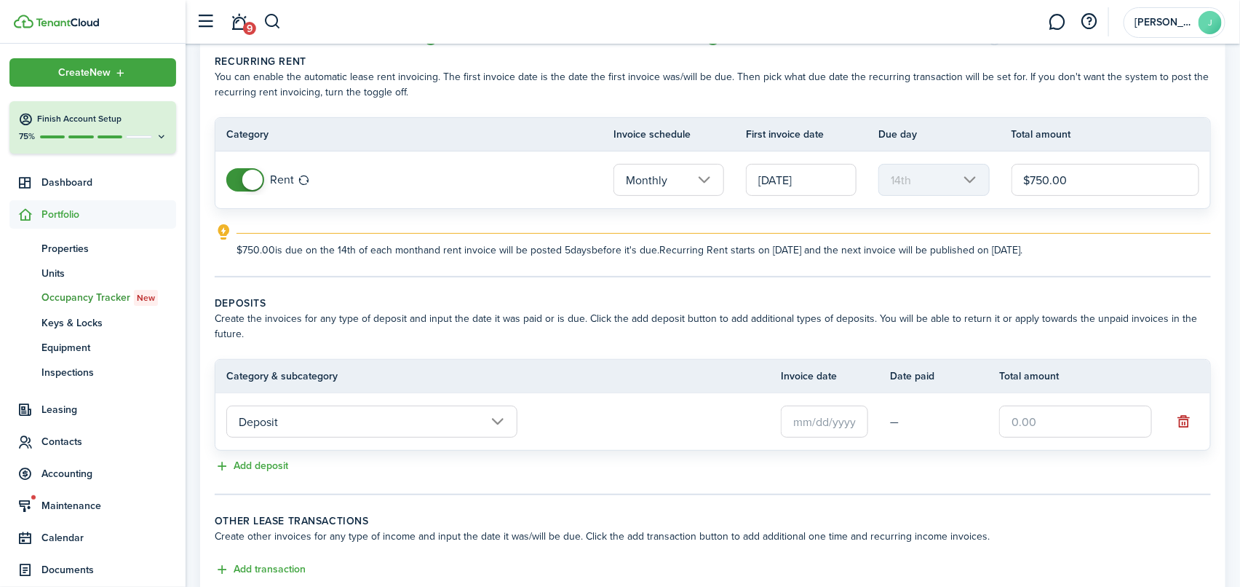
click at [807, 416] on input "text" at bounding box center [824, 421] width 87 height 32
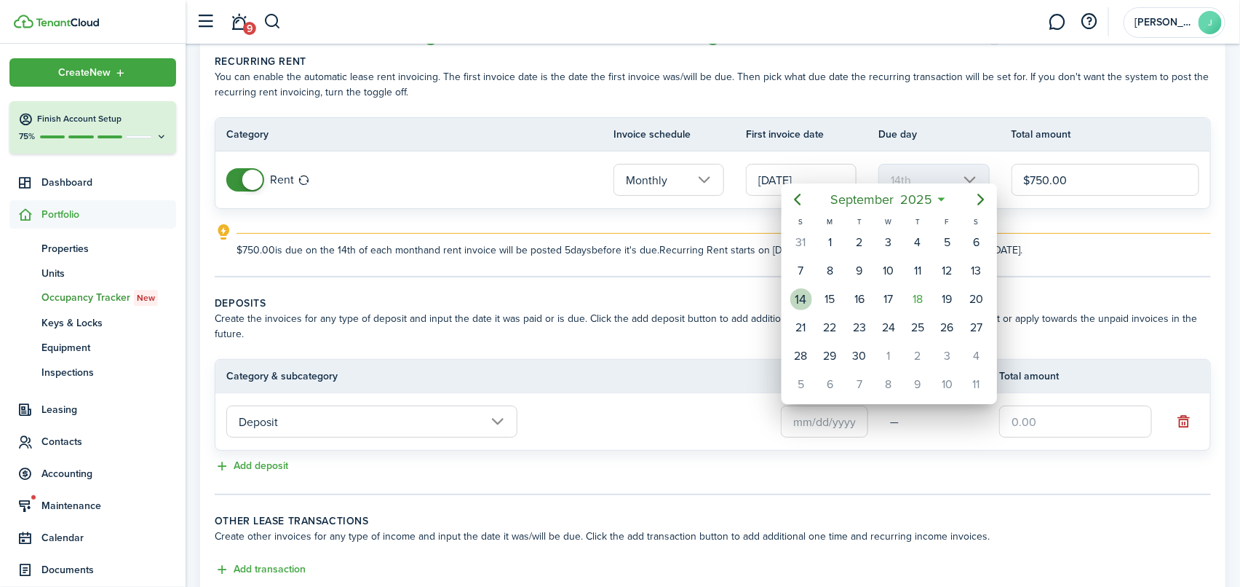
click at [796, 301] on div "14" at bounding box center [801, 299] width 22 height 22
type input "09/14/2025"
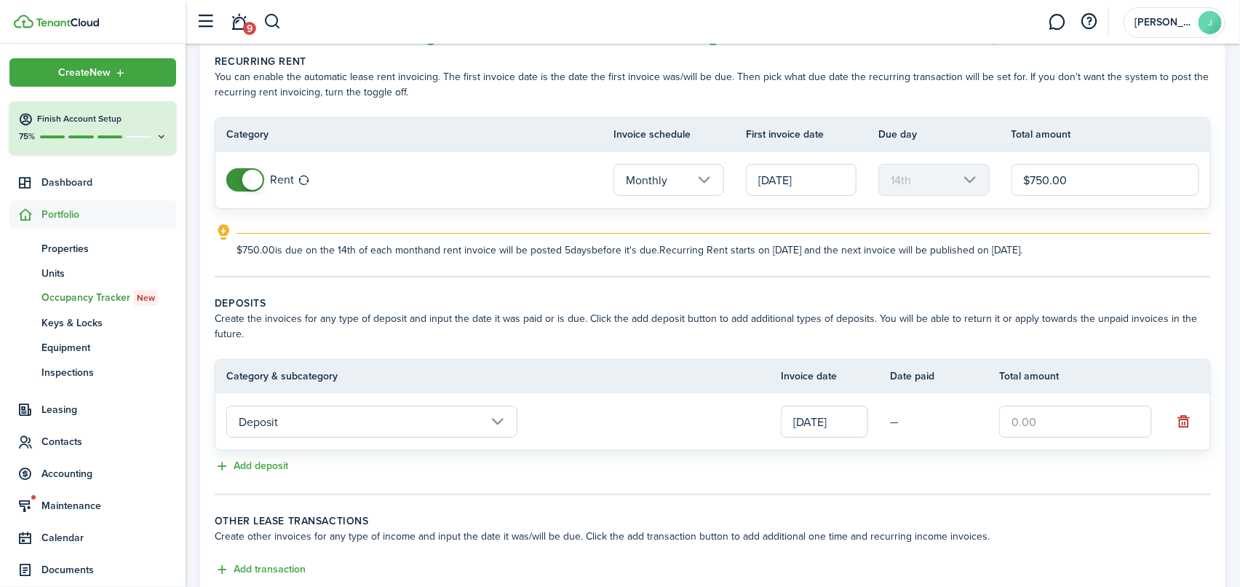
click at [1012, 421] on input "text" at bounding box center [1075, 421] width 153 height 32
type input "$750.00"
click at [659, 287] on panel-main-body "Recurring rent You can enable the automatic lease rent invoicing. The first inv…" at bounding box center [712, 316] width 1025 height 554
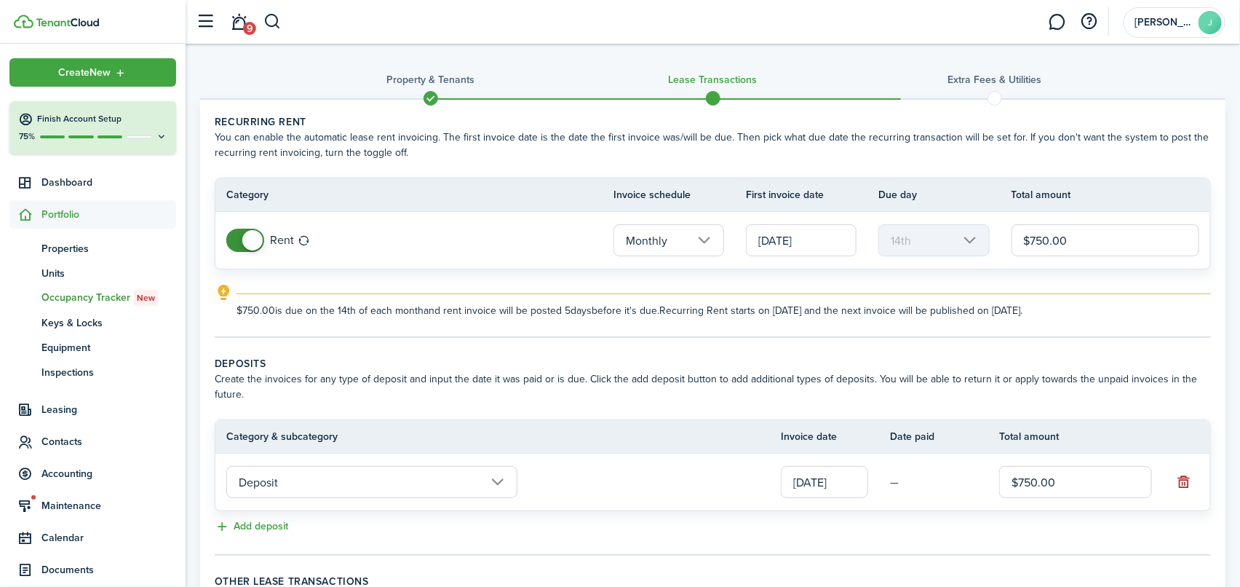
scroll to position [0, 0]
click at [803, 245] on input "09/14/2025" at bounding box center [801, 240] width 111 height 32
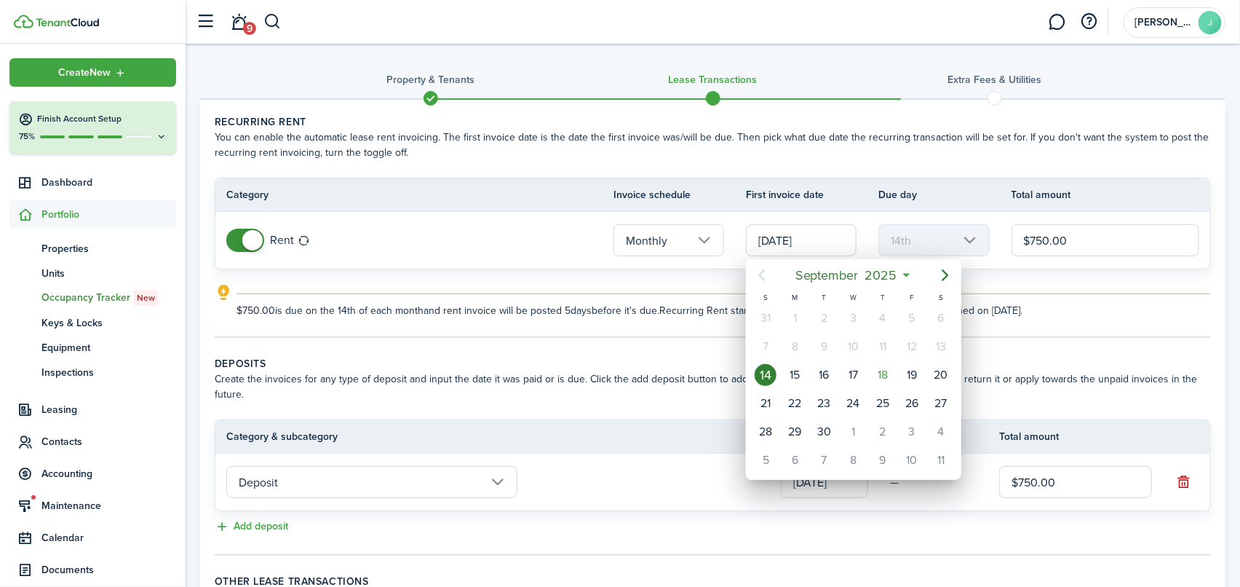
click at [591, 283] on div at bounding box center [620, 293] width 1473 height 819
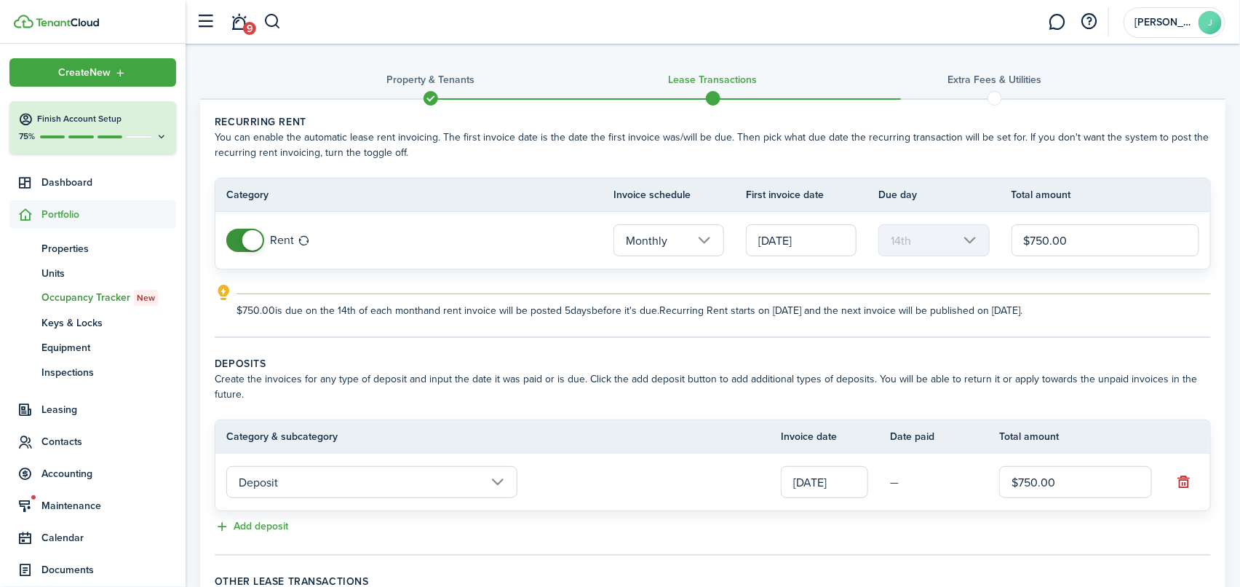
click at [793, 118] on wizard-step-header-title "Recurring rent" at bounding box center [713, 121] width 996 height 15
click at [795, 240] on input "09/14/2025" at bounding box center [801, 240] width 111 height 32
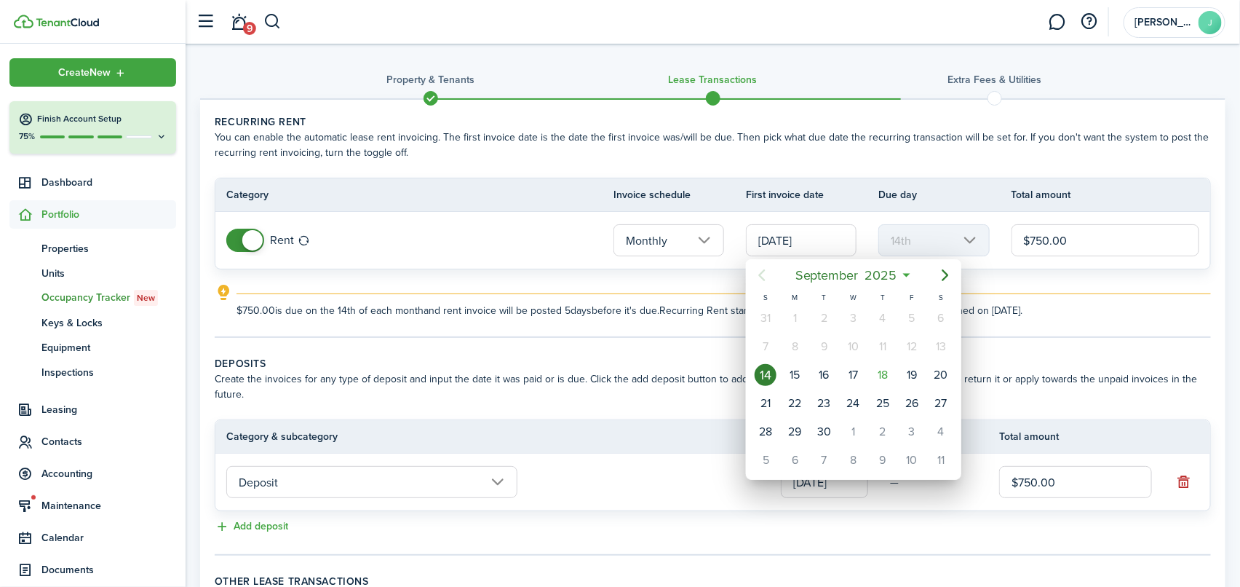
click at [959, 292] on div "S M T W T F S 31 Sep 1 2 3 4 5 6 7 8 9 10 11 12 13 14 15 16 17 18 19 20 21 22 2…" at bounding box center [853, 382] width 216 height 183
click at [856, 428] on div "1" at bounding box center [854, 432] width 22 height 22
type input "[DATE]"
type input "1st"
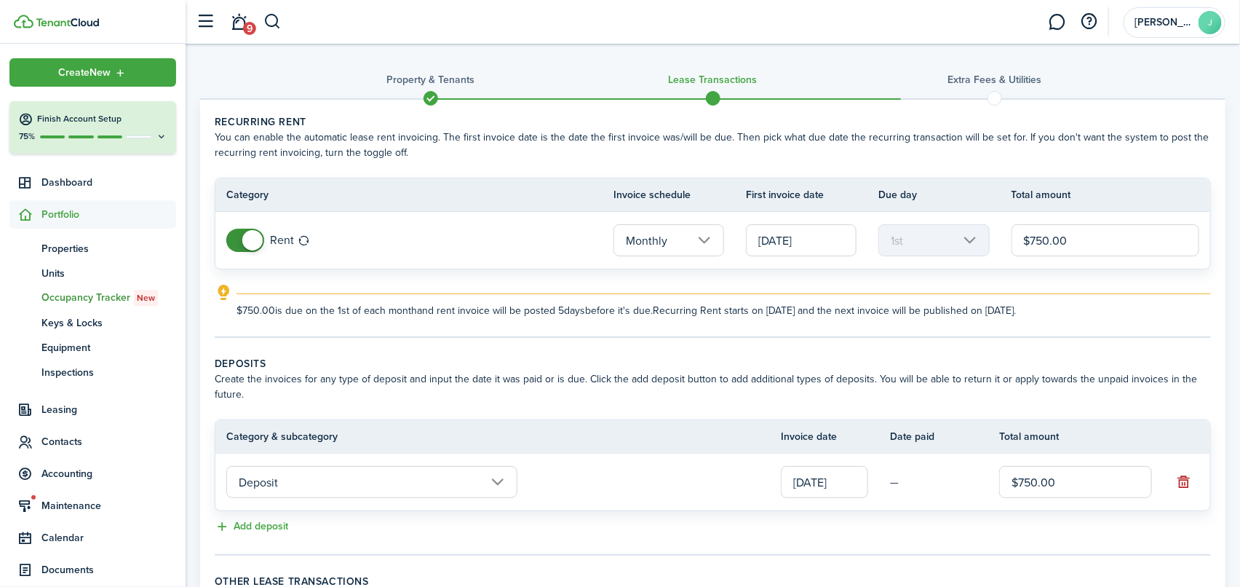
click at [648, 360] on wizard-step-header-title "Deposits" at bounding box center [713, 363] width 996 height 15
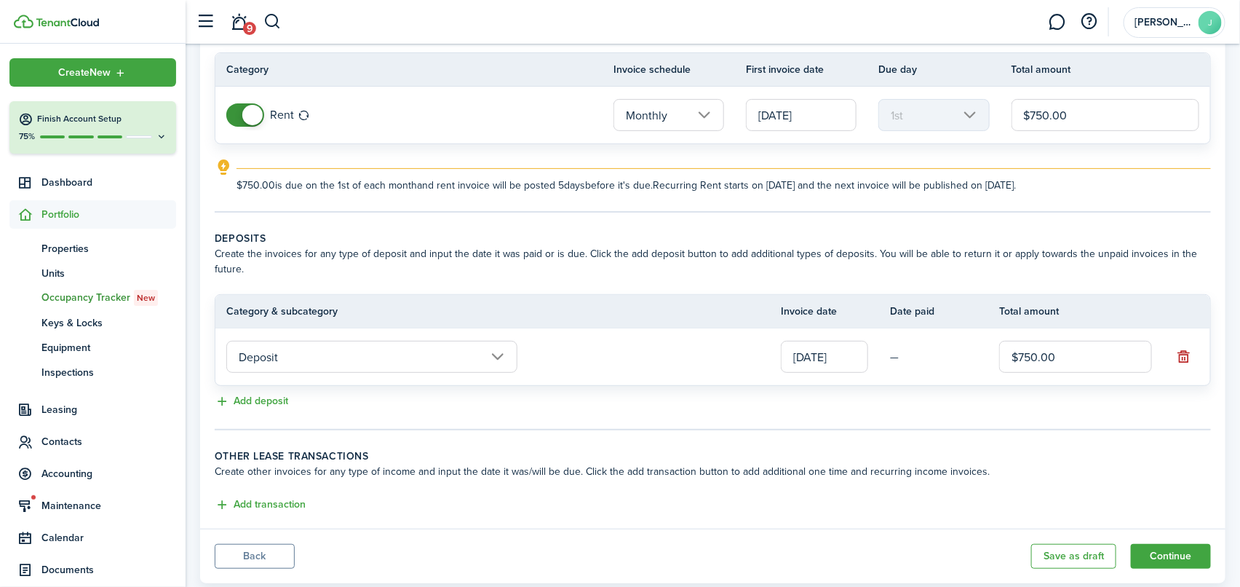
scroll to position [146, 0]
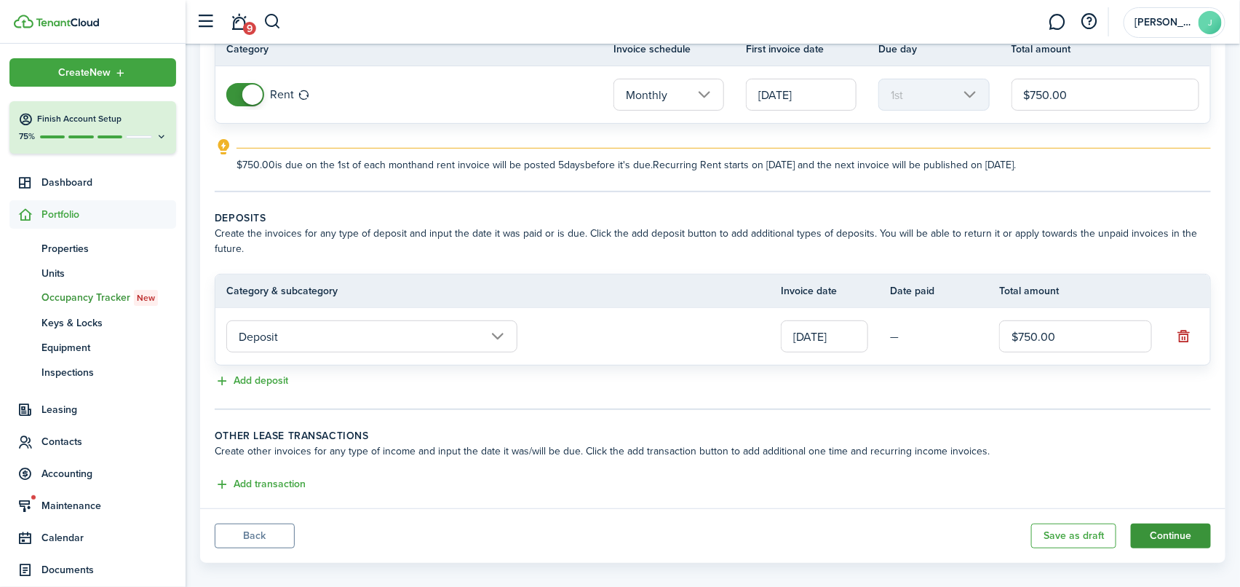
click at [1186, 534] on button "Continue" at bounding box center [1171, 535] width 80 height 25
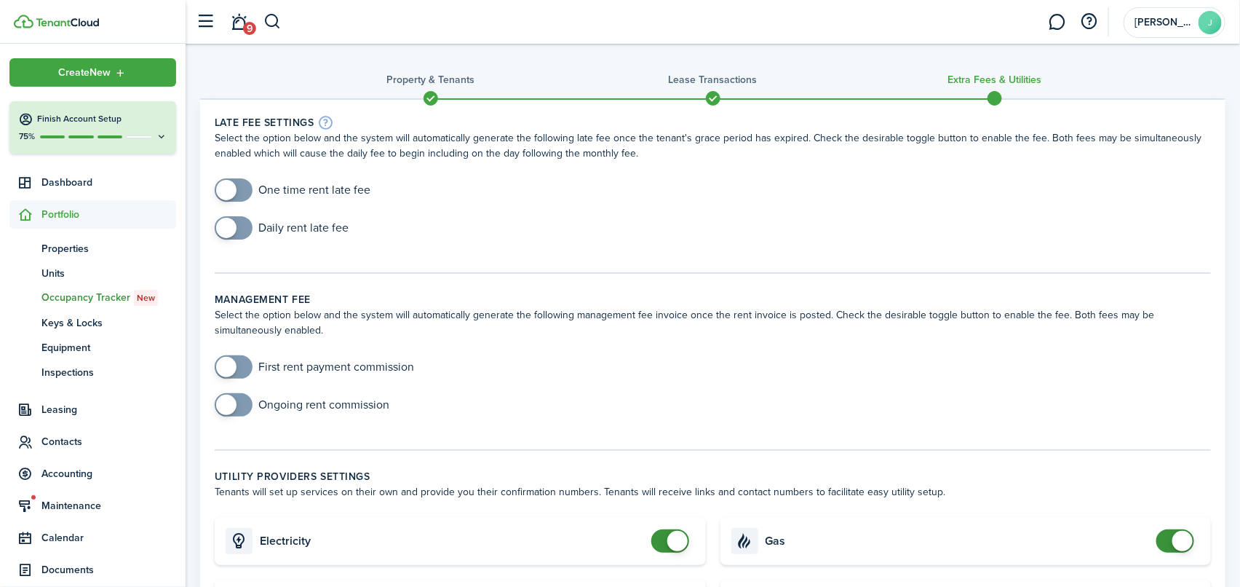
checkbox input "true"
click at [231, 187] on span at bounding box center [226, 190] width 20 height 20
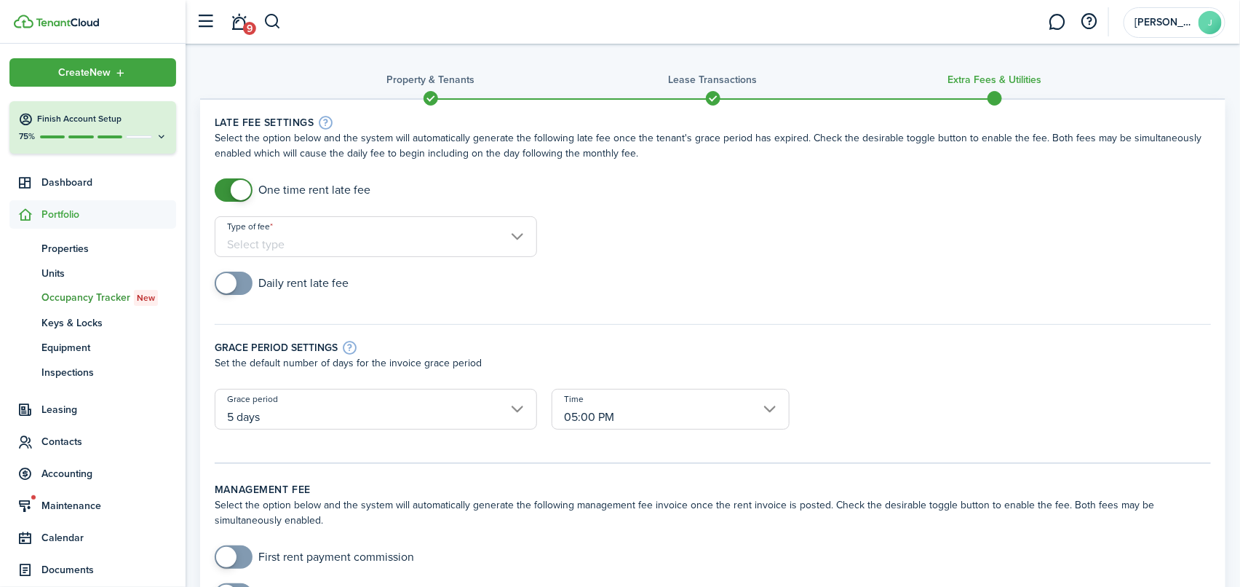
click at [379, 247] on input "Type of fee" at bounding box center [376, 236] width 322 height 41
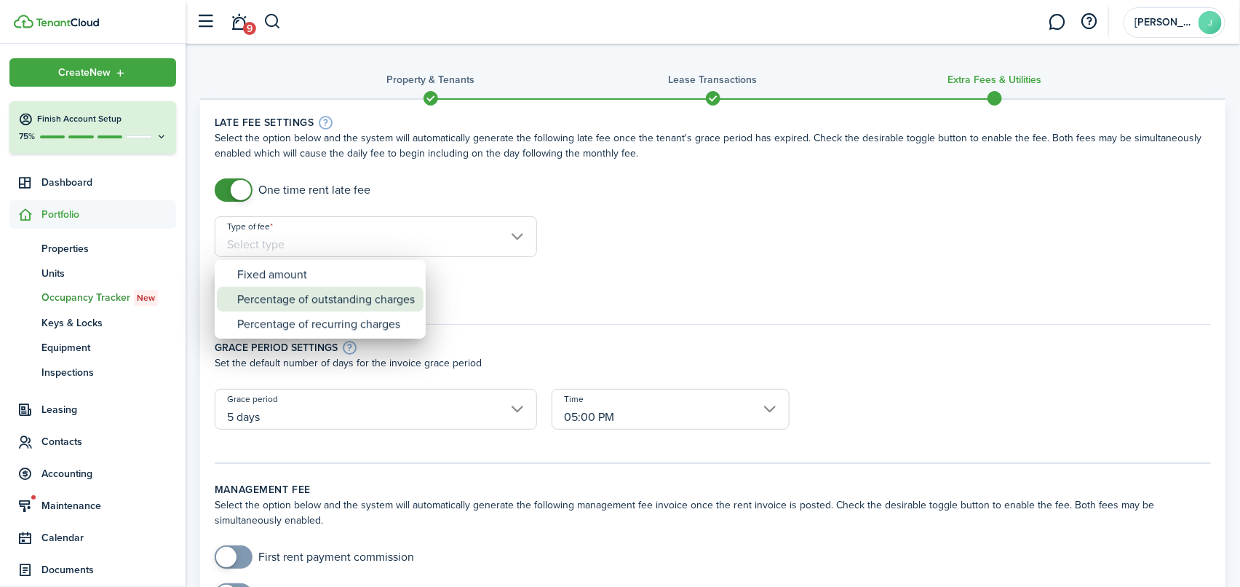
click at [283, 294] on div "Percentage of outstanding charges" at bounding box center [326, 299] width 178 height 25
type input "Percentage of outstanding charges"
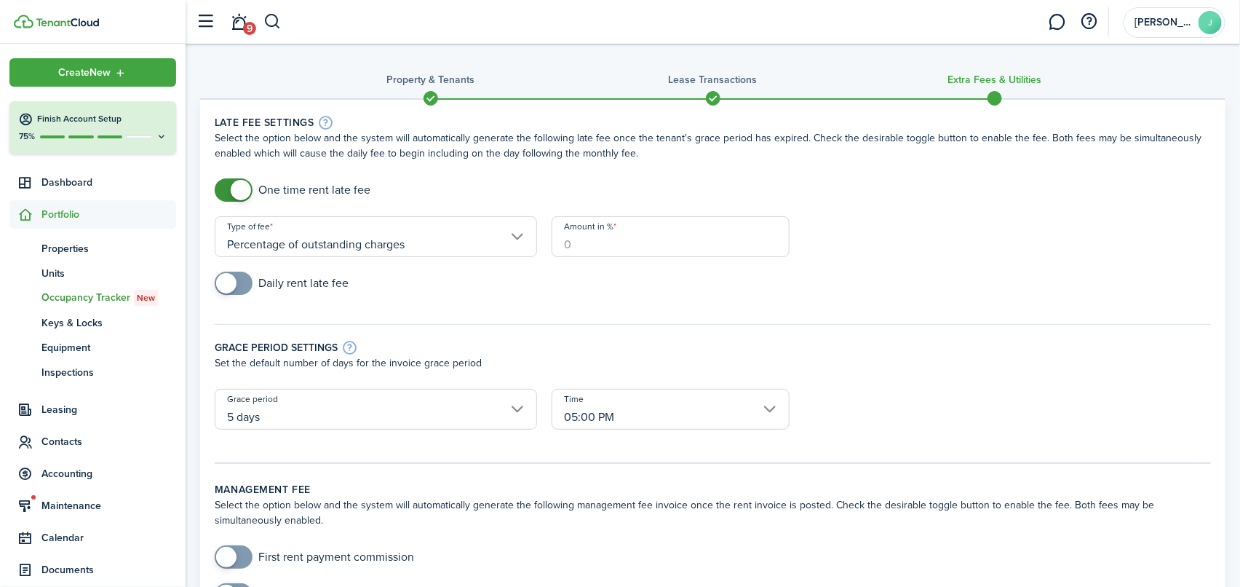
click at [590, 238] on input "Amount in %" at bounding box center [671, 236] width 238 height 41
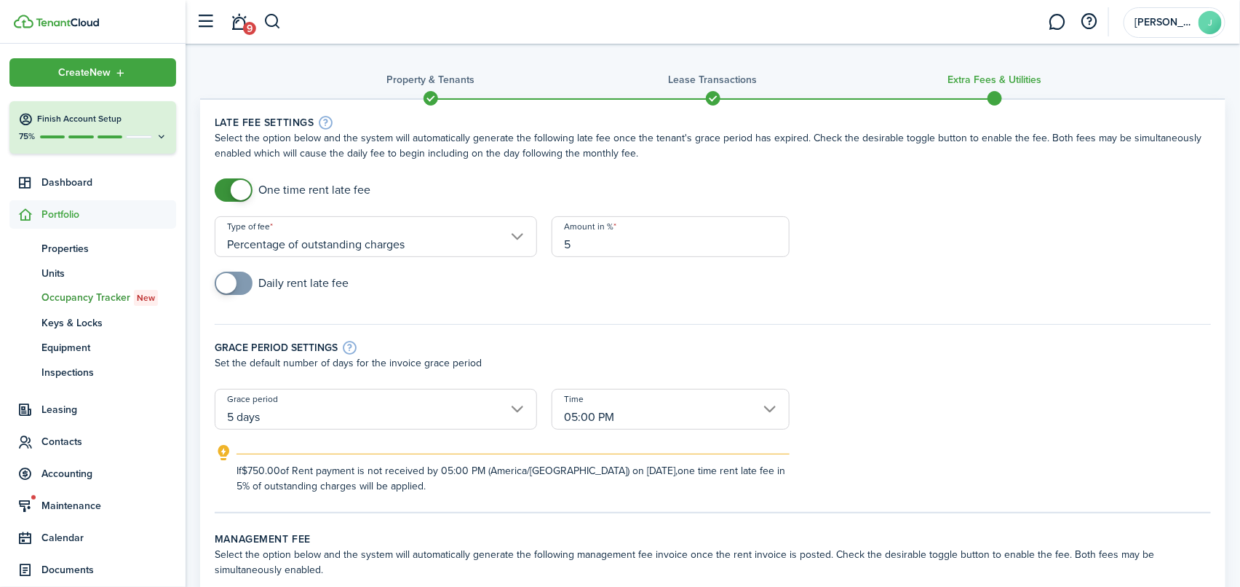
type input "5"
click at [589, 272] on div "Daily rent late fee" at bounding box center [712, 290] width 1011 height 38
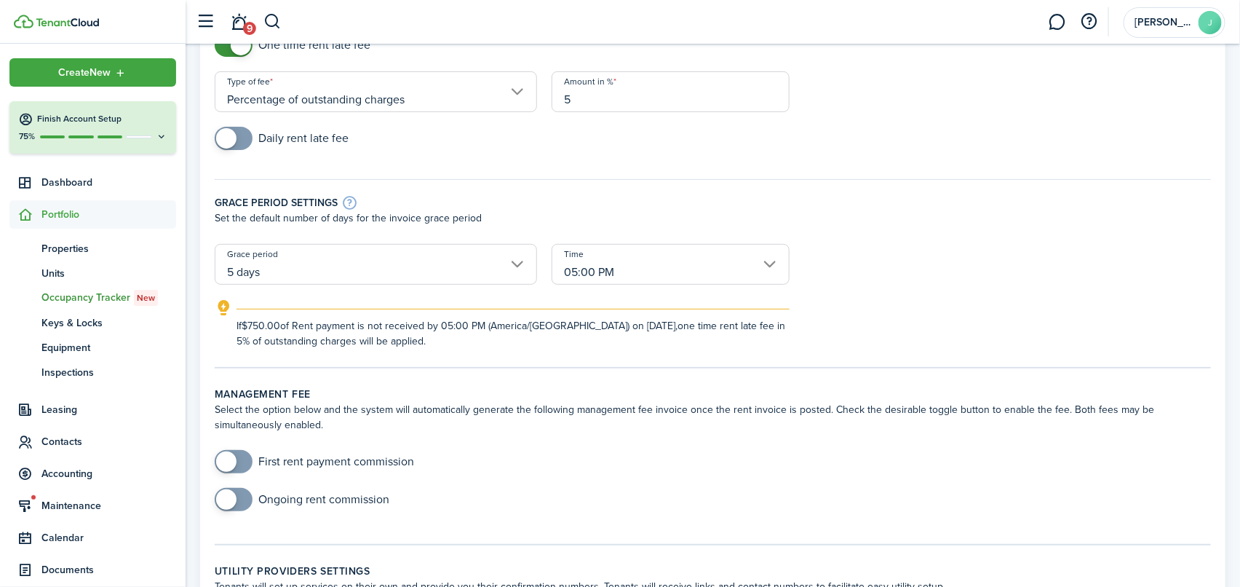
scroll to position [146, 0]
click at [518, 268] on input "5 days" at bounding box center [376, 263] width 322 height 41
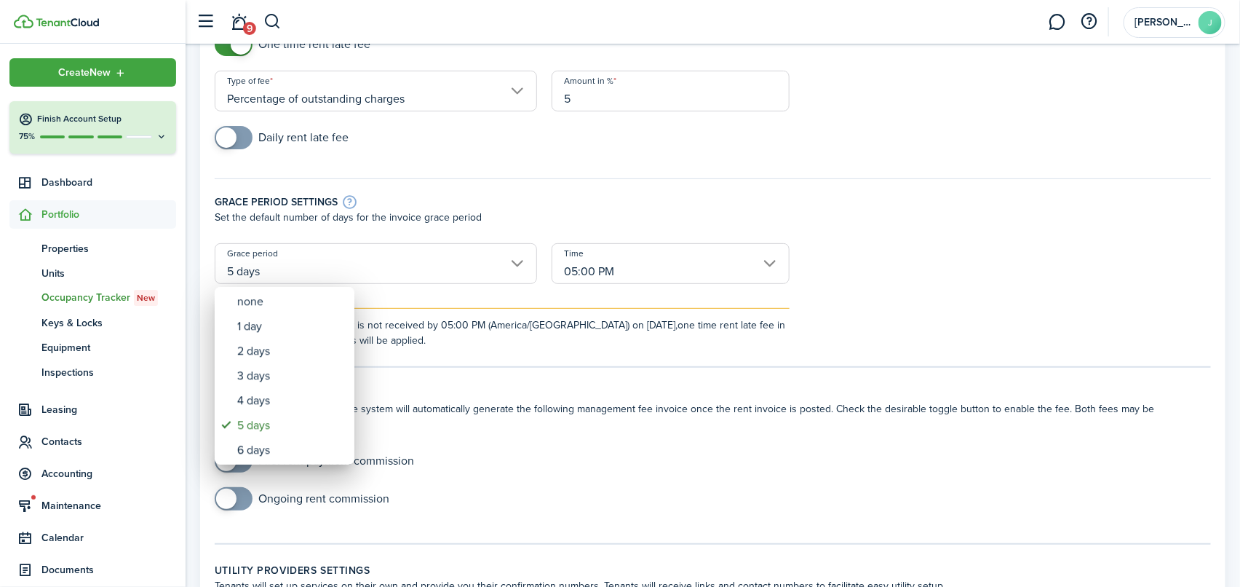
click at [518, 268] on div at bounding box center [620, 293] width 1473 height 819
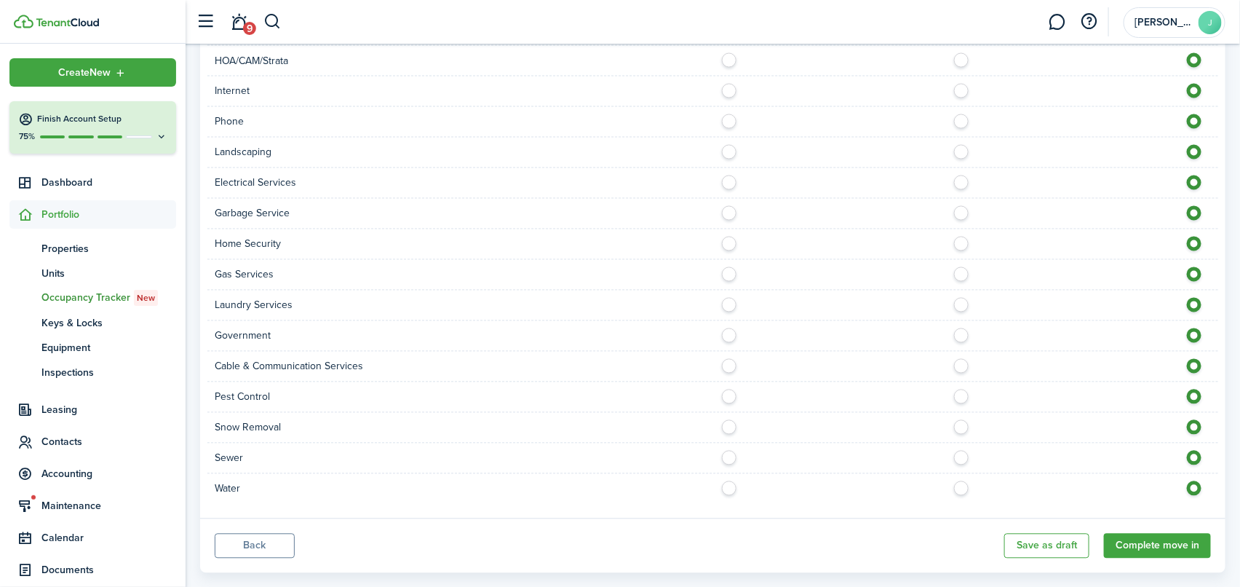
scroll to position [1164, 0]
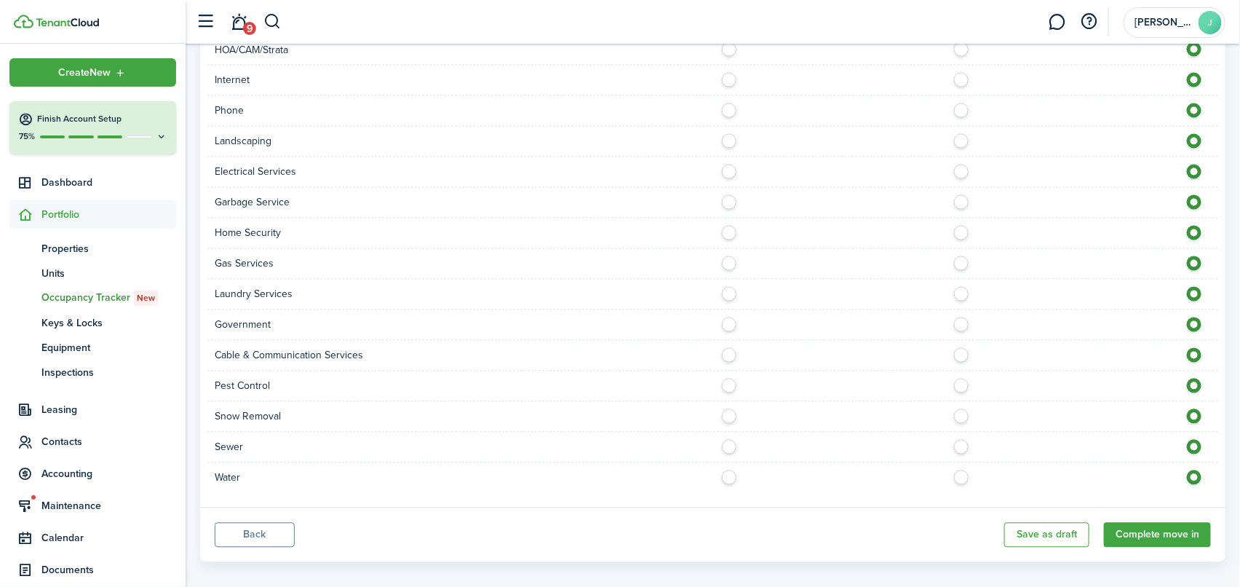
click at [728, 476] on label at bounding box center [732, 473] width 25 height 7
radio input "true"
click at [723, 447] on label at bounding box center [732, 443] width 25 height 7
radio input "true"
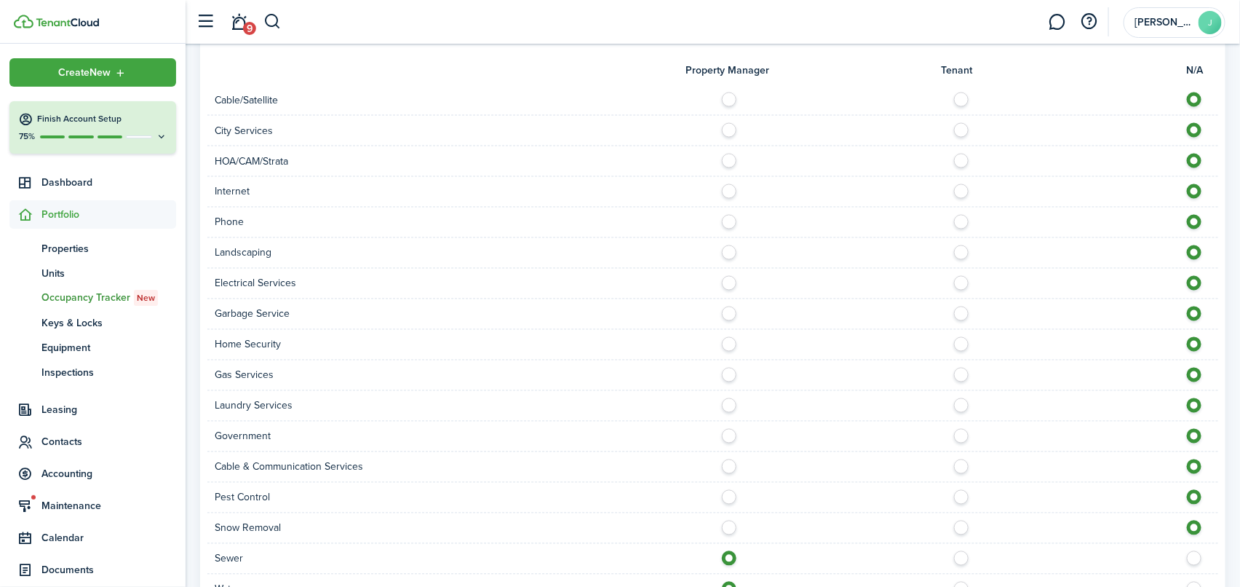
scroll to position [1019, 0]
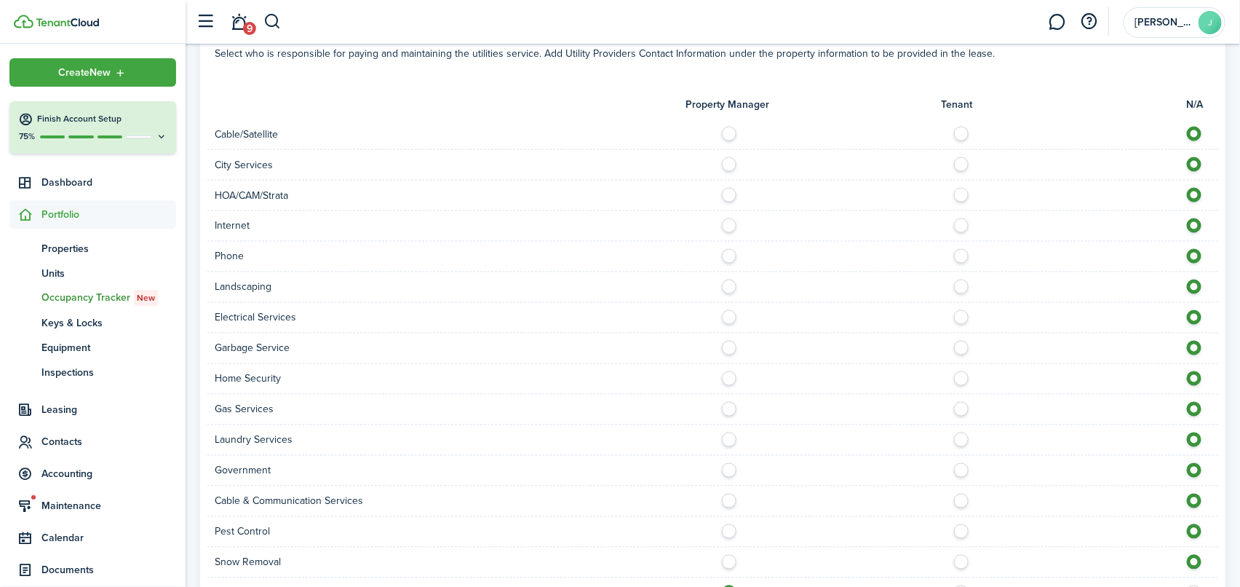
click at [962, 402] on label at bounding box center [965, 405] width 25 height 7
radio input "true"
click at [964, 226] on label at bounding box center [965, 221] width 25 height 7
radio input "true"
click at [960, 256] on label at bounding box center [965, 252] width 25 height 7
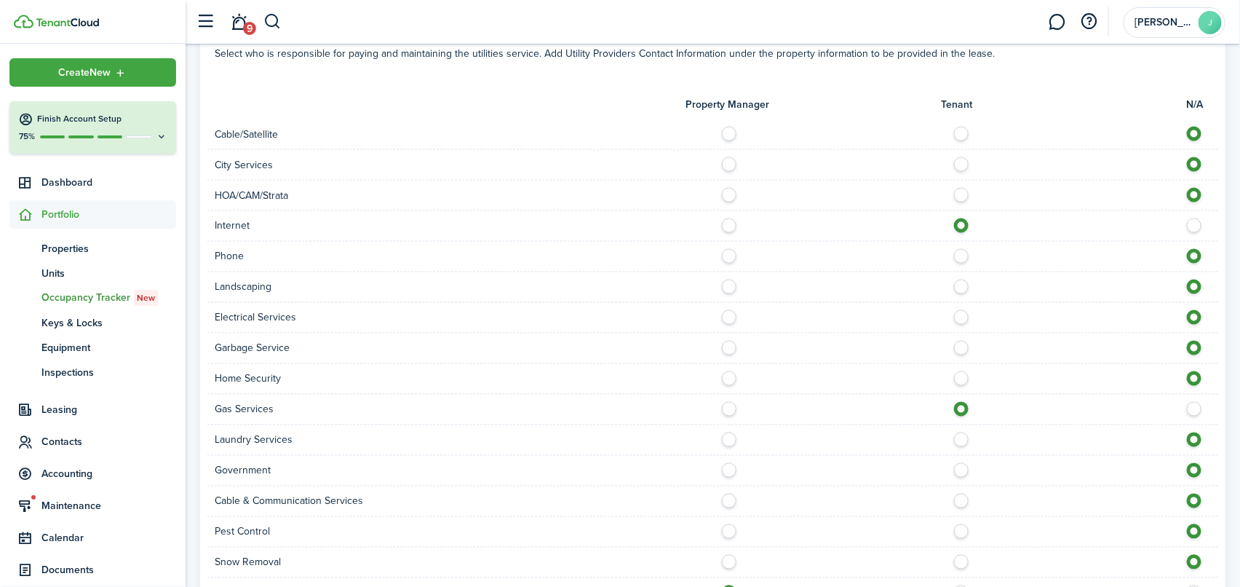
radio input "true"
click at [956, 128] on label at bounding box center [965, 130] width 25 height 7
radio input "true"
click at [962, 501] on label at bounding box center [965, 496] width 25 height 7
radio input "true"
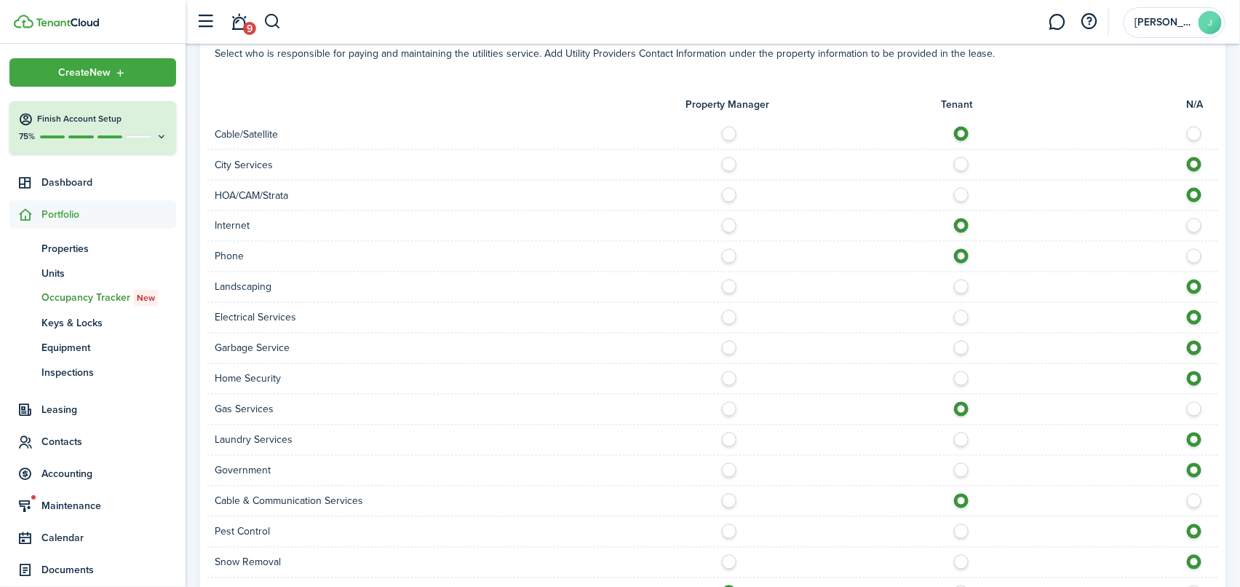
click at [728, 346] on label at bounding box center [732, 344] width 25 height 7
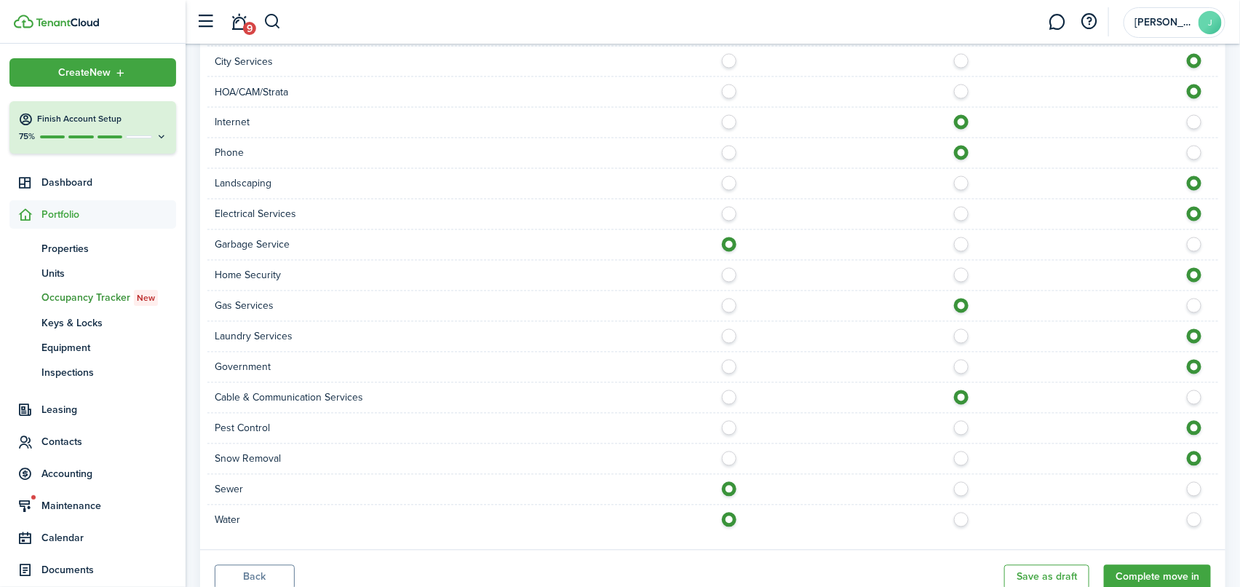
scroll to position [1177, 0]
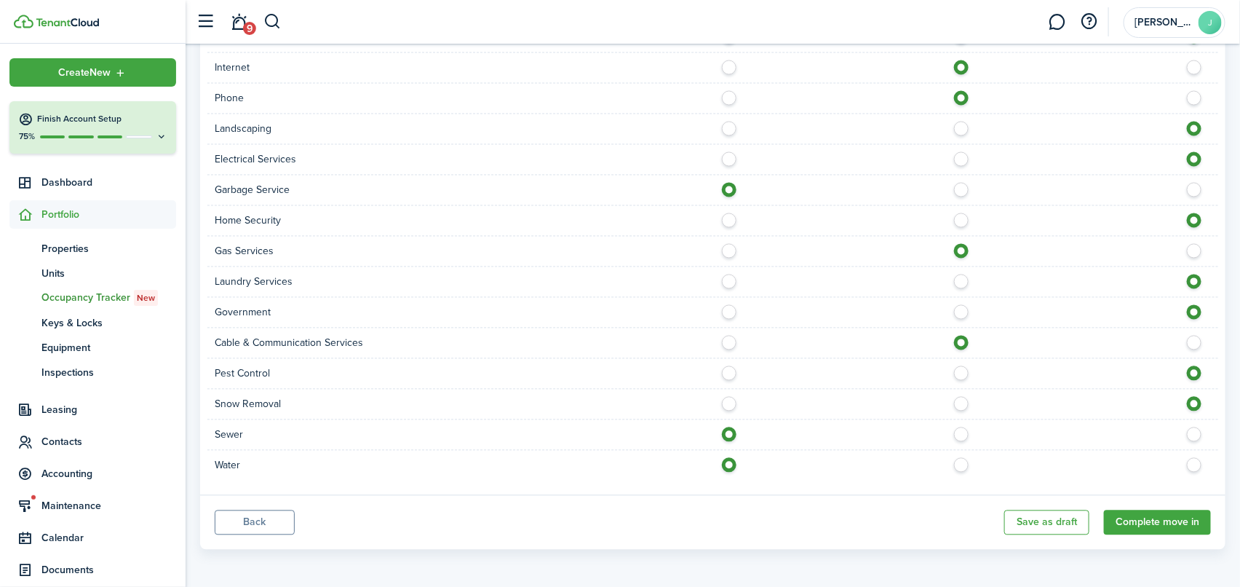
click at [1194, 187] on label at bounding box center [1198, 186] width 25 height 7
radio input "false"
radio input "true"
click at [1143, 517] on button "Complete move in" at bounding box center [1157, 522] width 107 height 25
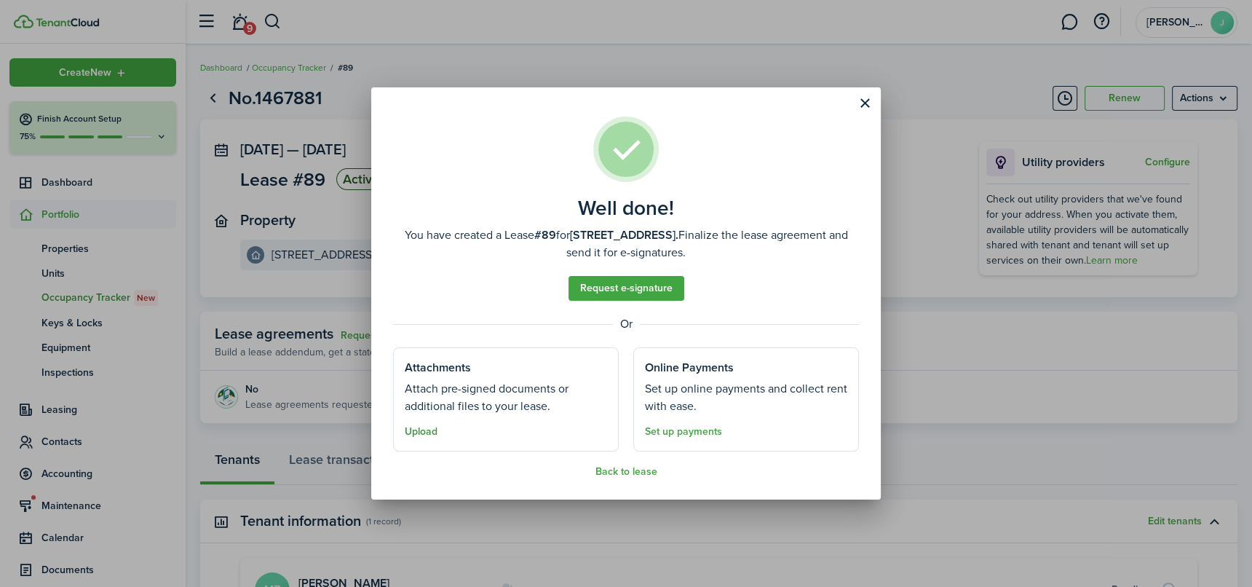
click at [410, 431] on button "Upload" at bounding box center [421, 432] width 33 height 12
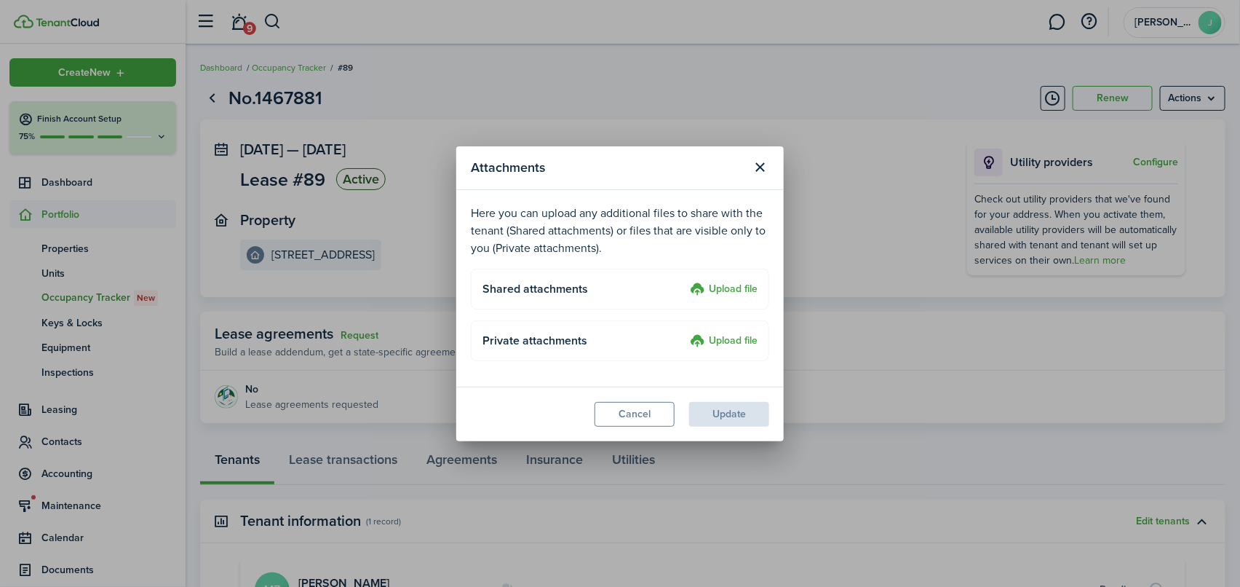
click at [735, 287] on label "Upload file" at bounding box center [724, 289] width 68 height 17
click at [685, 281] on input "Upload file" at bounding box center [685, 281] width 0 height 0
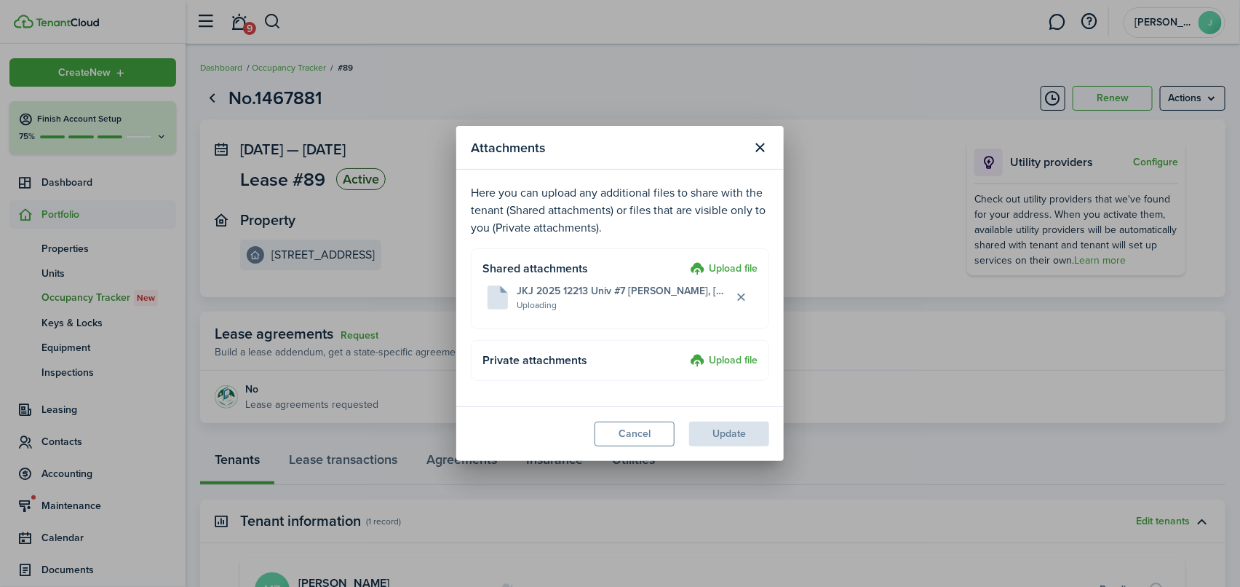
click at [736, 268] on label "Upload file" at bounding box center [724, 269] width 68 height 17
click at [685, 261] on input "Upload file" at bounding box center [685, 261] width 0 height 0
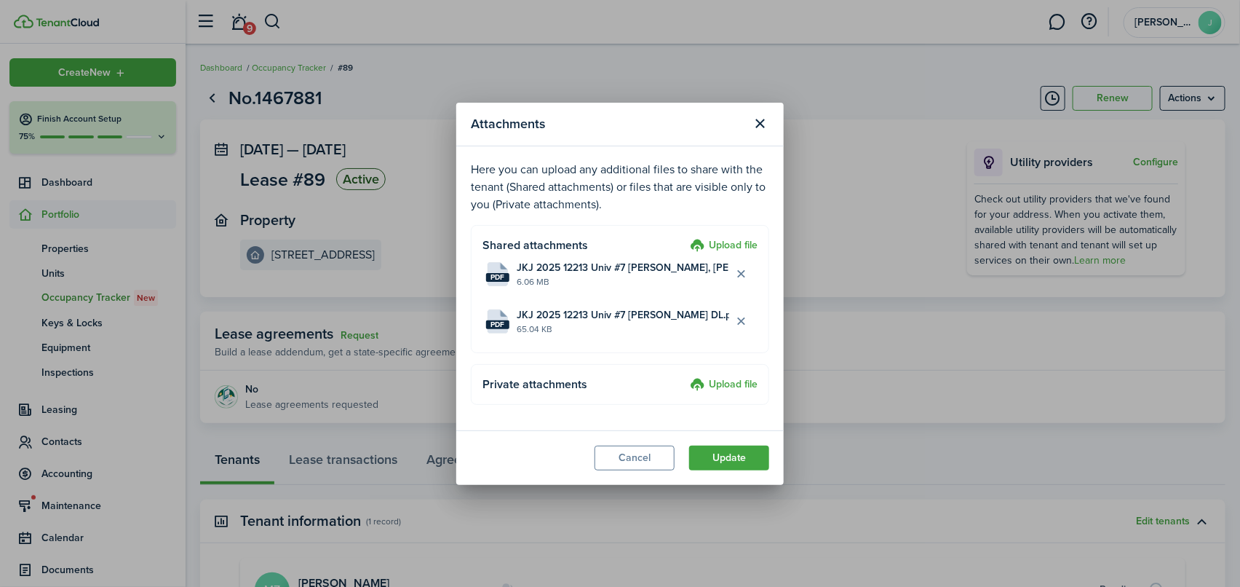
click at [740, 245] on label "Upload file" at bounding box center [724, 245] width 68 height 17
click at [685, 237] on input "Upload file" at bounding box center [685, 237] width 0 height 0
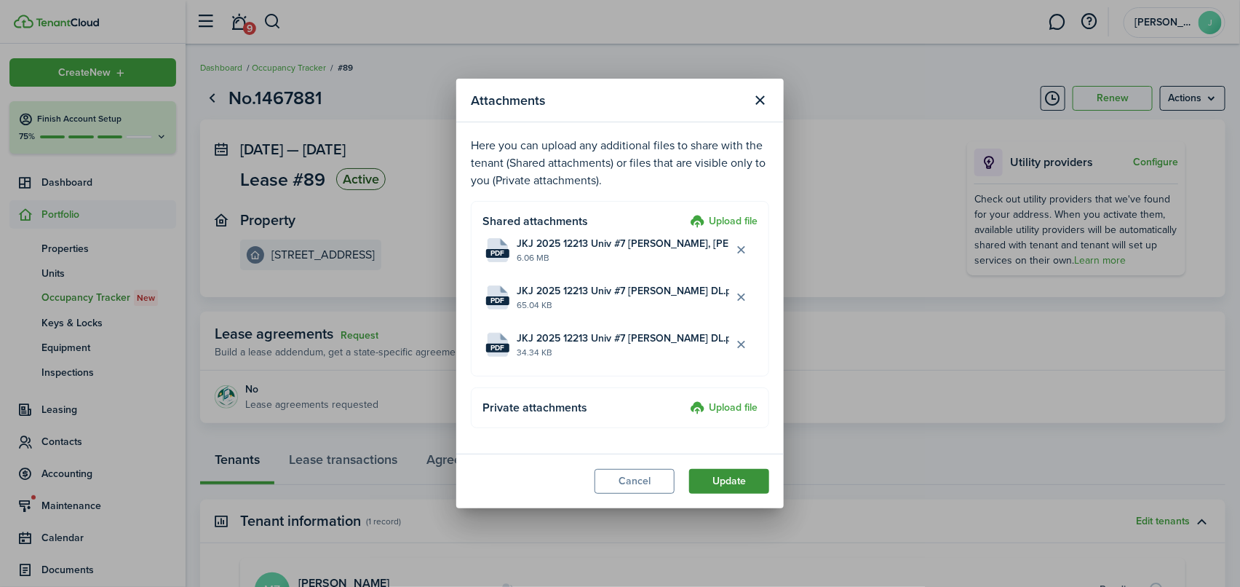
click at [738, 480] on button "Update" at bounding box center [729, 481] width 80 height 25
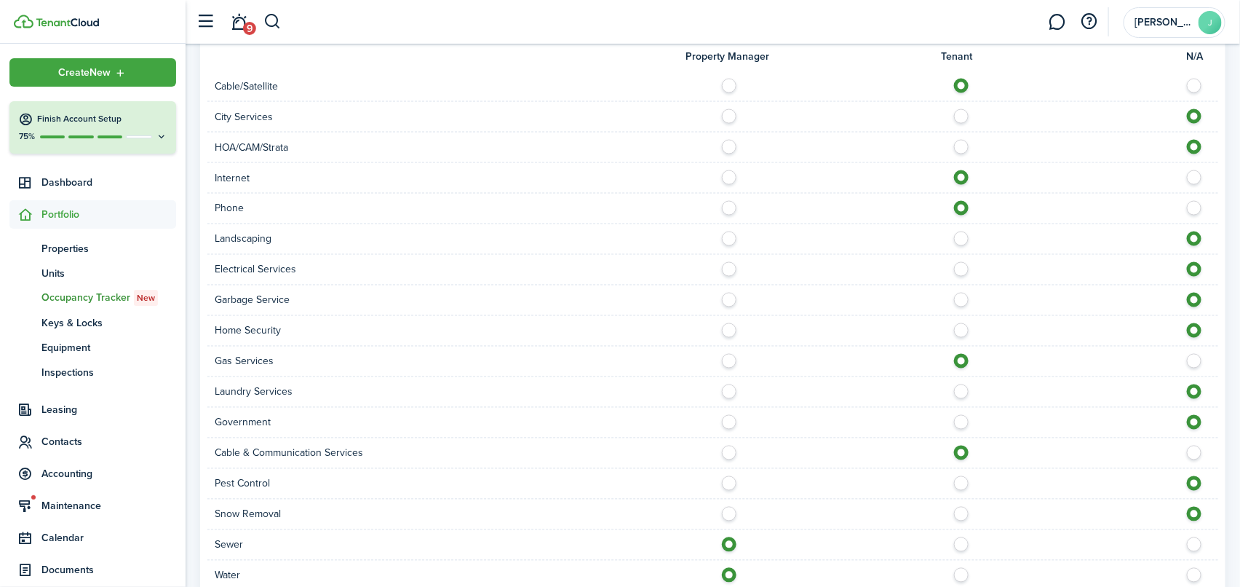
scroll to position [1139, 0]
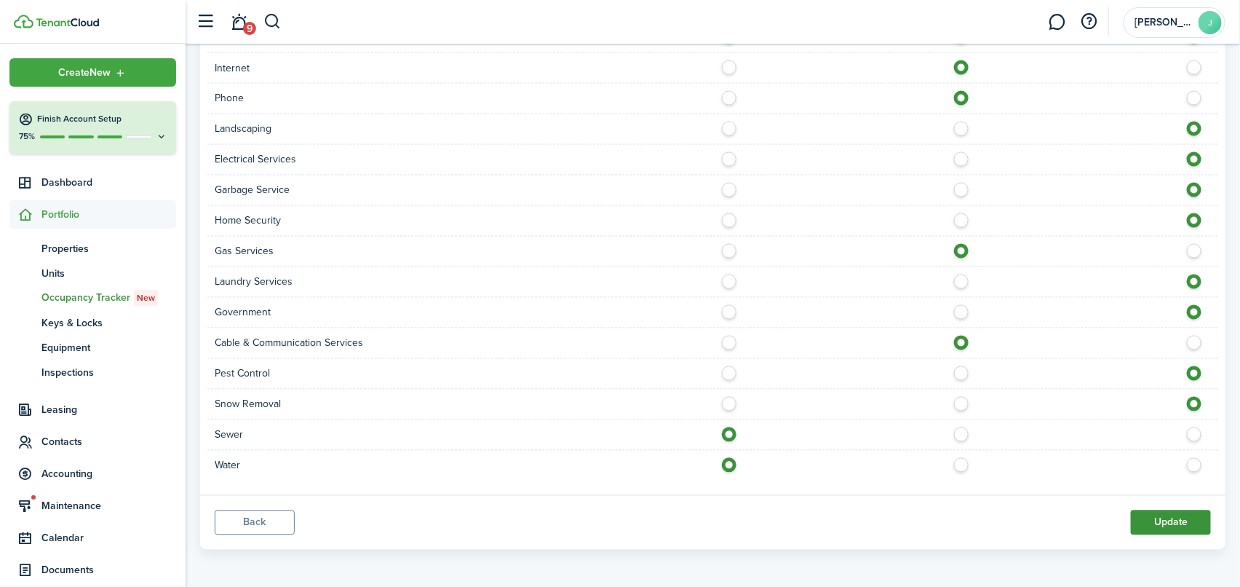
click at [1181, 514] on button "Update" at bounding box center [1171, 522] width 80 height 25
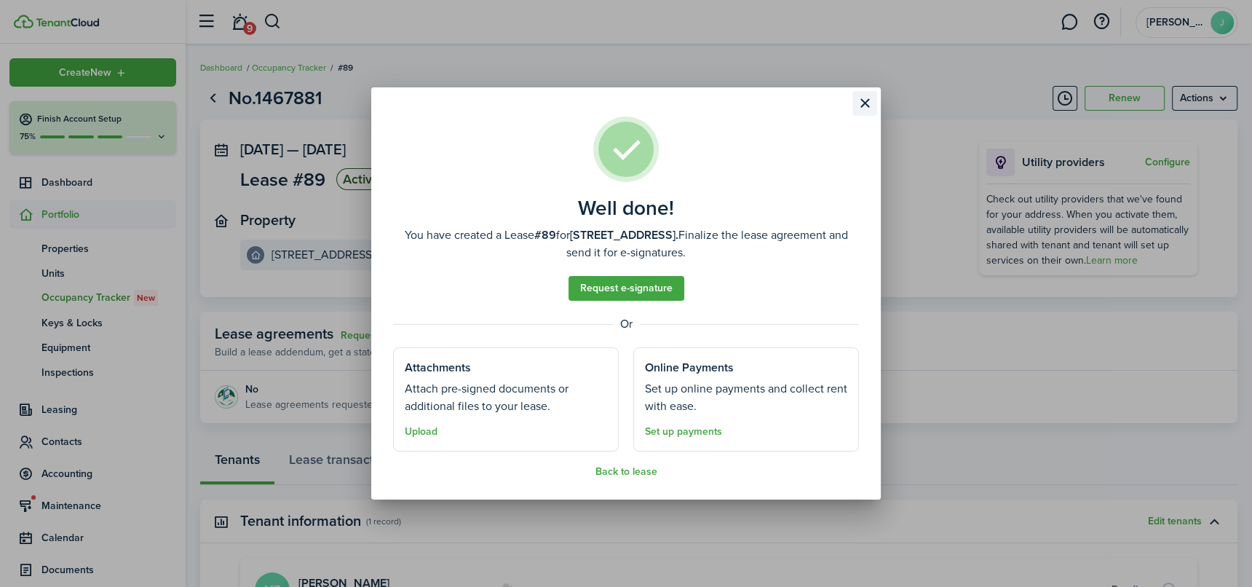
click at [870, 106] on button "Close modal" at bounding box center [864, 103] width 25 height 25
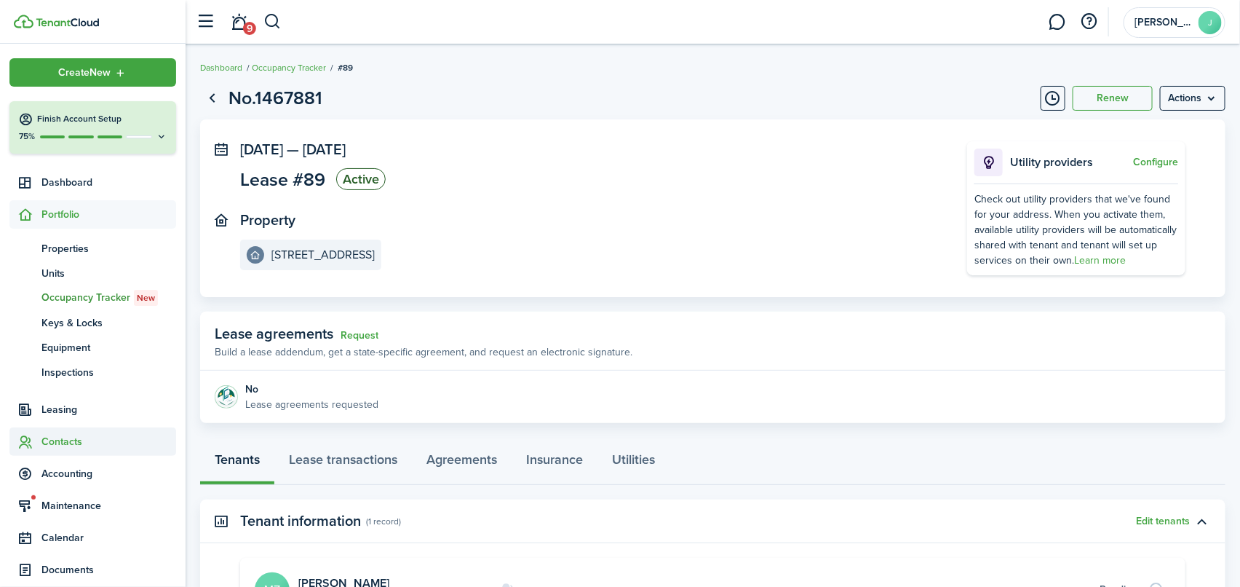
click at [70, 440] on span "Contacts" at bounding box center [108, 441] width 135 height 15
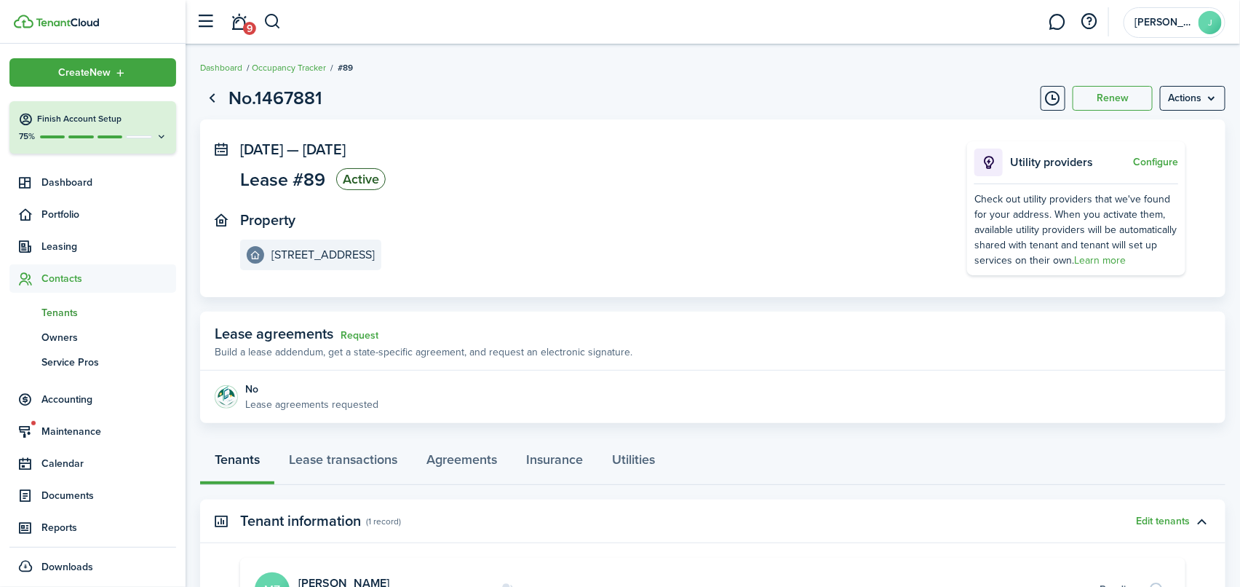
click at [57, 310] on span "Tenants" at bounding box center [108, 312] width 135 height 15
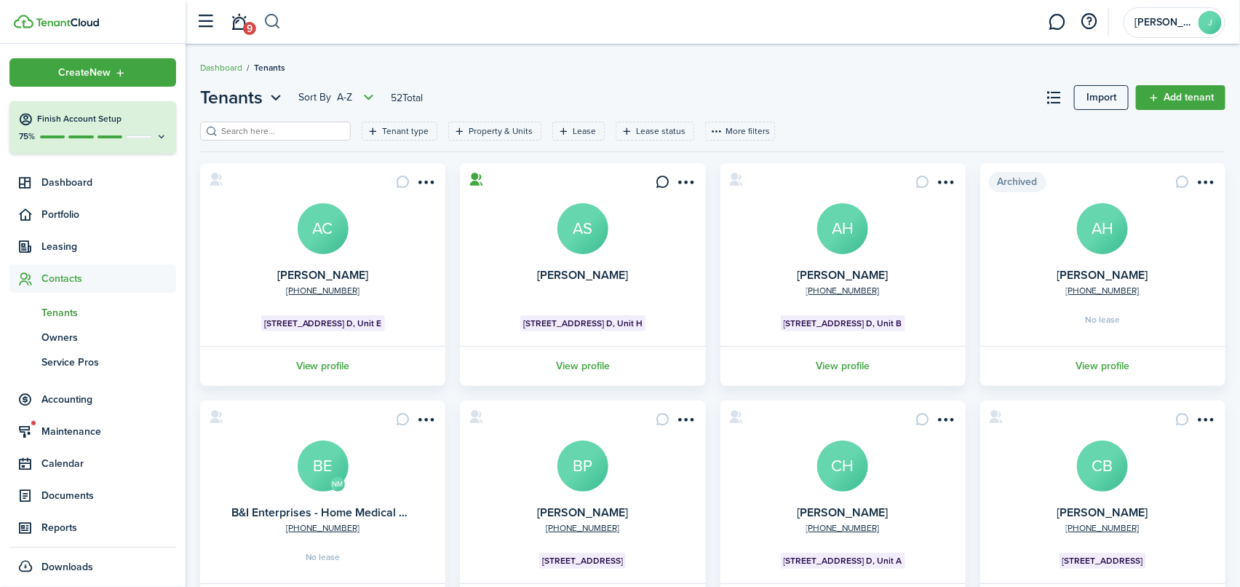
click at [268, 16] on button "button" at bounding box center [272, 21] width 18 height 25
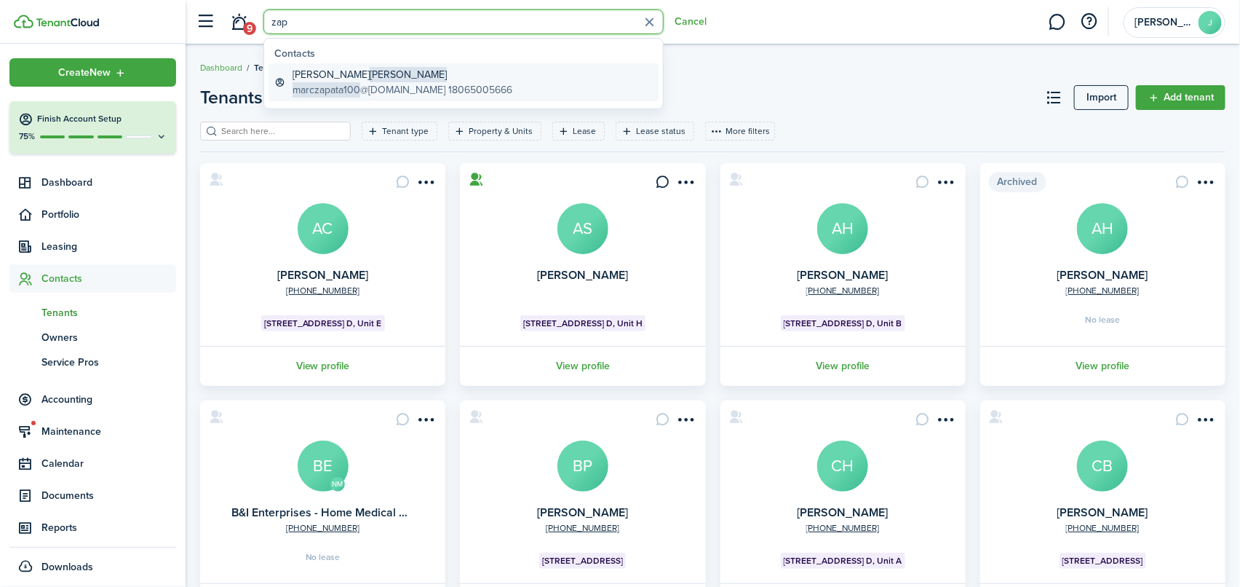
type input "zap"
click at [342, 77] on global-search-item-title "Marc Anthony Zapata" at bounding box center [403, 74] width 220 height 15
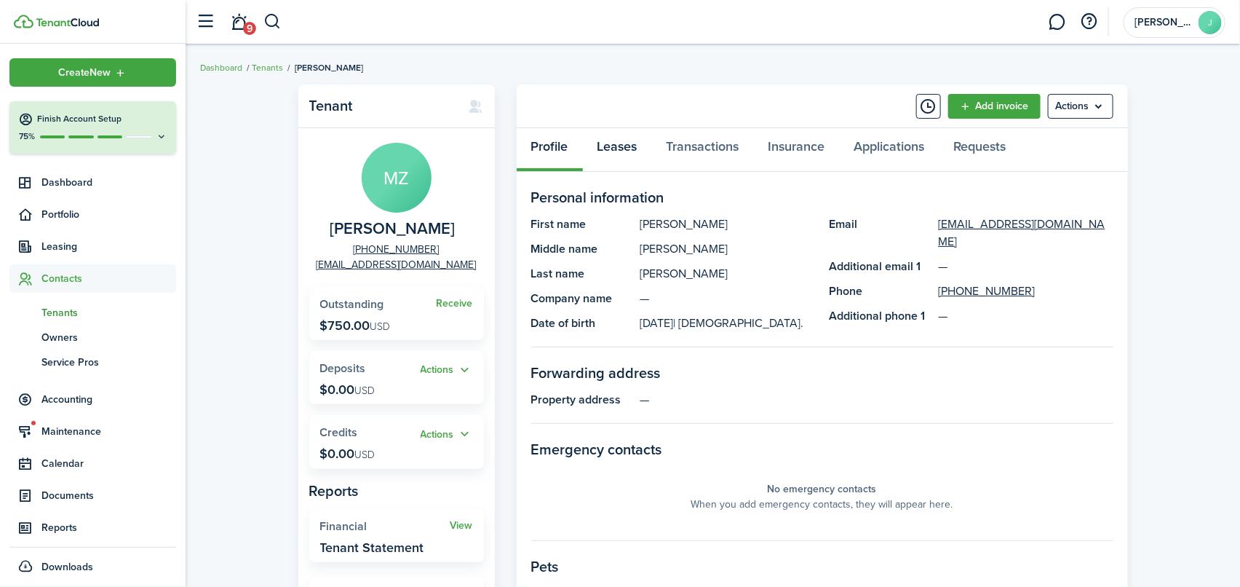
click at [614, 144] on link "Leases" at bounding box center [617, 150] width 69 height 44
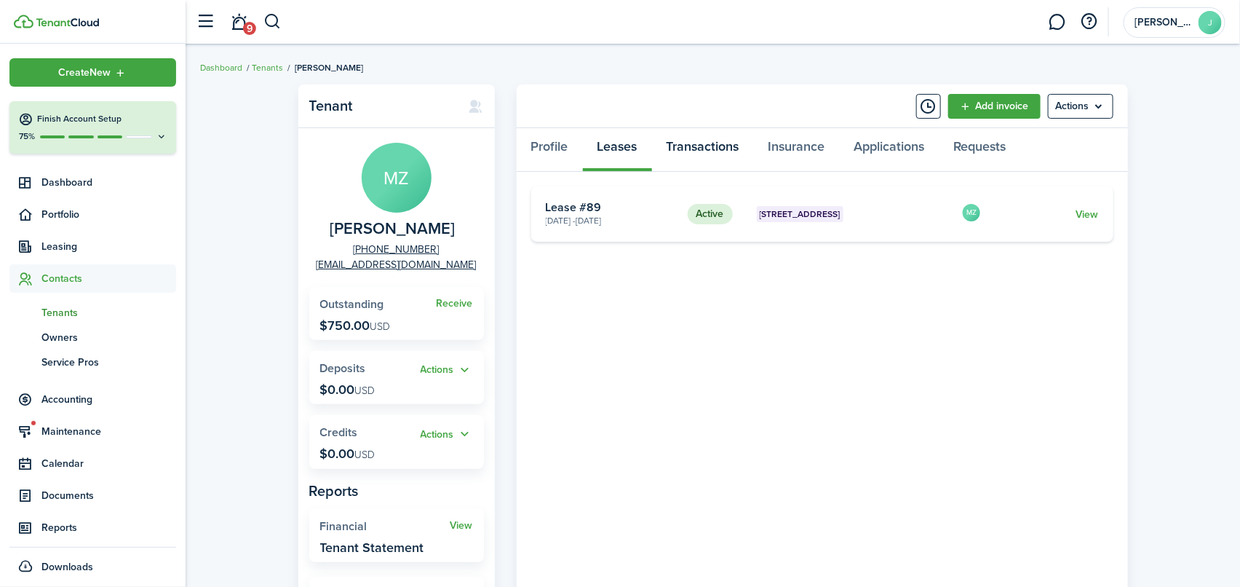
click at [712, 144] on link "Transactions" at bounding box center [703, 150] width 102 height 44
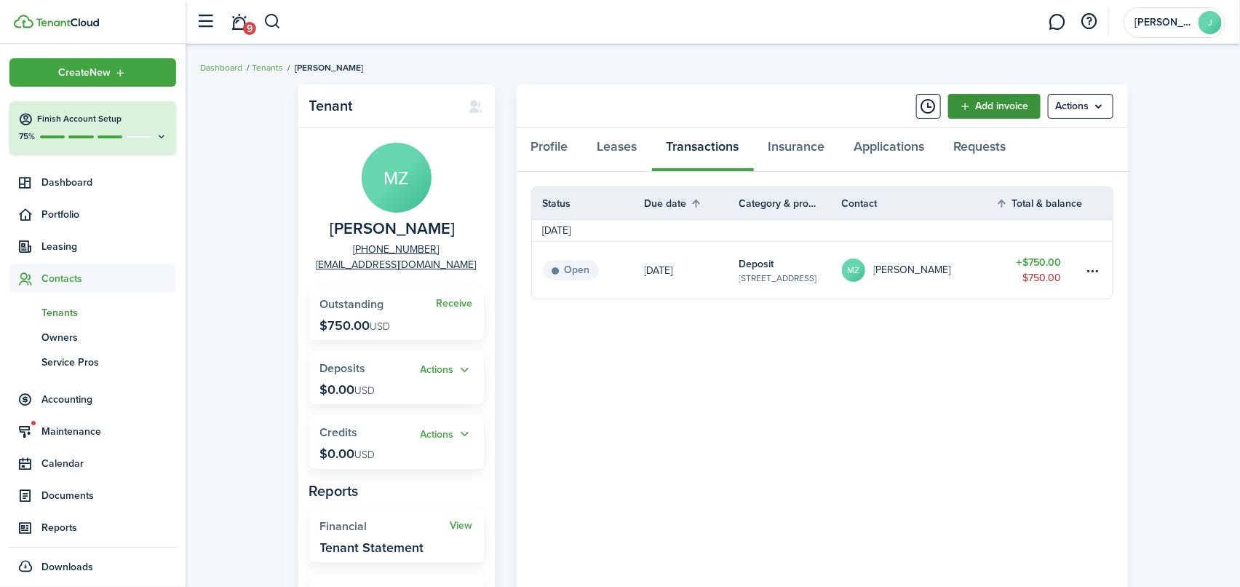
click at [996, 103] on link "Add invoice" at bounding box center [994, 106] width 92 height 25
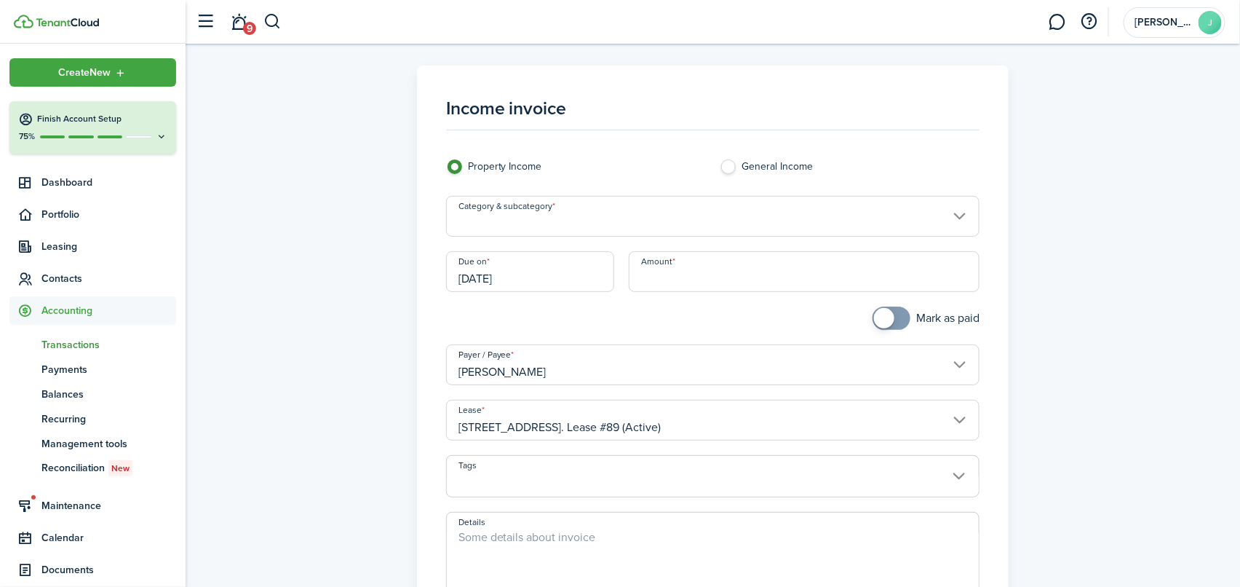
click at [487, 229] on input "Category & subcategory" at bounding box center [713, 216] width 534 height 41
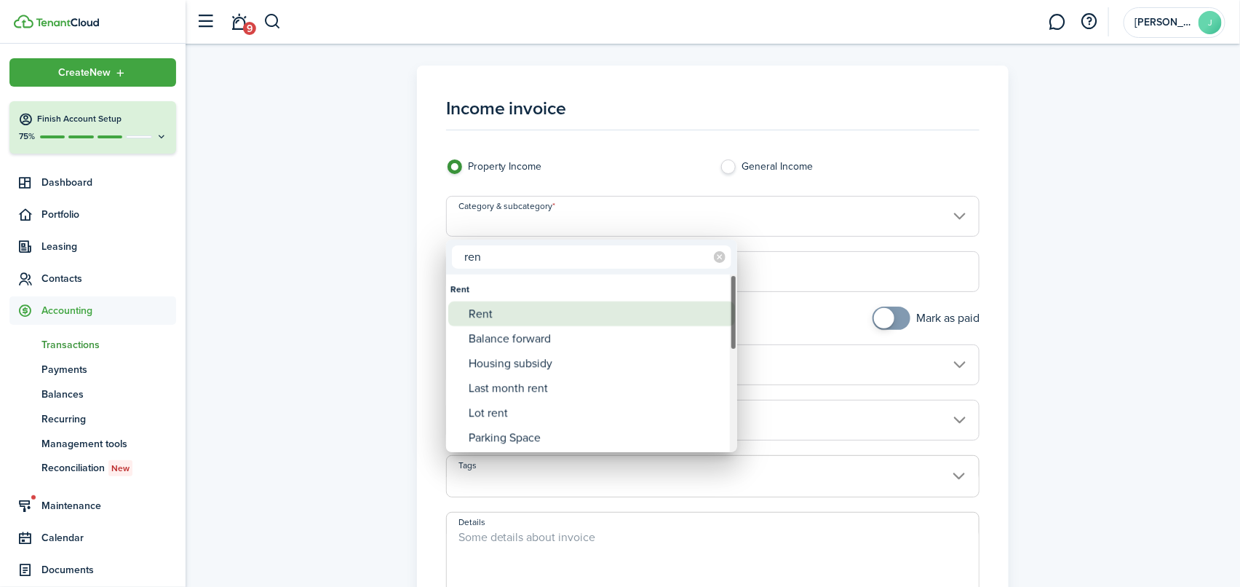
type input "ren"
click at [483, 305] on div "Rent" at bounding box center [598, 313] width 258 height 25
type input "Rent"
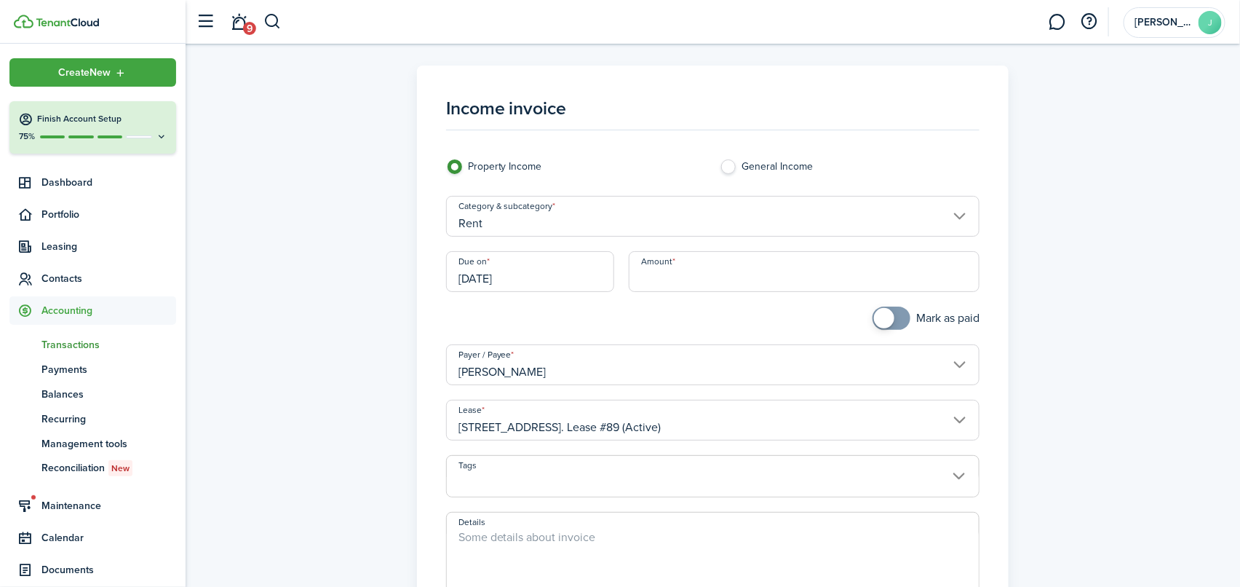
click at [568, 278] on input "[DATE]" at bounding box center [530, 271] width 168 height 41
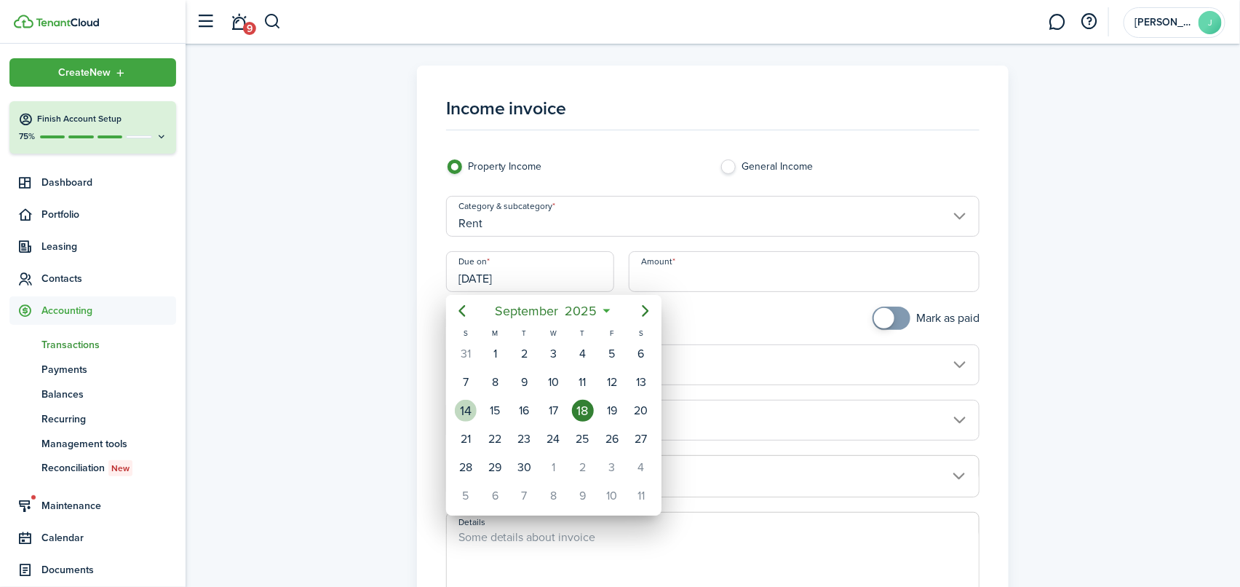
click at [469, 409] on div "14" at bounding box center [466, 411] width 22 height 22
type input "09/14/2025"
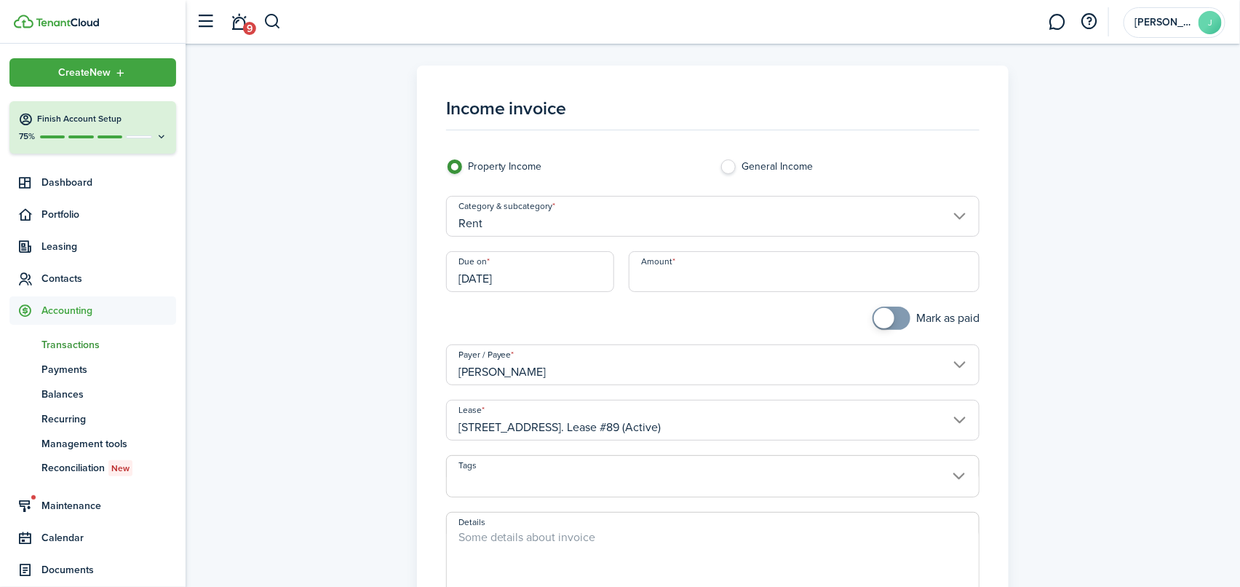
click at [667, 279] on input "Amount" at bounding box center [804, 271] width 351 height 41
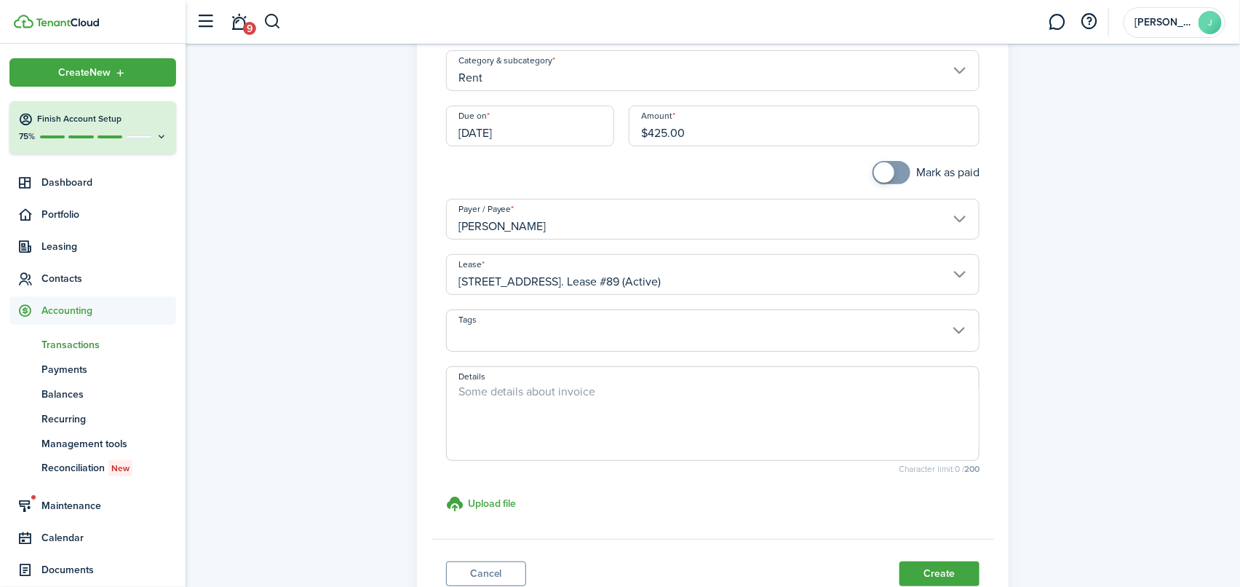
scroll to position [218, 0]
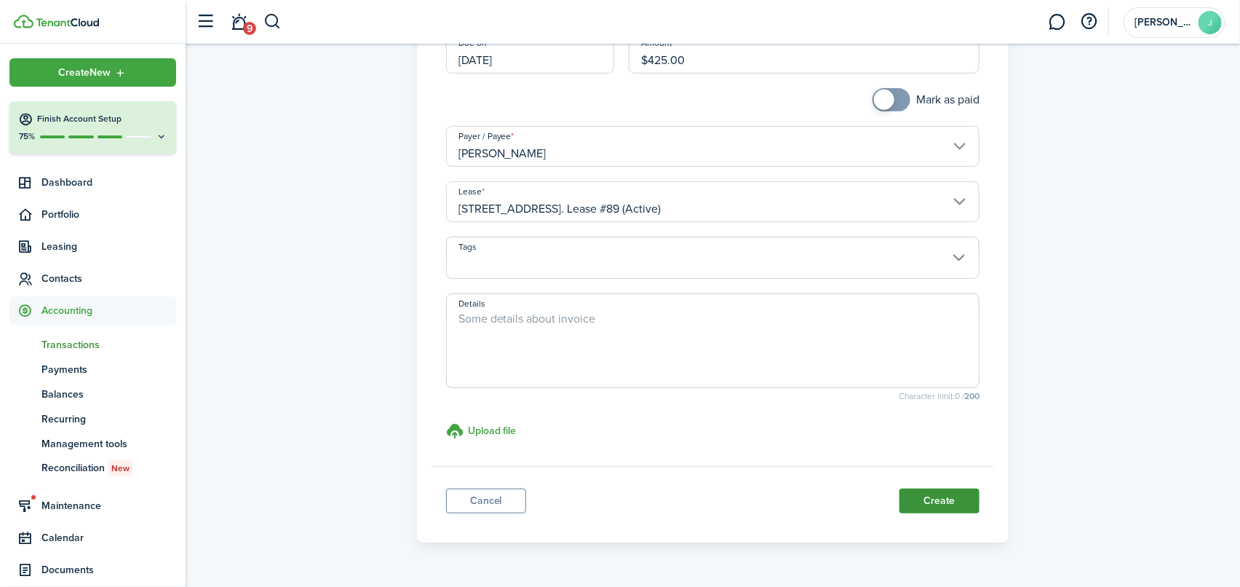
type input "$425.00"
click at [956, 502] on button "Create" at bounding box center [939, 500] width 80 height 25
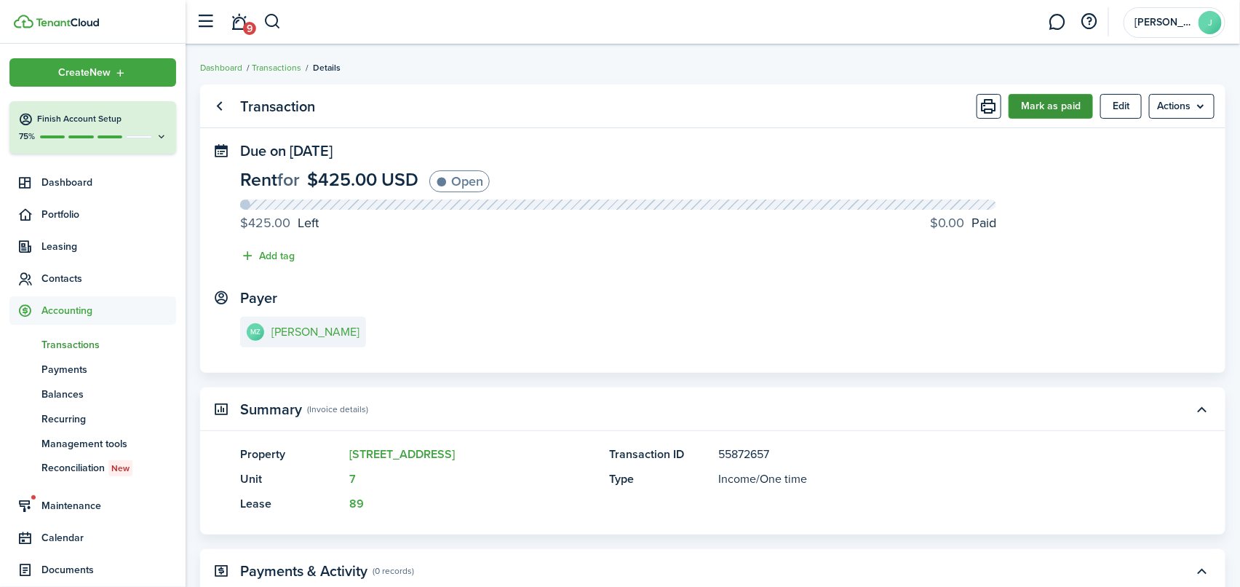
click at [1084, 103] on button "Mark as paid" at bounding box center [1051, 106] width 84 height 25
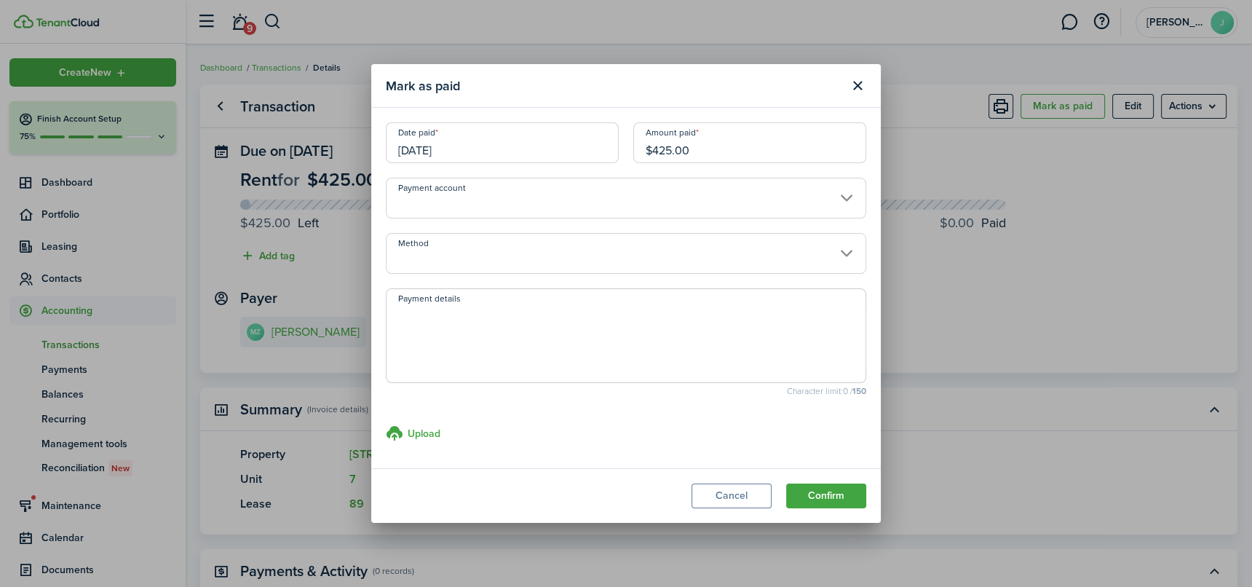
drag, startPoint x: 654, startPoint y: 152, endPoint x: 673, endPoint y: 151, distance: 19.7
click at [673, 151] on input "$425.00" at bounding box center [749, 142] width 233 height 41
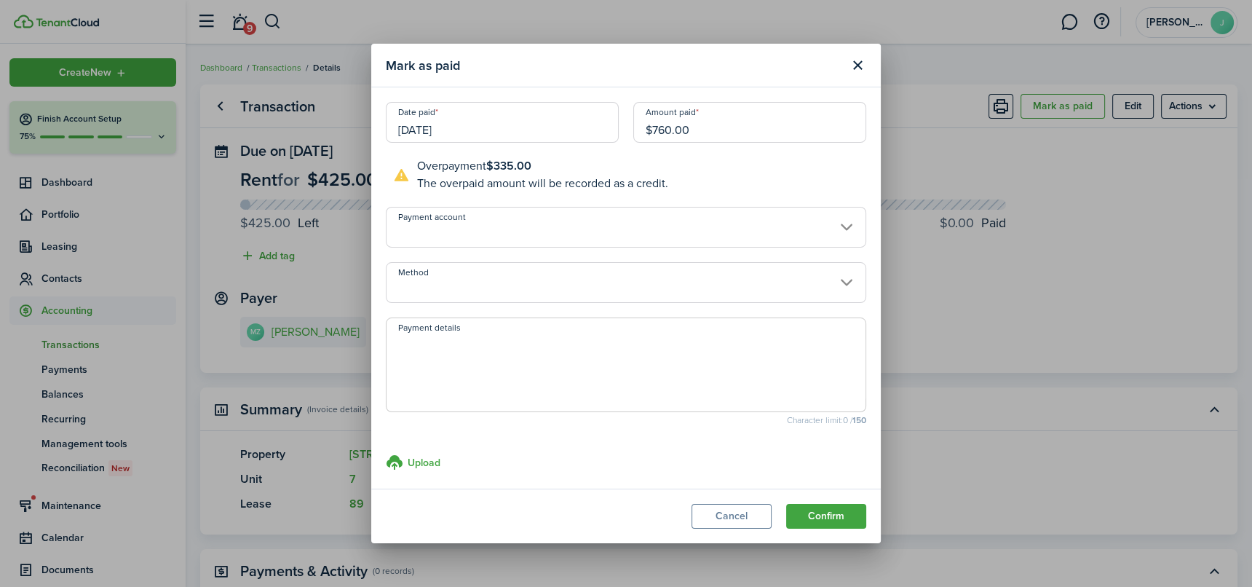
click at [841, 285] on input "Method" at bounding box center [626, 282] width 480 height 41
type input "$760.00"
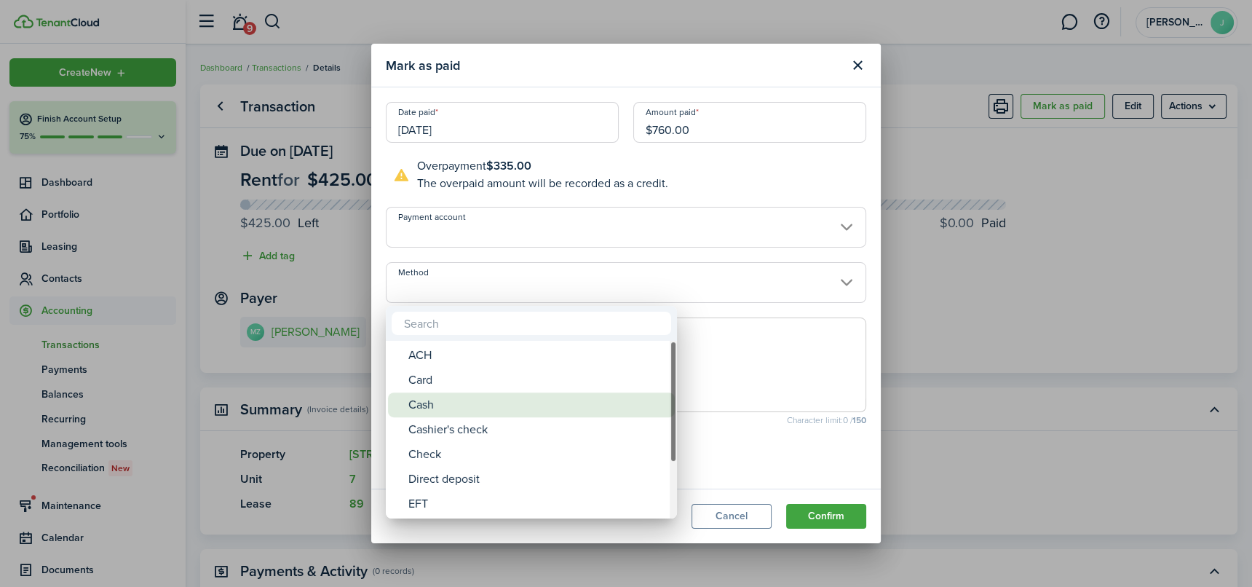
click at [437, 401] on div "Cash" at bounding box center [537, 404] width 258 height 25
type input "Cash"
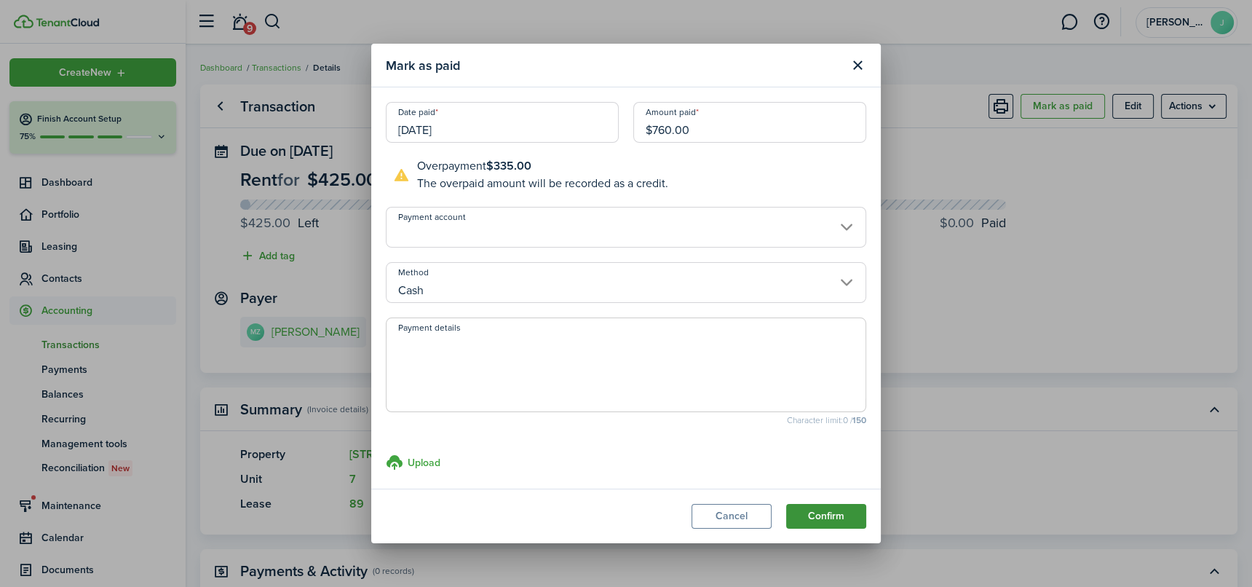
click at [825, 517] on button "Confirm" at bounding box center [826, 516] width 80 height 25
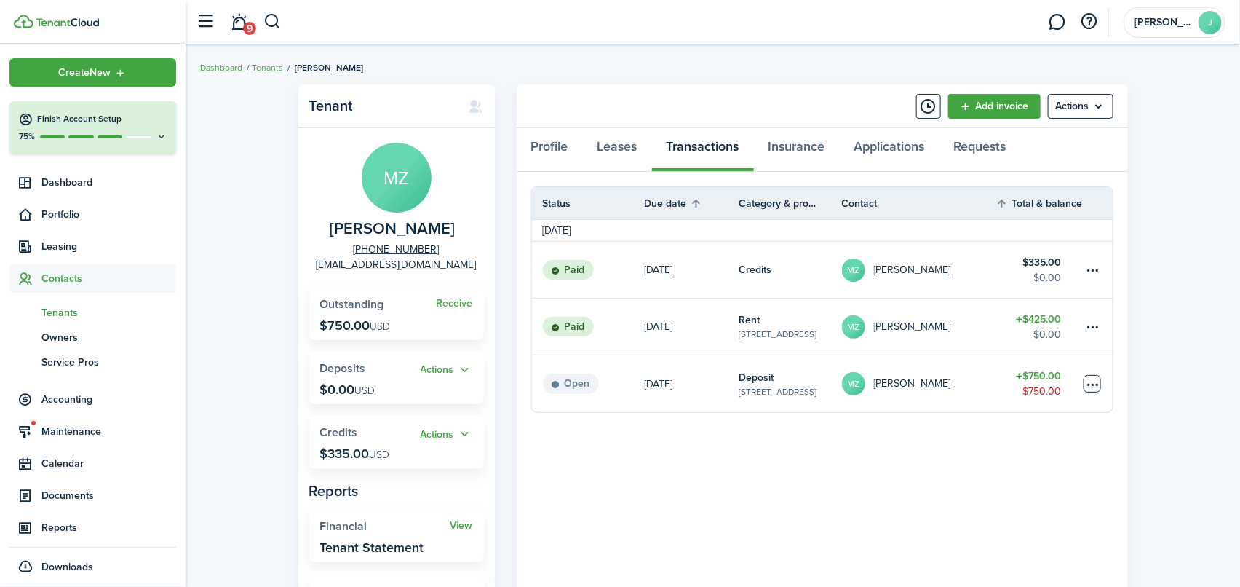
click at [1098, 382] on table-menu-btn-icon at bounding box center [1092, 383] width 17 height 17
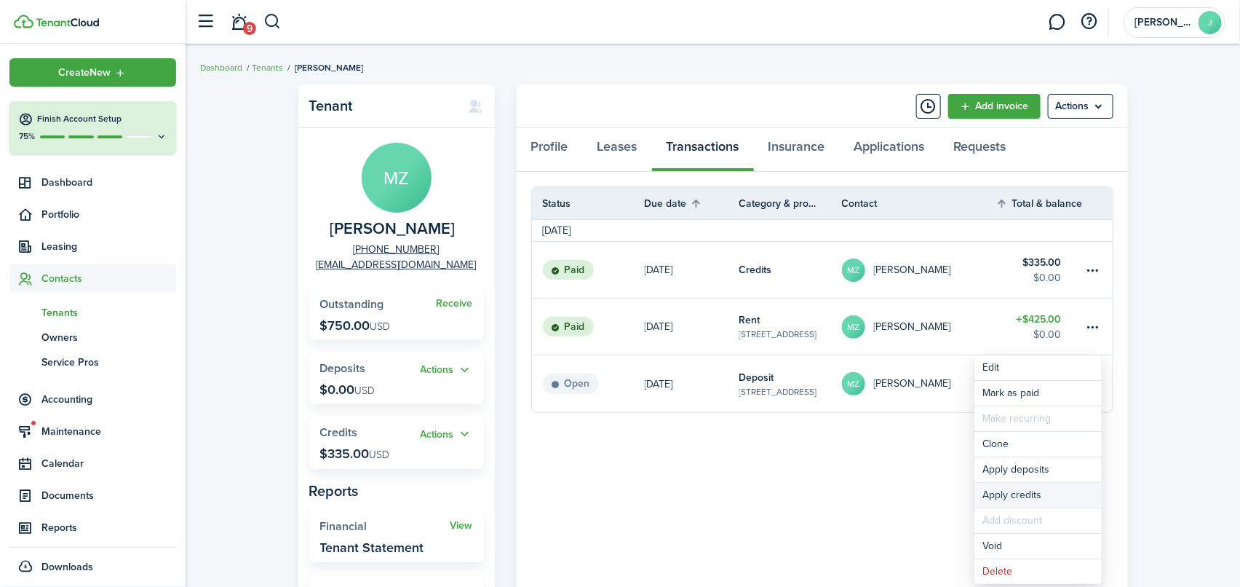
click at [1005, 495] on button "Apply credits" at bounding box center [1037, 494] width 127 height 25
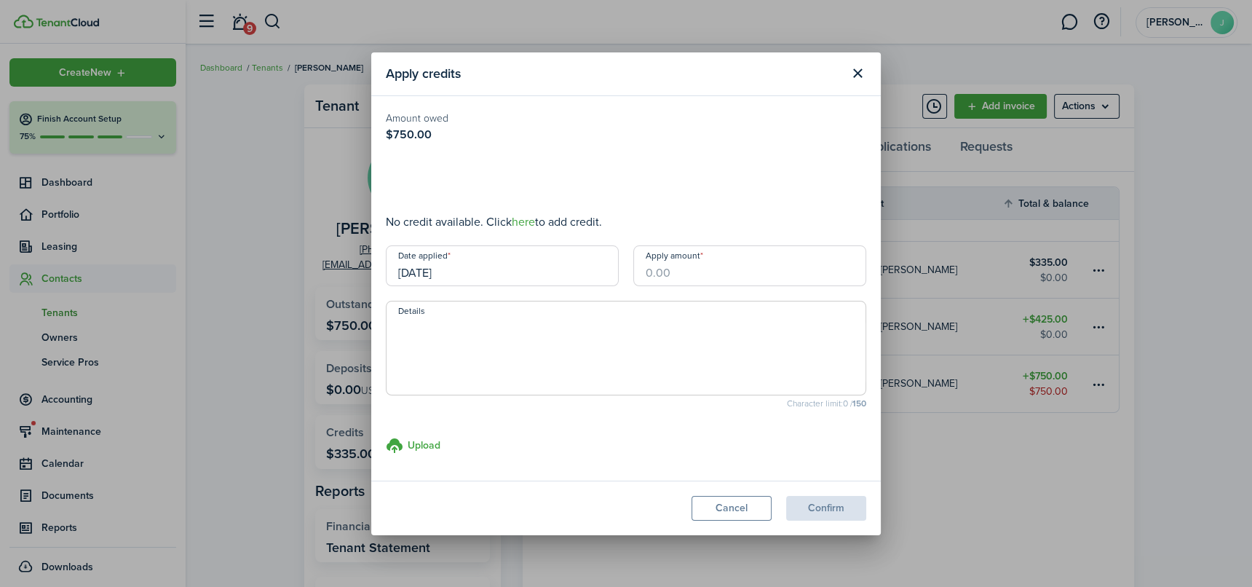
type input "$335.00"
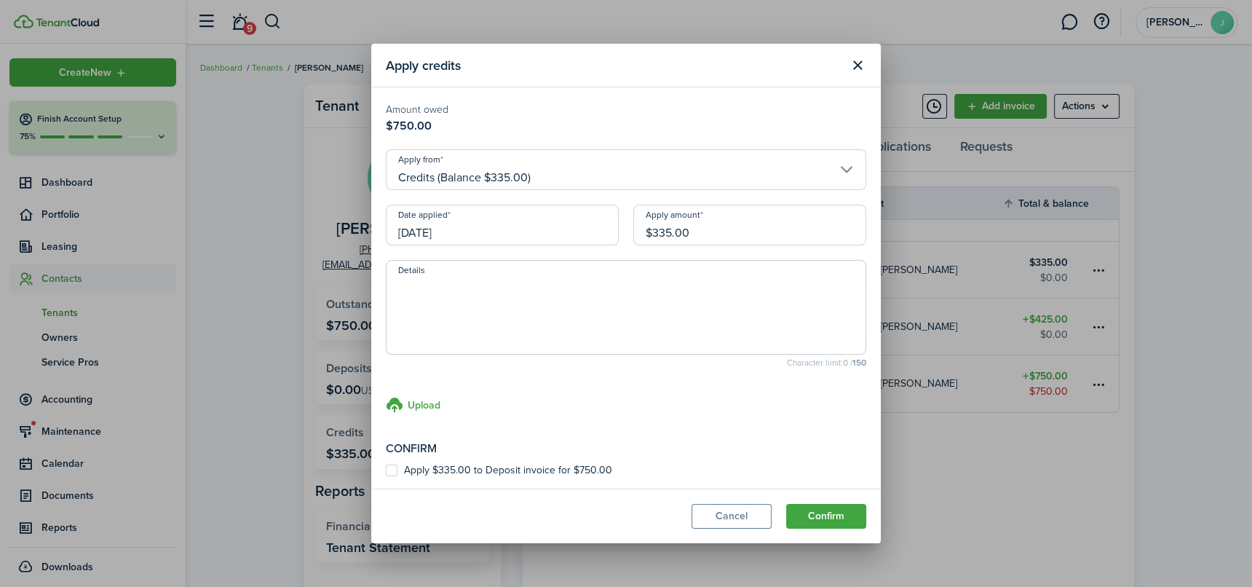
click at [397, 471] on label "Apply $335.00 to Deposit invoice for $750.00" at bounding box center [499, 470] width 226 height 12
click at [386, 471] on input "Apply $335.00 to Deposit invoice for $750.00" at bounding box center [385, 470] width 1 height 1
checkbox input "true"
click at [819, 517] on button "Confirm" at bounding box center [826, 516] width 80 height 25
